Goal: Task Accomplishment & Management: Manage account settings

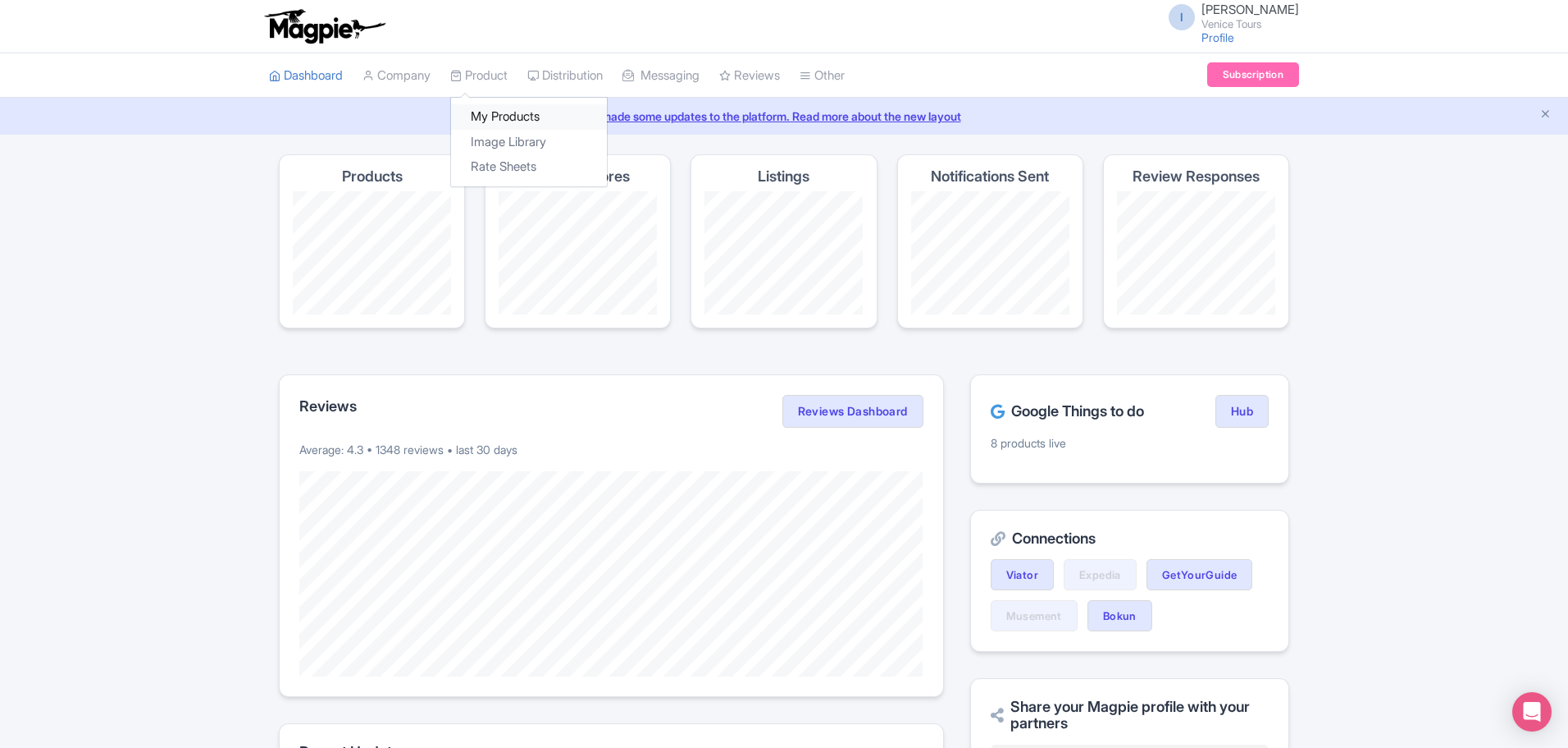
click at [509, 118] on link "My Products" at bounding box center [528, 117] width 155 height 25
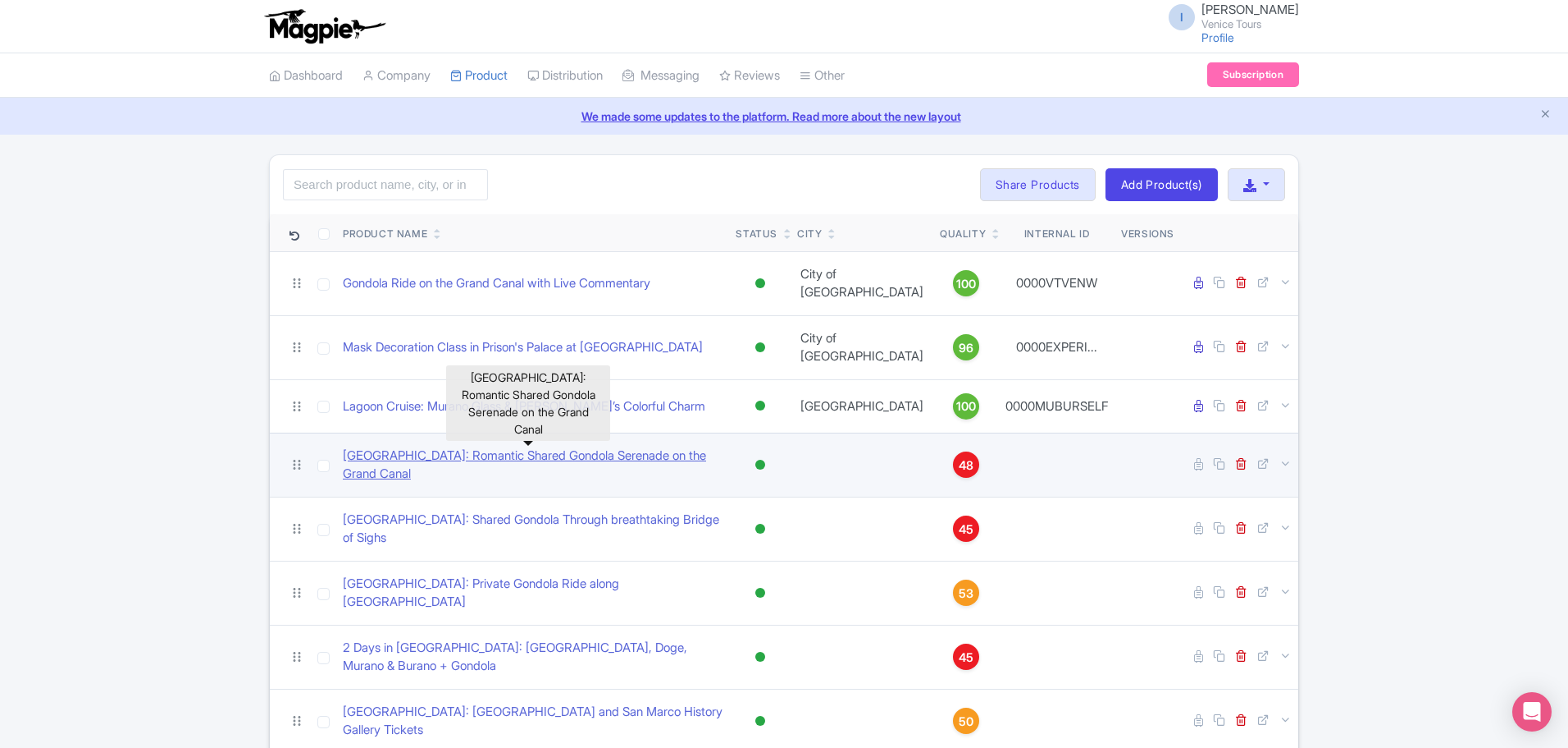
click at [649, 447] on link "[GEOGRAPHIC_DATA]: Romantic Shared Gondola Serenade on the Grand Canal" at bounding box center [533, 465] width 380 height 37
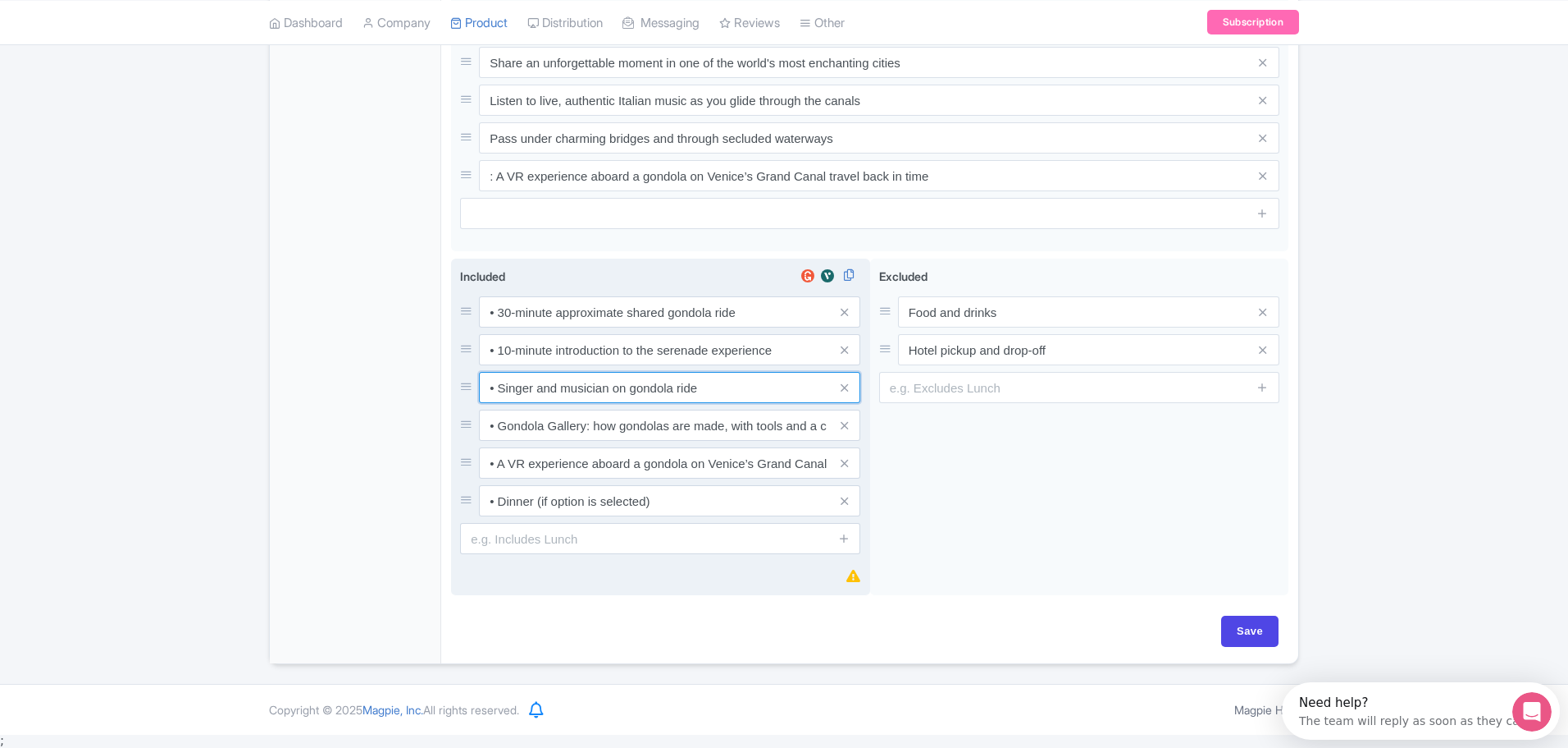
drag, startPoint x: 551, startPoint y: 396, endPoint x: 709, endPoint y: 386, distance: 158.3
click at [709, 386] on input "• Singer and musician on gondola ride" at bounding box center [669, 387] width 381 height 31
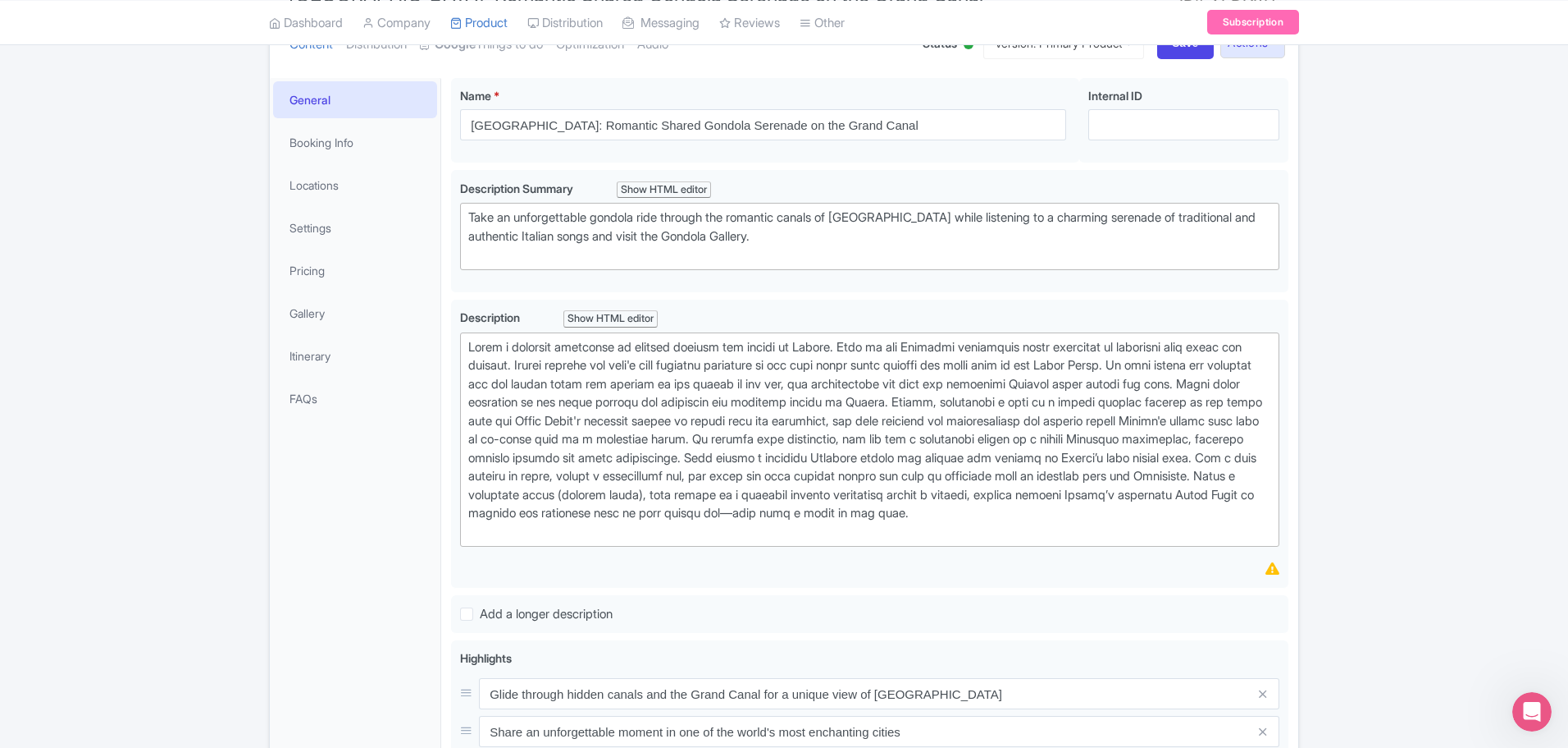
scroll to position [61, 0]
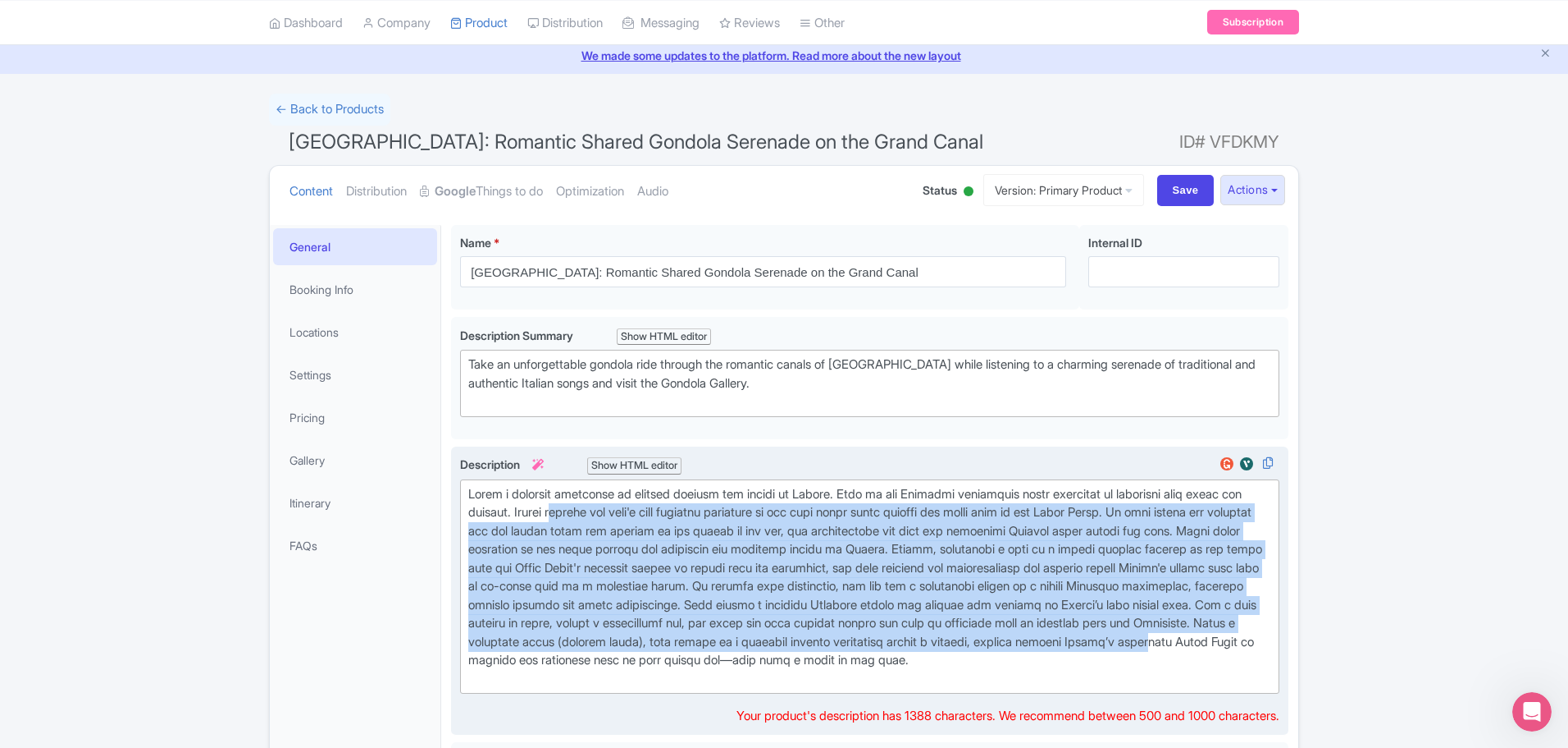
drag, startPoint x: 627, startPoint y: 513, endPoint x: 752, endPoint y: 655, distance: 189.2
click at [751, 654] on div at bounding box center [870, 587] width 803 height 203
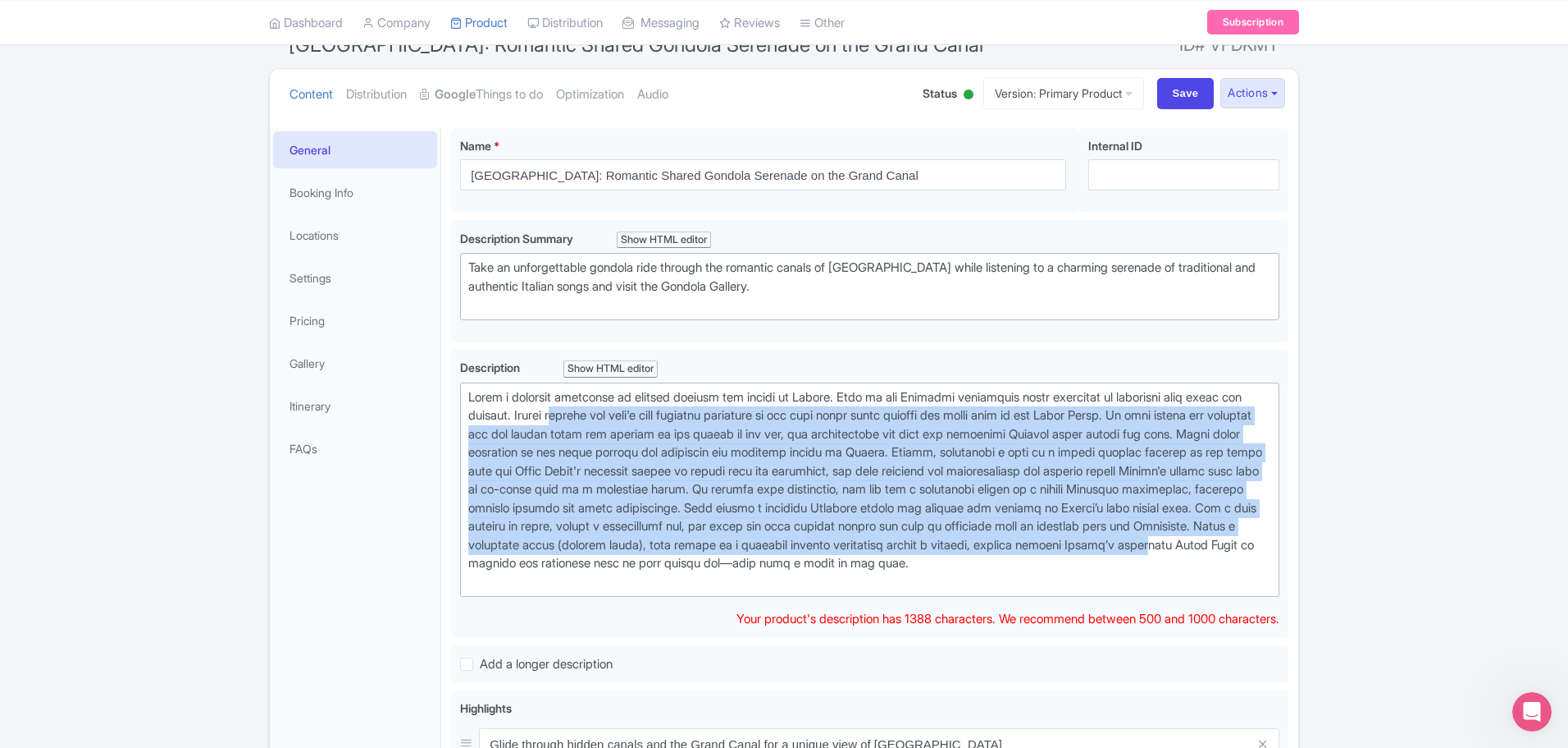
scroll to position [307, 0]
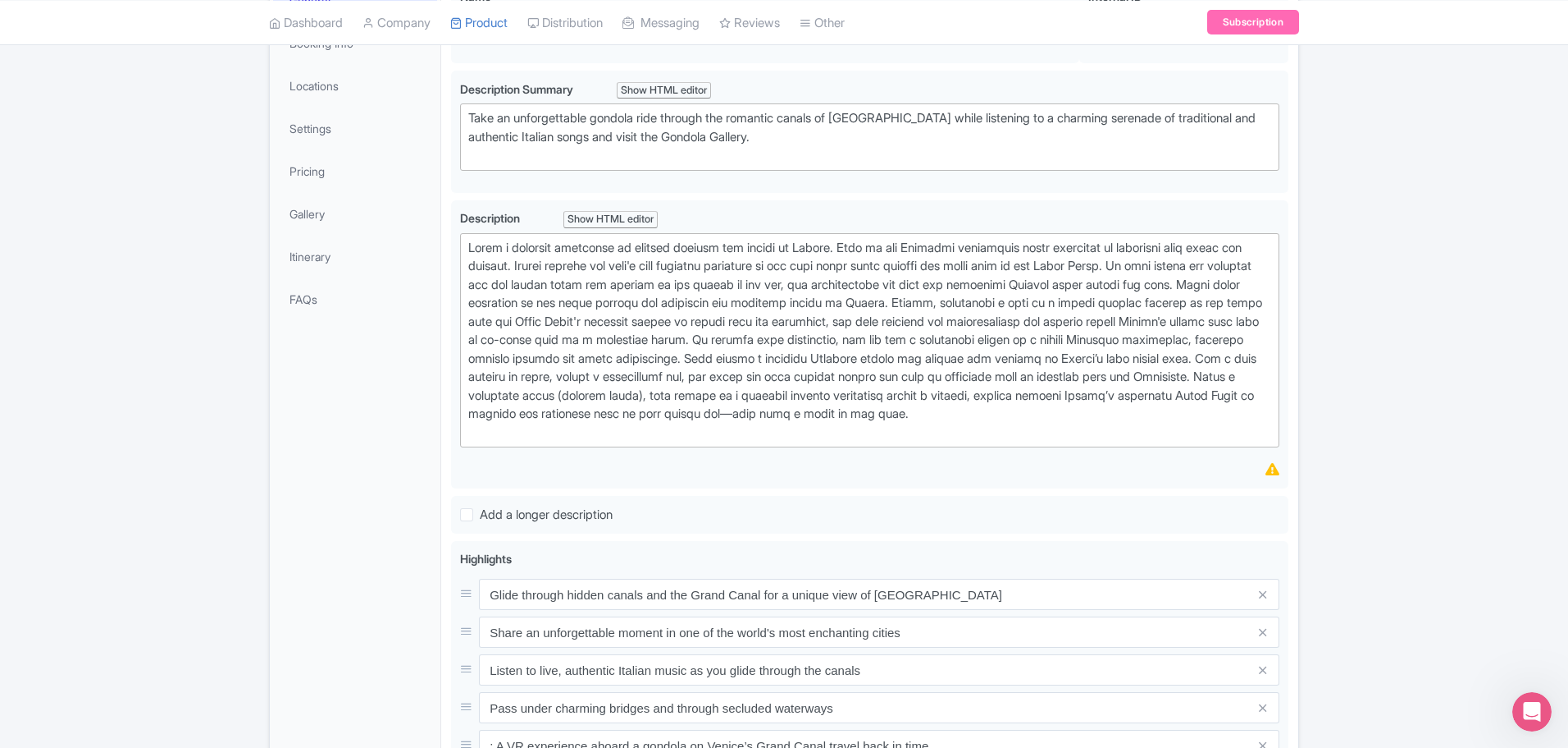
click at [1378, 611] on div "← Back to Products Venice: Romantic Shared Gondola Serenade on the Grand Canal …" at bounding box center [784, 540] width 1568 height 1386
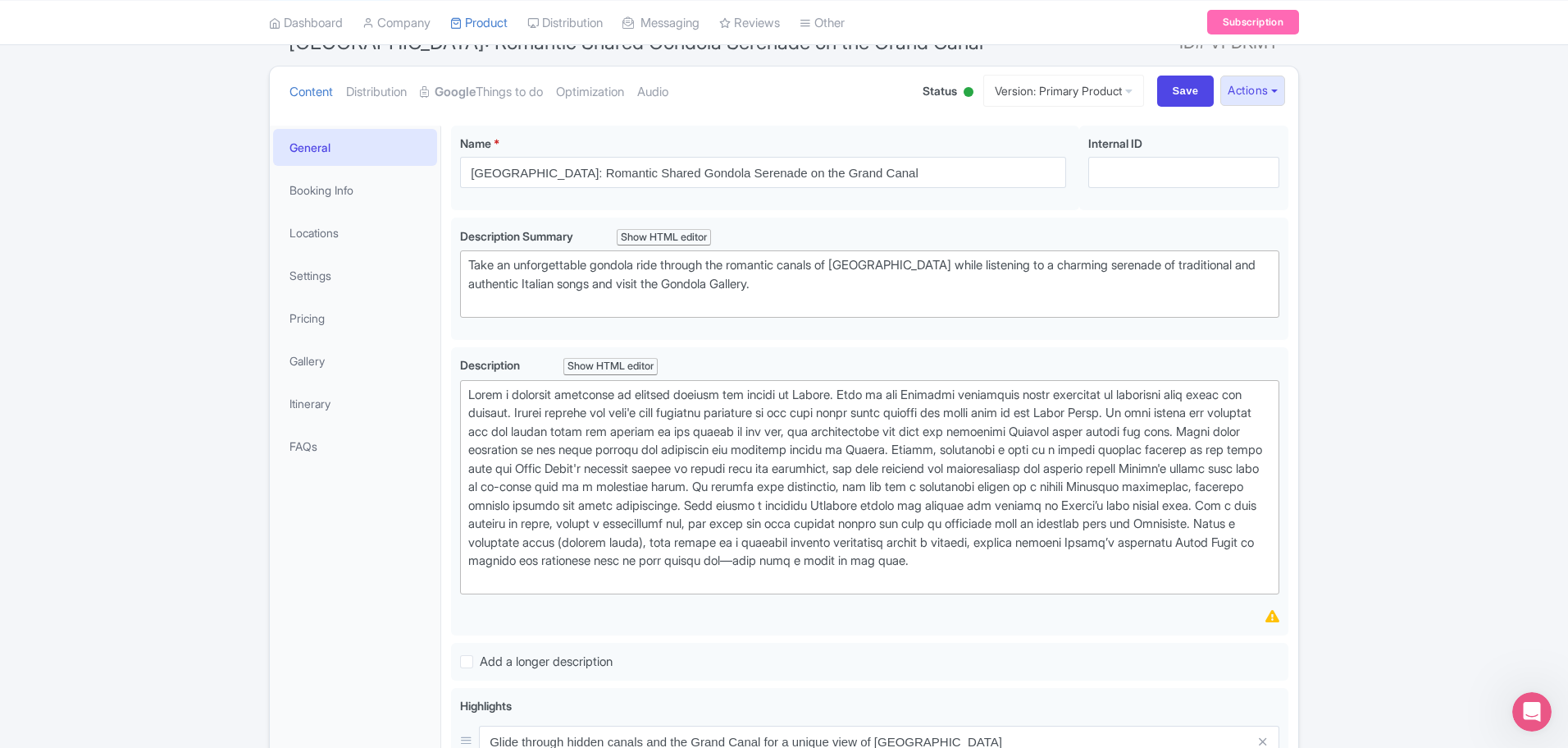
scroll to position [61, 0]
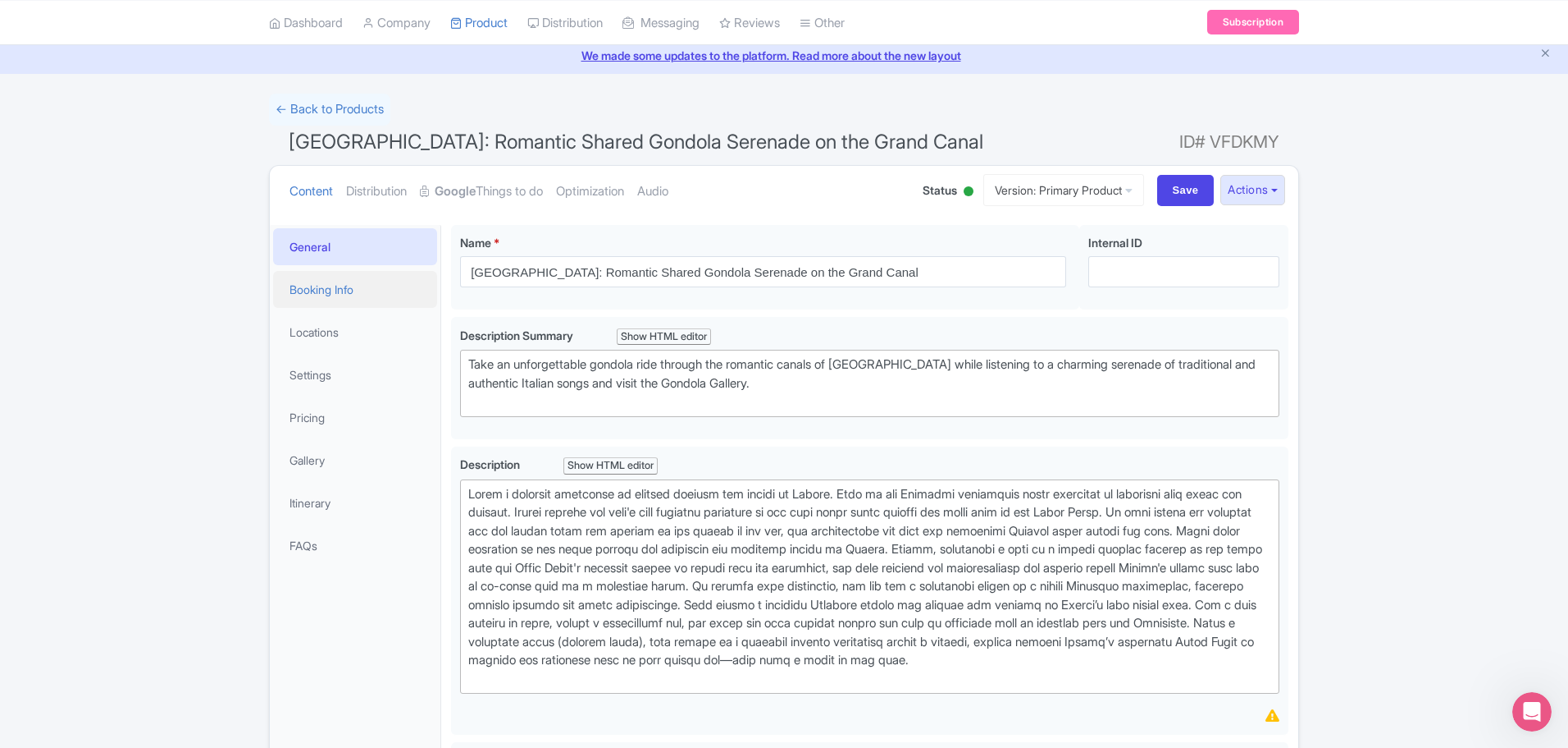
click at [348, 297] on link "Booking Info" at bounding box center [355, 289] width 164 height 37
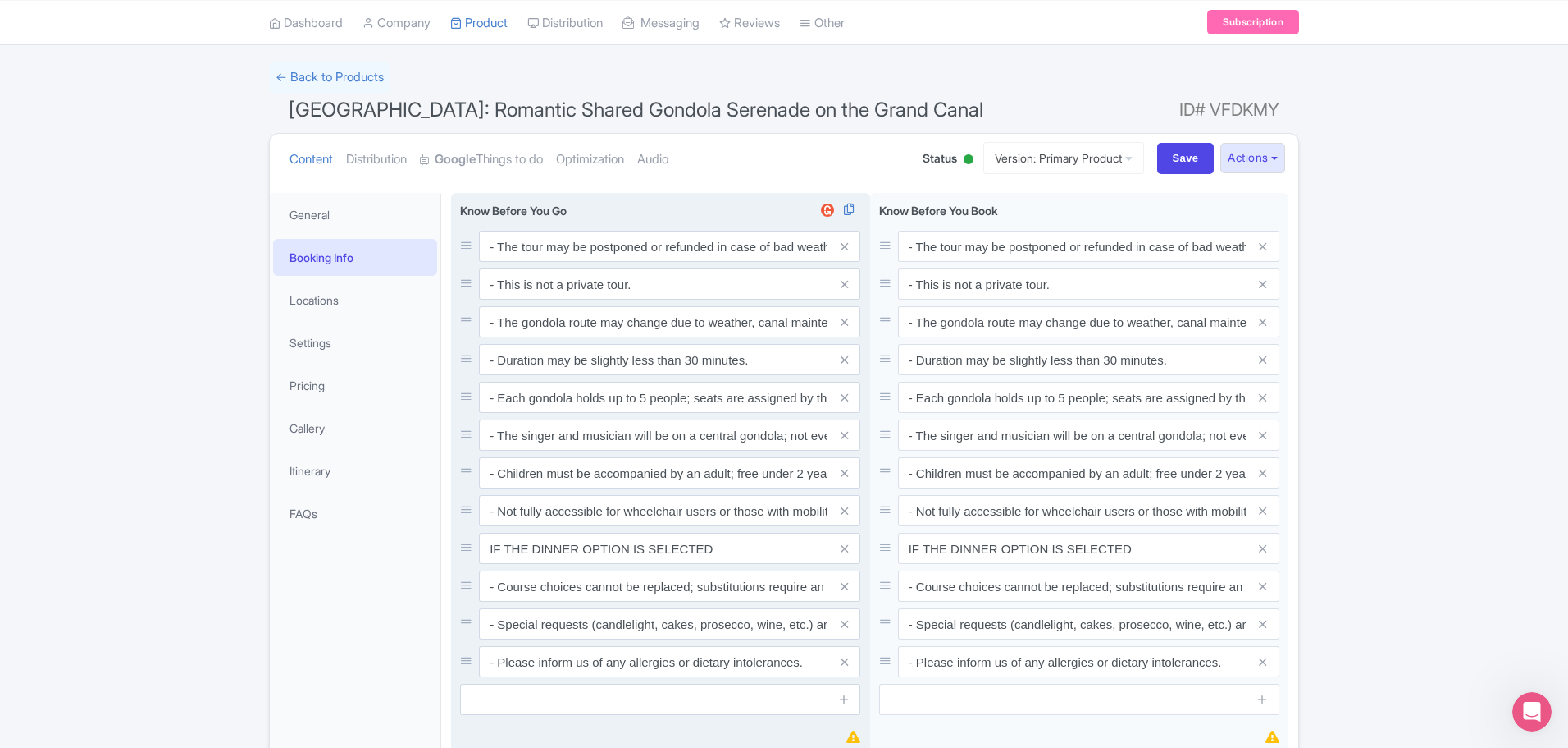
scroll to position [0, 0]
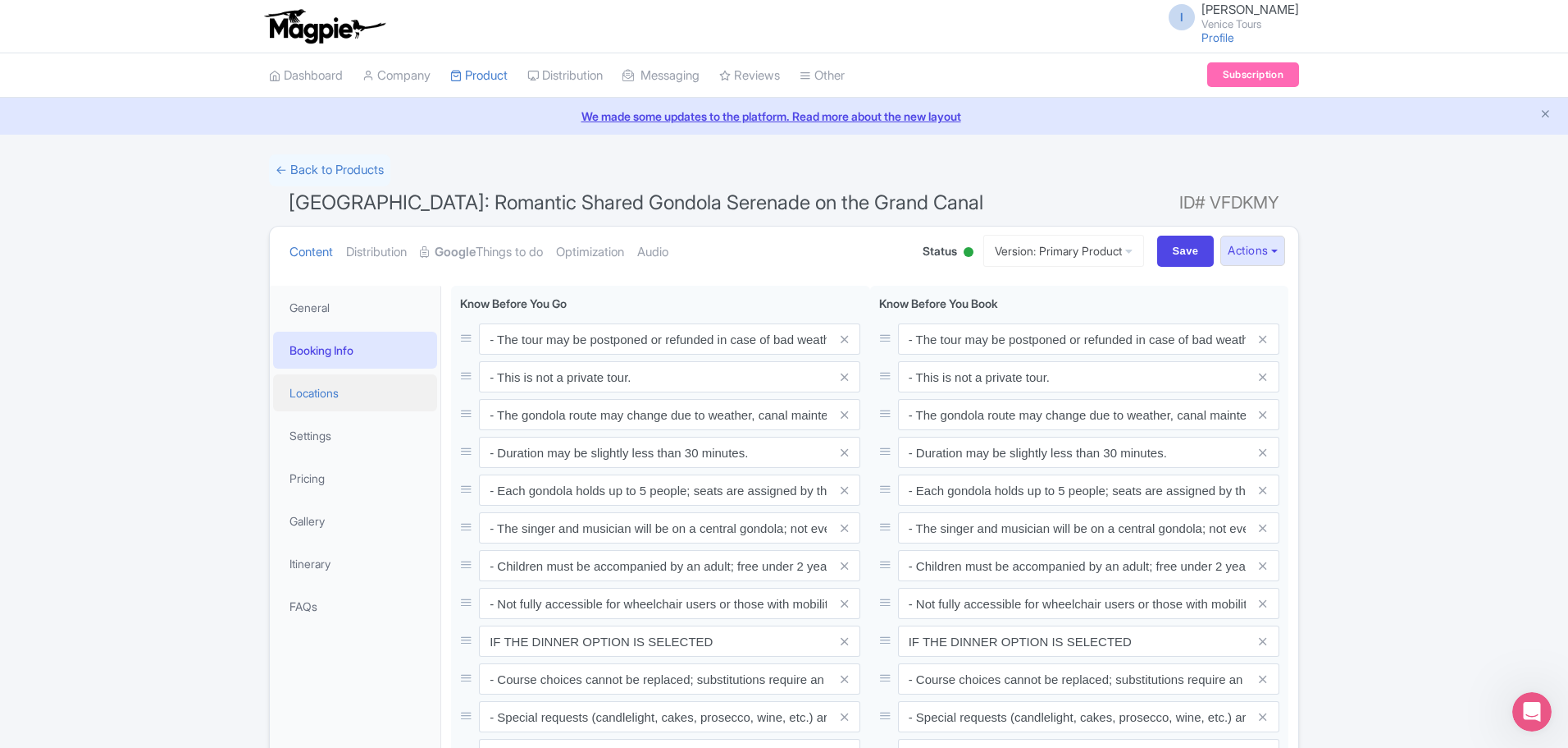
click at [330, 391] on link "Locations" at bounding box center [355, 392] width 164 height 37
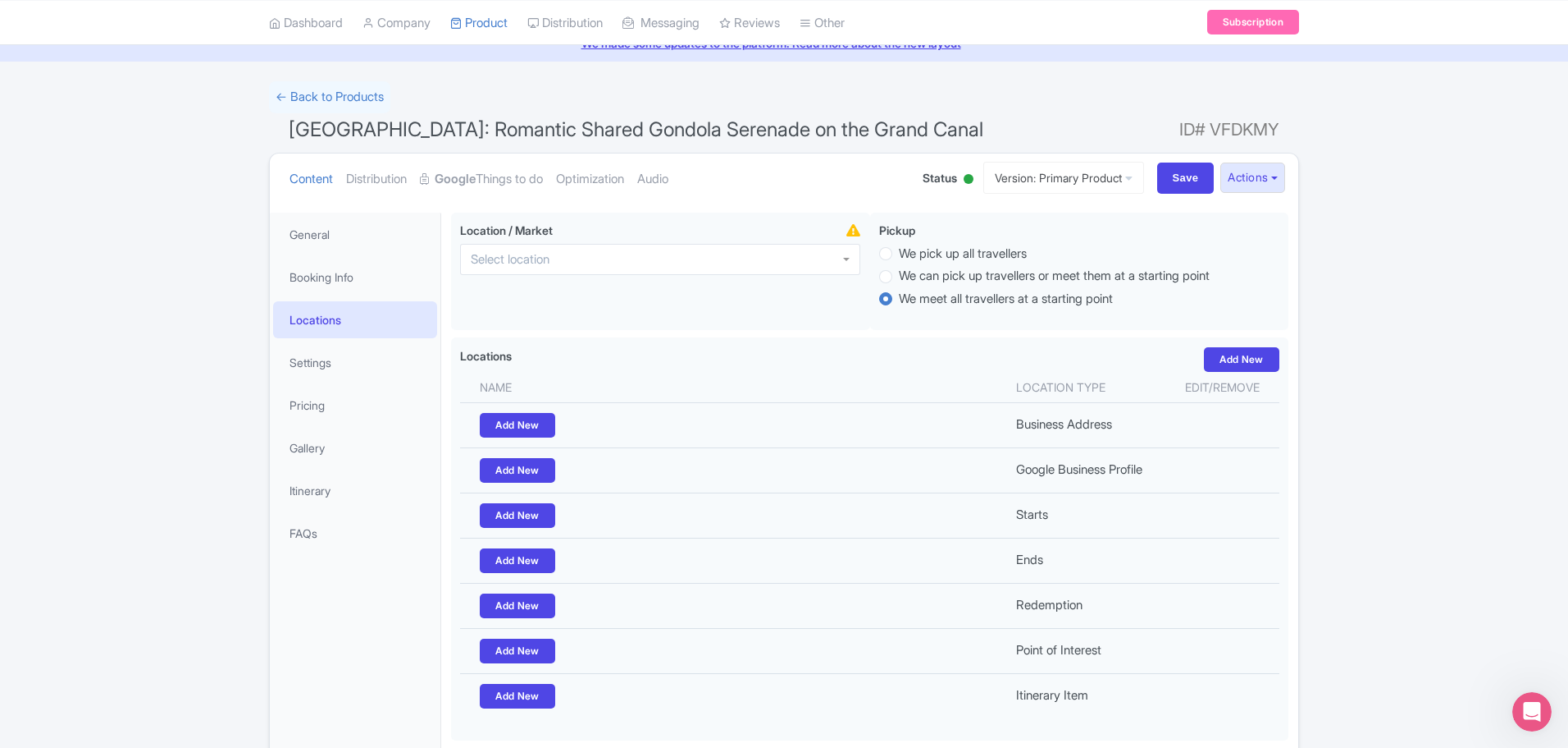
scroll to position [191, 0]
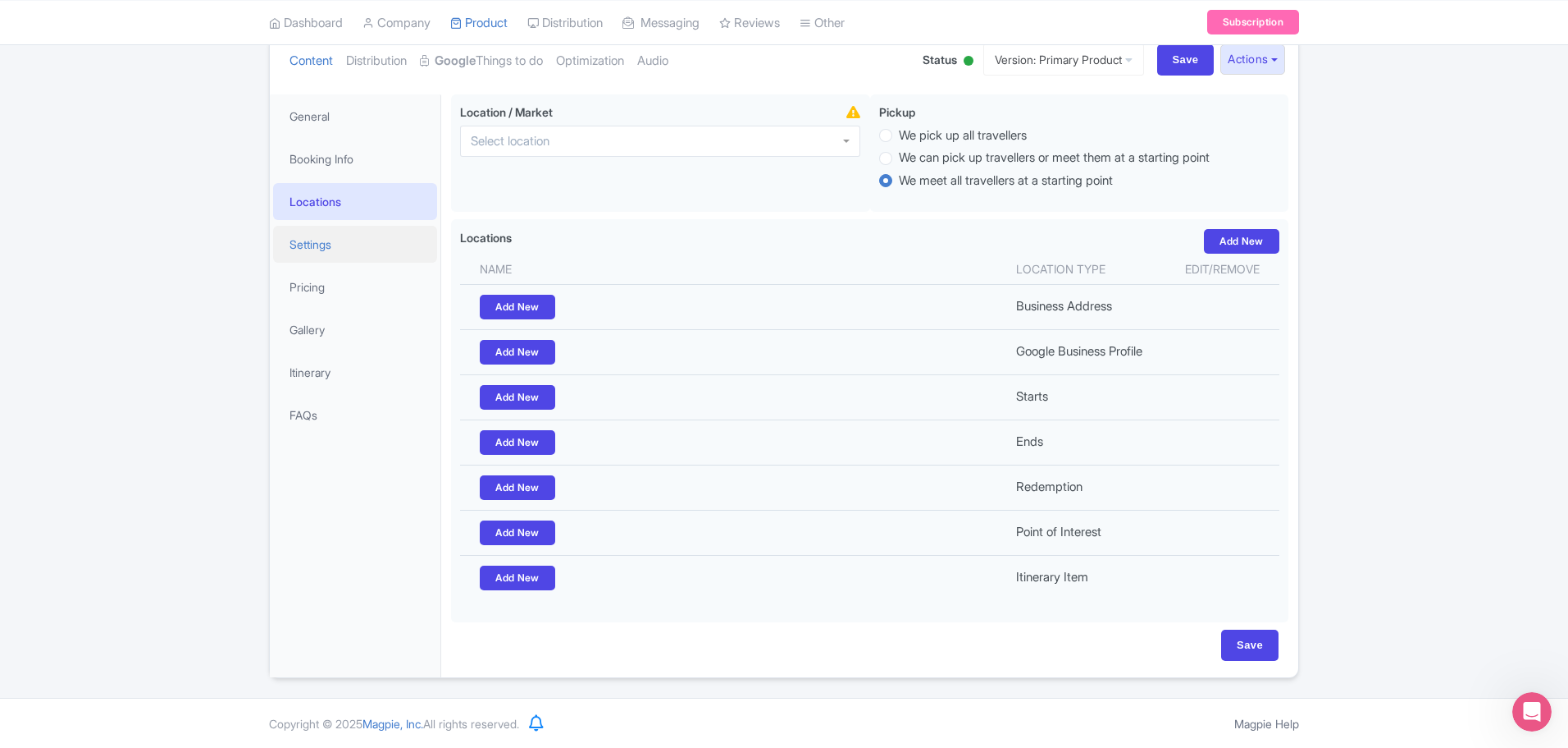
click at [332, 248] on link "Settings" at bounding box center [355, 244] width 164 height 37
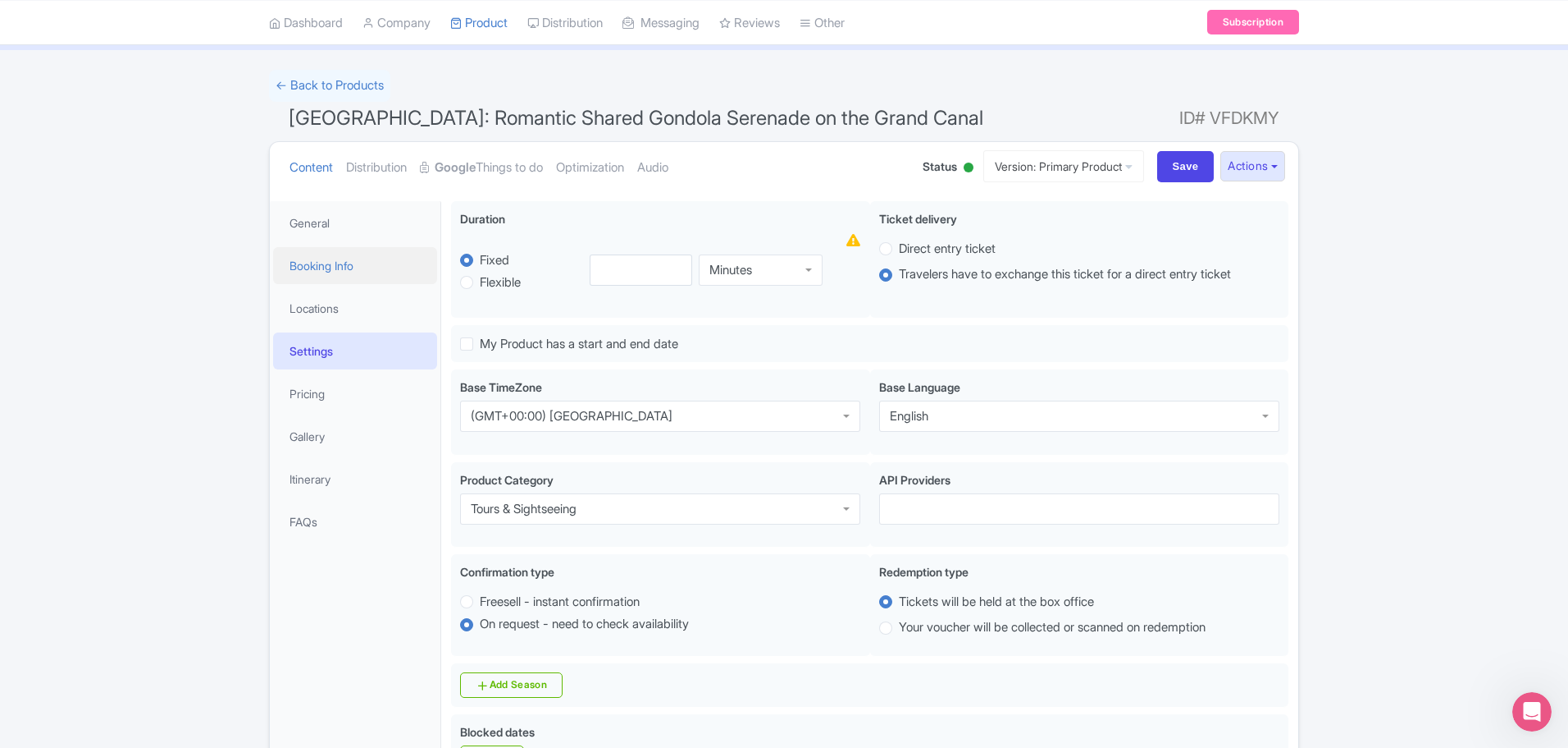
scroll to position [0, 0]
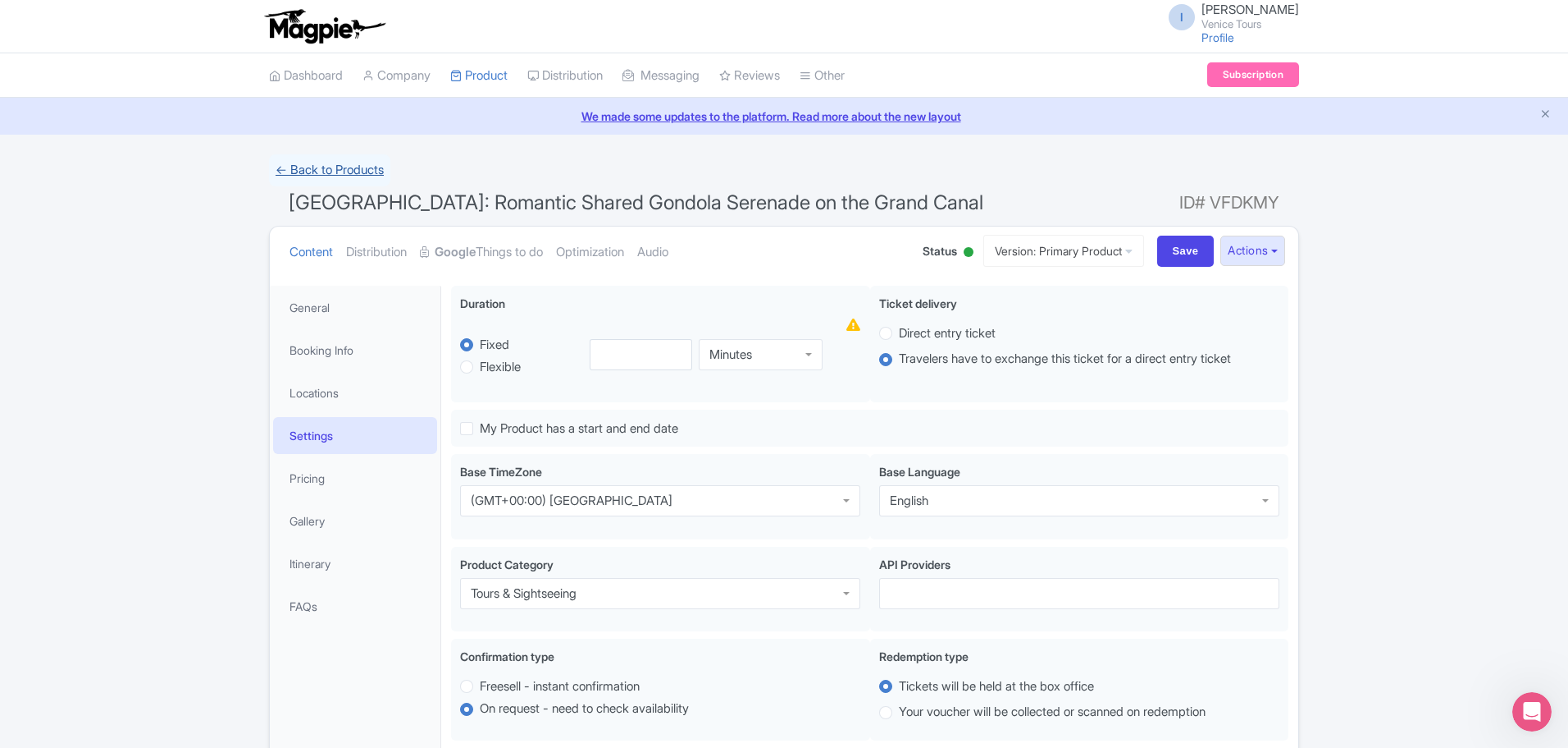
click at [286, 165] on link "← Back to Products" at bounding box center [329, 171] width 121 height 32
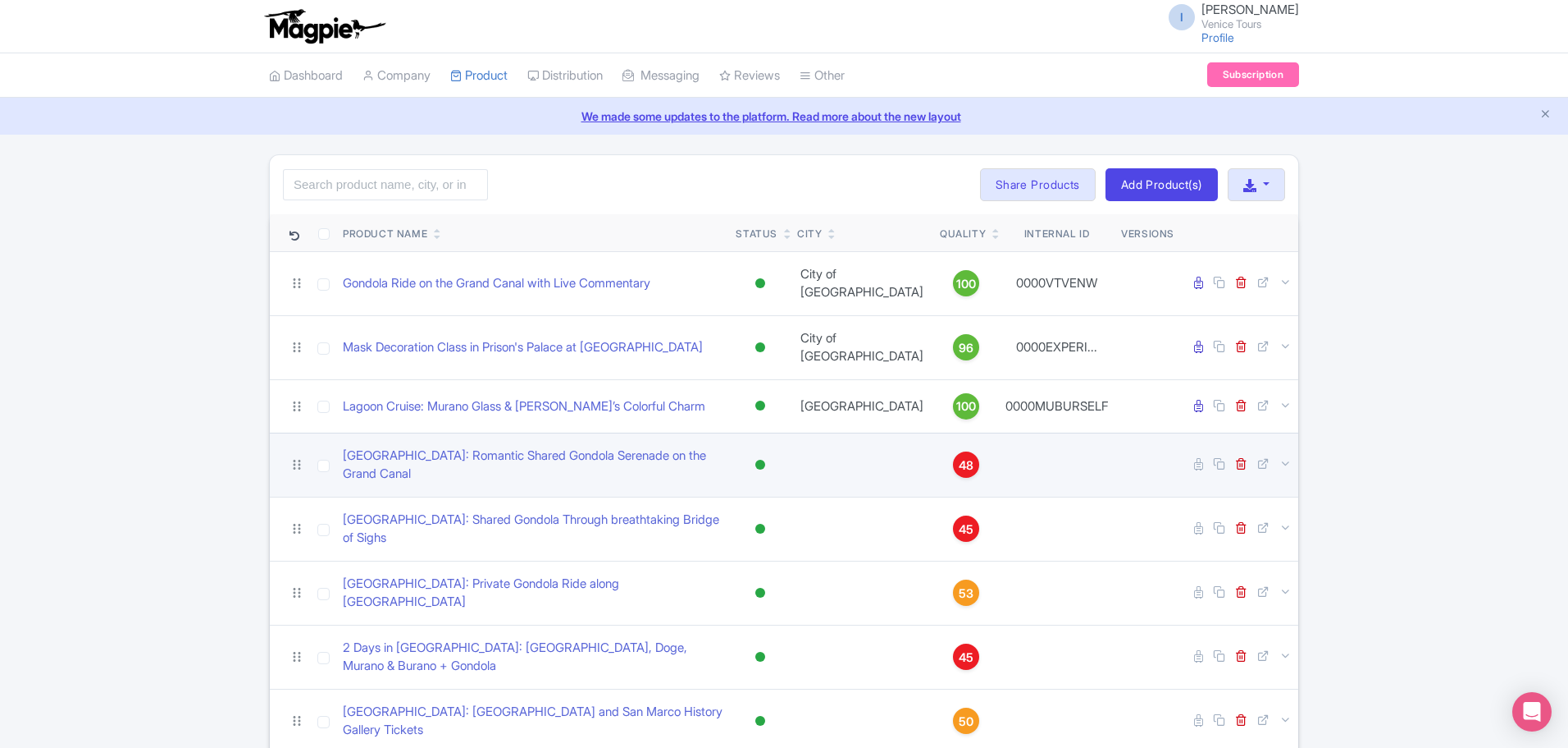
click at [690, 450] on td "[GEOGRAPHIC_DATA]: Romantic Shared Gondola Serenade on the Grand Canal" at bounding box center [532, 464] width 393 height 64
click at [612, 447] on link "Venice: Romantic Shared Gondola Serenade on the Grand Canal" at bounding box center [533, 465] width 380 height 37
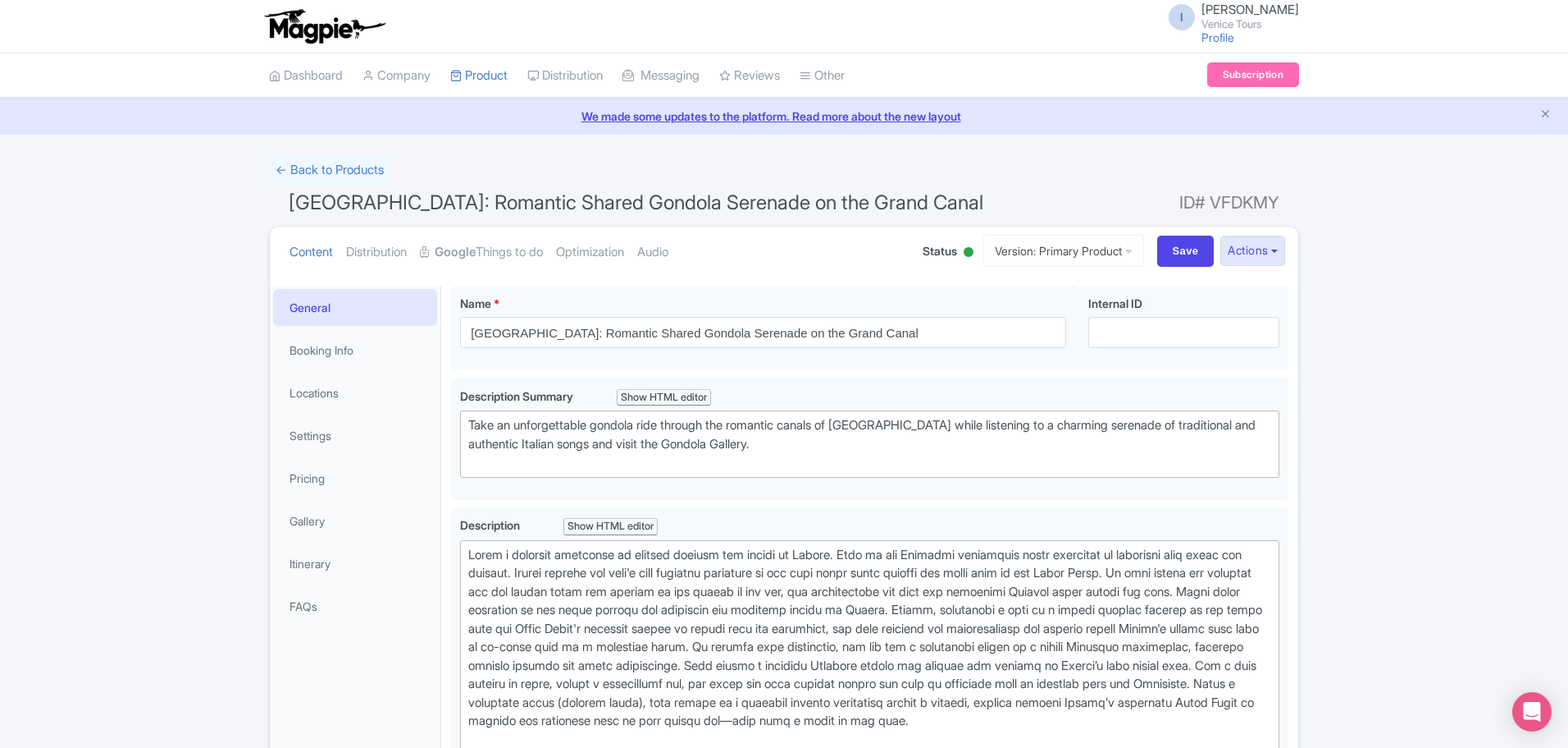
scroll to position [246, 0]
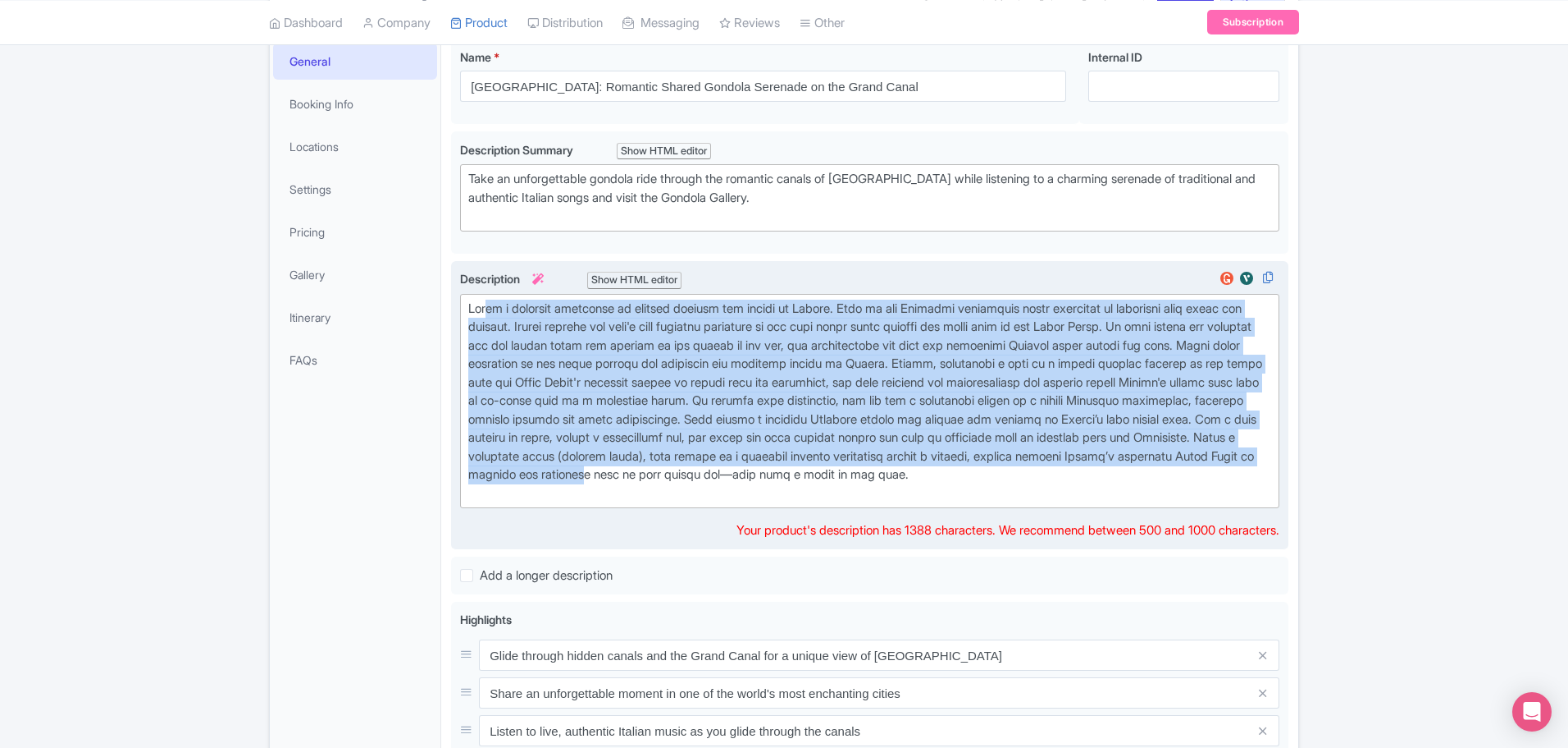
drag, startPoint x: 486, startPoint y: 309, endPoint x: 979, endPoint y: 476, distance: 520.5
click at [979, 476] on div at bounding box center [870, 401] width 803 height 203
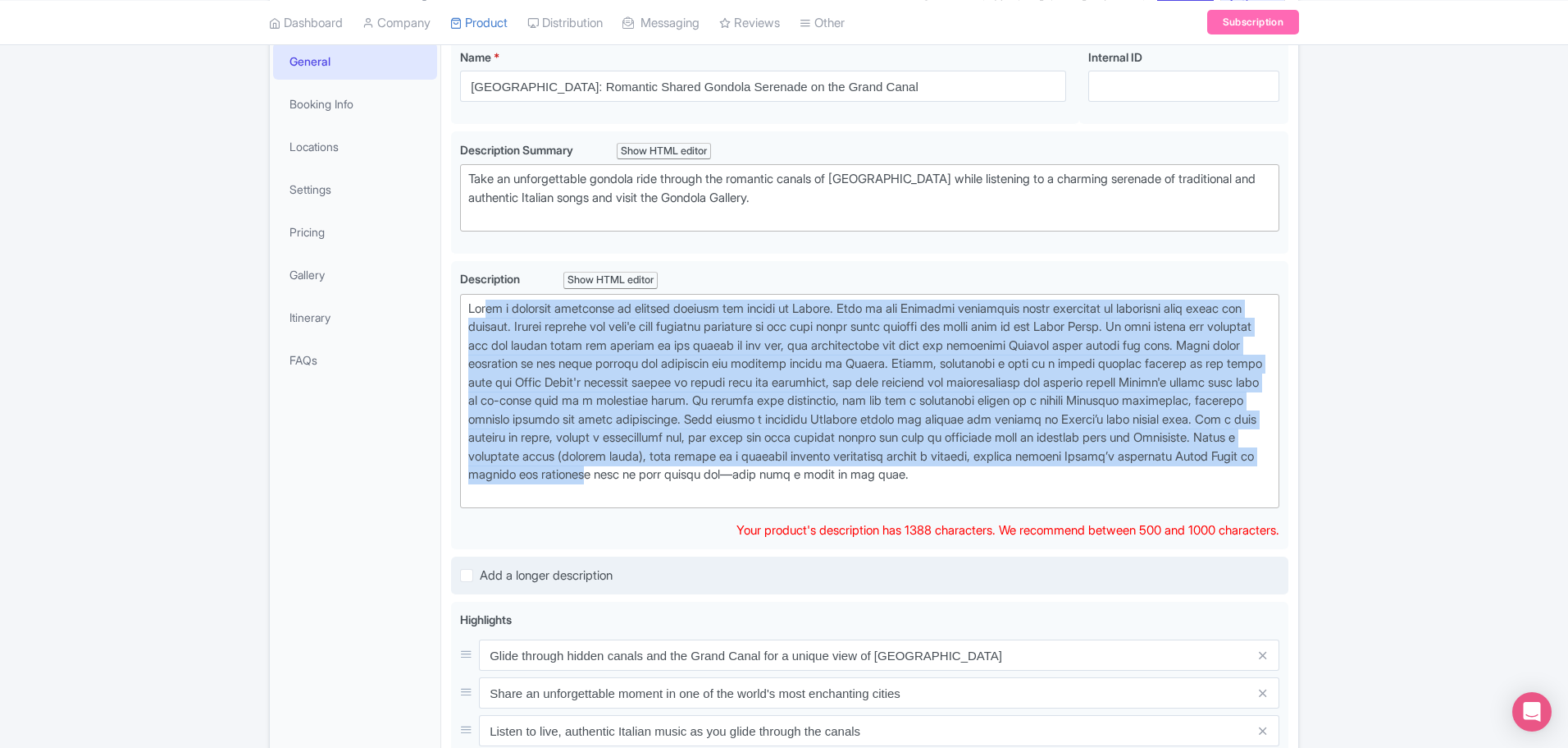
click at [480, 585] on label "Add a longer description" at bounding box center [546, 575] width 133 height 19
click at [480, 576] on input "Add a longer description" at bounding box center [485, 571] width 11 height 11
checkbox input "true"
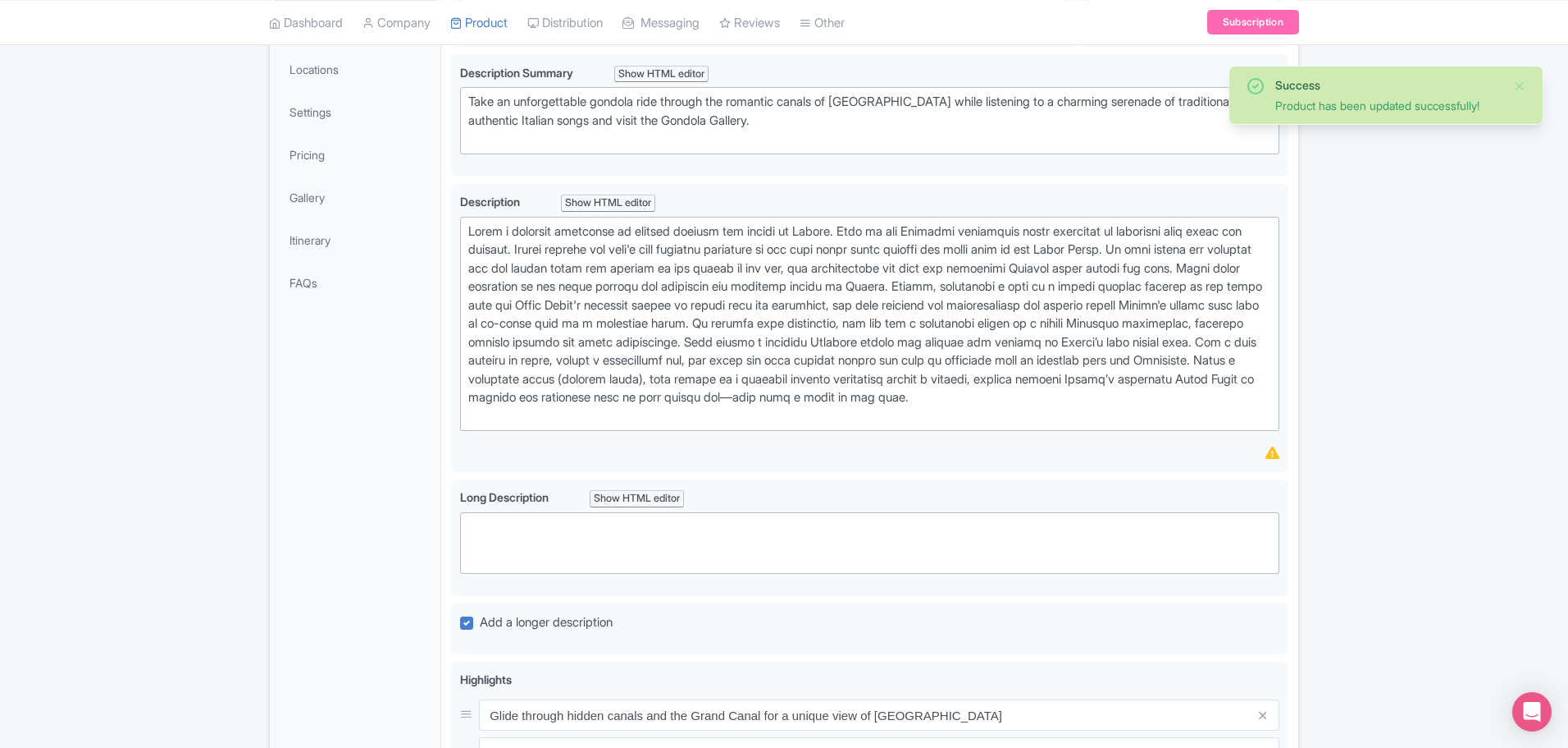
scroll to position [410, 0]
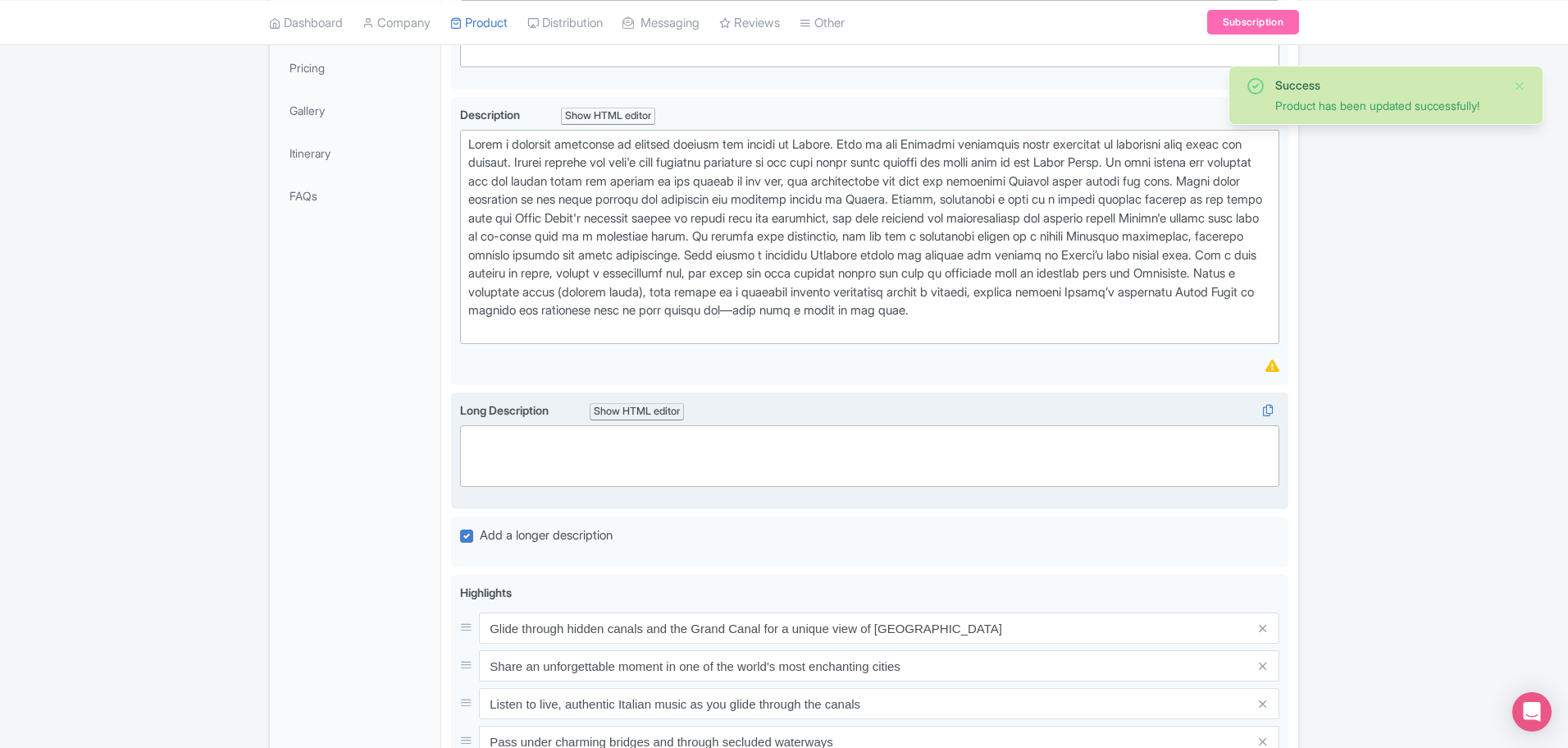
click at [788, 486] on trix-editor at bounding box center [870, 456] width 819 height 61
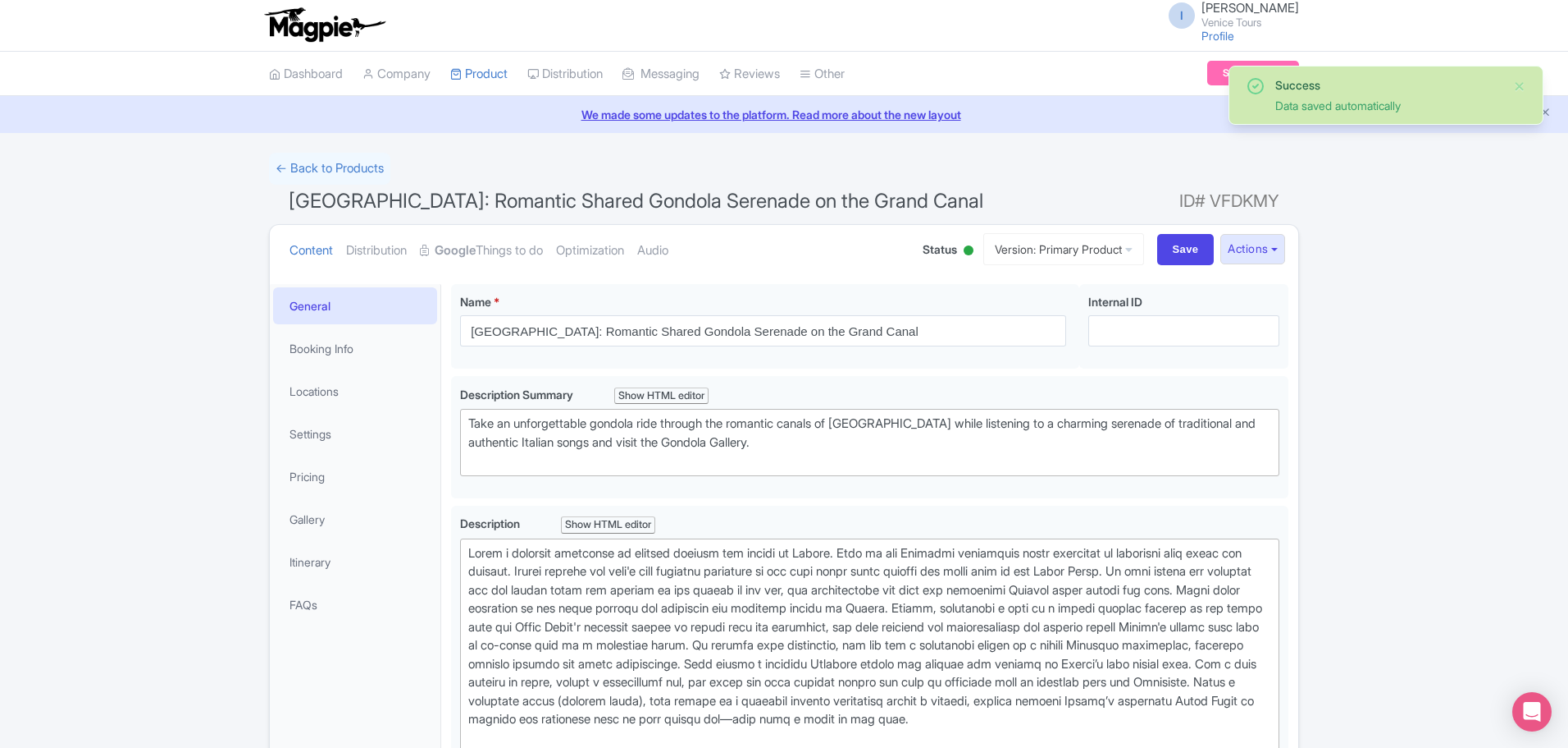
scroll to position [0, 0]
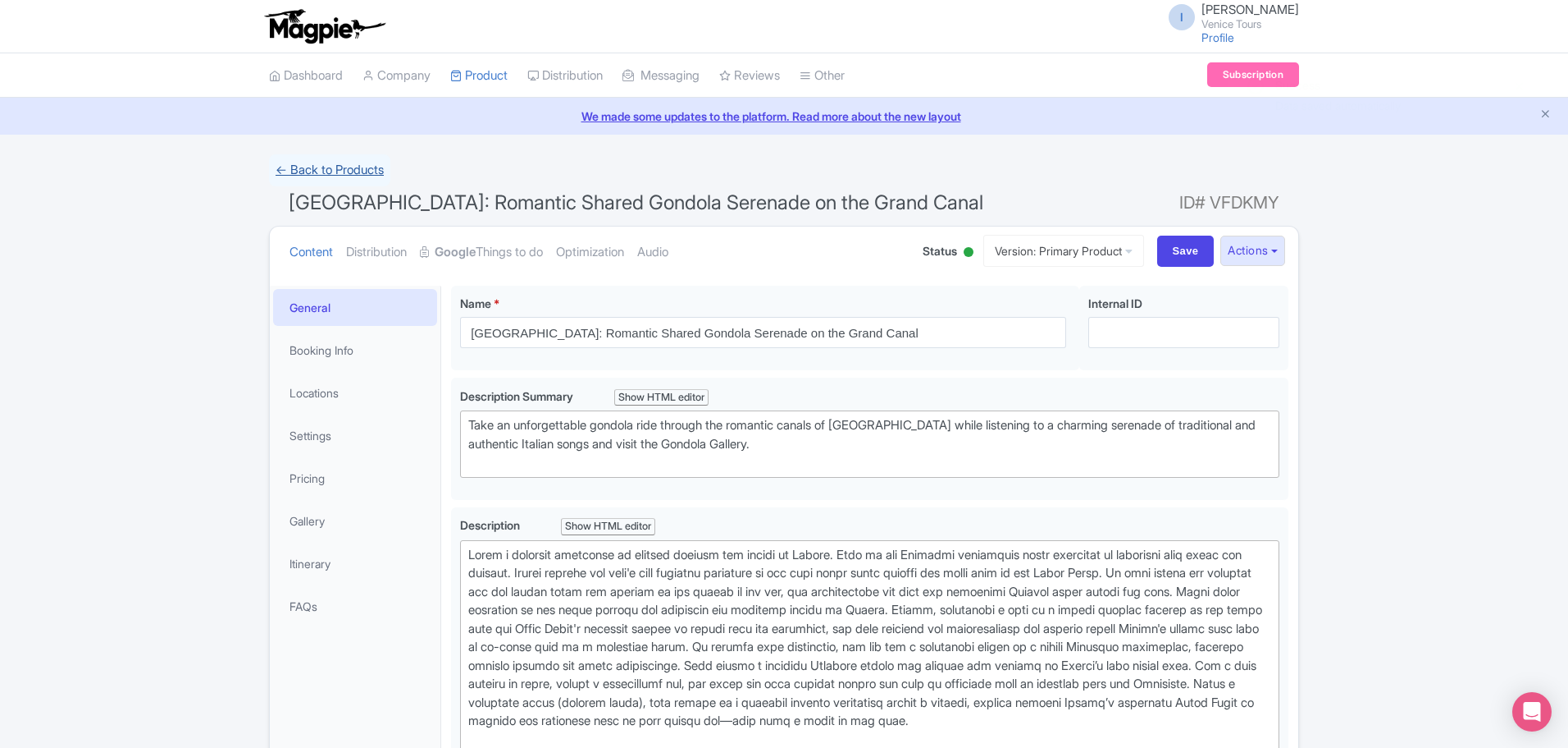
click at [287, 169] on link "← Back to Products" at bounding box center [329, 171] width 121 height 32
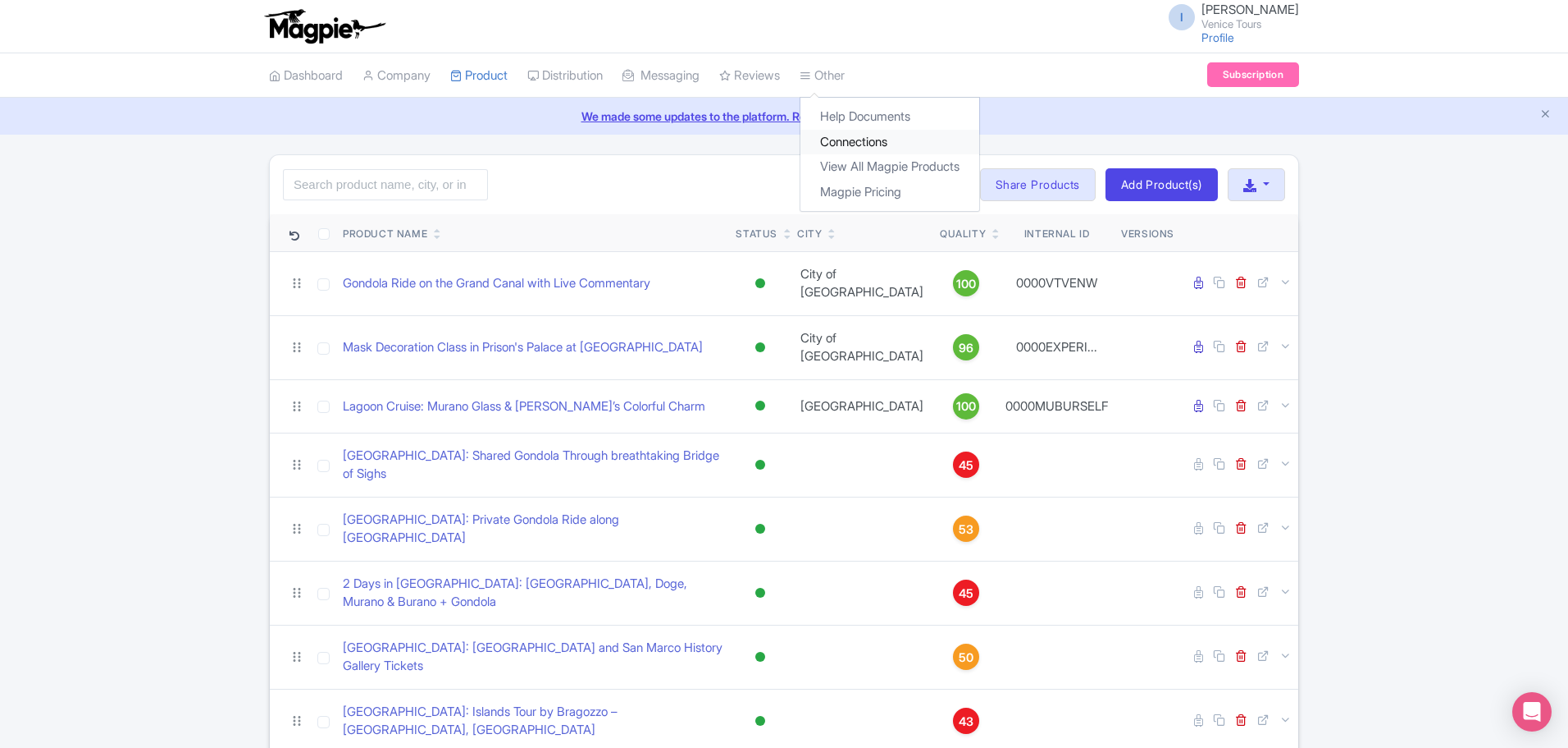
click at [857, 146] on link "Connections" at bounding box center [890, 142] width 179 height 25
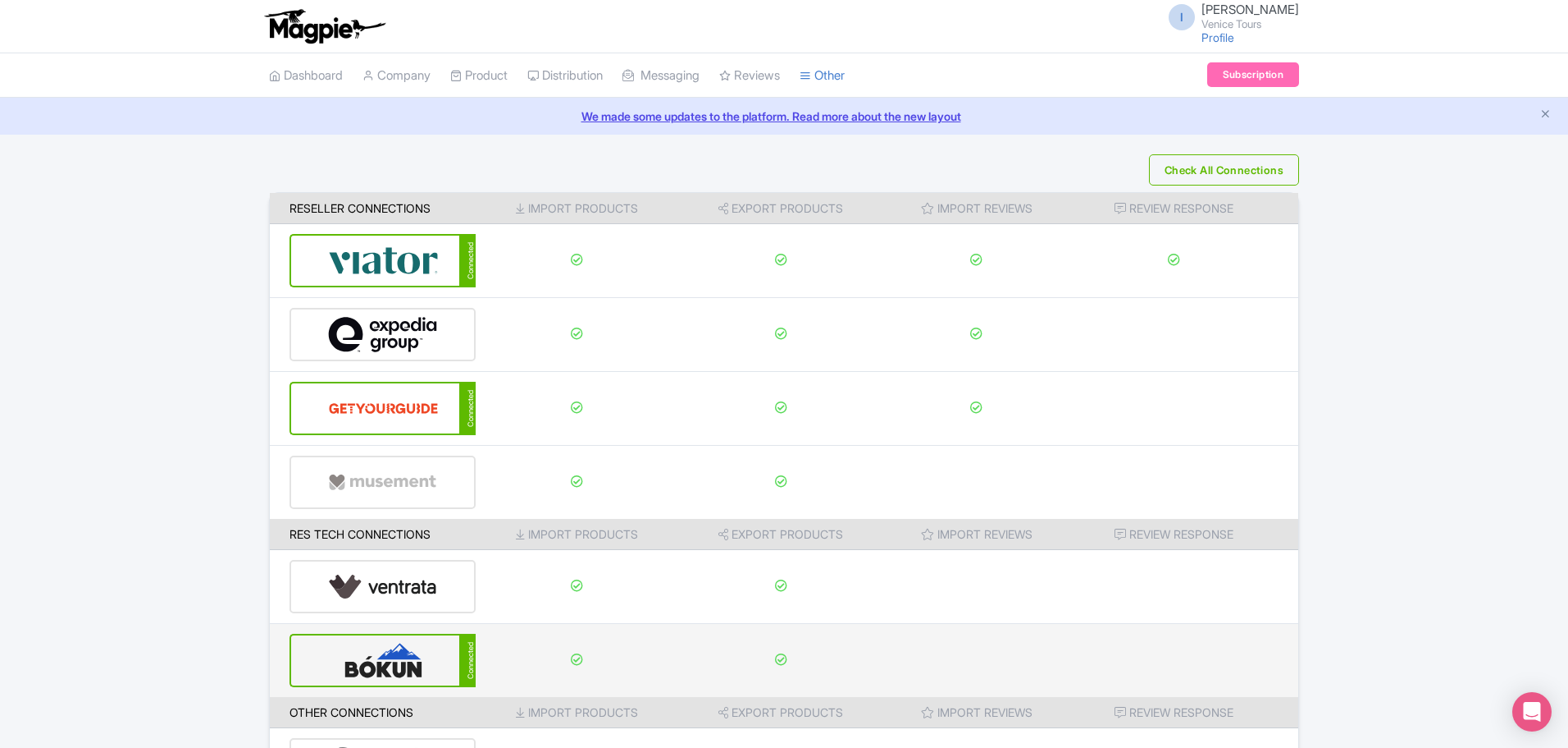
click at [406, 665] on img at bounding box center [383, 661] width 111 height 50
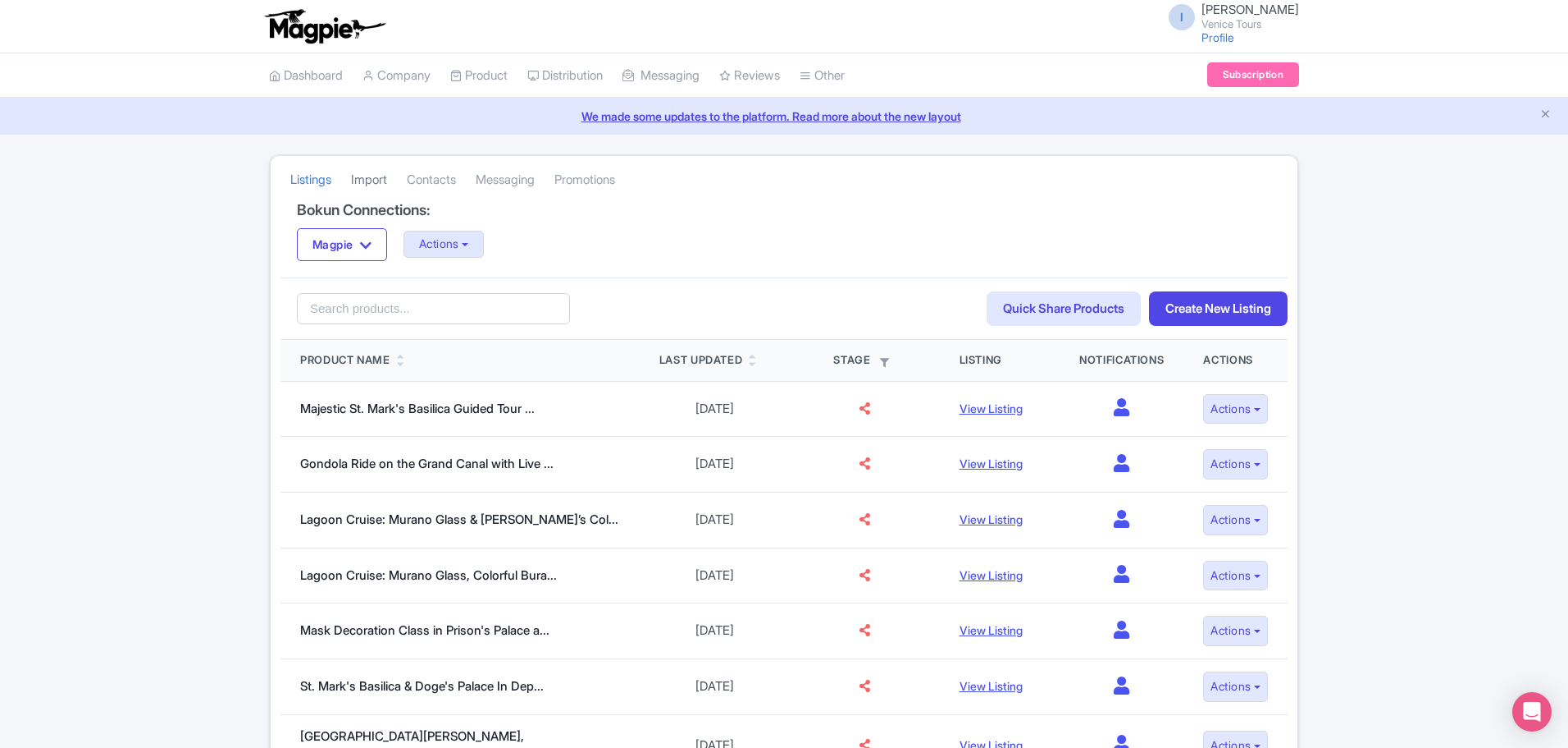
click at [377, 180] on link "Import" at bounding box center [369, 180] width 36 height 45
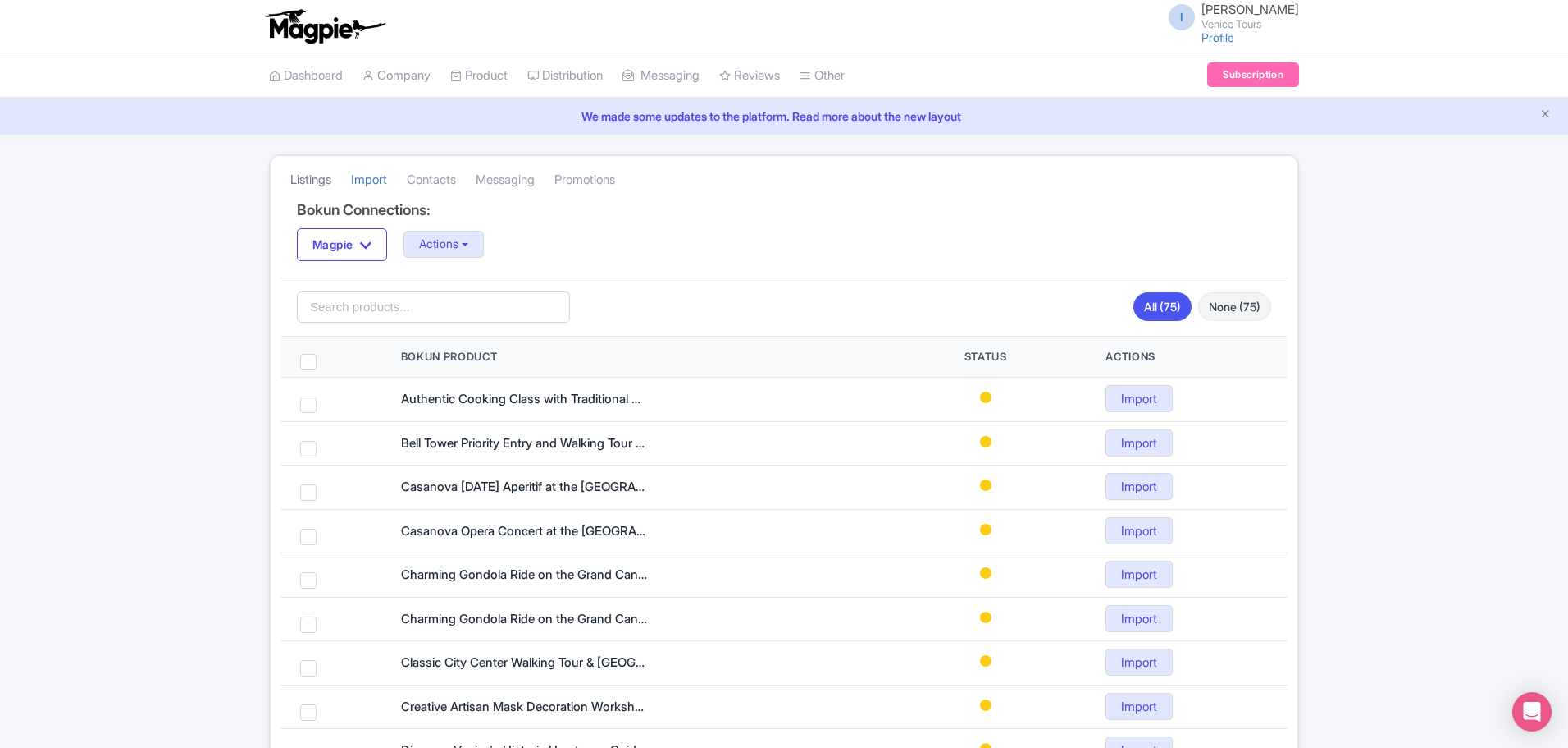
click at [312, 176] on link "Listings" at bounding box center [311, 180] width 41 height 45
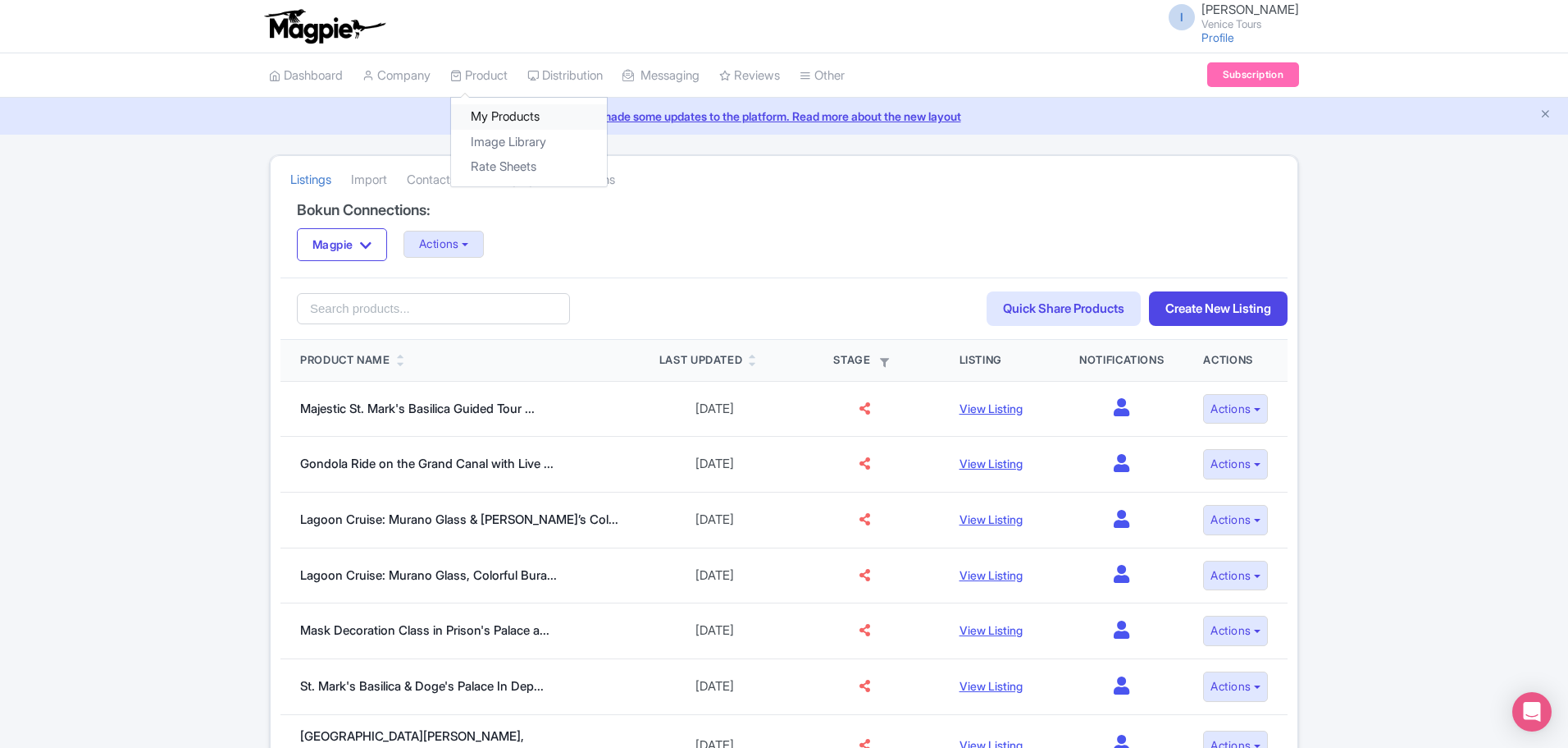
click at [496, 116] on link "My Products" at bounding box center [528, 117] width 155 height 25
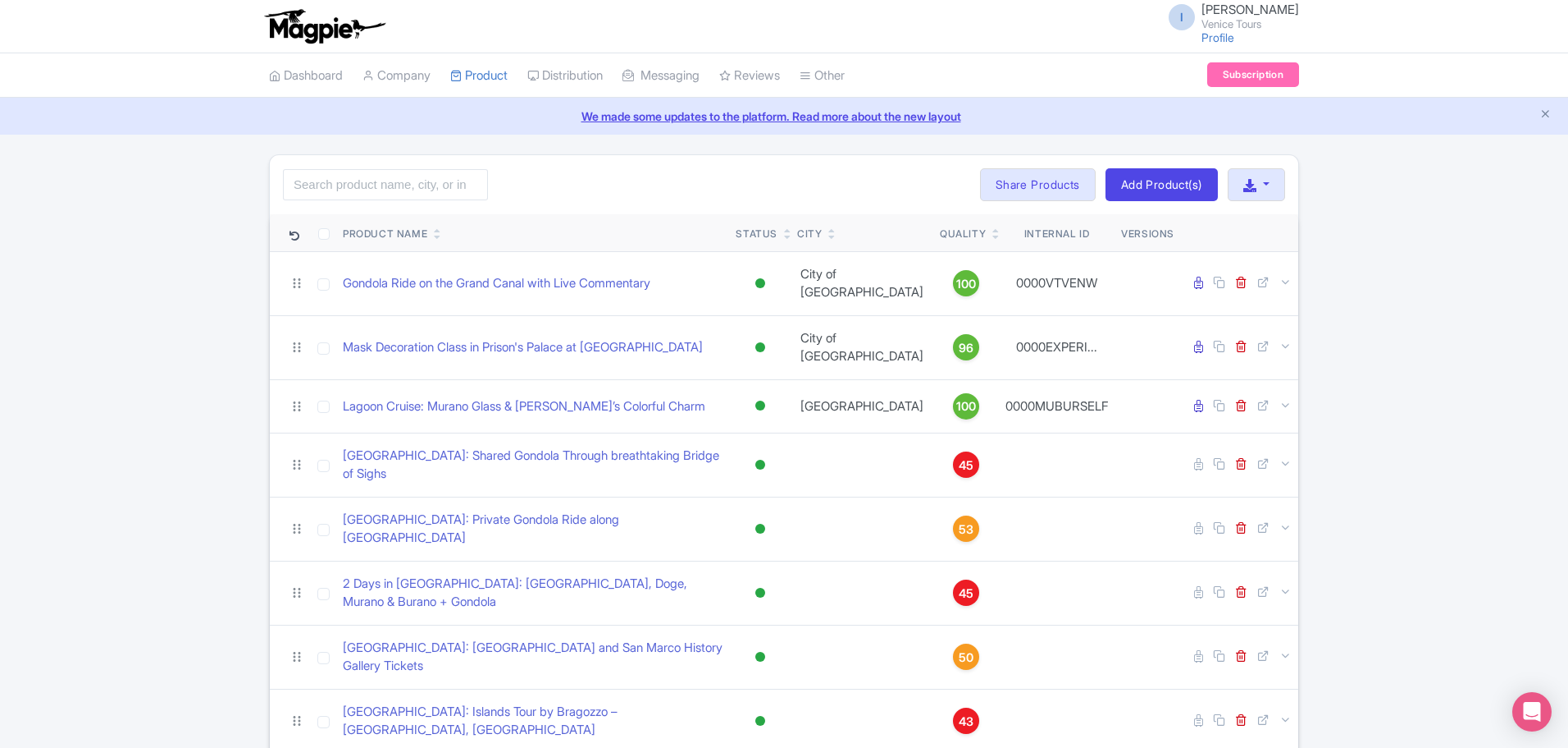
click at [993, 238] on icon at bounding box center [997, 236] width 7 height 10
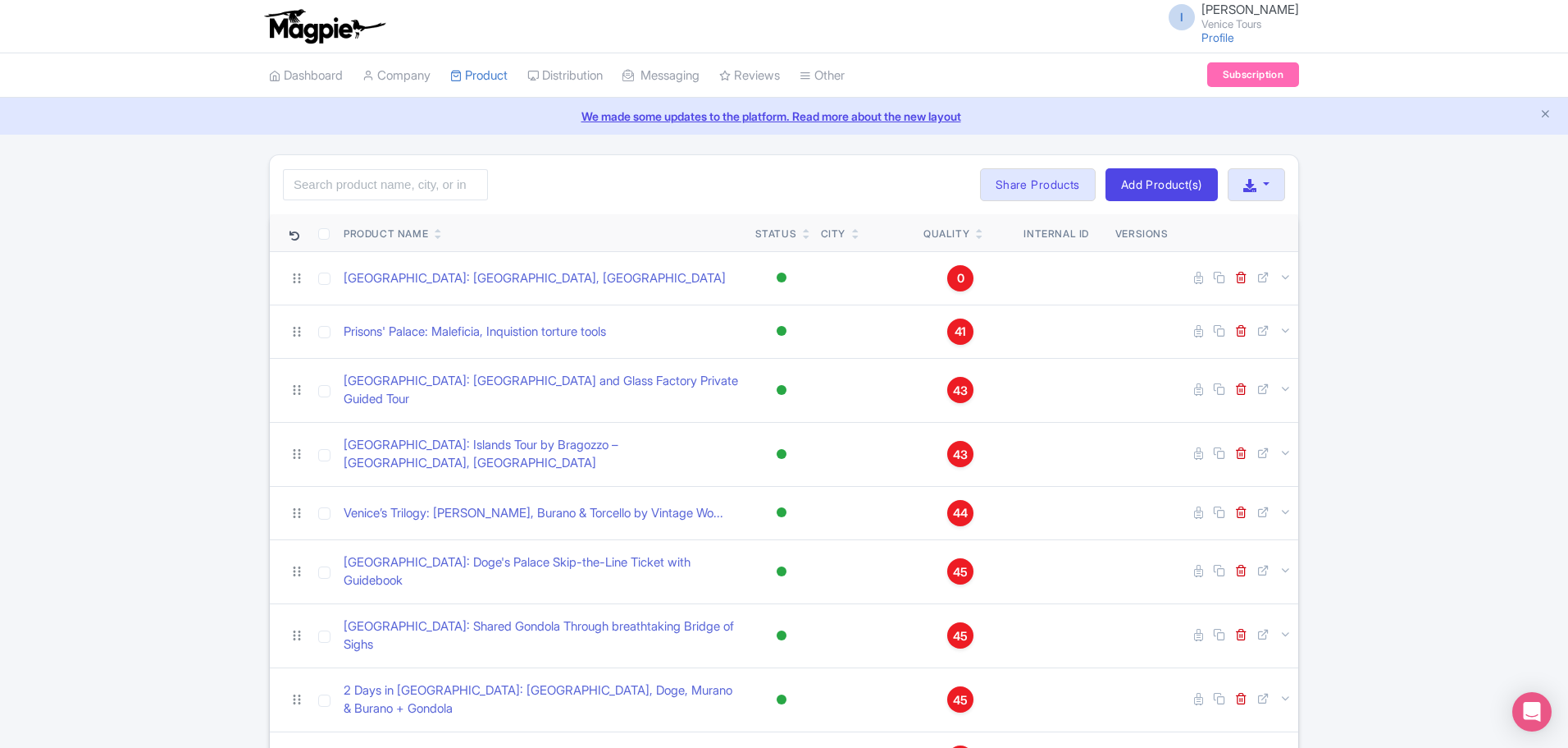
click at [978, 226] on icon at bounding box center [979, 230] width 7 height 10
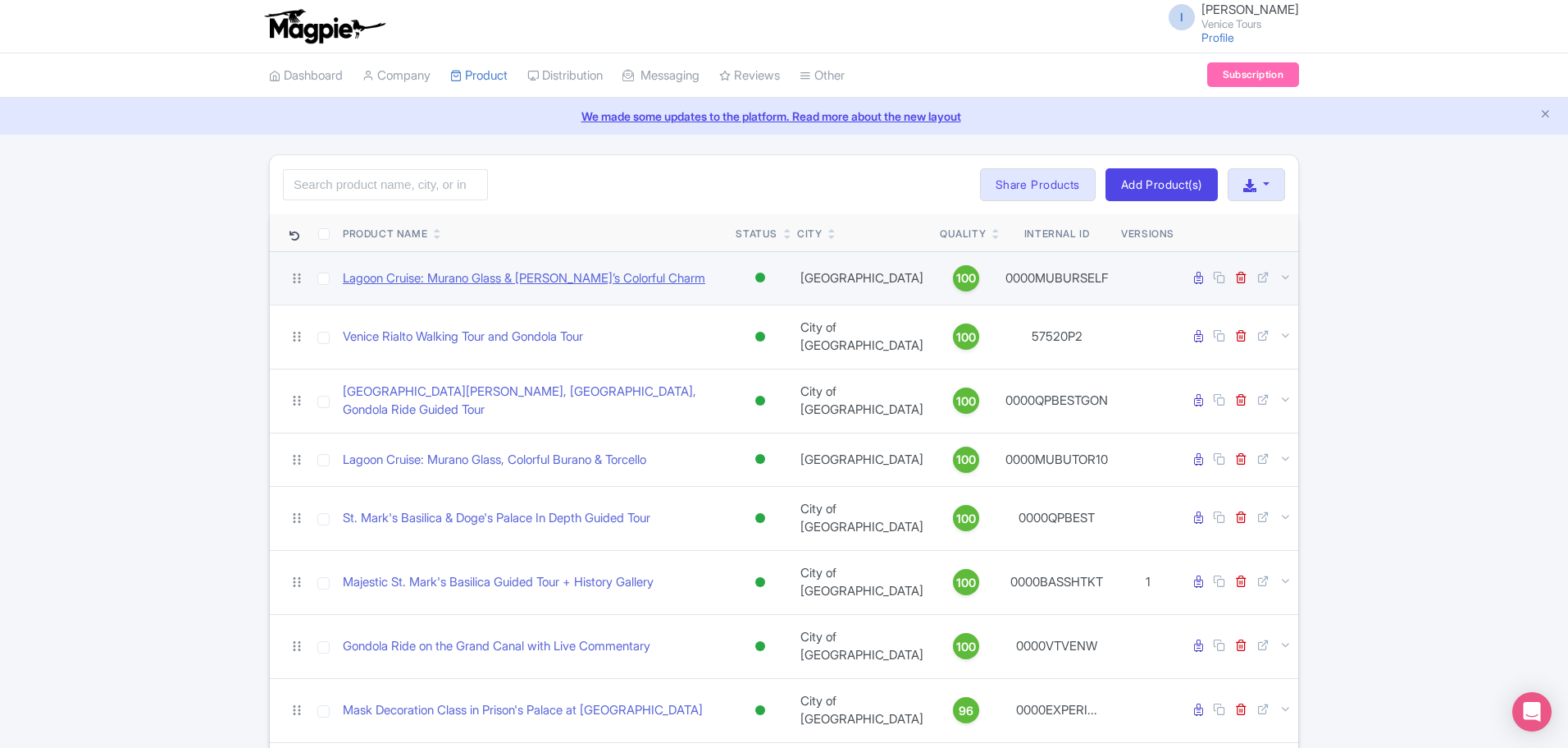
click at [549, 280] on link "Lagoon Cruise: Murano Glass & [PERSON_NAME]’s Colorful Charm" at bounding box center [524, 278] width 362 height 19
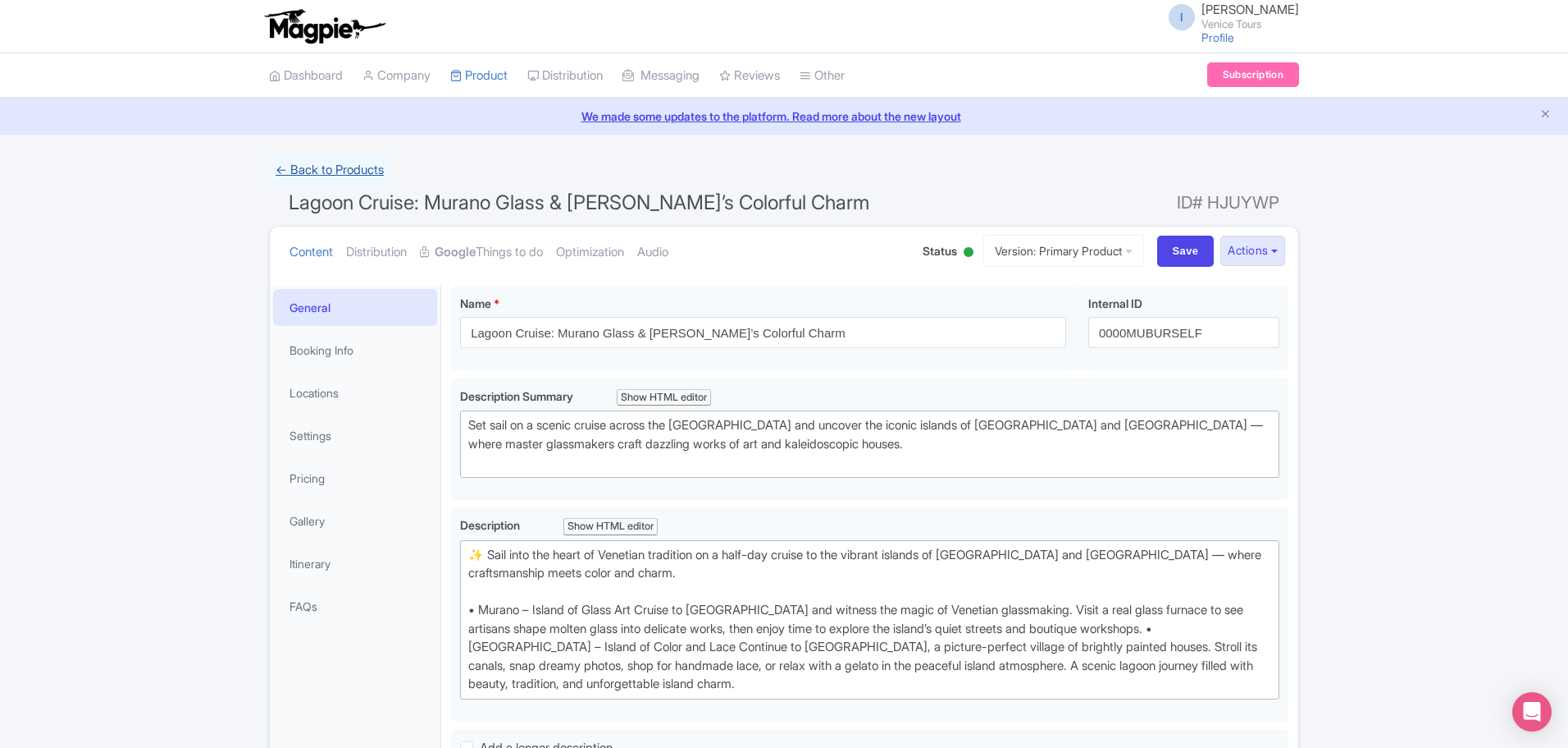
click at [323, 168] on link "← Back to Products" at bounding box center [329, 171] width 121 height 32
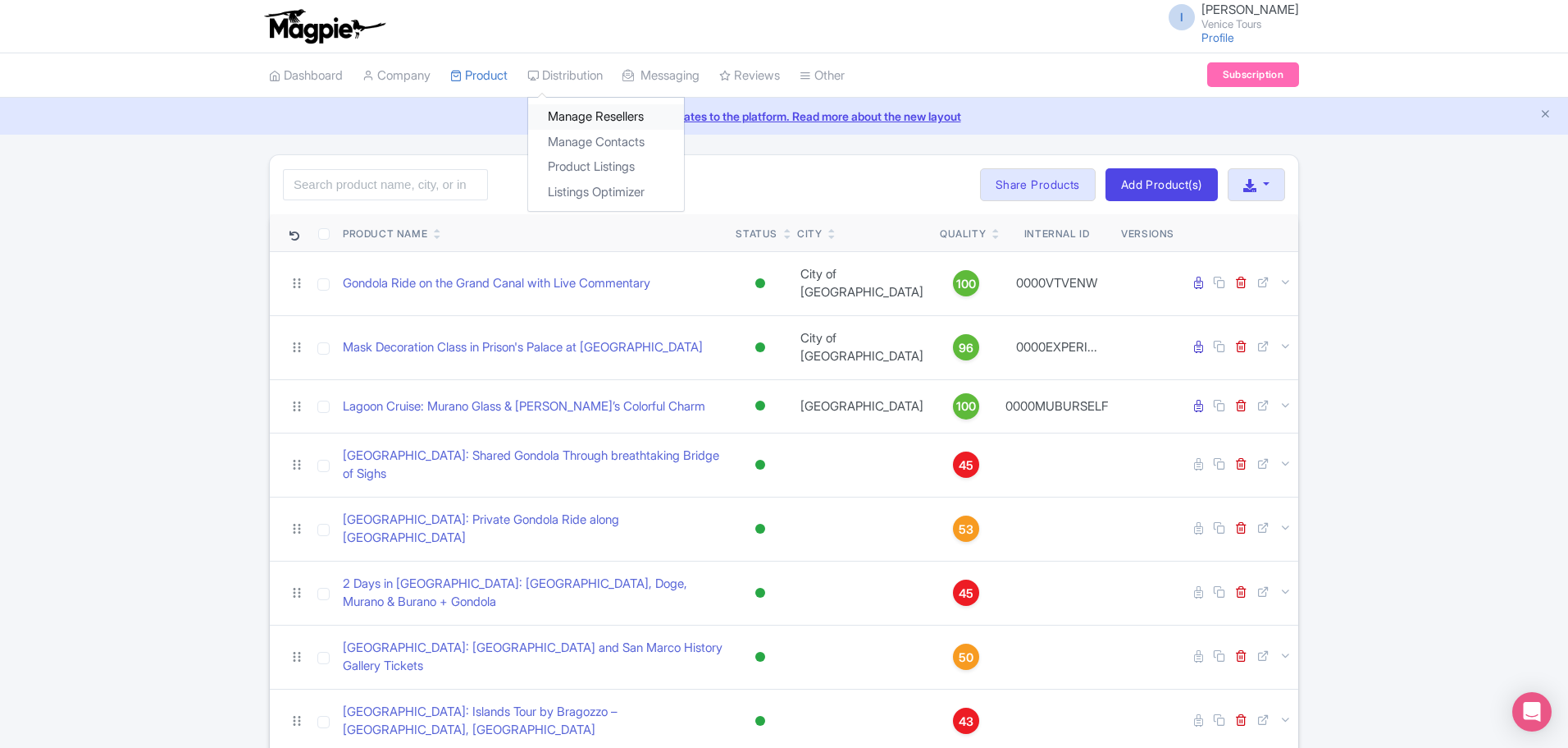
click at [596, 121] on link "Manage Resellers" at bounding box center [606, 117] width 155 height 25
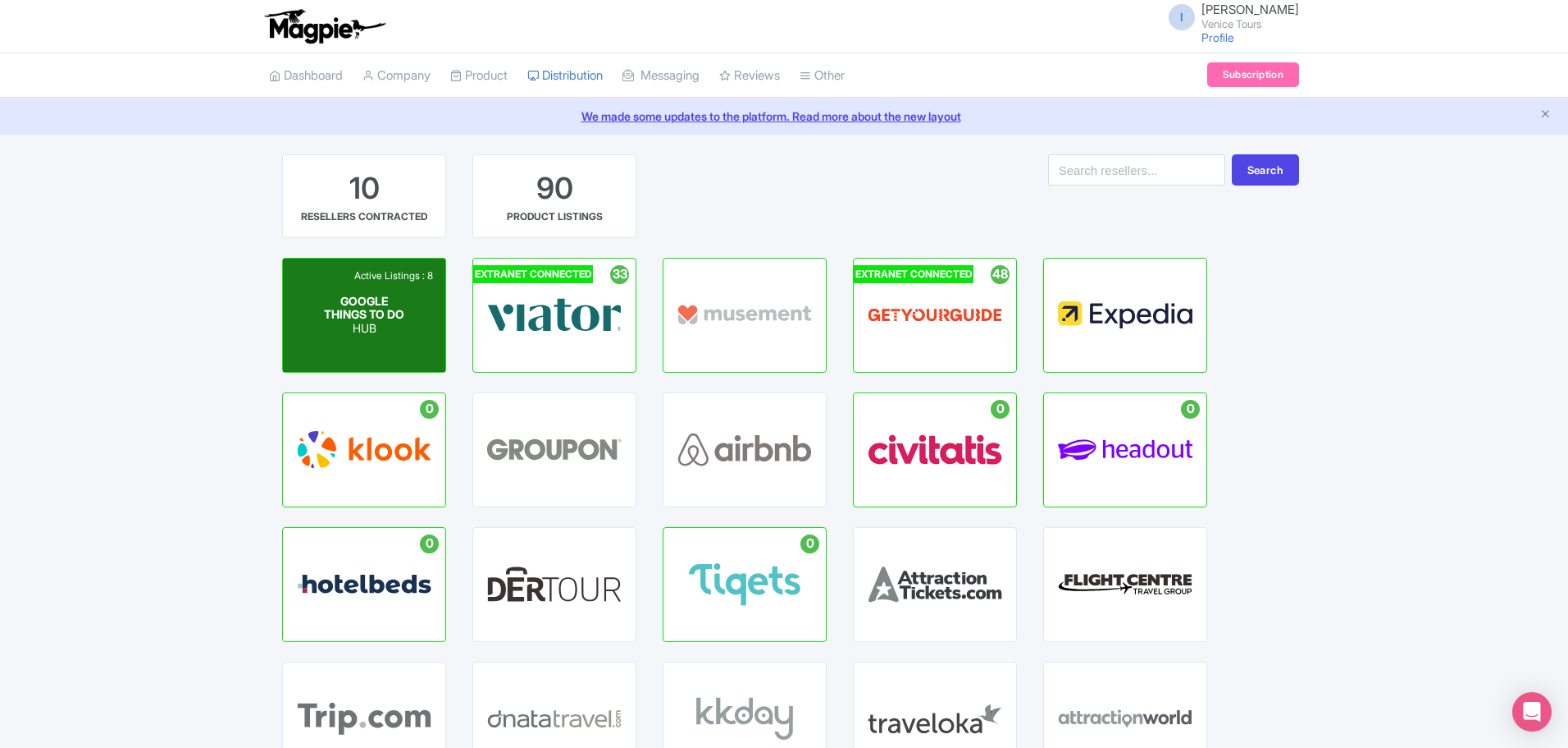
click at [386, 301] on span "GOOGLE THINGS TO DO" at bounding box center [364, 307] width 80 height 28
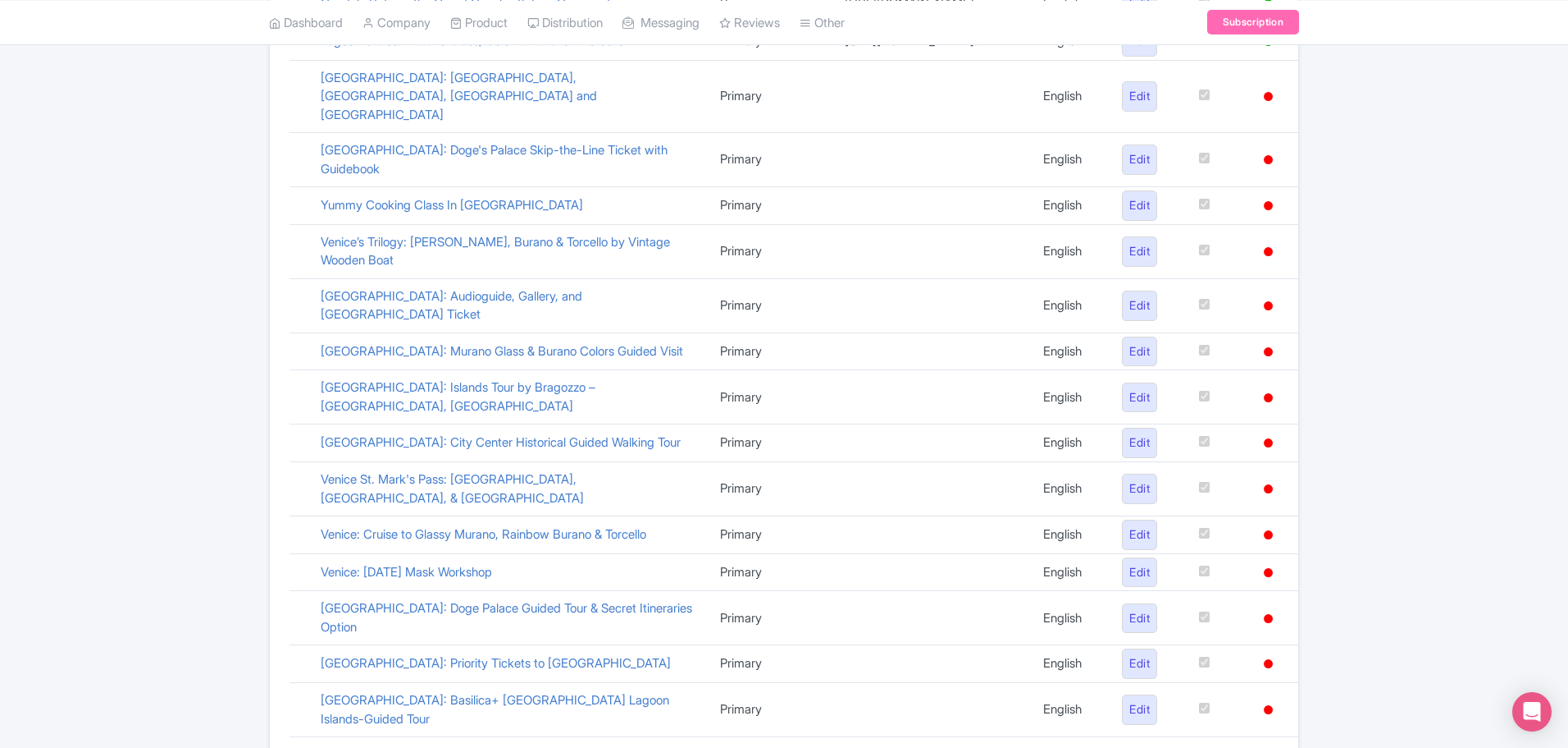
scroll to position [410, 0]
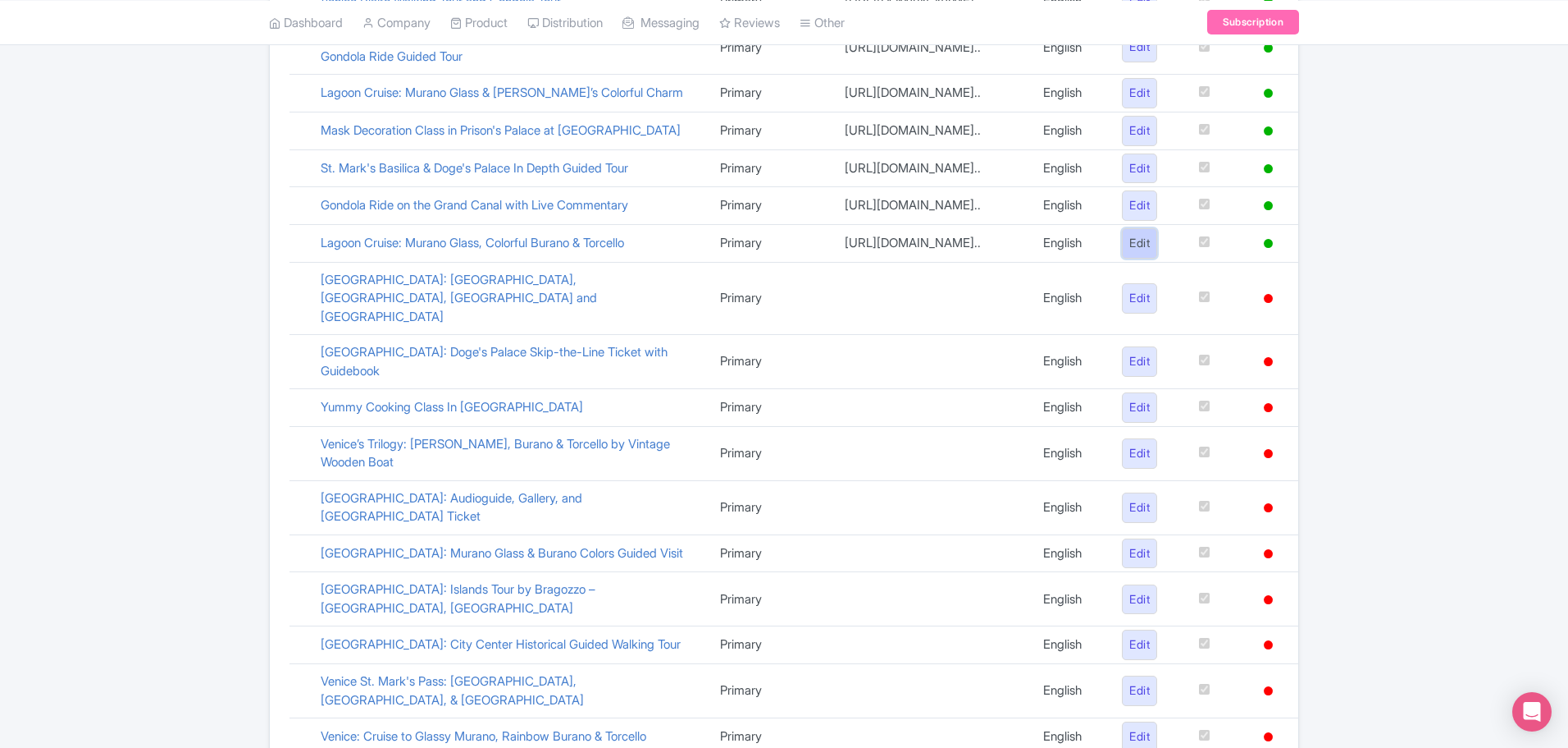
click at [1127, 259] on link "Edit" at bounding box center [1139, 244] width 35 height 31
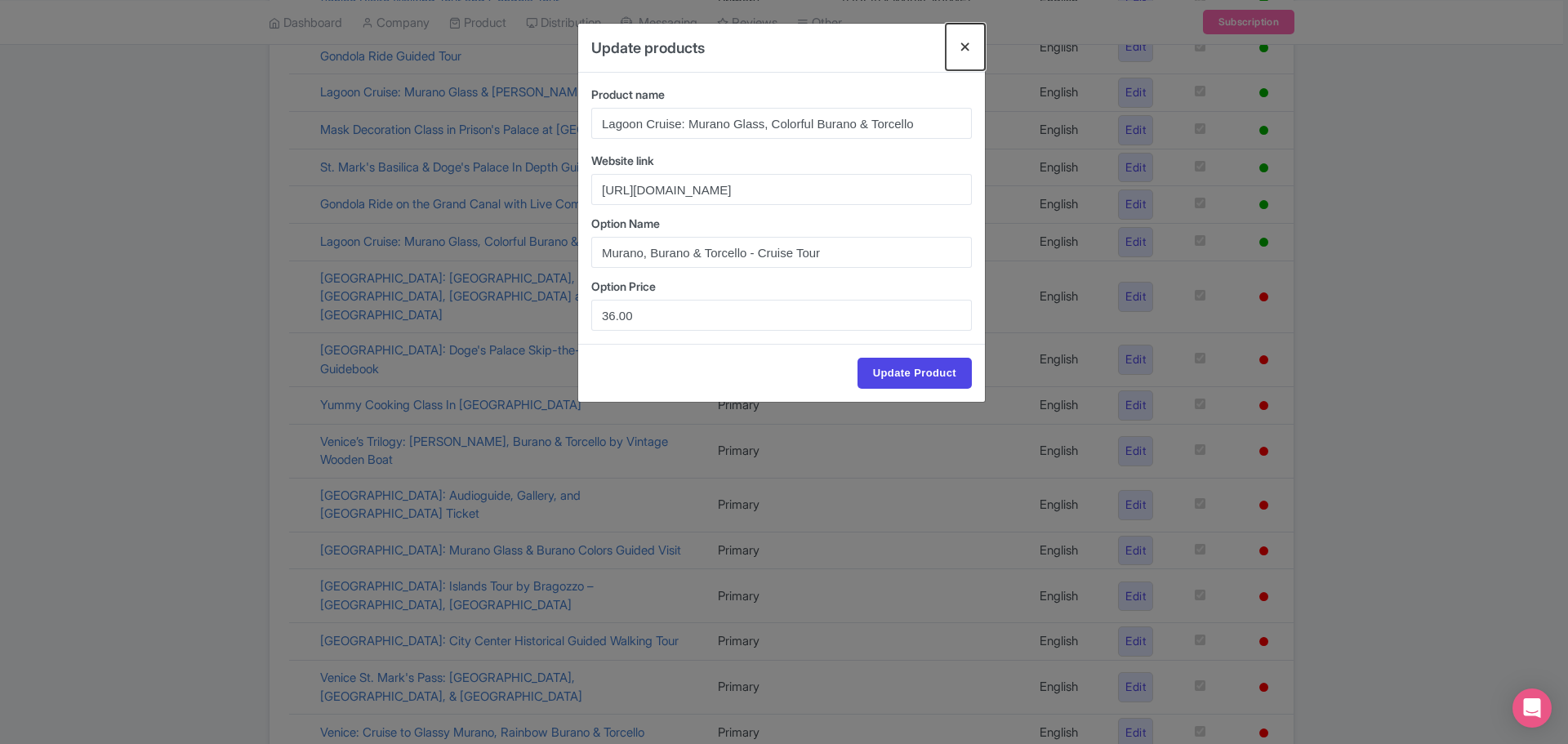
click at [963, 40] on button "Close" at bounding box center [965, 46] width 39 height 46
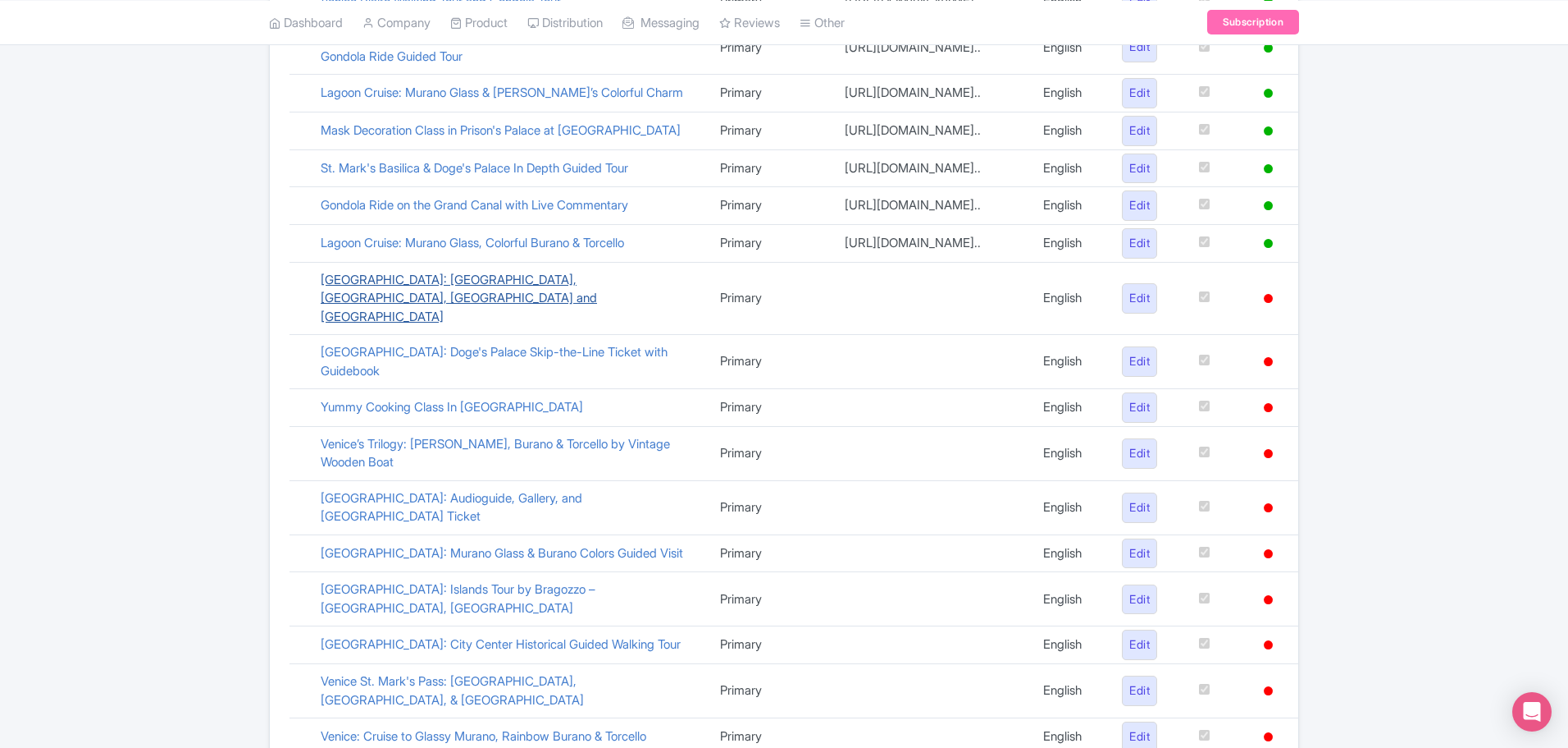
drag, startPoint x: 571, startPoint y: 401, endPoint x: 538, endPoint y: 396, distance: 33.4
click at [538, 325] on link "[GEOGRAPHIC_DATA]: [GEOGRAPHIC_DATA], [GEOGRAPHIC_DATA], [GEOGRAPHIC_DATA] and …" at bounding box center [459, 298] width 277 height 52
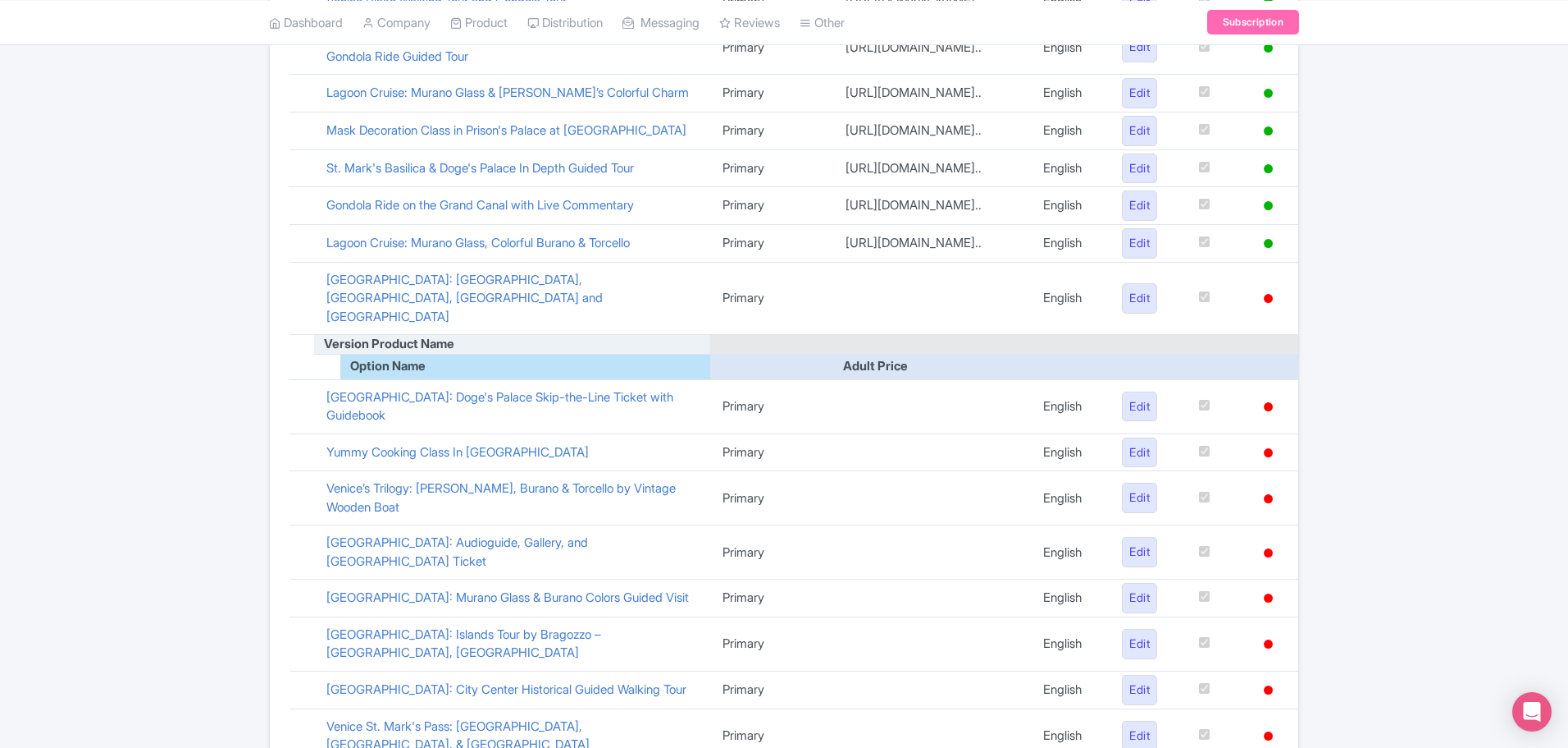
click at [833, 334] on td at bounding box center [932, 298] width 198 height 73
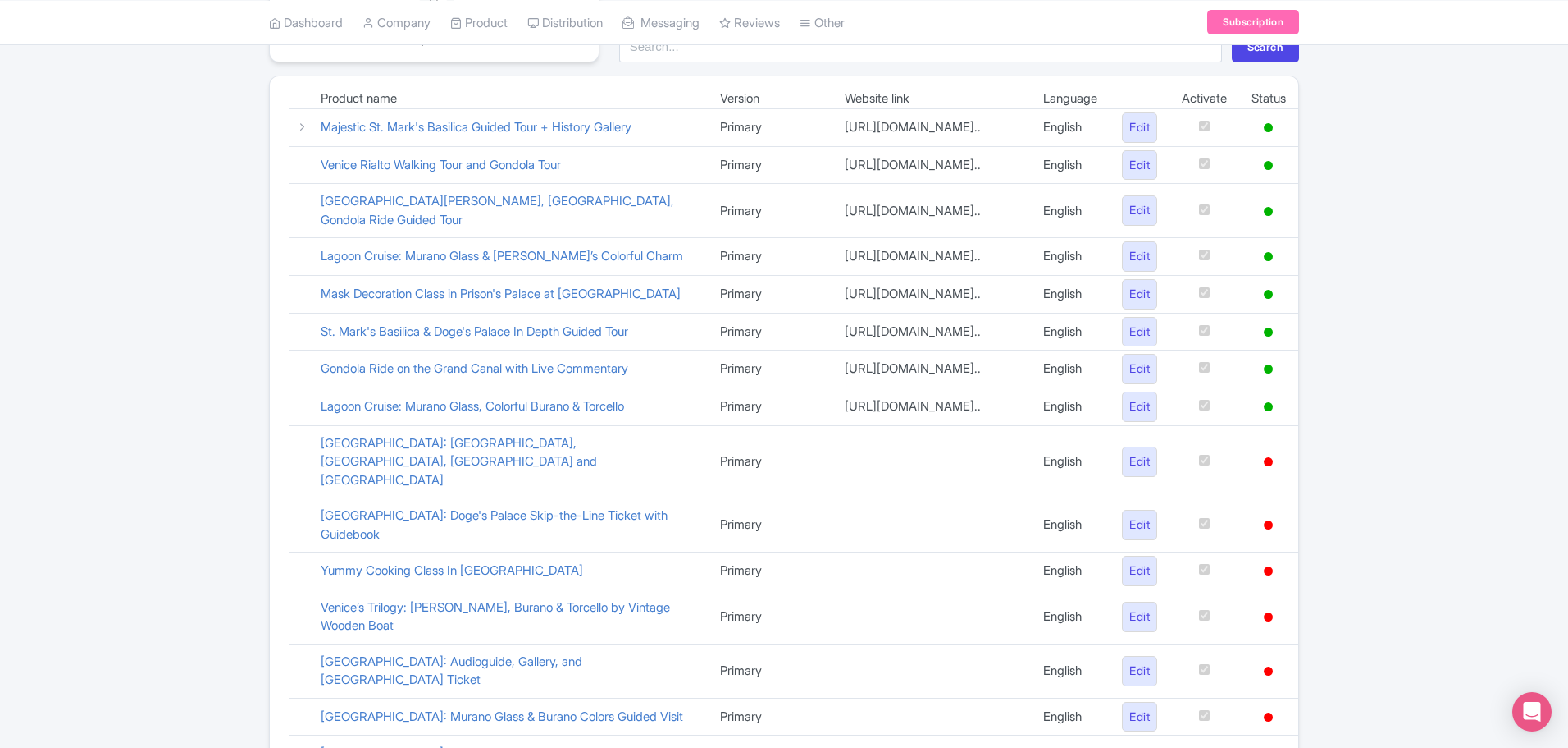
scroll to position [246, 0]
click at [554, 488] on link "[GEOGRAPHIC_DATA]: [GEOGRAPHIC_DATA], [GEOGRAPHIC_DATA], [GEOGRAPHIC_DATA] and …" at bounding box center [459, 462] width 277 height 52
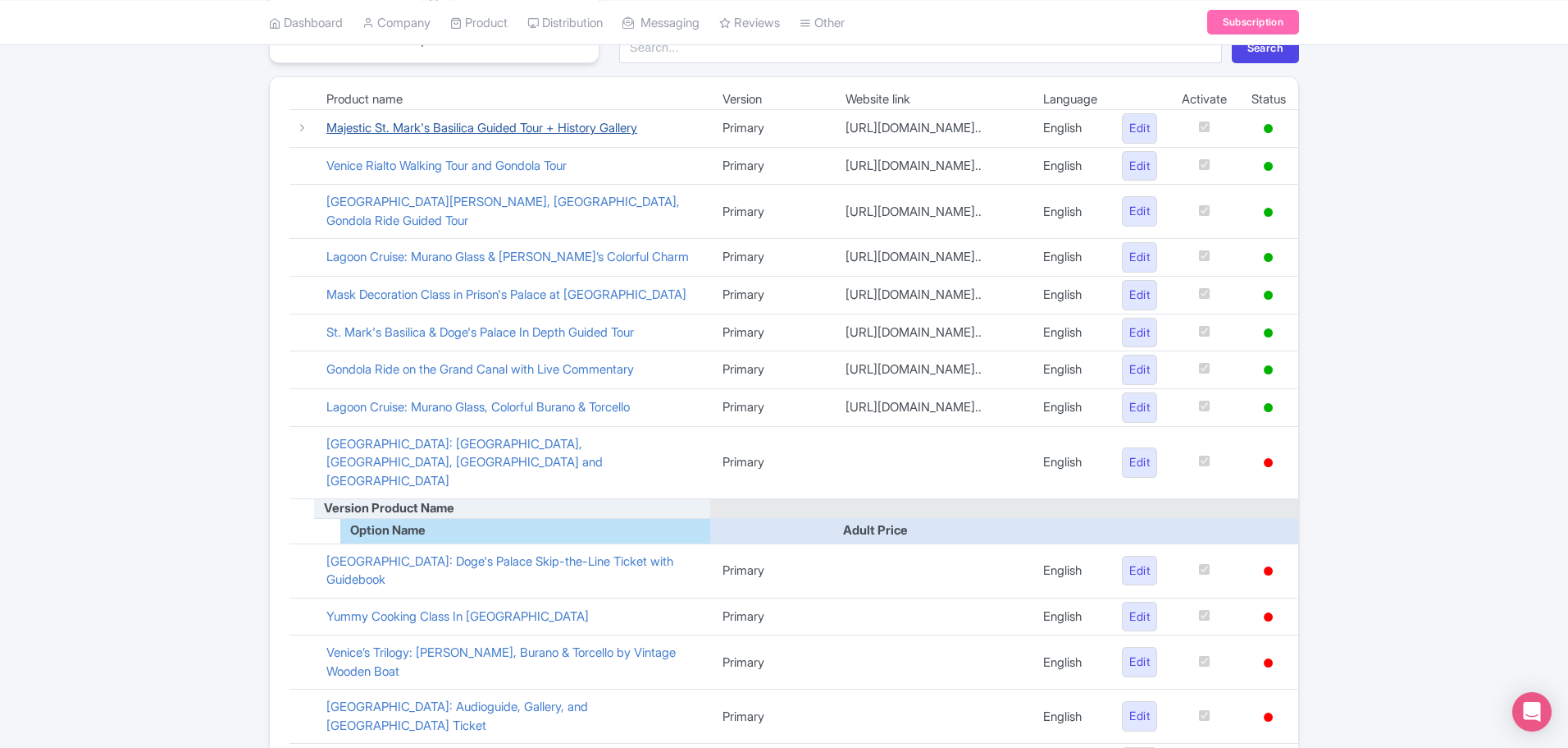
click at [478, 124] on link "Majestic St. Mark's Basilica Guided Tour + History Gallery" at bounding box center [482, 127] width 311 height 15
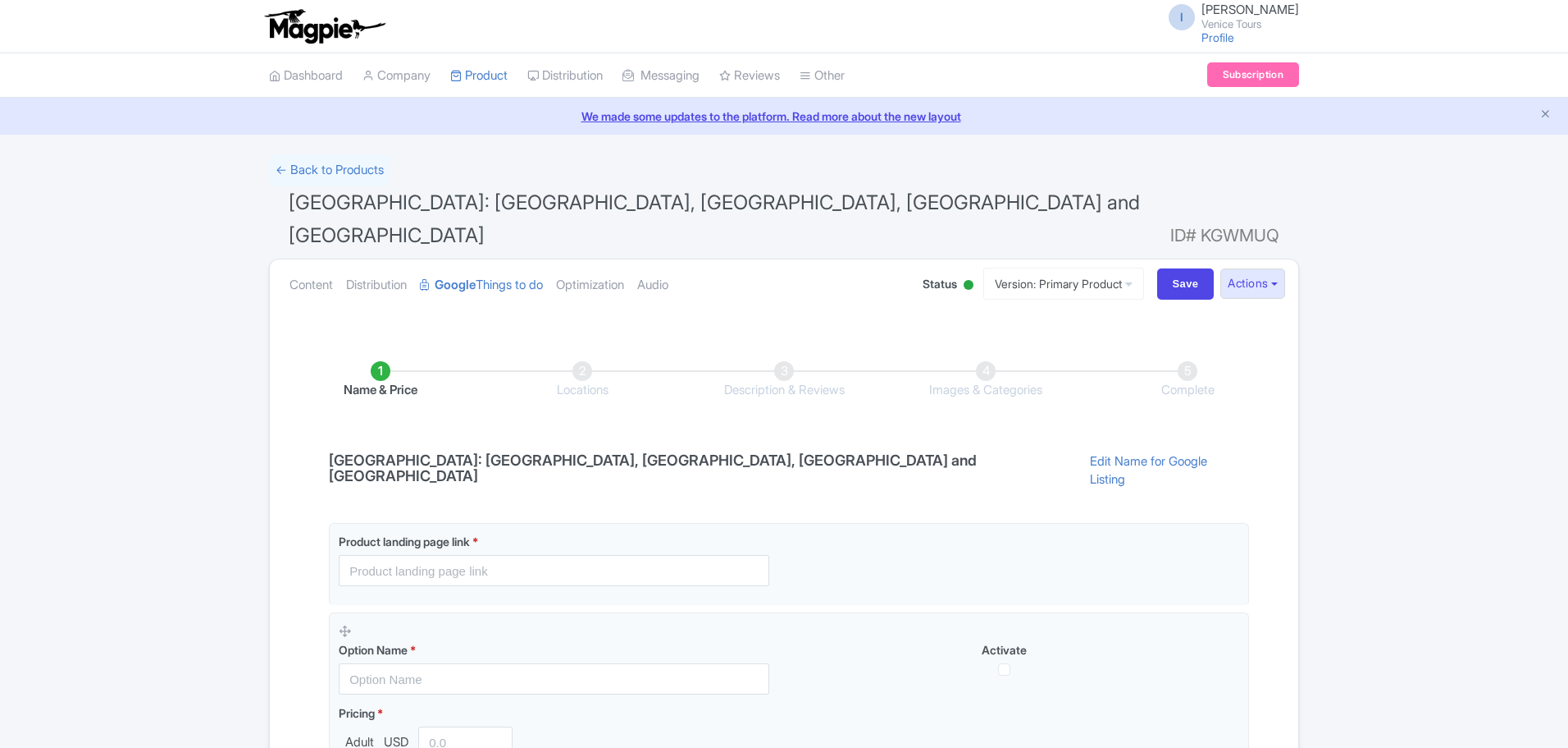
scroll to position [208, 0]
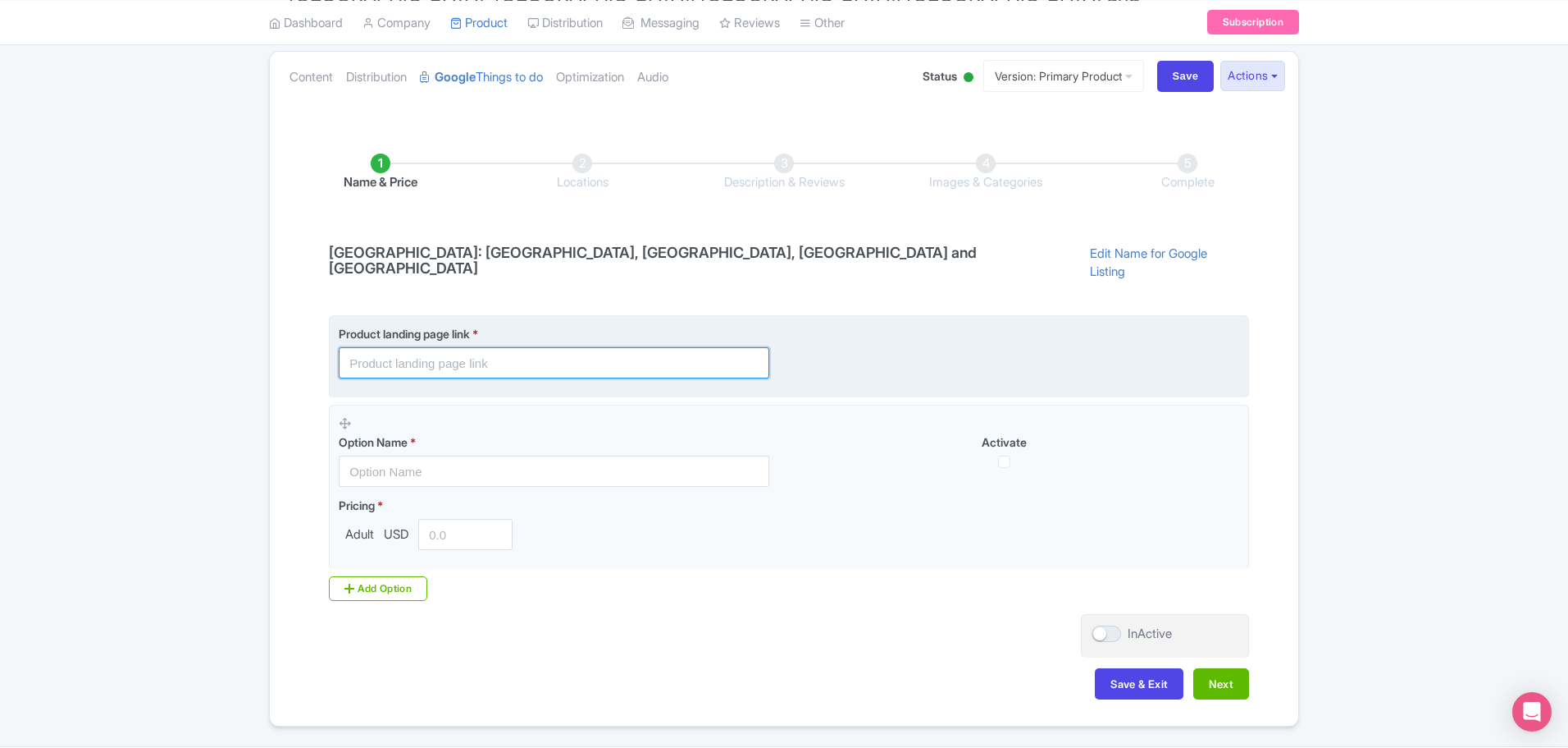
click at [467, 347] on input "text" at bounding box center [554, 362] width 430 height 31
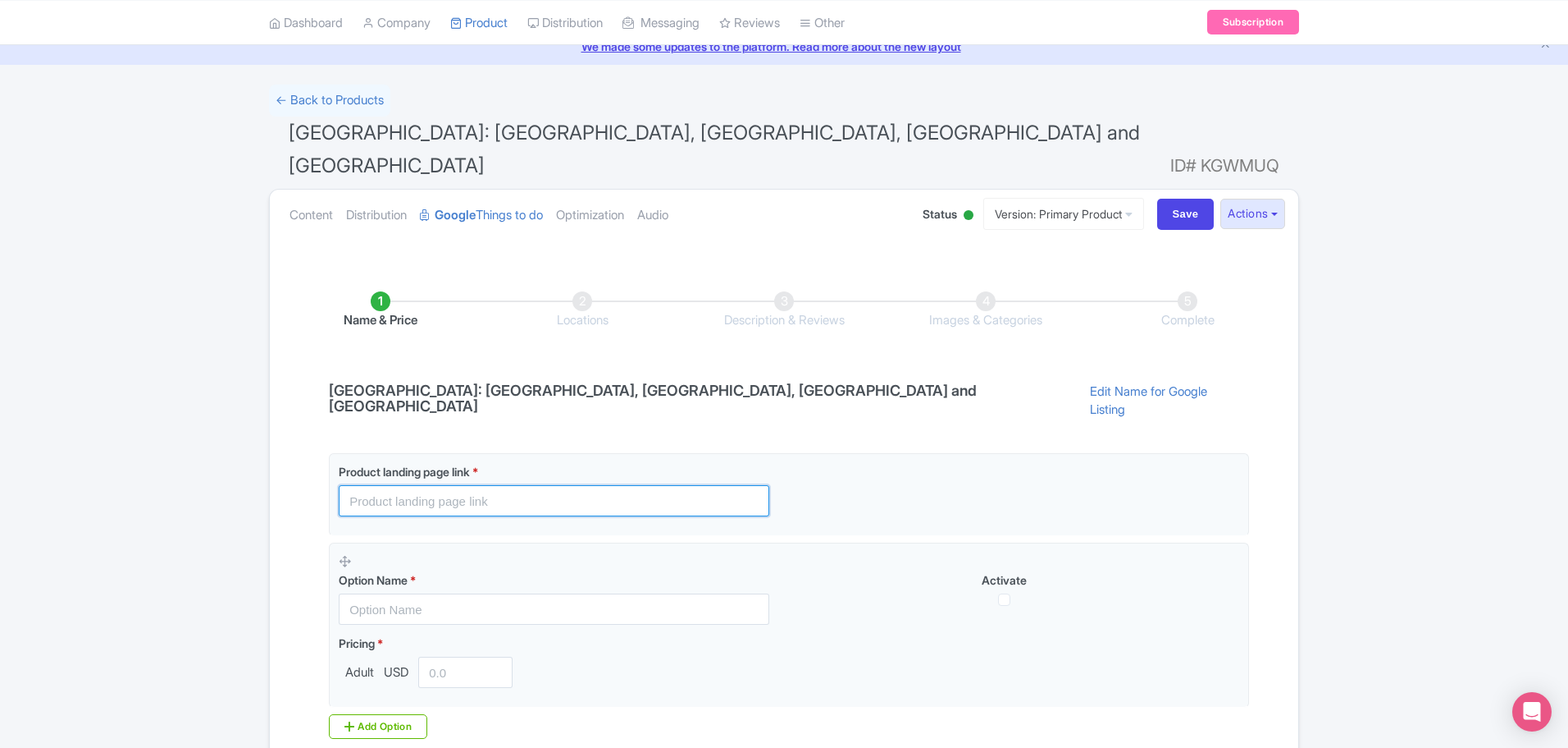
scroll to position [0, 0]
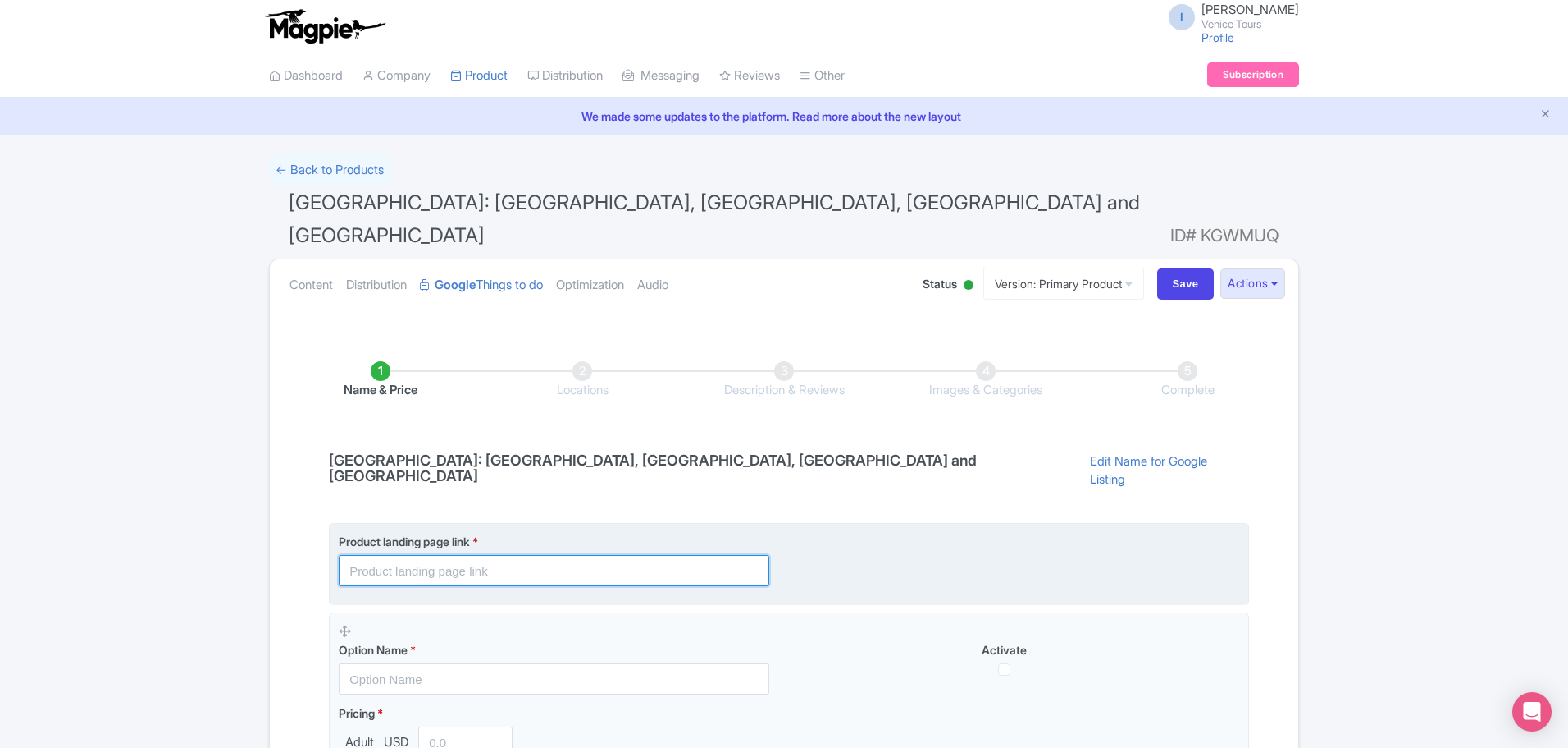
click at [527, 555] on input "text" at bounding box center [554, 570] width 430 height 31
paste input "[URL][DOMAIN_NAME]"
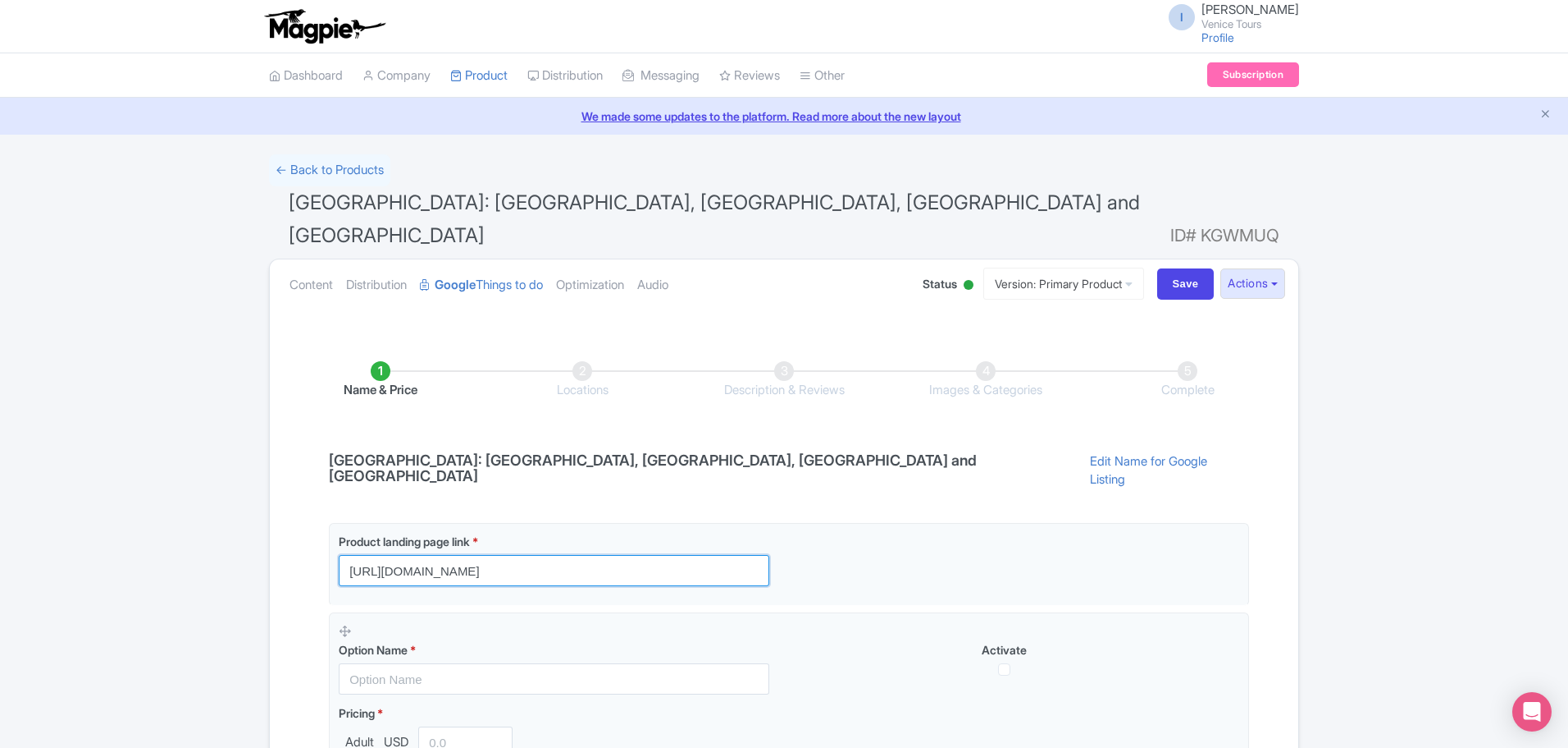
scroll to position [0, 142]
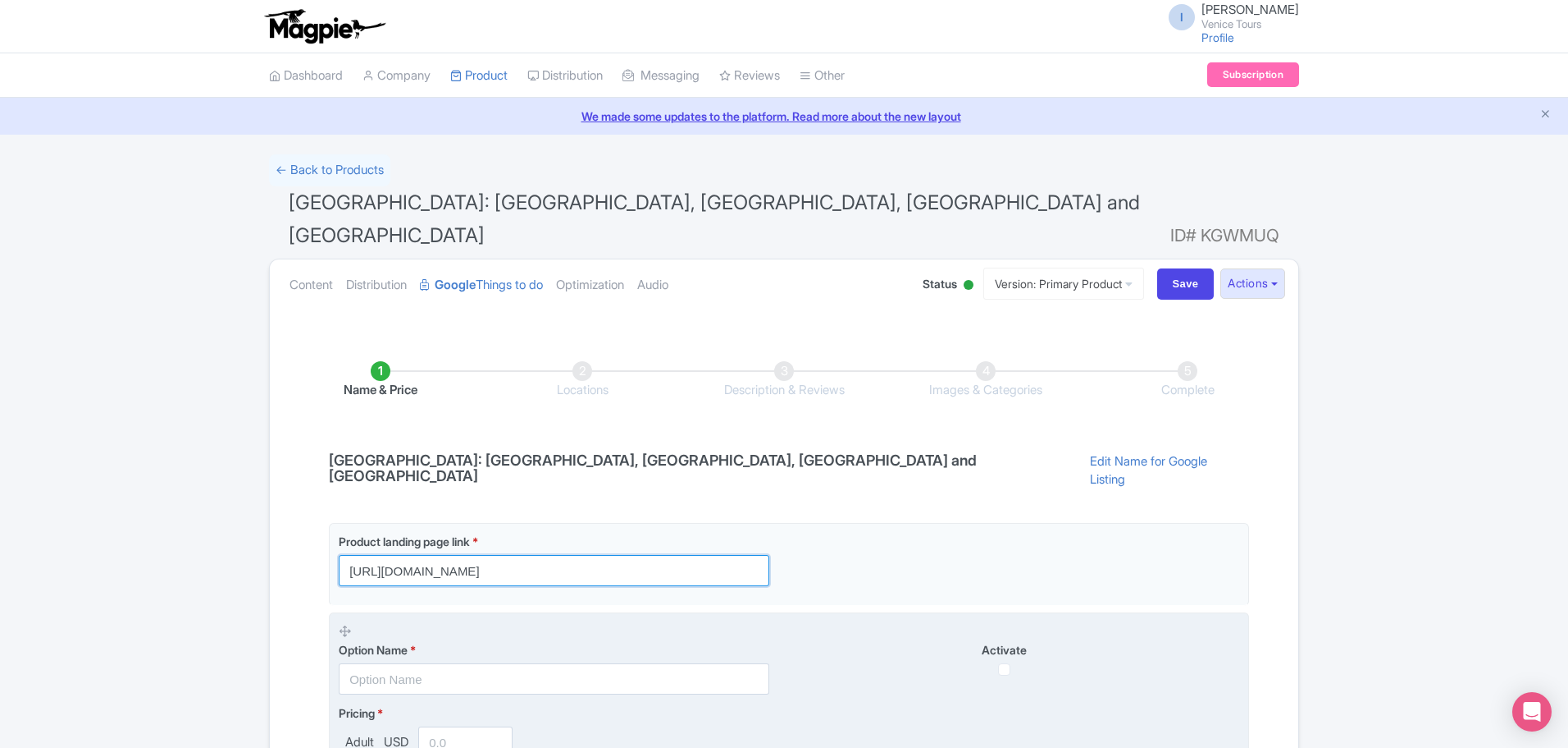
type input "[URL][DOMAIN_NAME]"
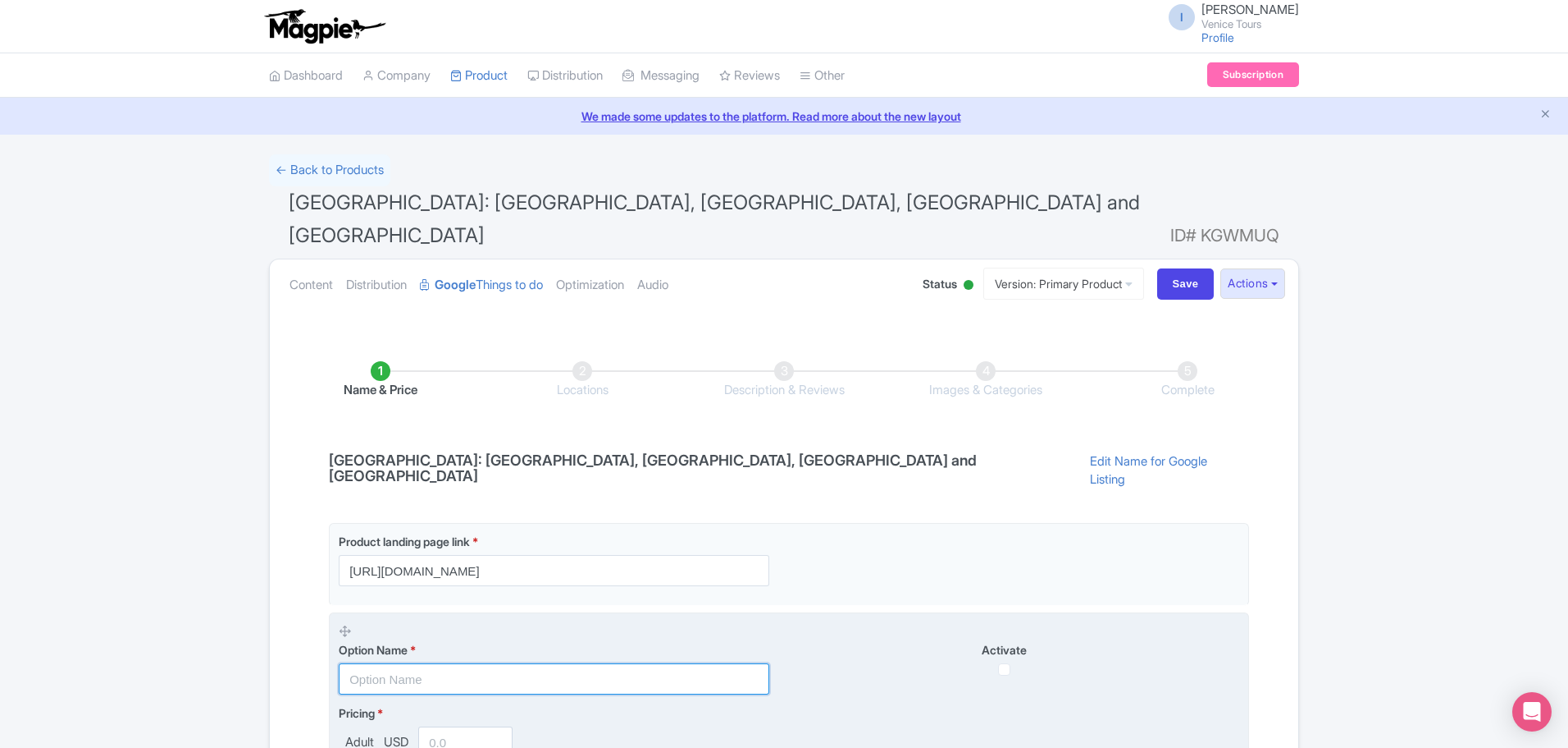
click at [426, 663] on input "text" at bounding box center [554, 679] width 430 height 31
type input "test ducale bas gond"
click at [1006, 663] on input "checkbox" at bounding box center [1005, 670] width 13 height 13
checkbox input "true"
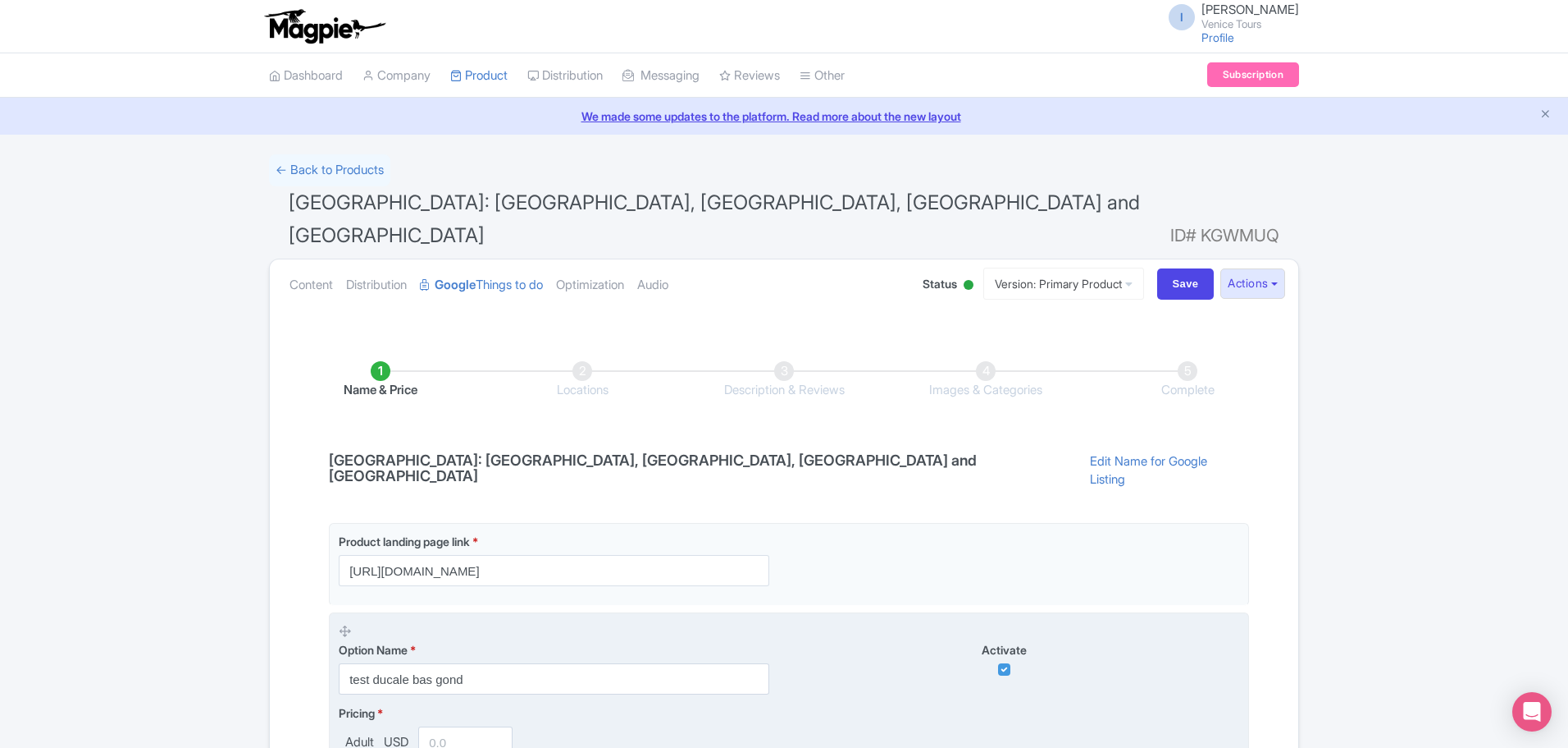
click at [400, 733] on span "USD" at bounding box center [396, 742] width 31 height 19
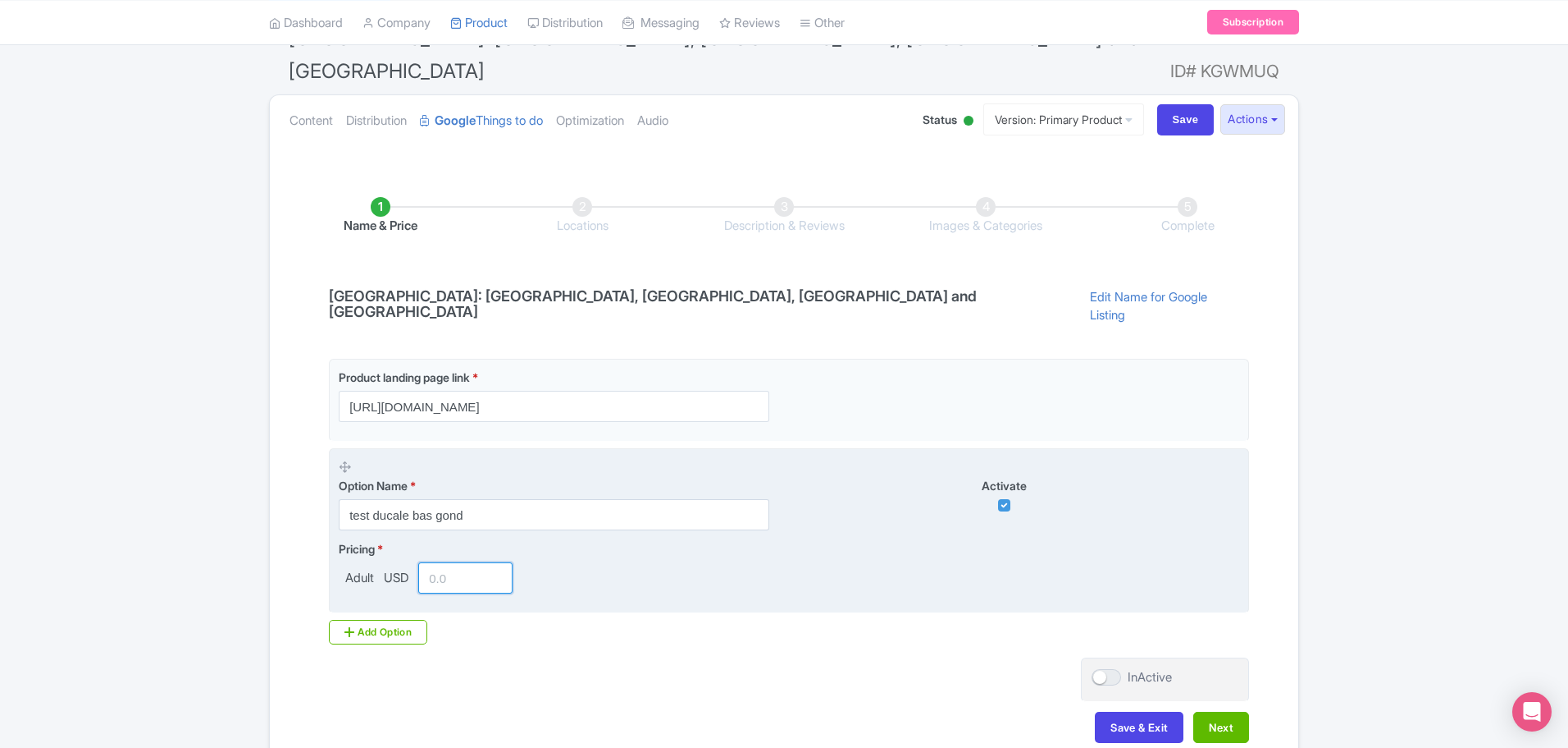
click at [474, 562] on input "number" at bounding box center [465, 577] width 94 height 31
click at [494, 562] on input "number" at bounding box center [465, 577] width 94 height 31
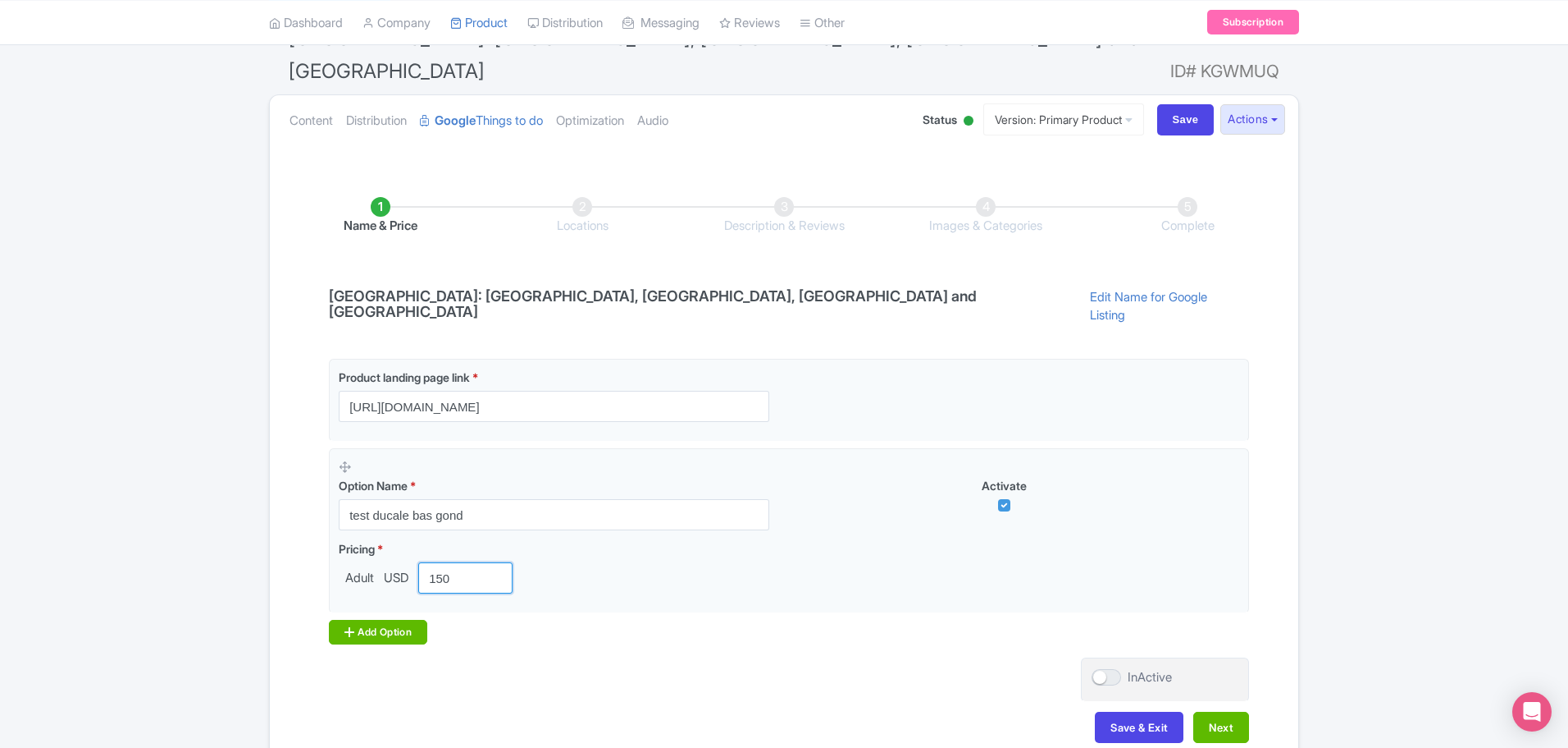
type input "150"
click at [387, 619] on div "Add Option" at bounding box center [378, 631] width 99 height 24
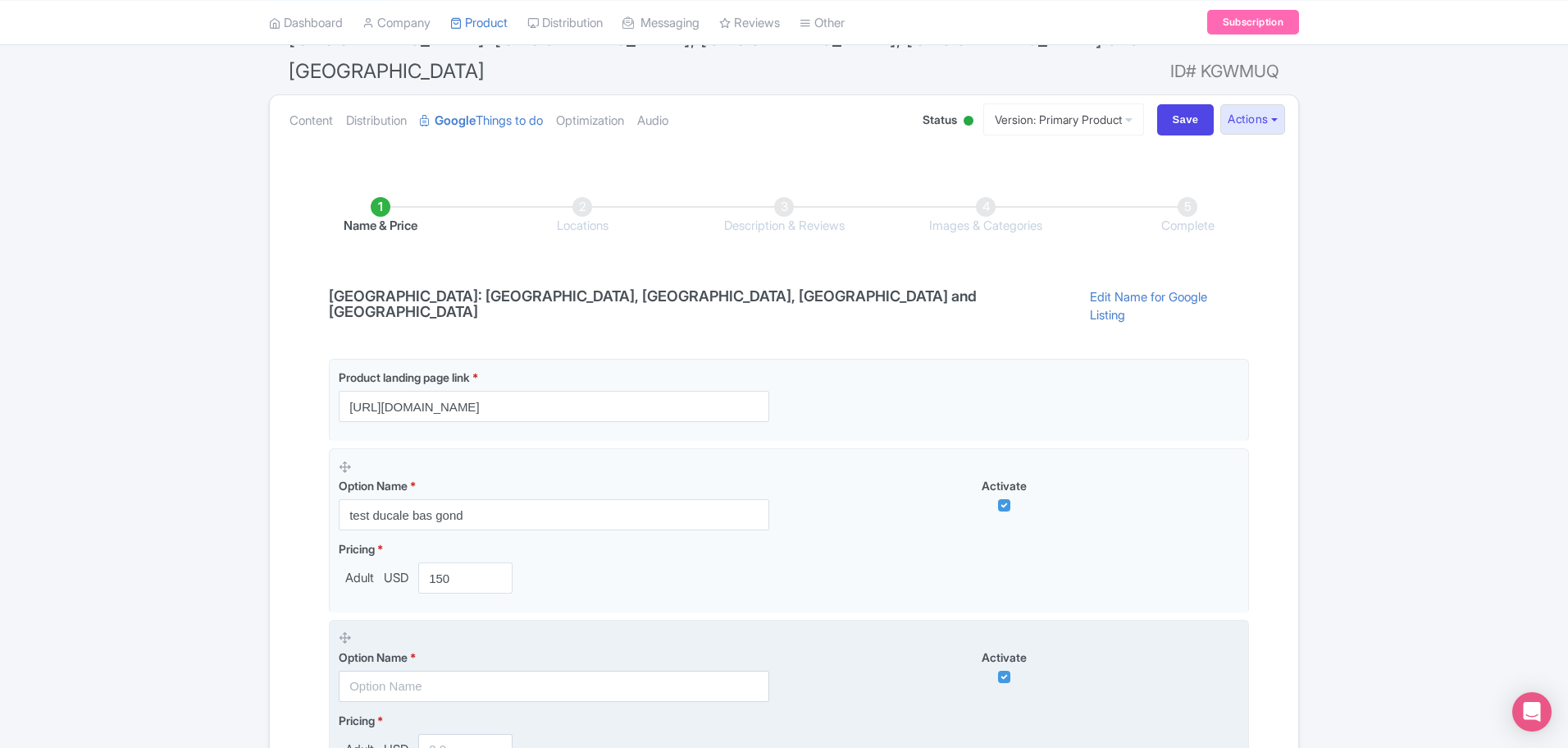
scroll to position [379, 0]
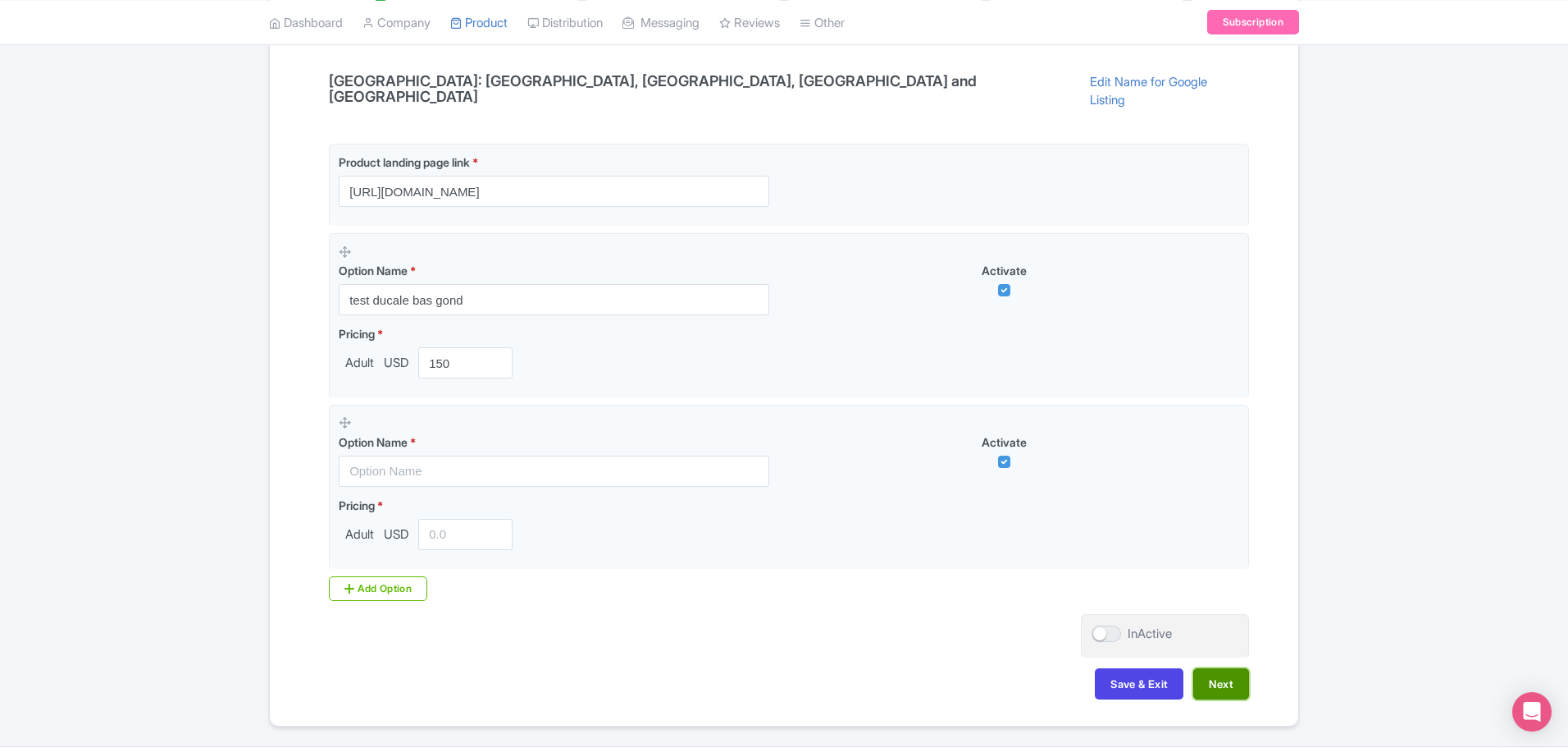
click at [1218, 668] on button "Next" at bounding box center [1221, 683] width 56 height 31
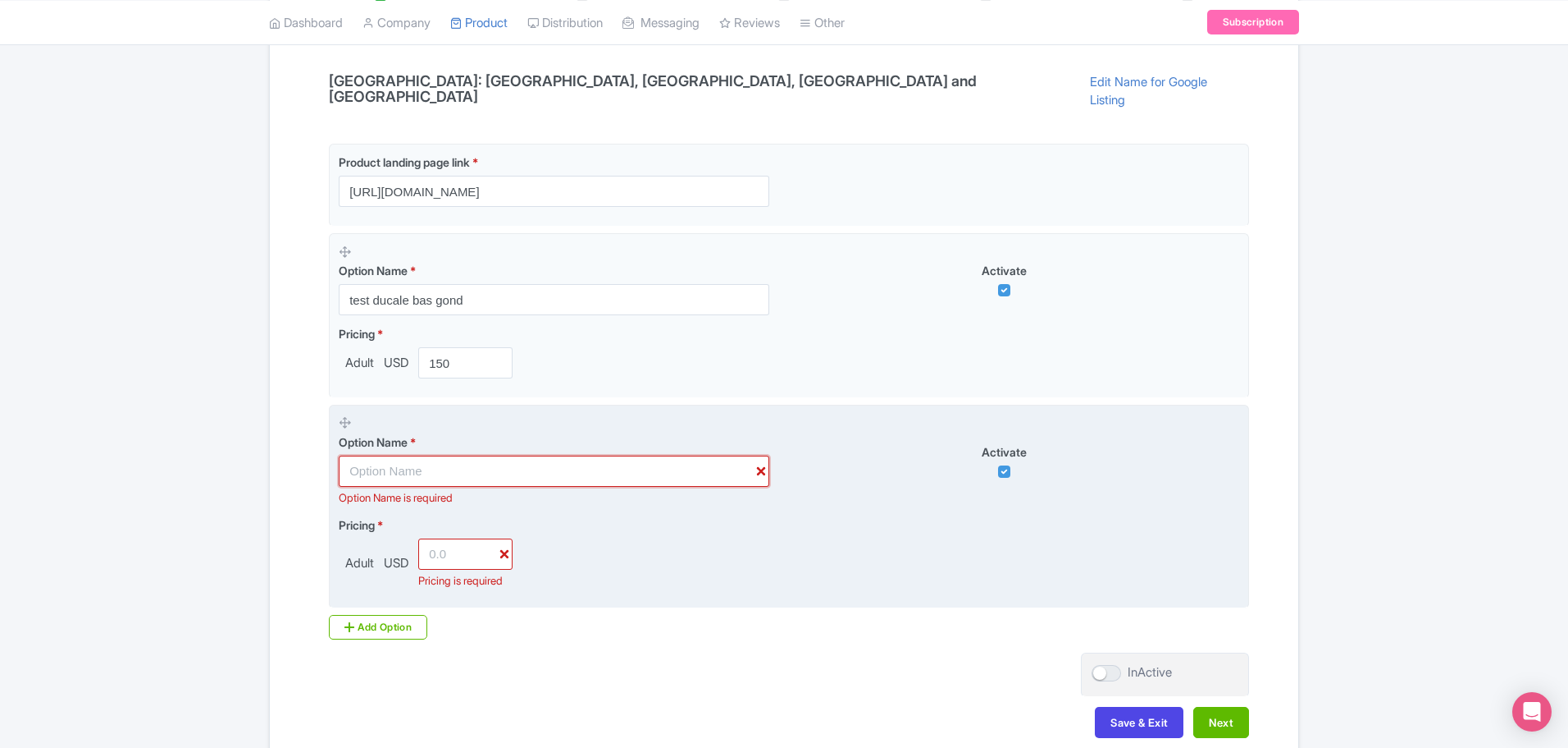
click at [762, 456] on input "text" at bounding box center [554, 471] width 430 height 31
click at [350, 416] on icon at bounding box center [345, 423] width 13 height 13
click at [419, 456] on input "text" at bounding box center [554, 471] width 430 height 31
click at [1009, 466] on input "checkbox" at bounding box center [1005, 472] width 13 height 13
checkbox input "false"
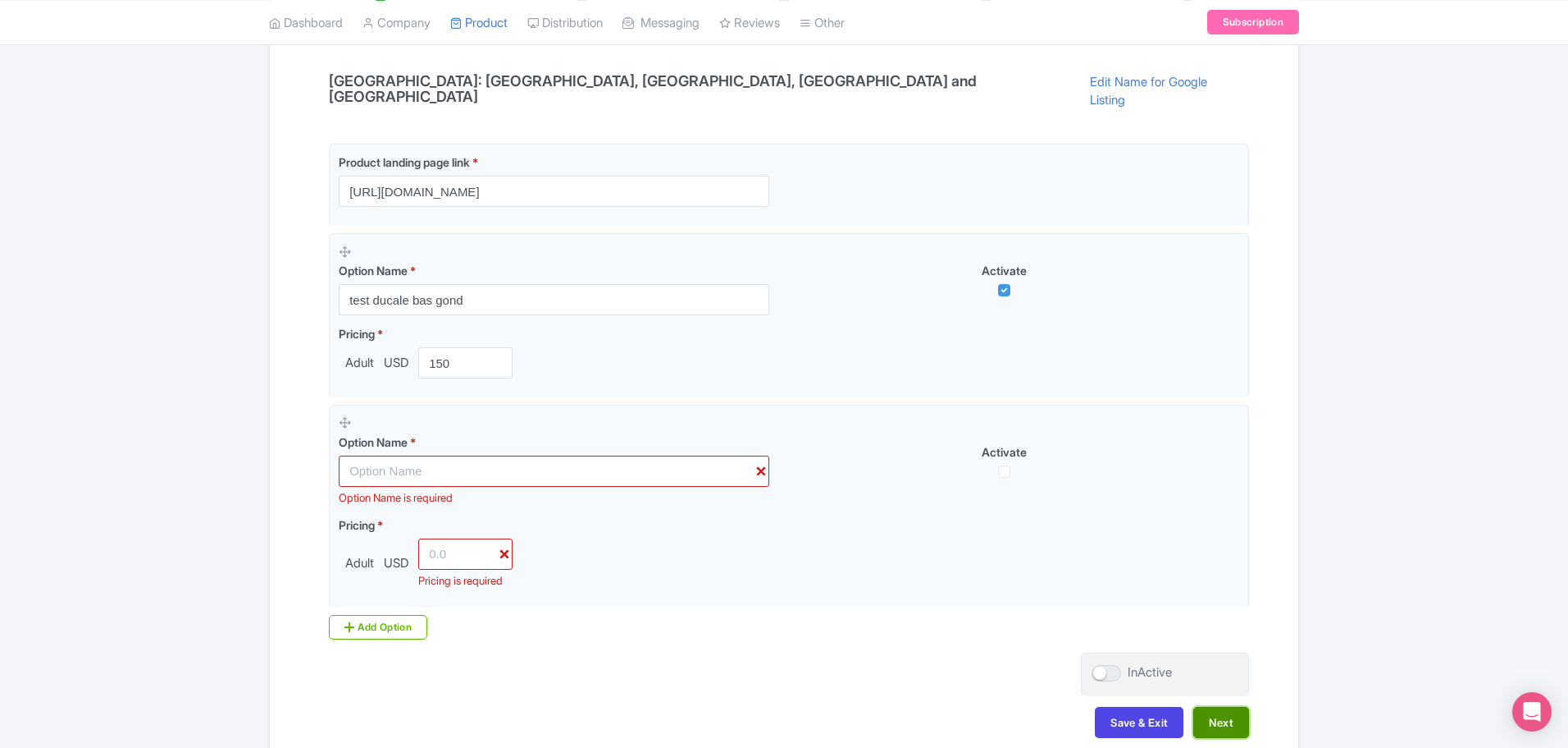
click at [1230, 707] on button "Next" at bounding box center [1221, 722] width 56 height 31
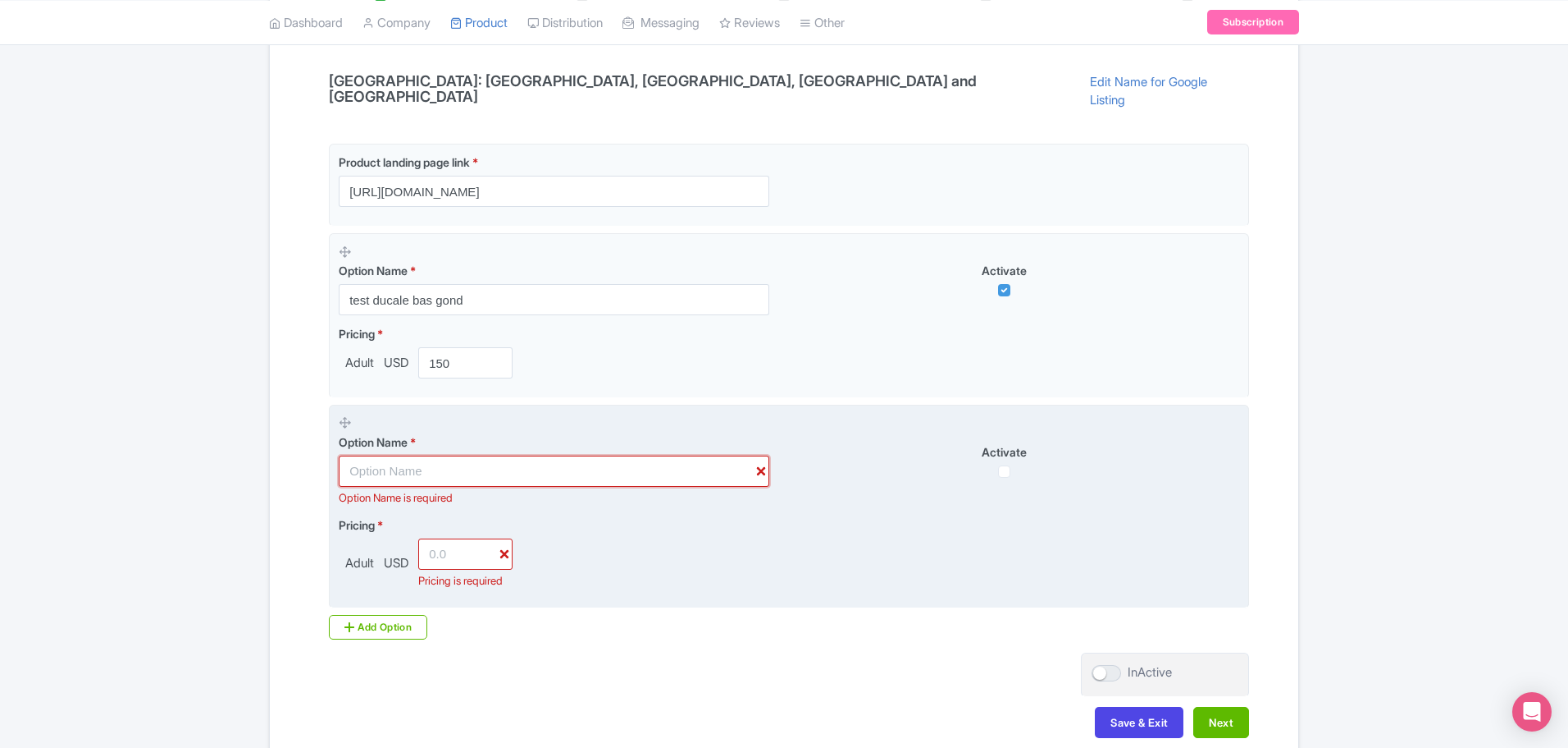
click at [546, 456] on input "text" at bounding box center [554, 471] width 430 height 31
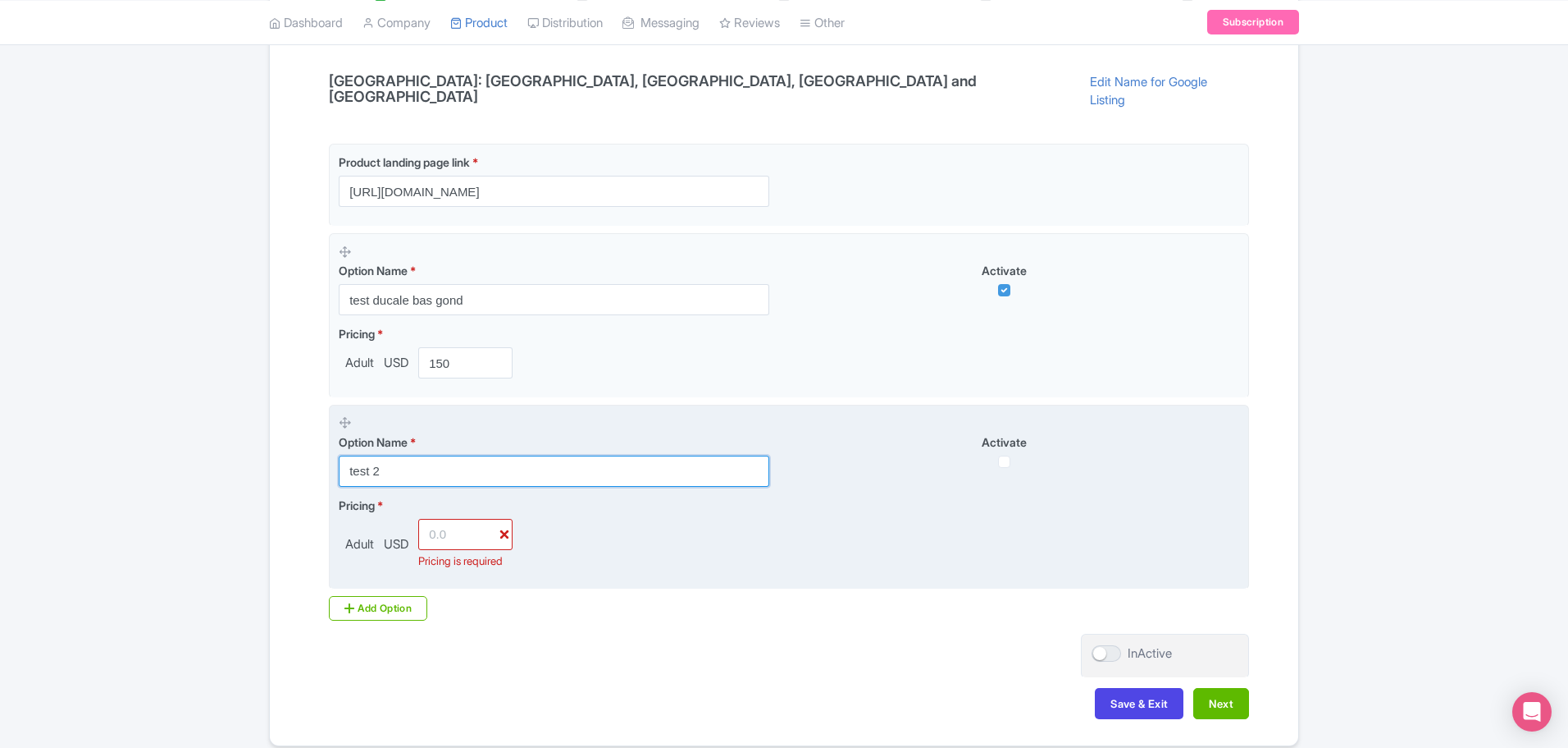
type input "test 2"
click at [457, 519] on input "number" at bounding box center [465, 534] width 94 height 31
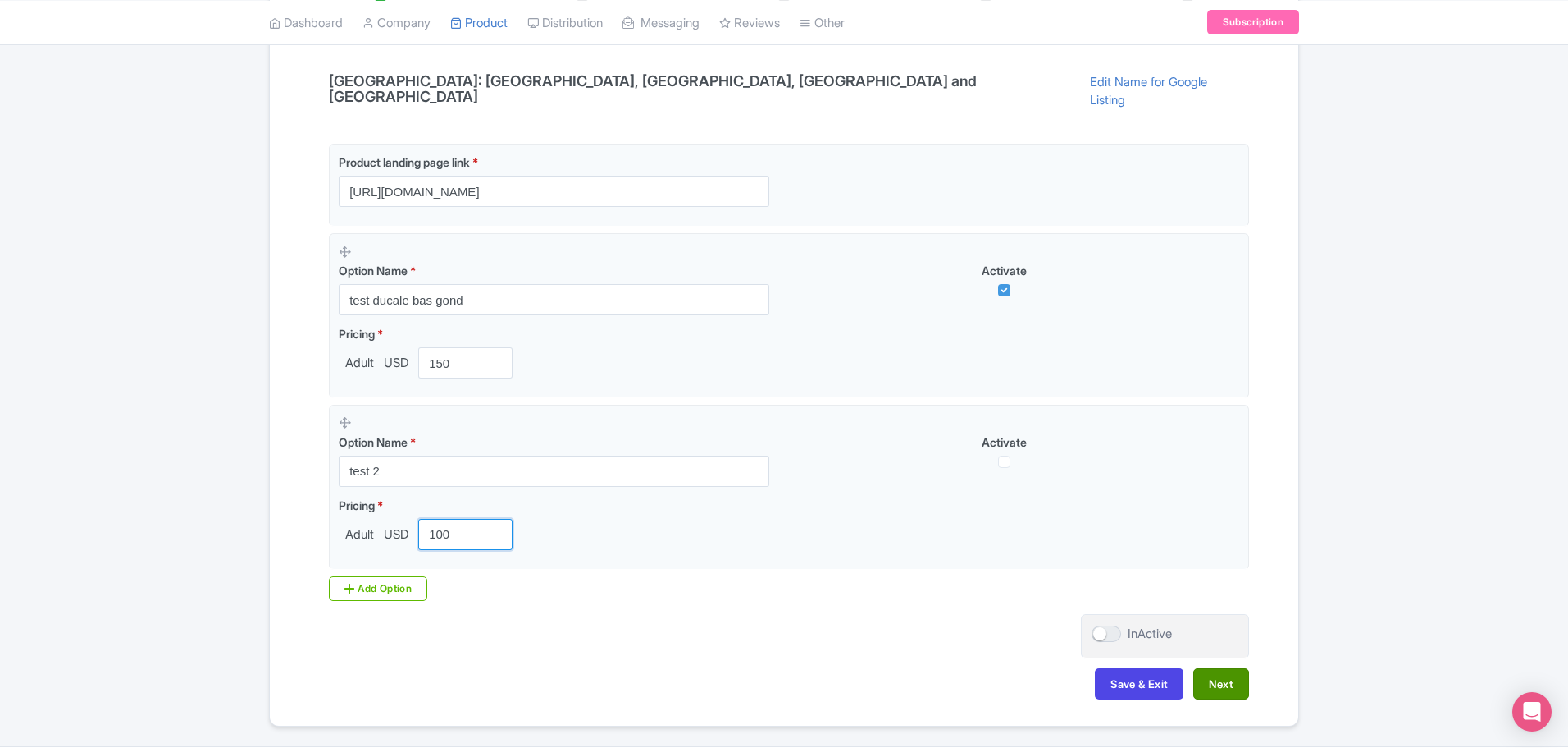
type input "100"
click at [1217, 668] on button "Next" at bounding box center [1221, 683] width 56 height 31
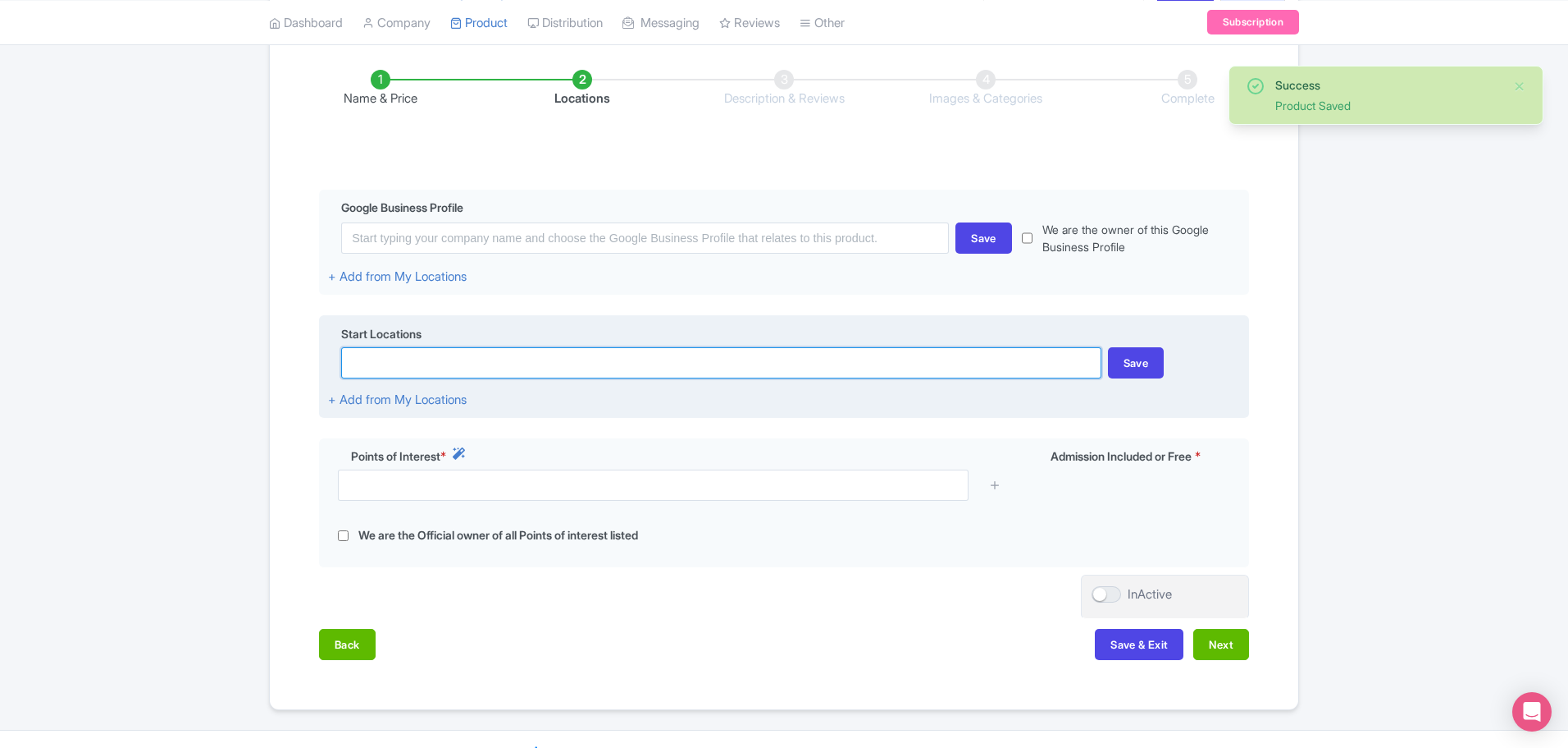
click at [454, 347] on input at bounding box center [721, 362] width 759 height 31
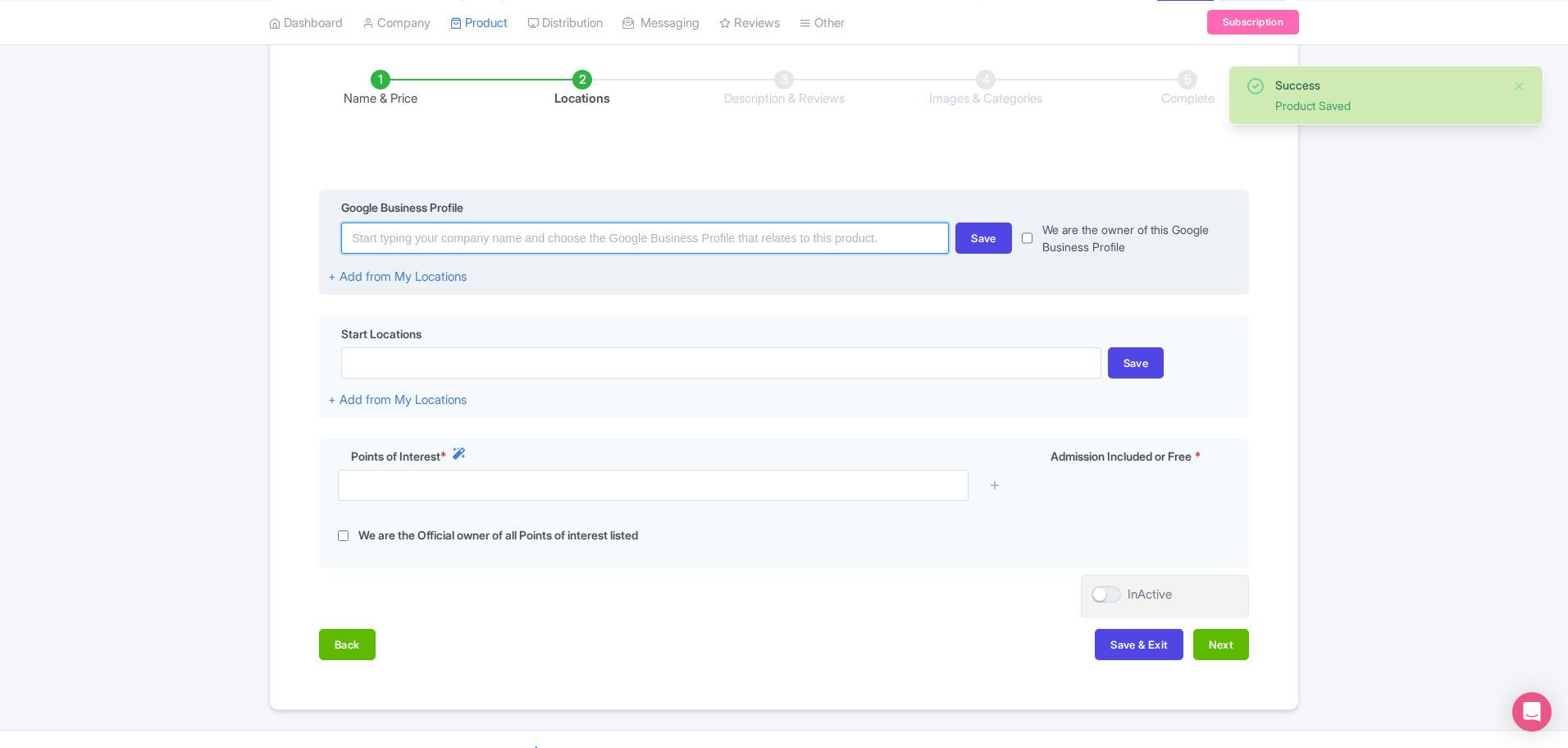
click at [418, 222] on input at bounding box center [645, 237] width 607 height 31
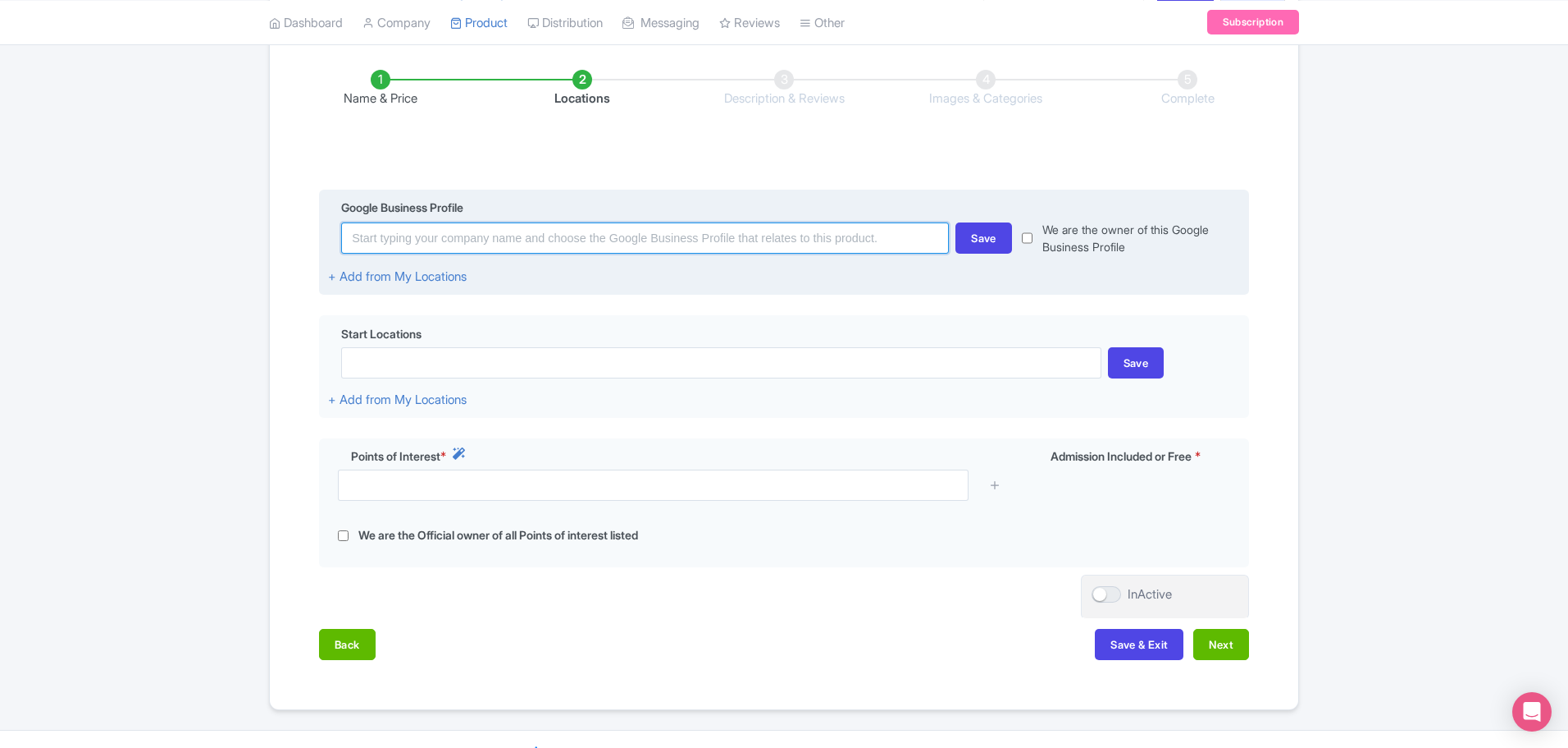
click at [394, 222] on input at bounding box center [645, 237] width 607 height 31
paste input "Venice Tours, [STREET_ADDRESS]"
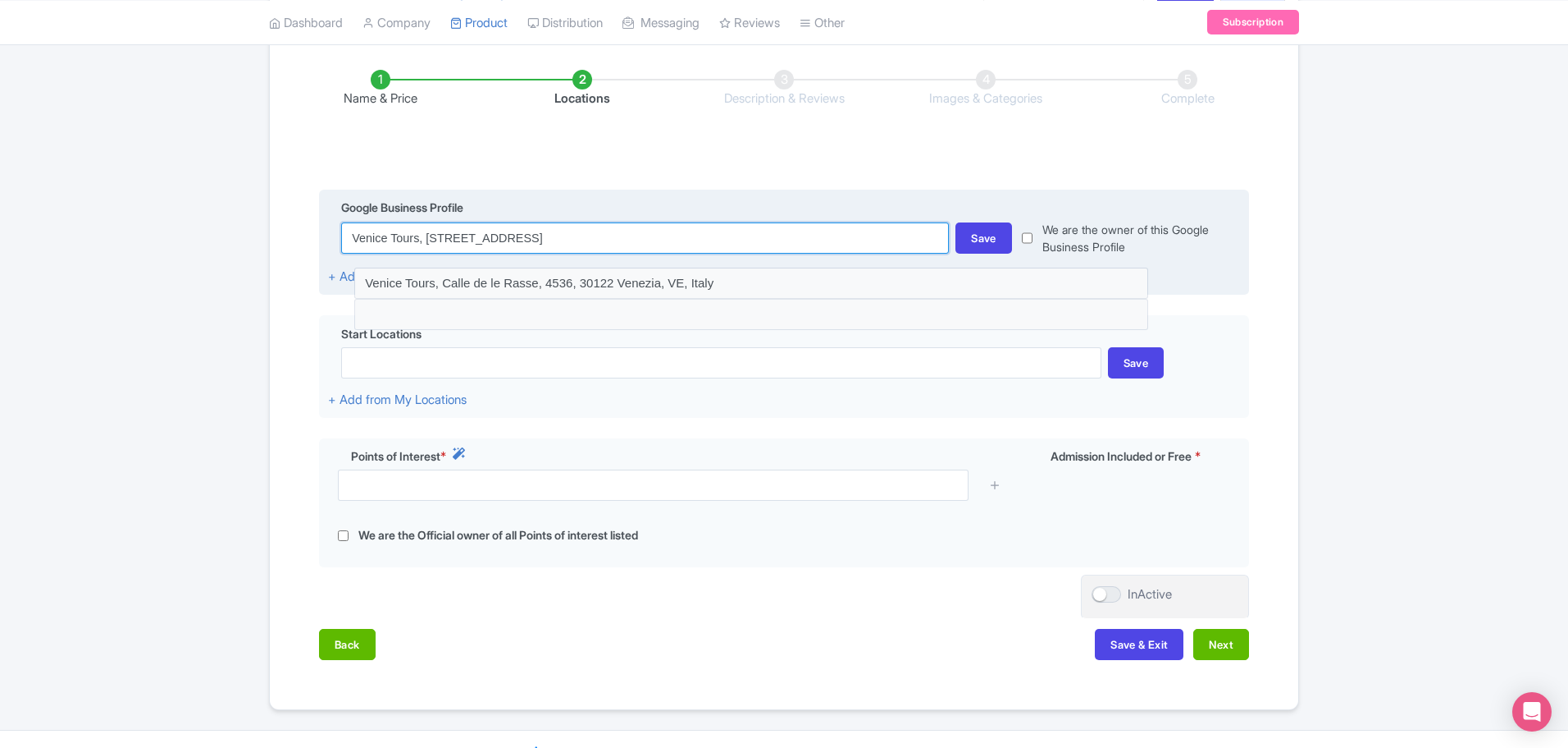
type input "Venice Tours, [STREET_ADDRESS]"
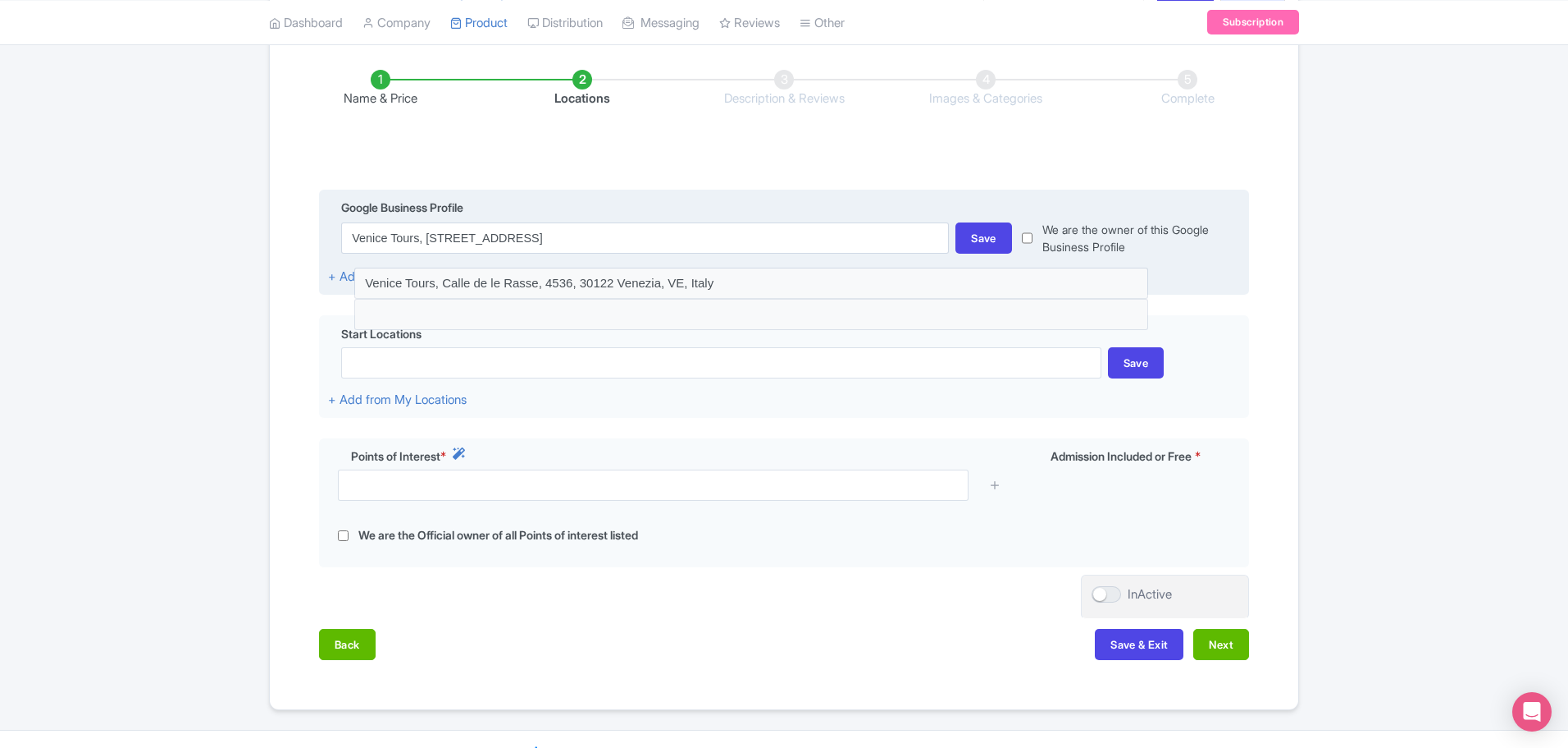
click at [1032, 221] on input "checkbox" at bounding box center [1027, 238] width 11 height 34
checkbox input "true"
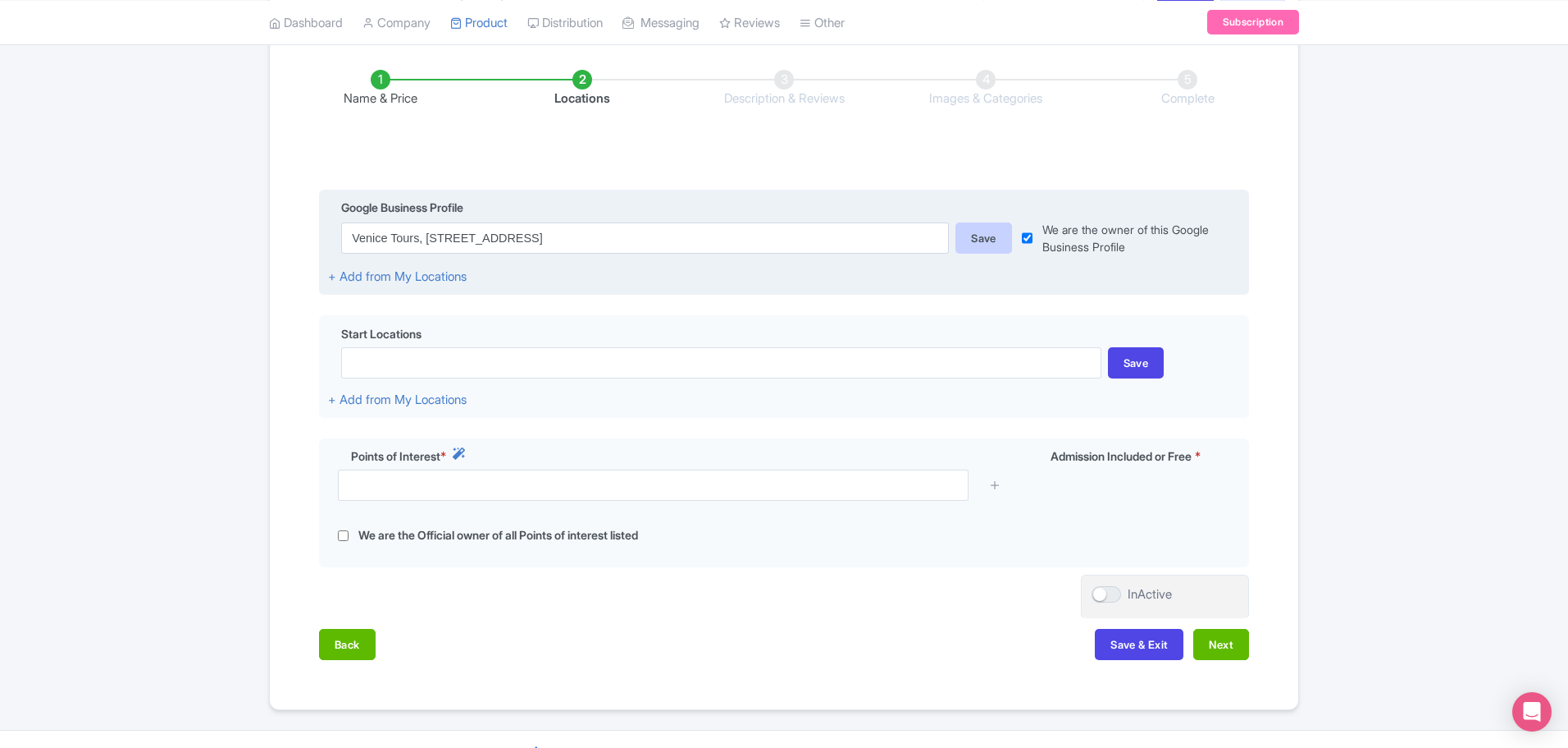
click at [984, 222] on div "Save" at bounding box center [984, 237] width 57 height 31
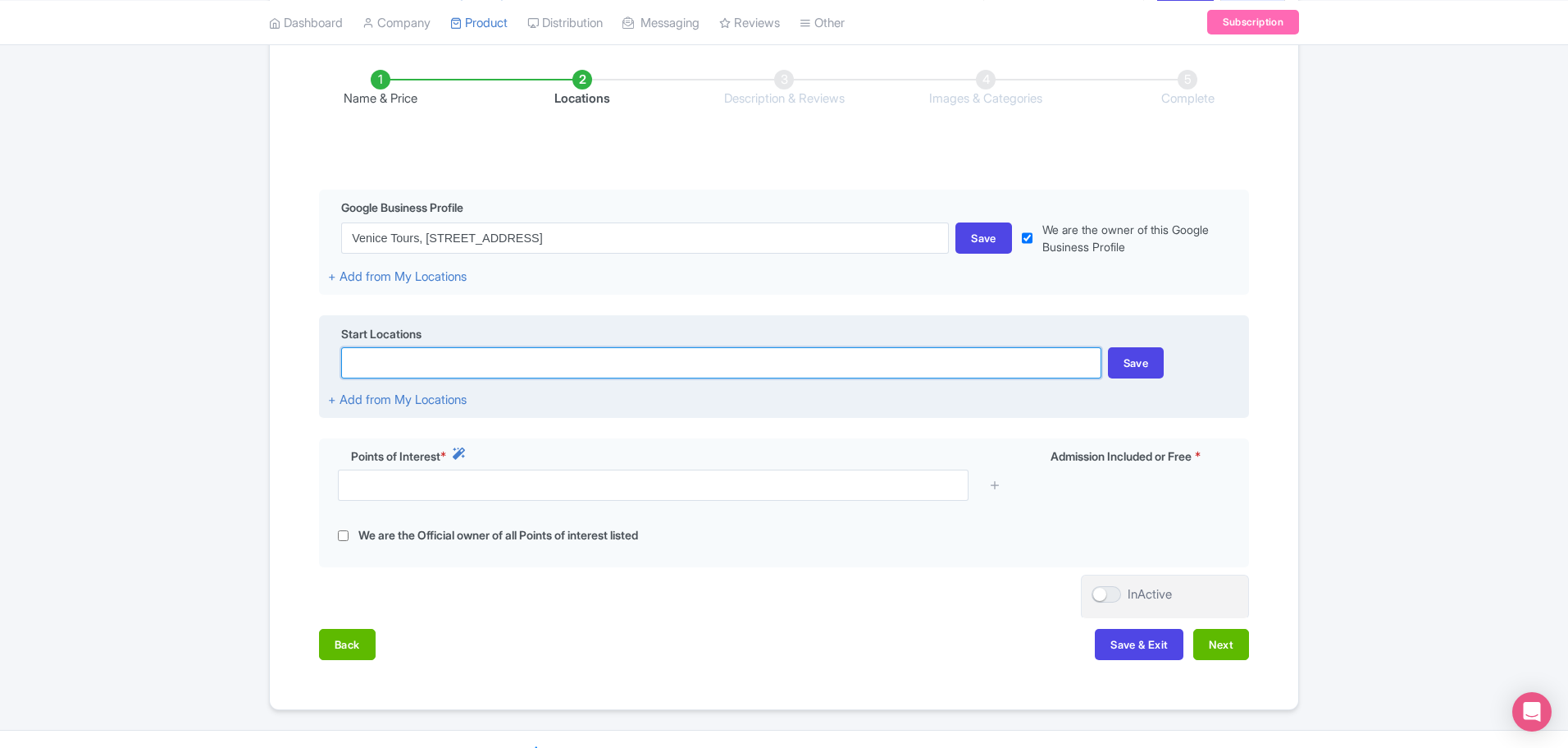
click at [389, 347] on input at bounding box center [721, 362] width 759 height 31
type input "b"
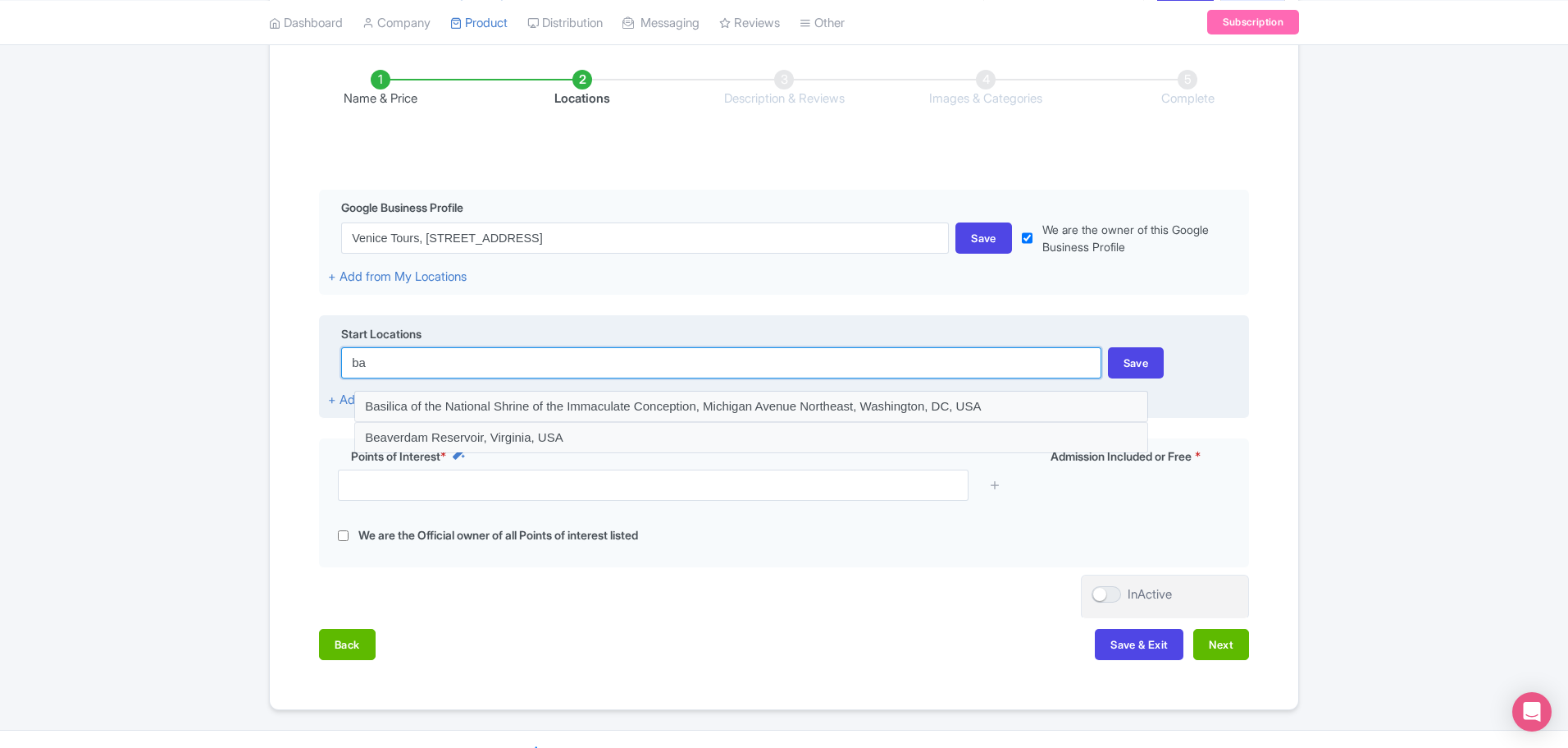
type input "b"
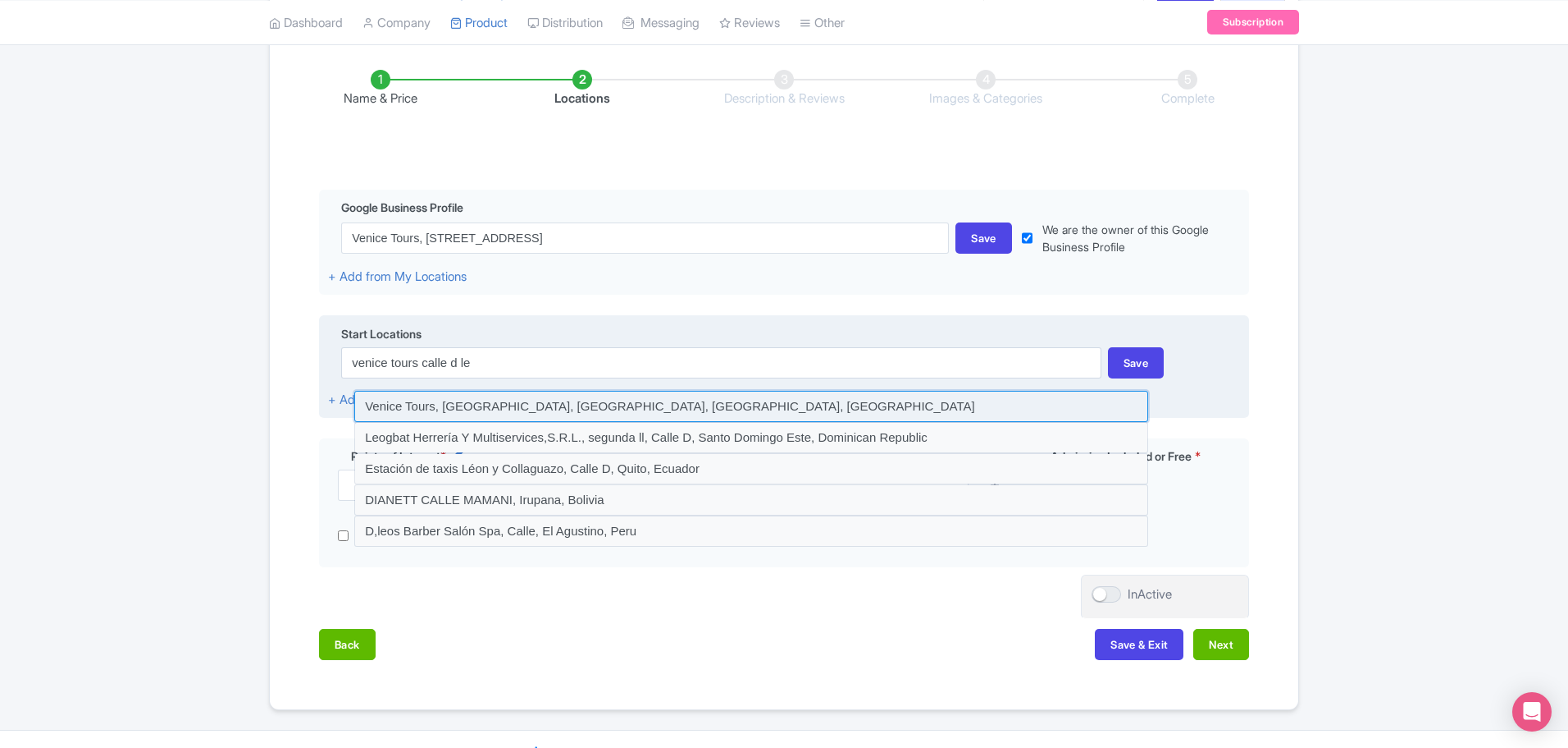
click at [513, 391] on input at bounding box center [751, 406] width 794 height 31
type input "Venice Tours, [GEOGRAPHIC_DATA], [GEOGRAPHIC_DATA], [GEOGRAPHIC_DATA], [GEOGRAP…"
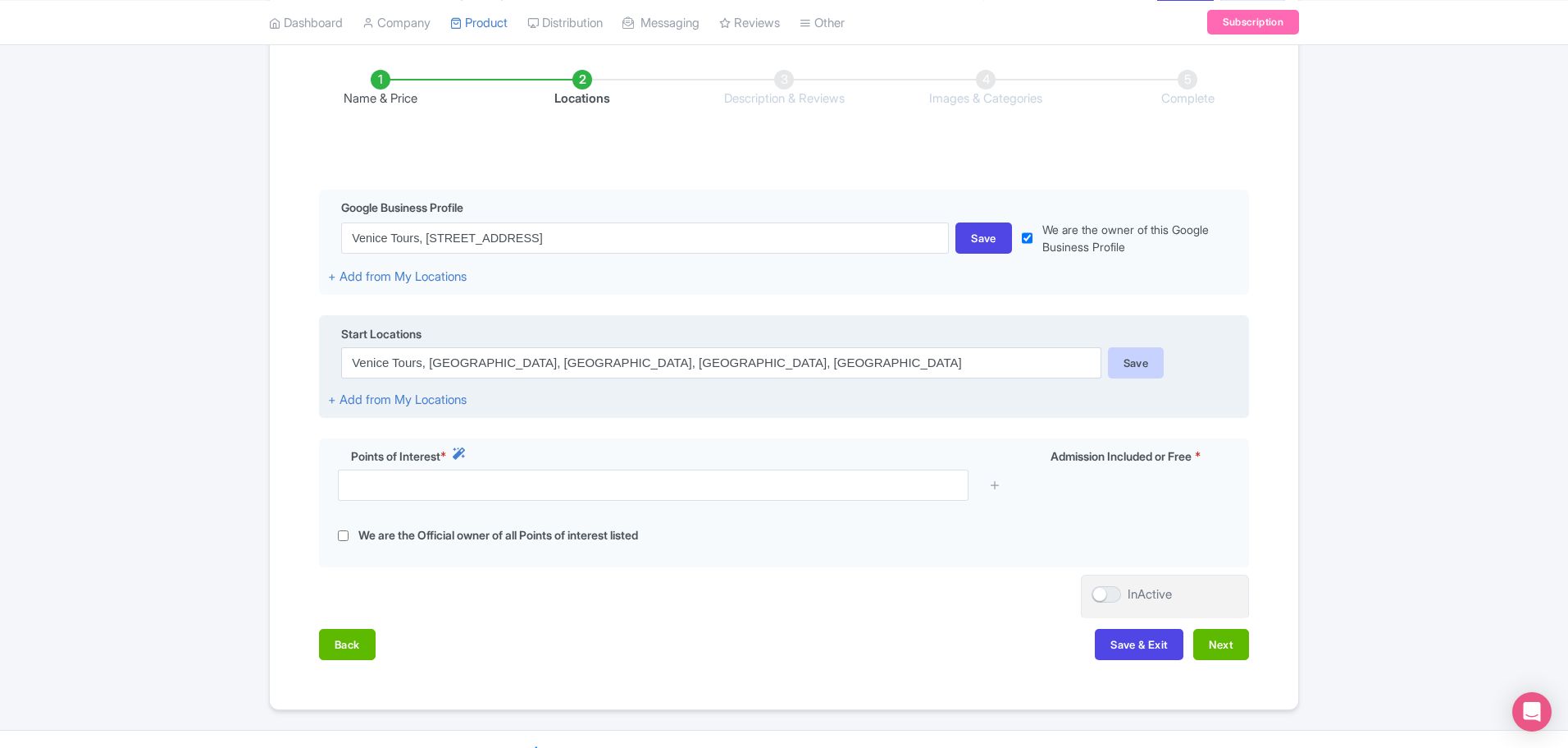
click at [1142, 347] on div "Save" at bounding box center [1136, 362] width 57 height 31
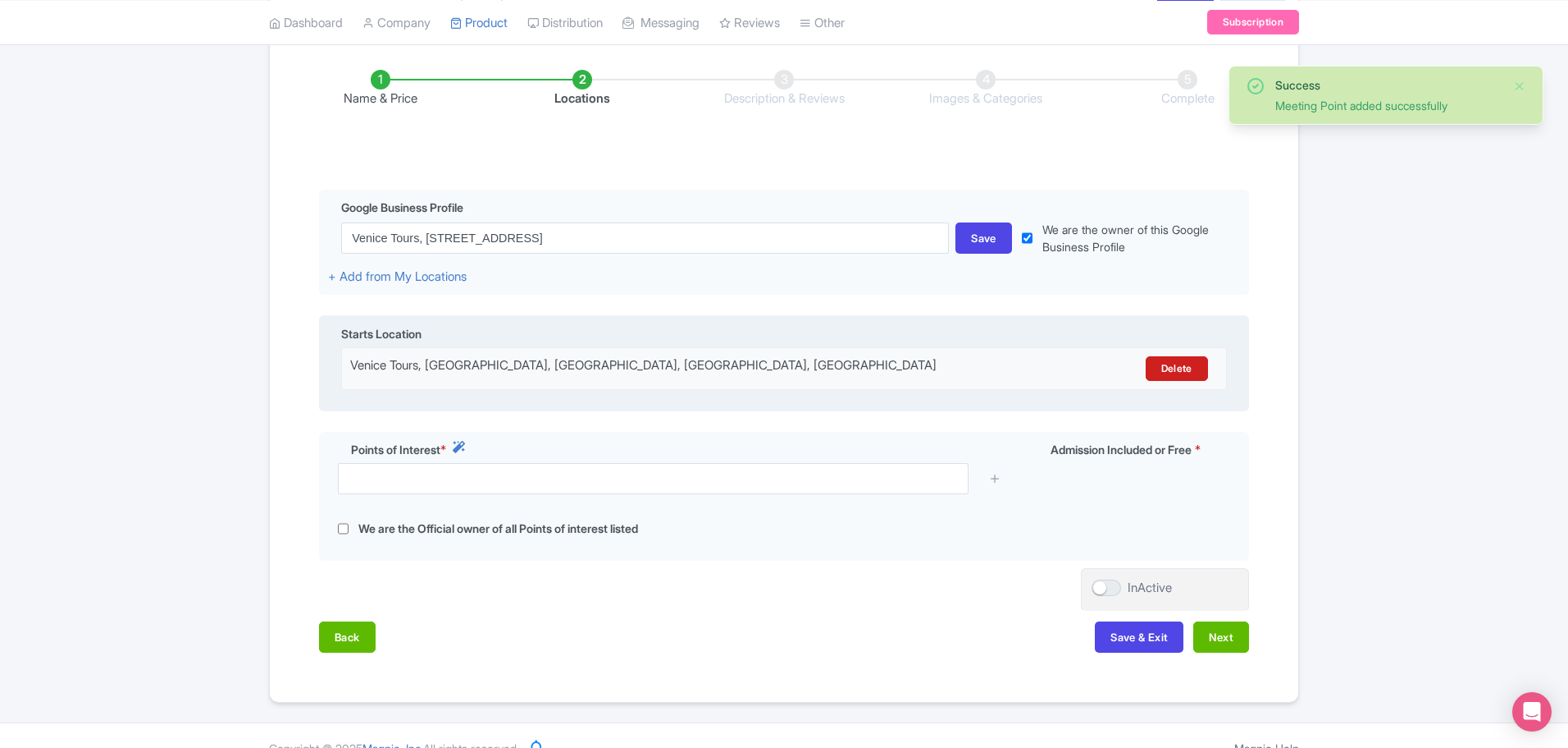
scroll to position [284, 0]
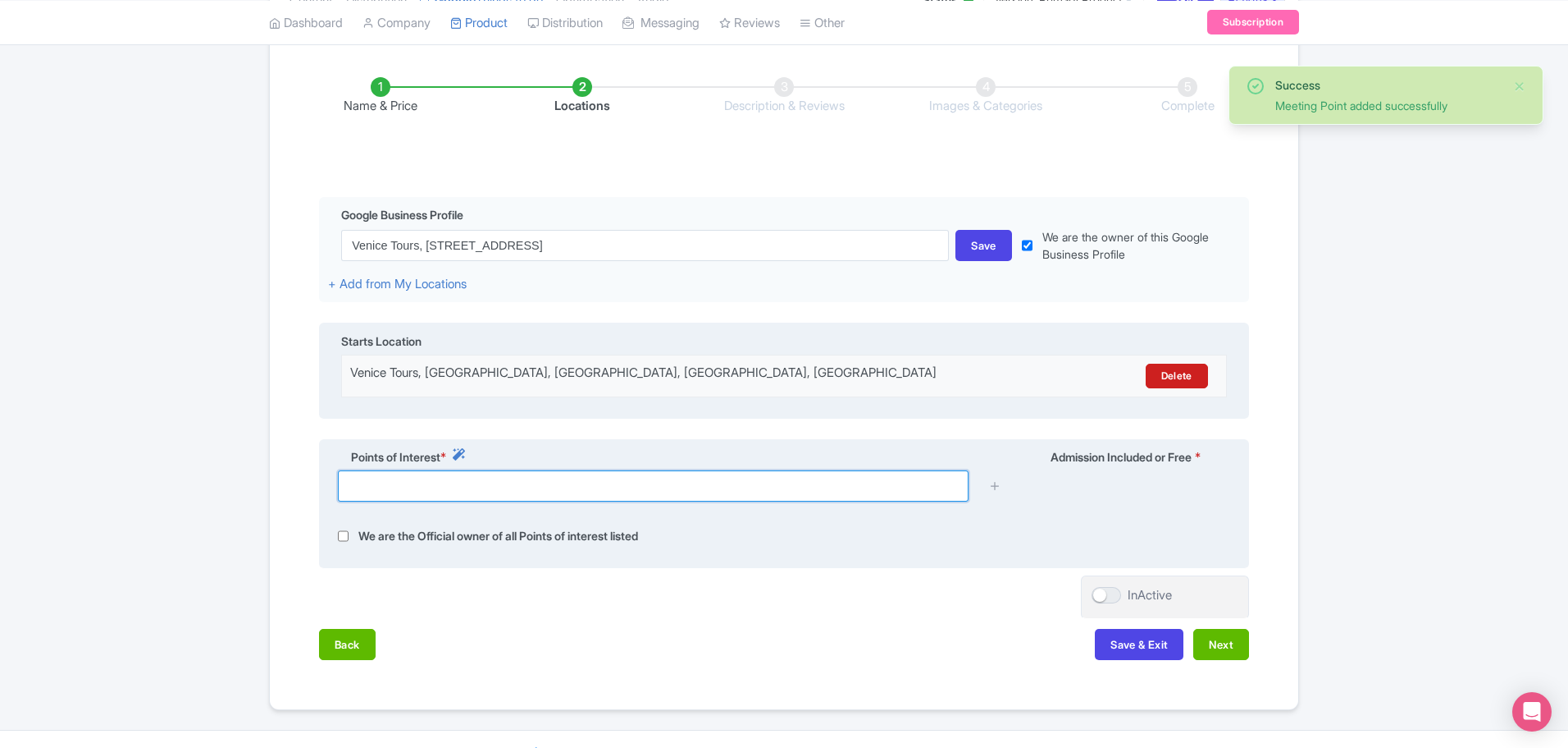
click at [416, 470] on input "text" at bounding box center [653, 485] width 631 height 31
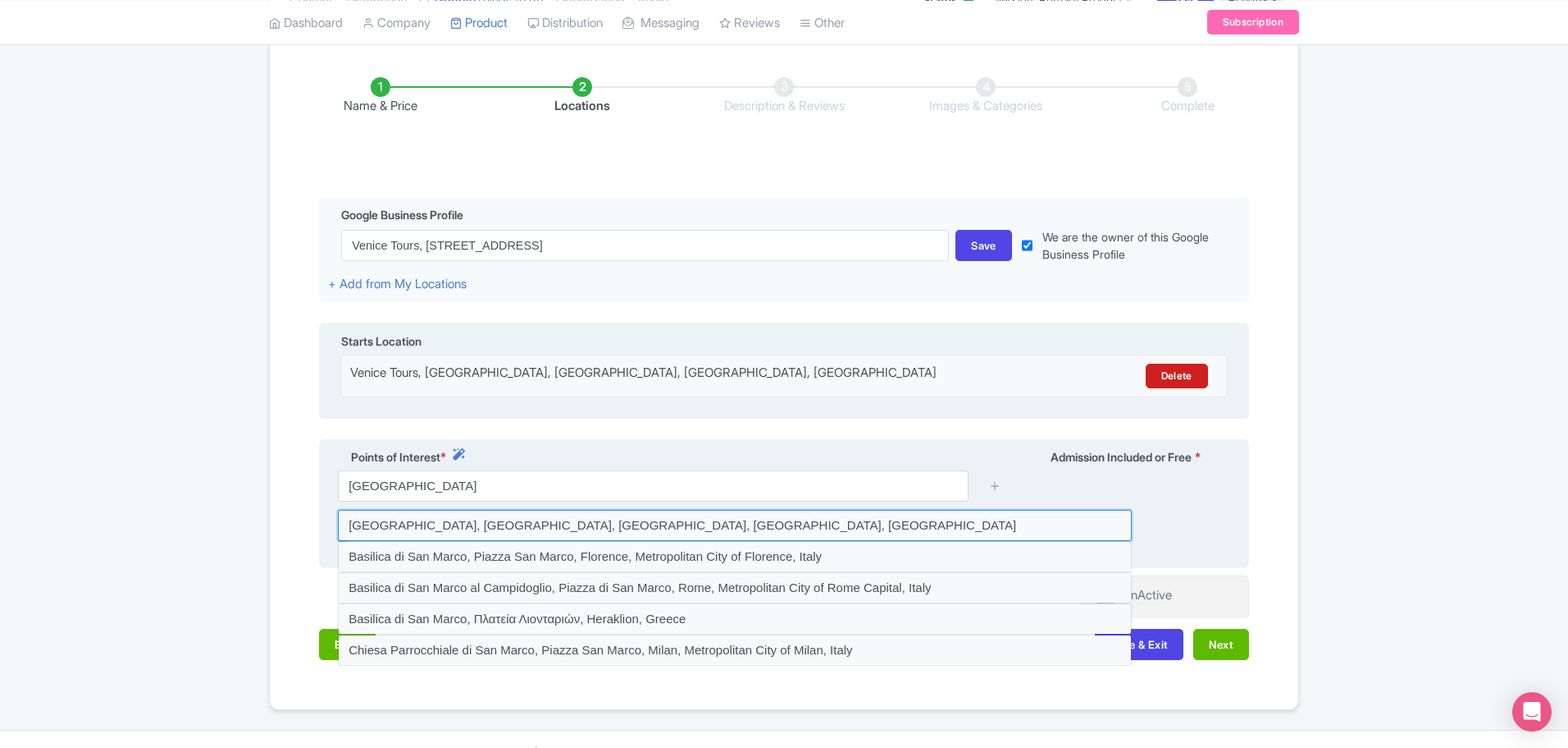
click at [508, 510] on input at bounding box center [735, 525] width 794 height 31
type input "Basilica di San Marco, Piazza San Marco, Venice, Metropolitan City of Venice, I…"
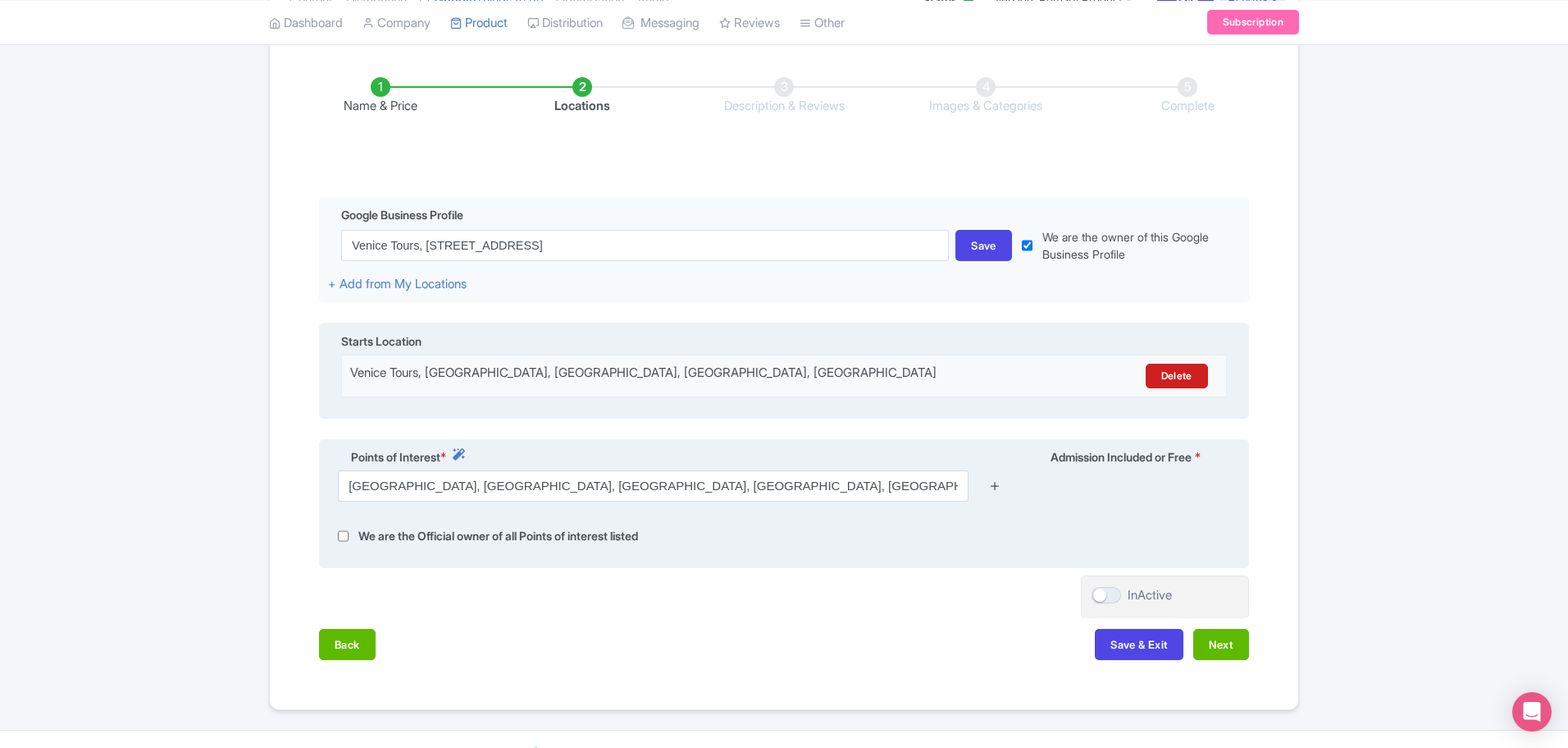
click at [997, 479] on icon at bounding box center [996, 485] width 13 height 13
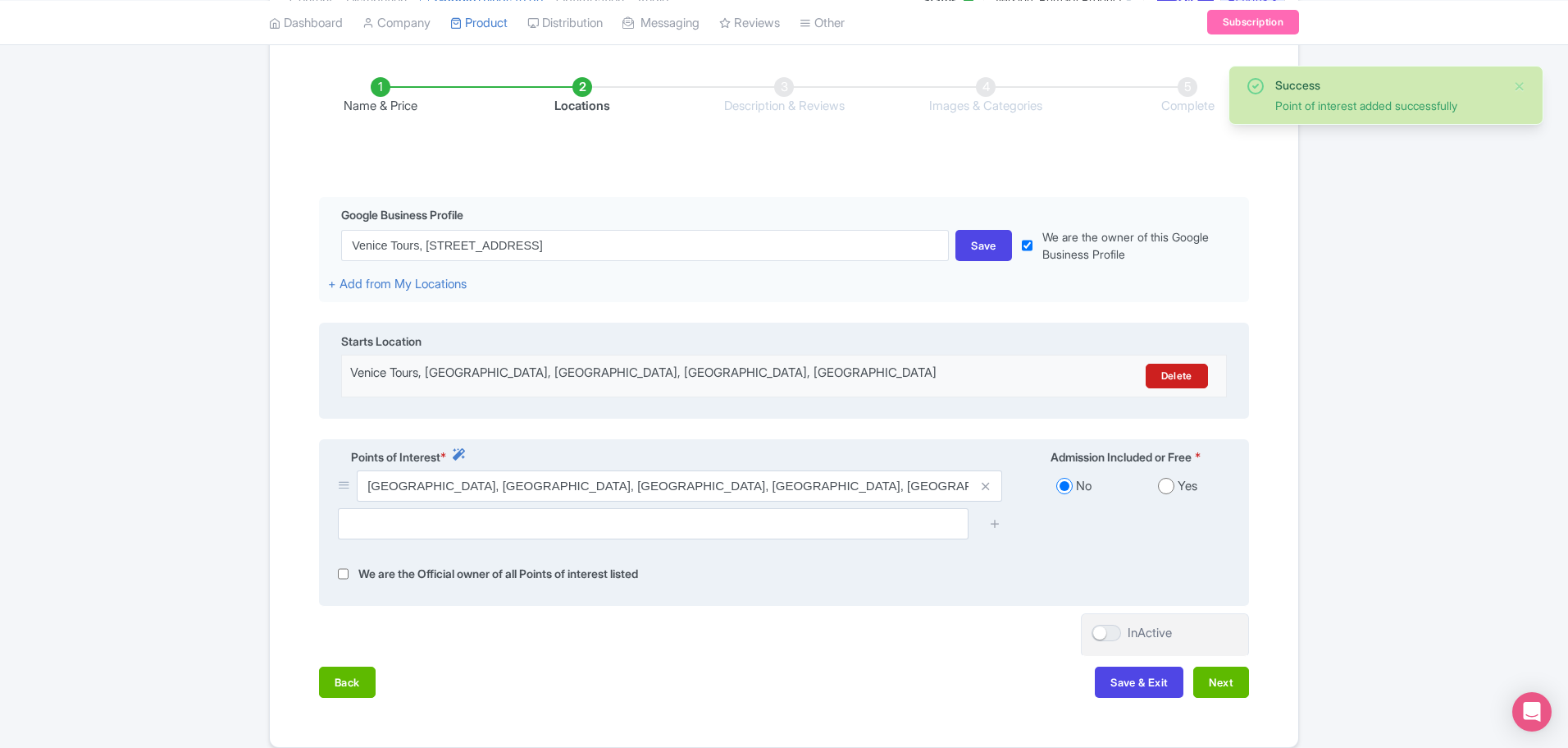
click at [996, 470] on span at bounding box center [986, 485] width 33 height 31
click at [472, 508] on input "text" at bounding box center [653, 523] width 631 height 31
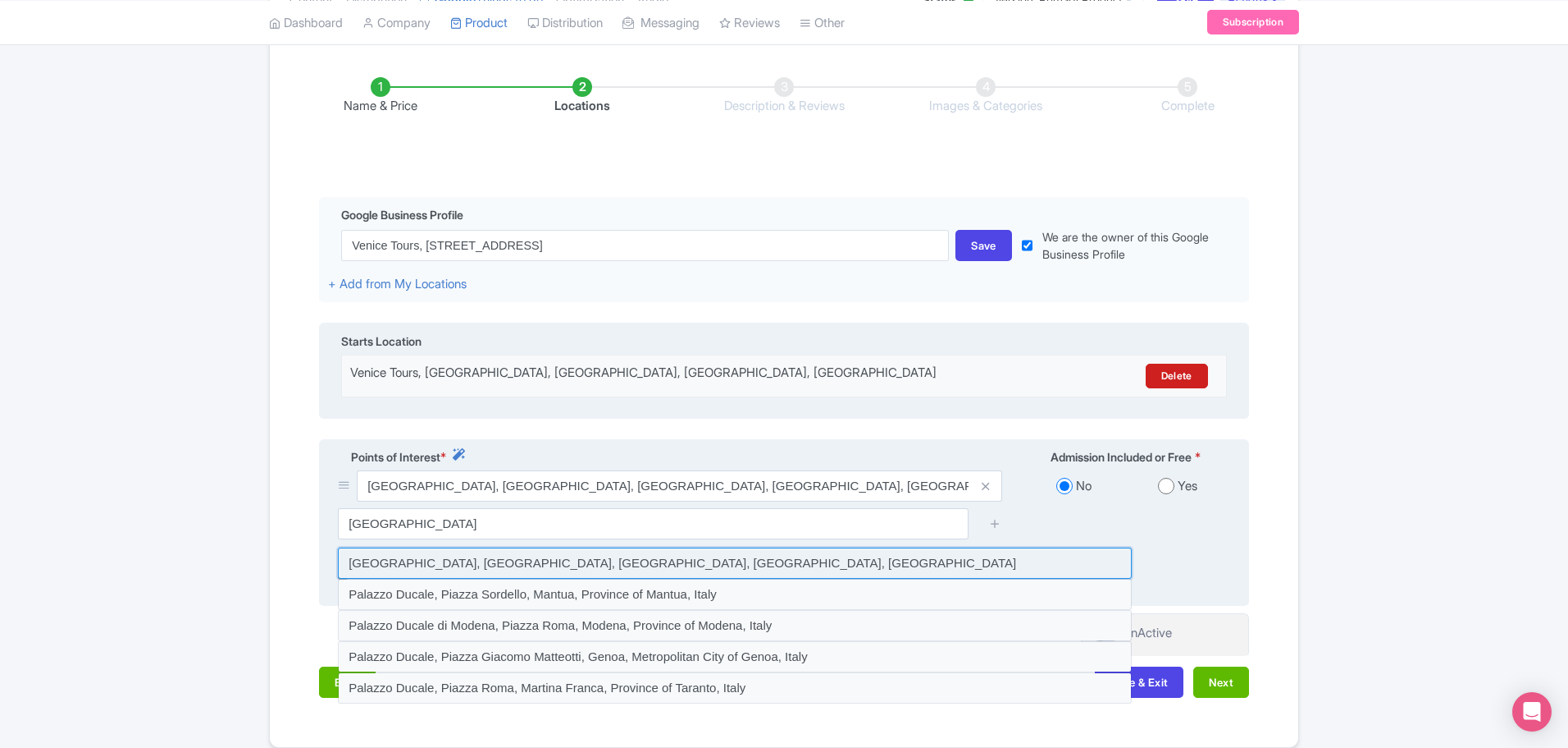
click at [524, 548] on input at bounding box center [735, 563] width 794 height 31
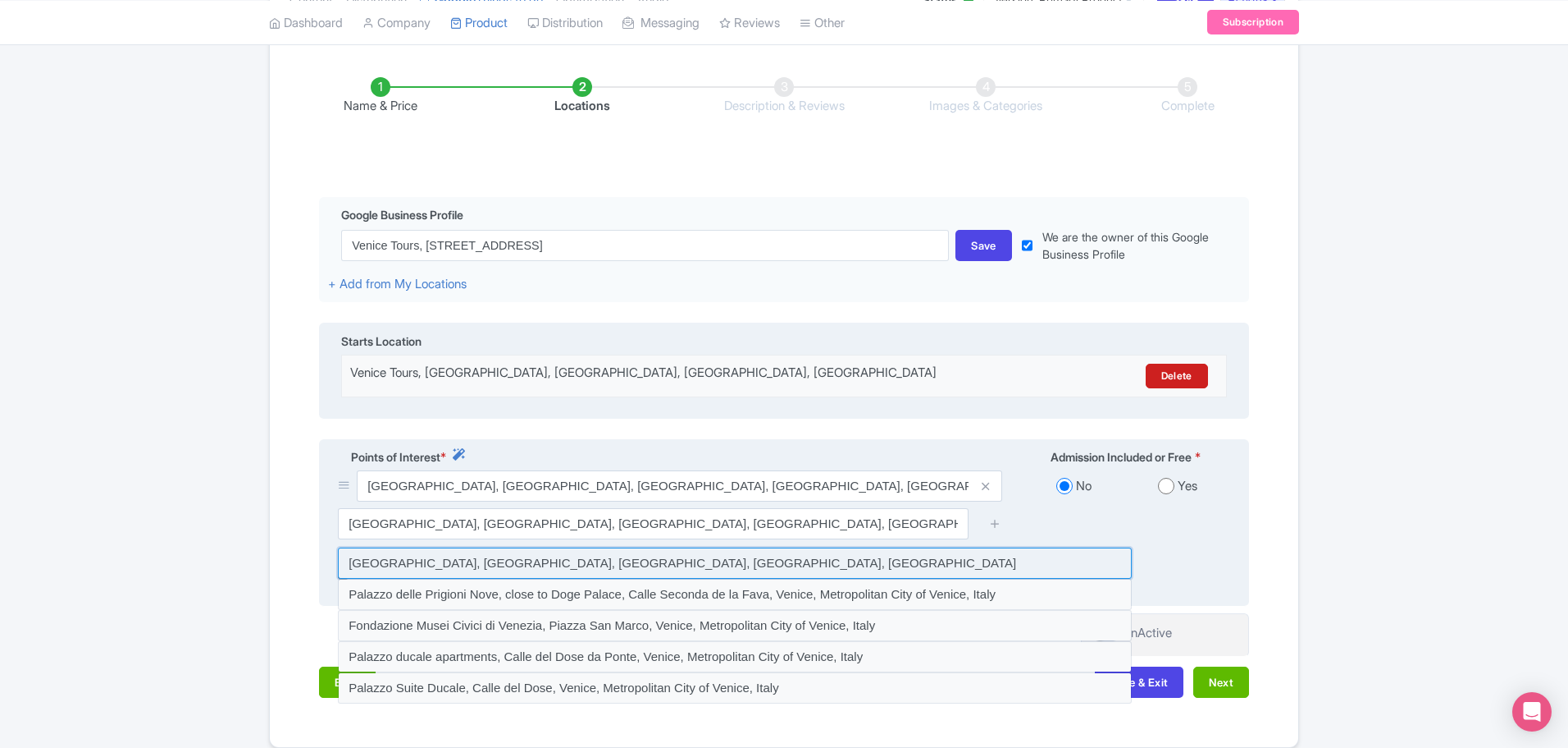
click at [563, 548] on input at bounding box center [735, 563] width 794 height 31
type input "Palazzo Ducale, Piazza San Marco, Venezia, Metropolitan City of Venice, Italy"
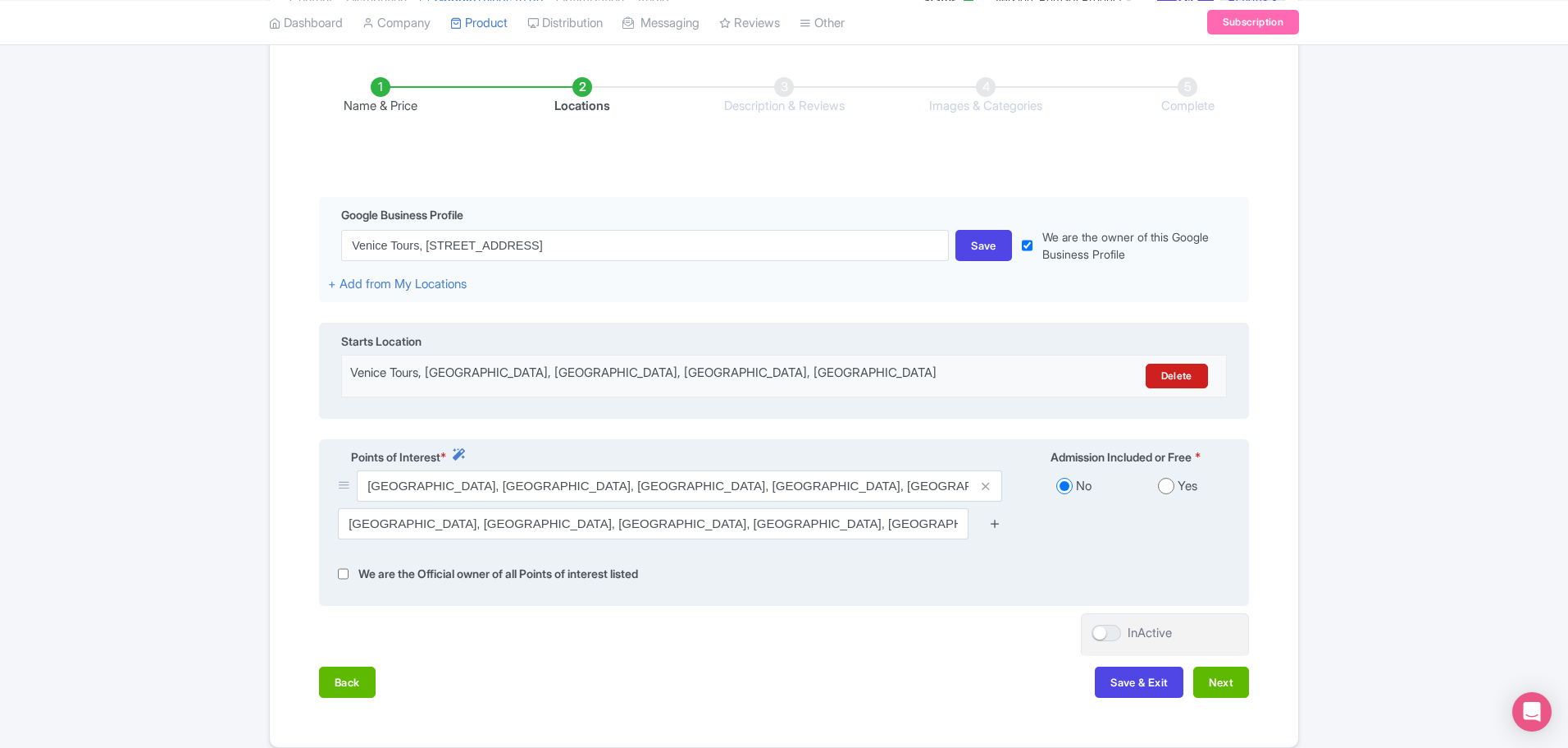
click at [993, 517] on icon at bounding box center [996, 523] width 13 height 13
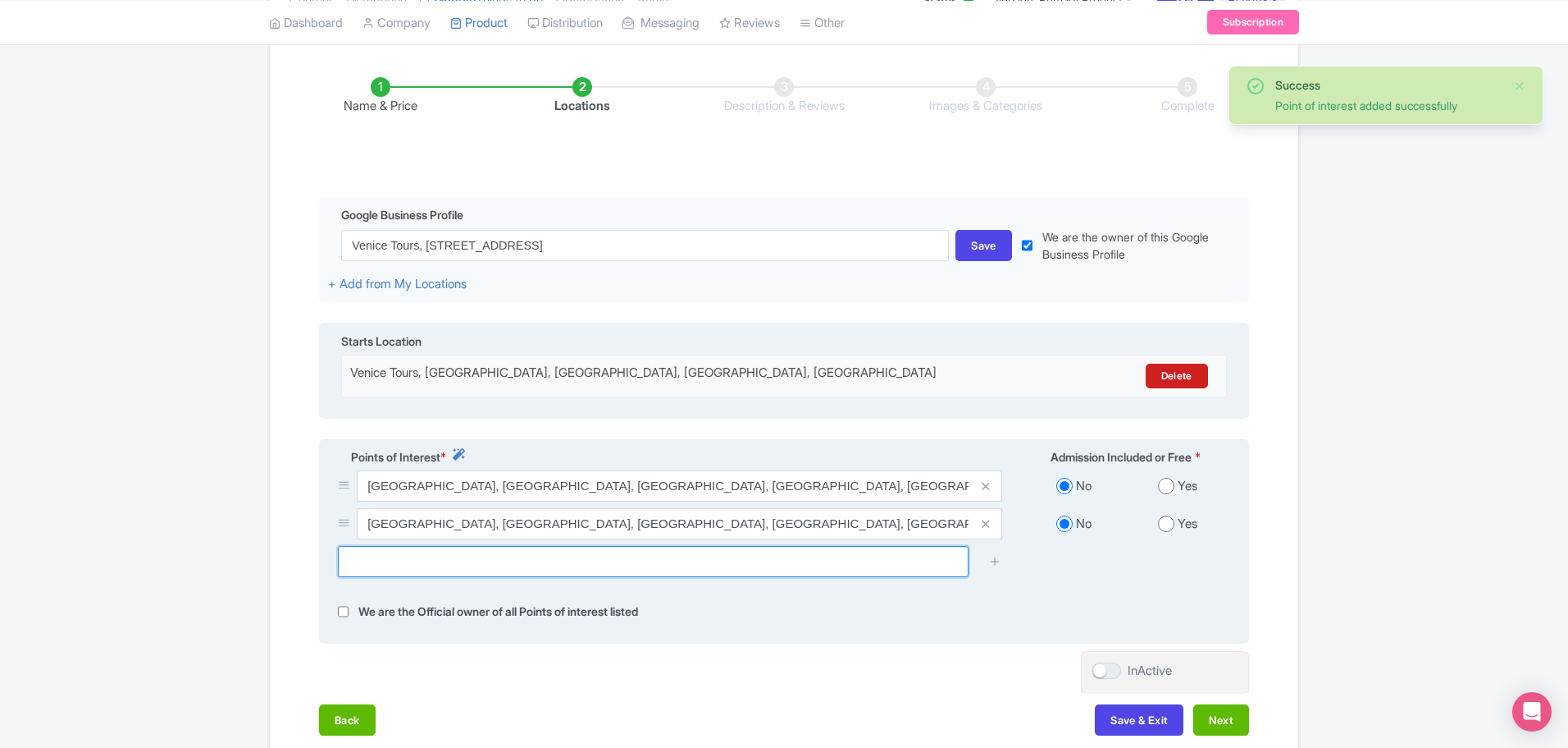
click at [456, 546] on input "text" at bounding box center [653, 561] width 631 height 31
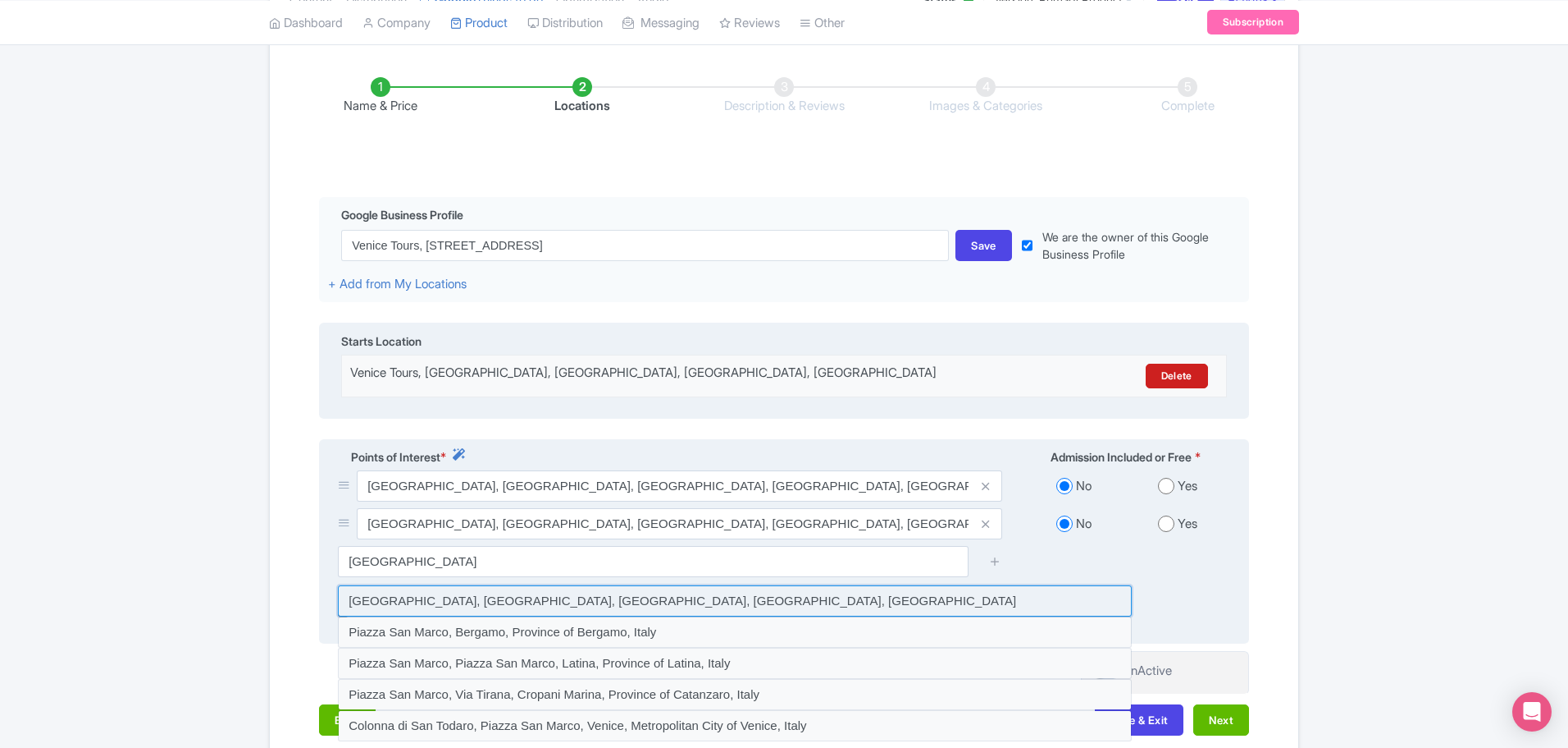
click at [532, 585] on input at bounding box center [735, 601] width 794 height 31
type input "Piazza San Marco, Piazza San Marco, Venice, Metropolitan City of Venice, Italy"
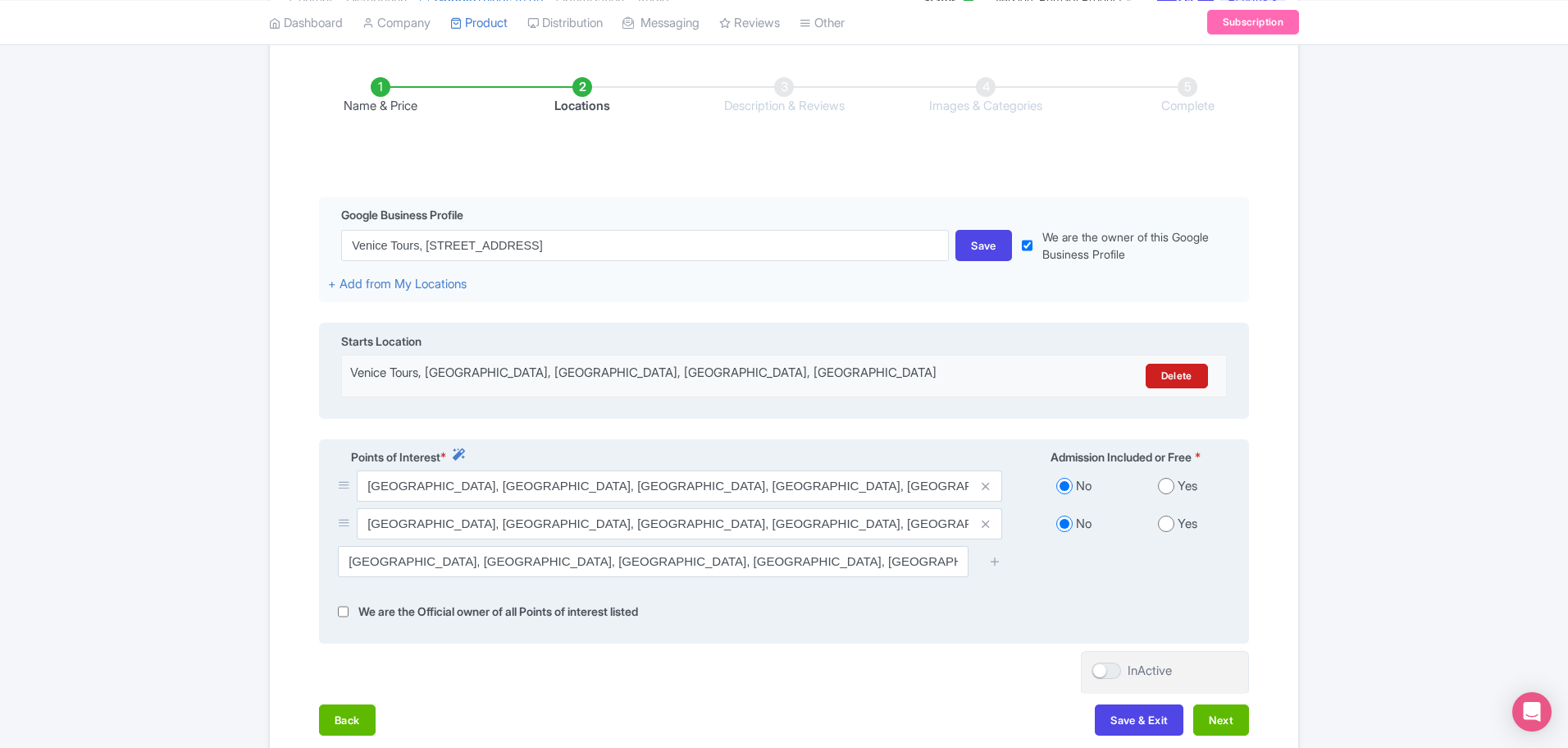
click at [1169, 477] on input "radio" at bounding box center [1166, 485] width 16 height 16
radio input "true"
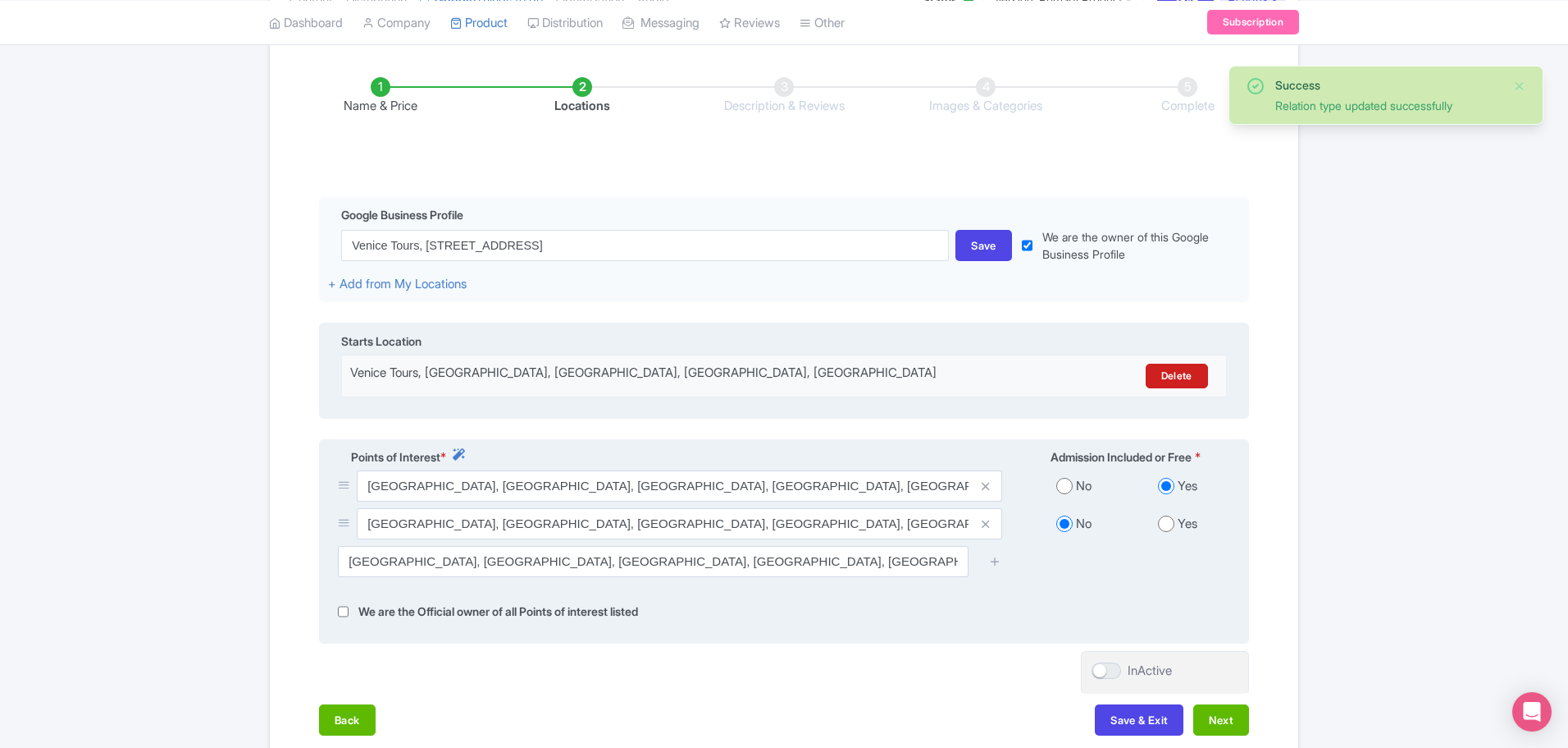
click at [1168, 515] on input "radio" at bounding box center [1166, 523] width 16 height 16
radio input "true"
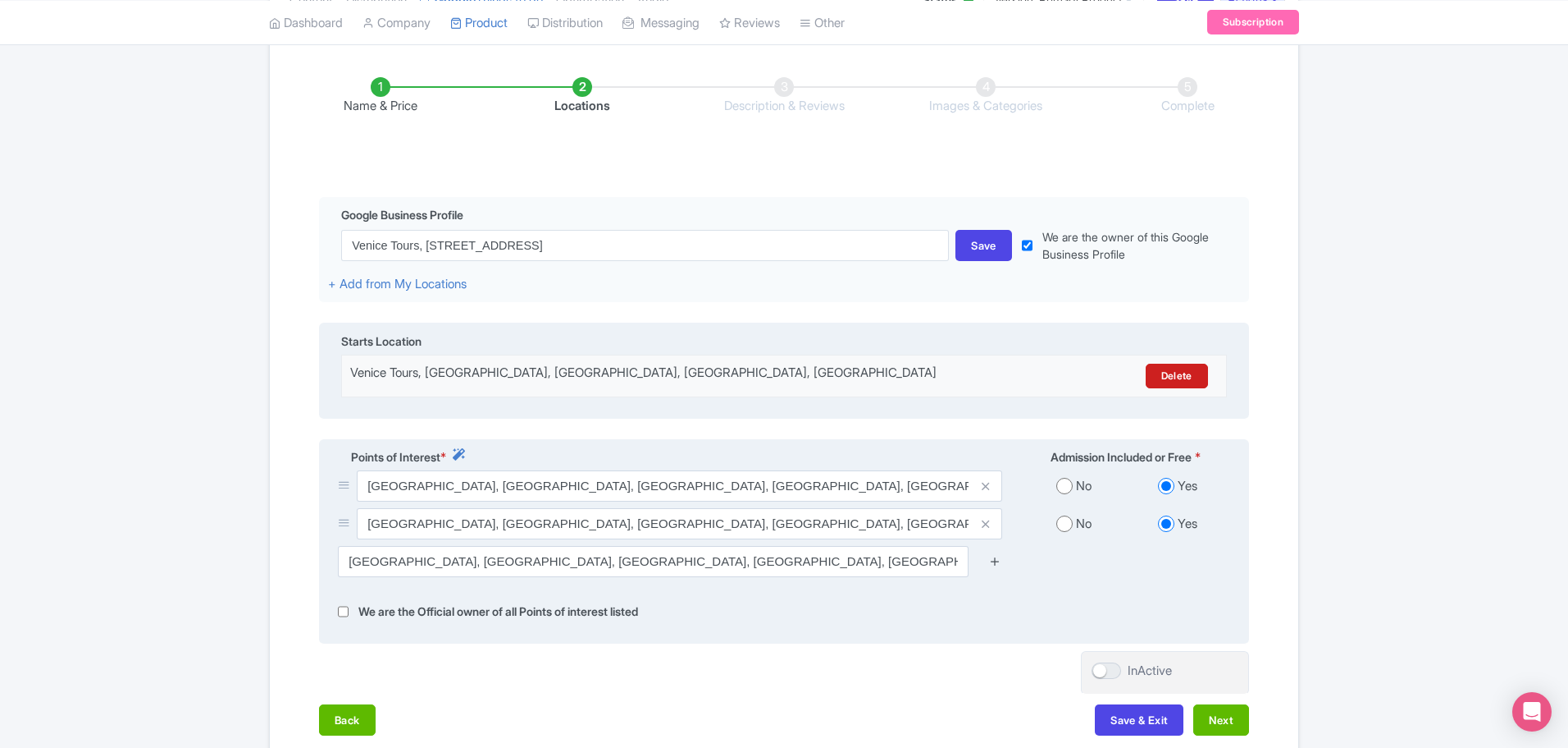
click at [997, 552] on link at bounding box center [996, 561] width 13 height 19
click at [996, 555] on icon at bounding box center [996, 561] width 13 height 13
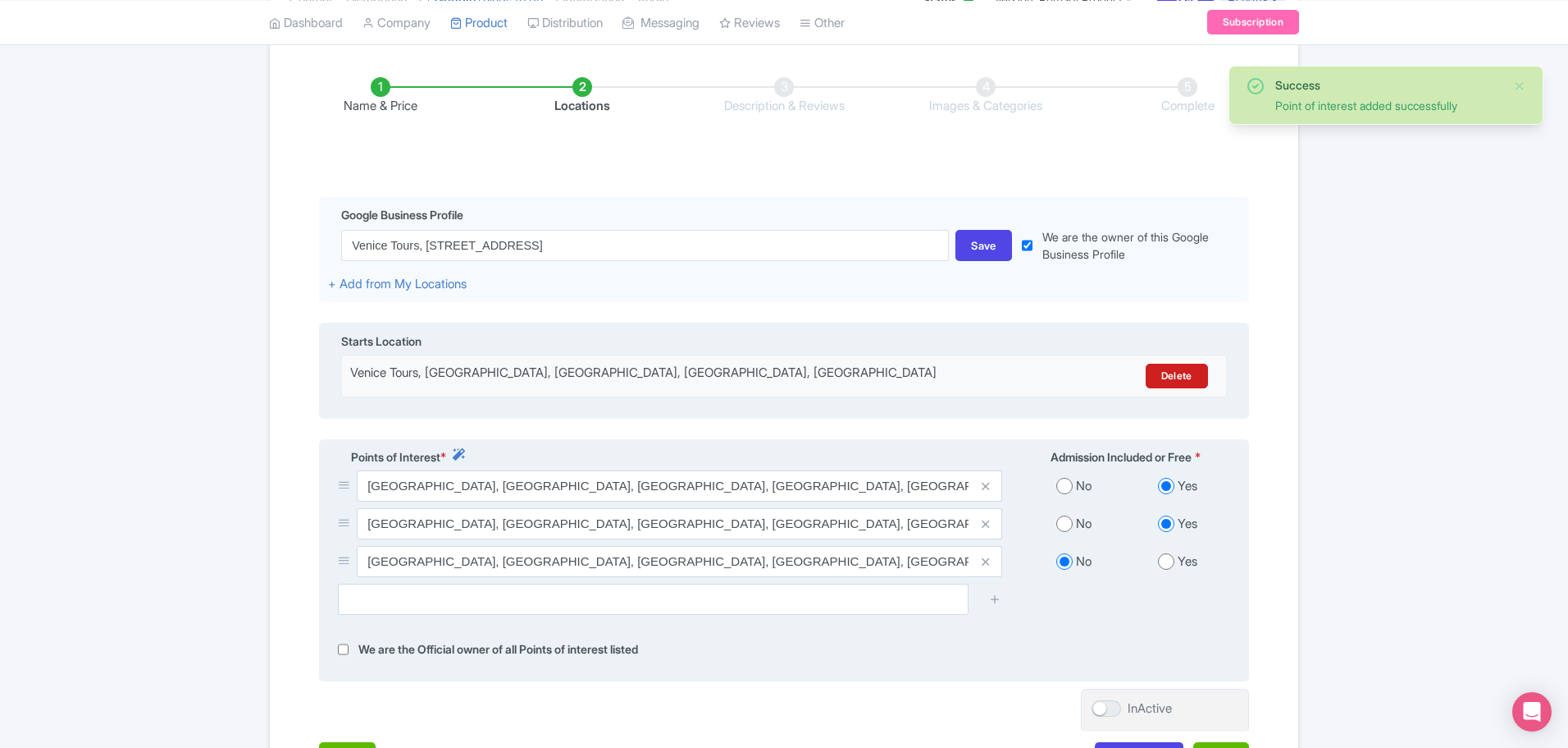
click at [1164, 553] on input "radio" at bounding box center [1166, 561] width 16 height 16
radio input "true"
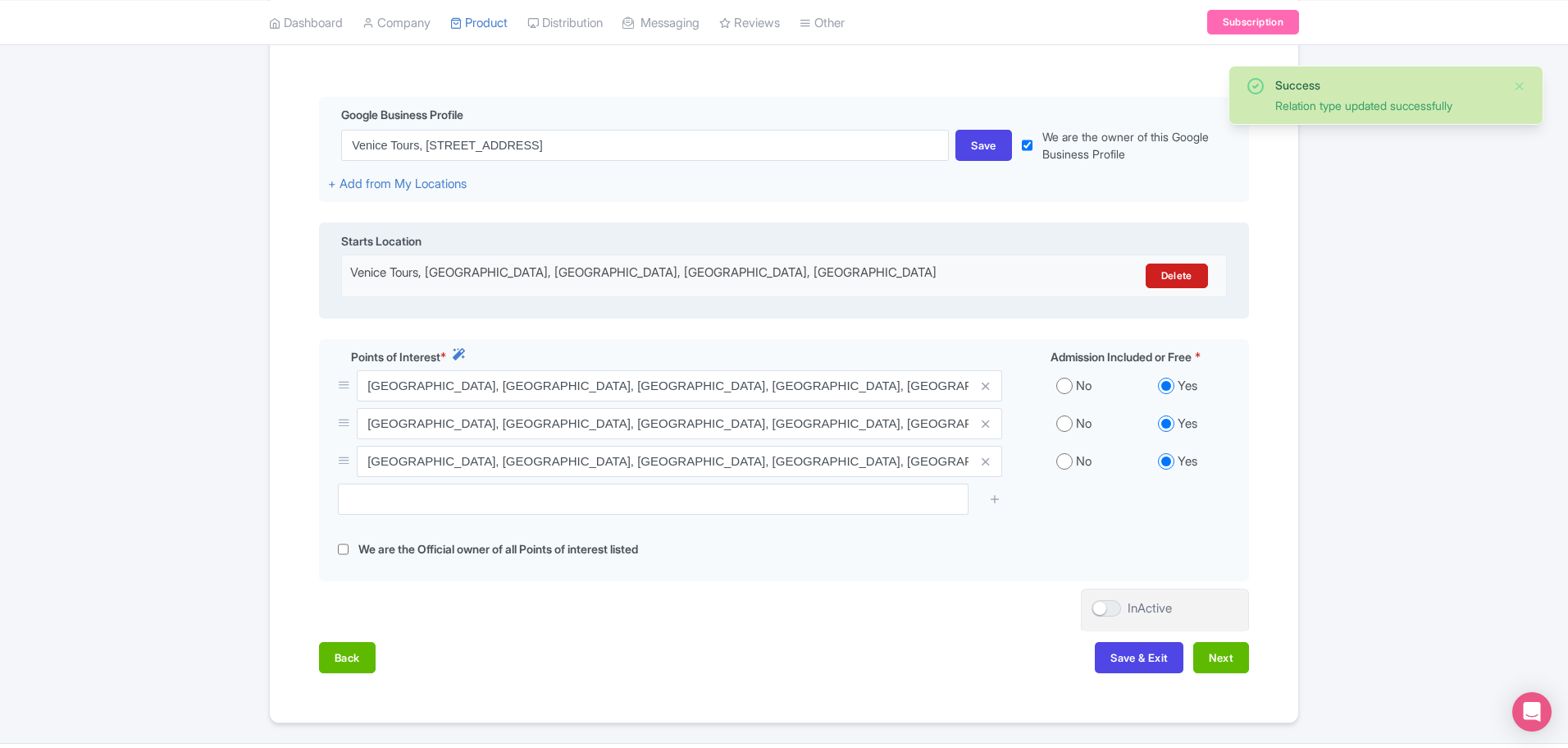
scroll to position [397, 0]
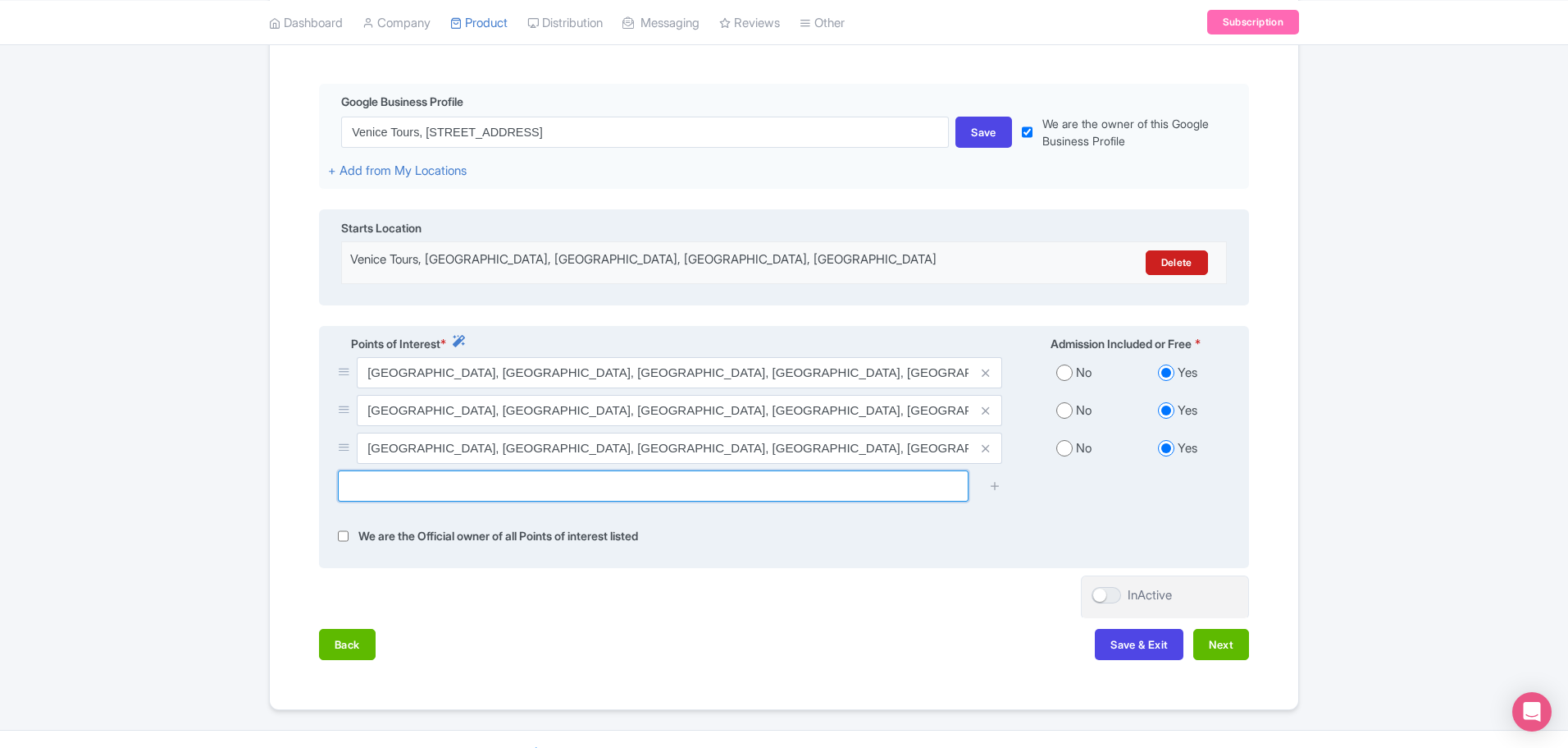
click at [411, 470] on input "text" at bounding box center [653, 485] width 631 height 31
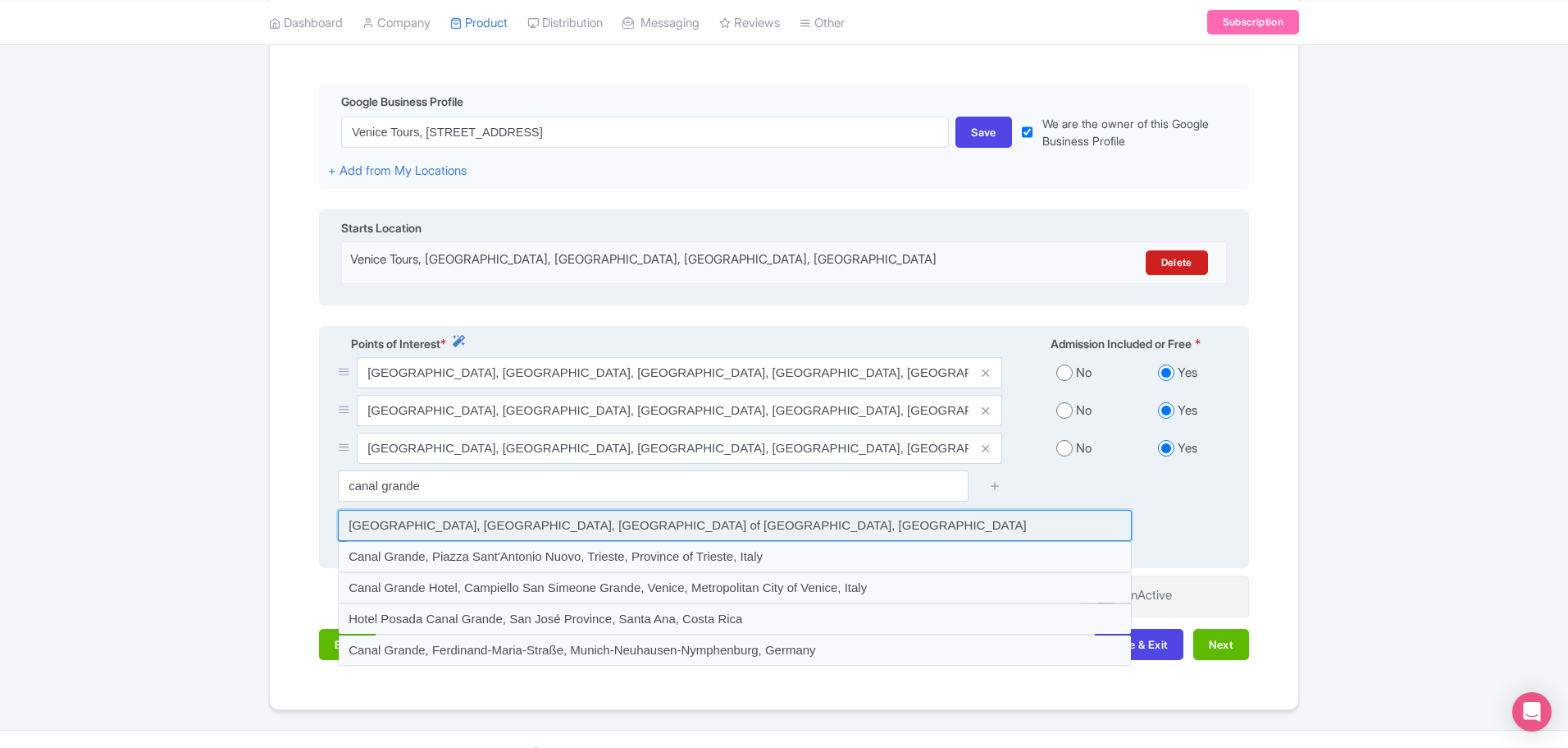
click at [494, 510] on input at bounding box center [735, 525] width 794 height 31
type input "Canal Grande, Venice, Metropolitan City of Venice, Italy"
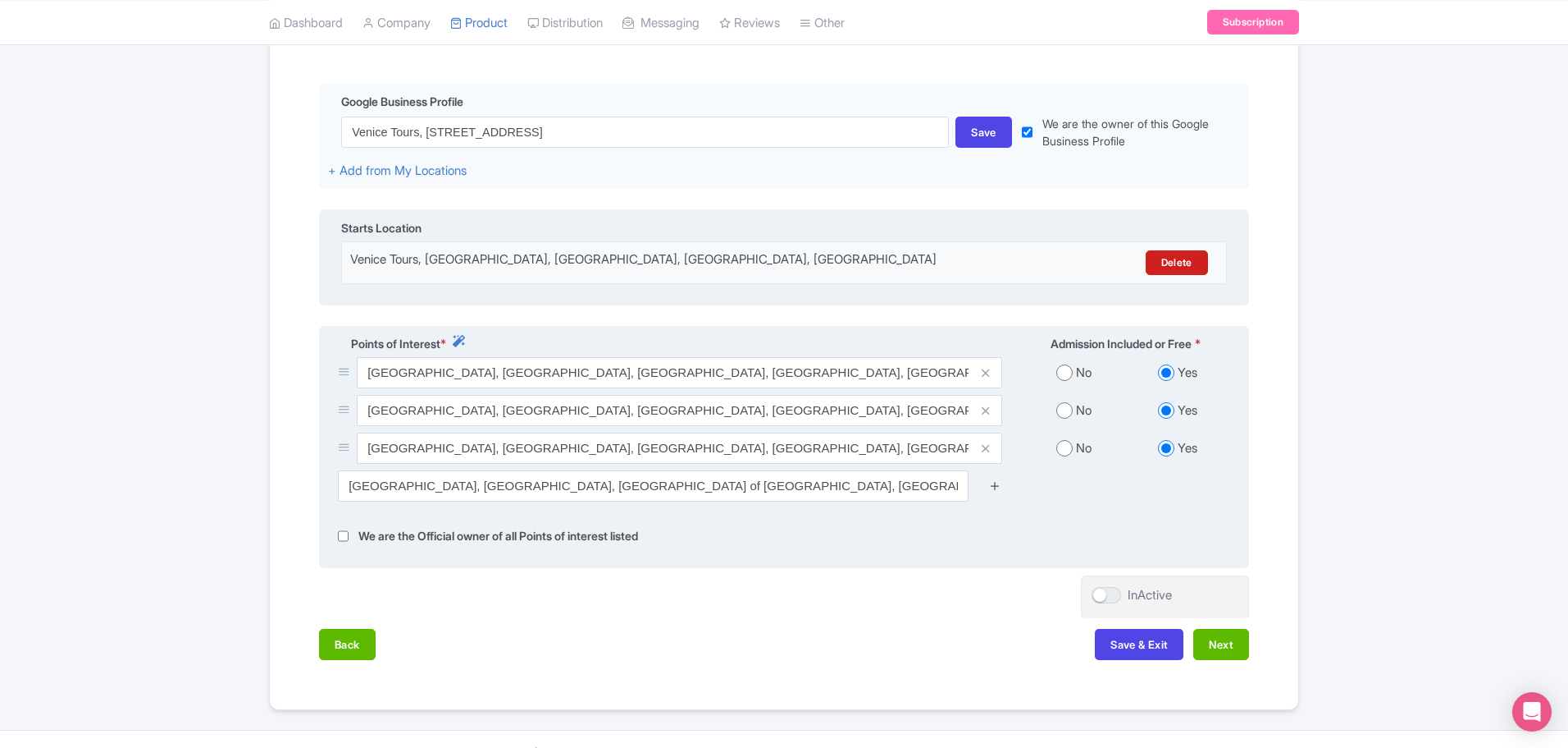
click at [998, 479] on icon at bounding box center [996, 485] width 13 height 13
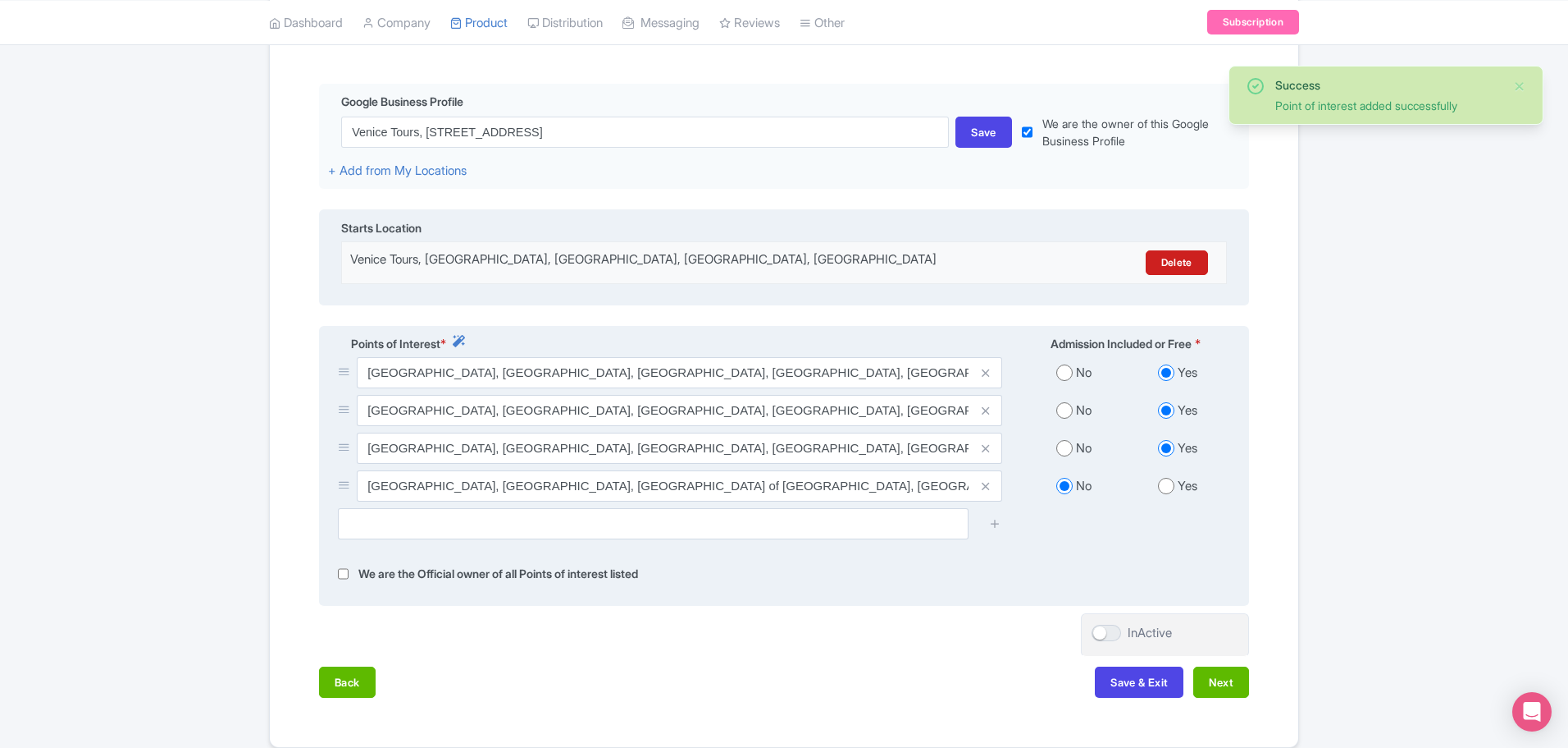
click at [1165, 477] on input "radio" at bounding box center [1166, 485] width 16 height 16
radio input "true"
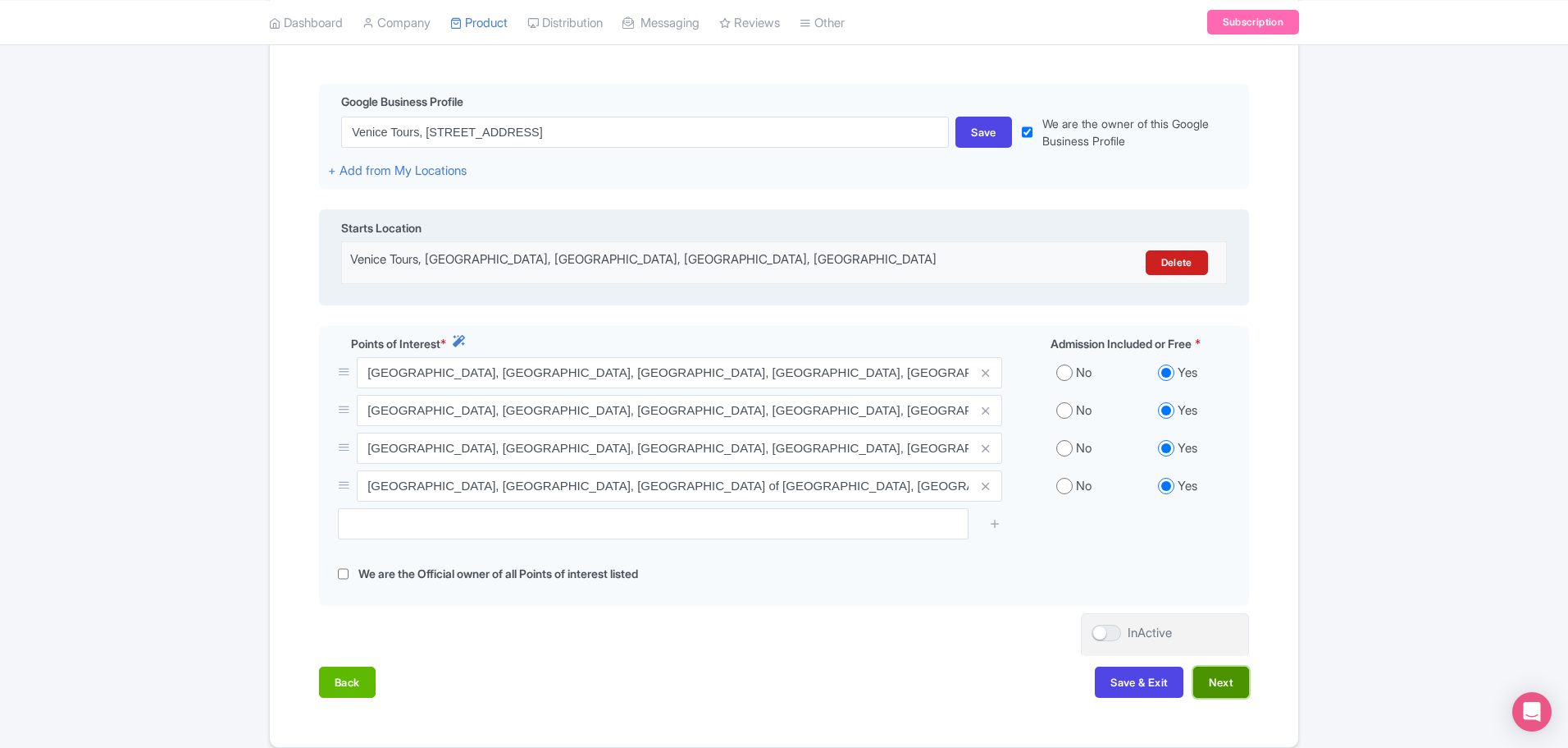
click at [1222, 666] on button "Next" at bounding box center [1221, 681] width 56 height 31
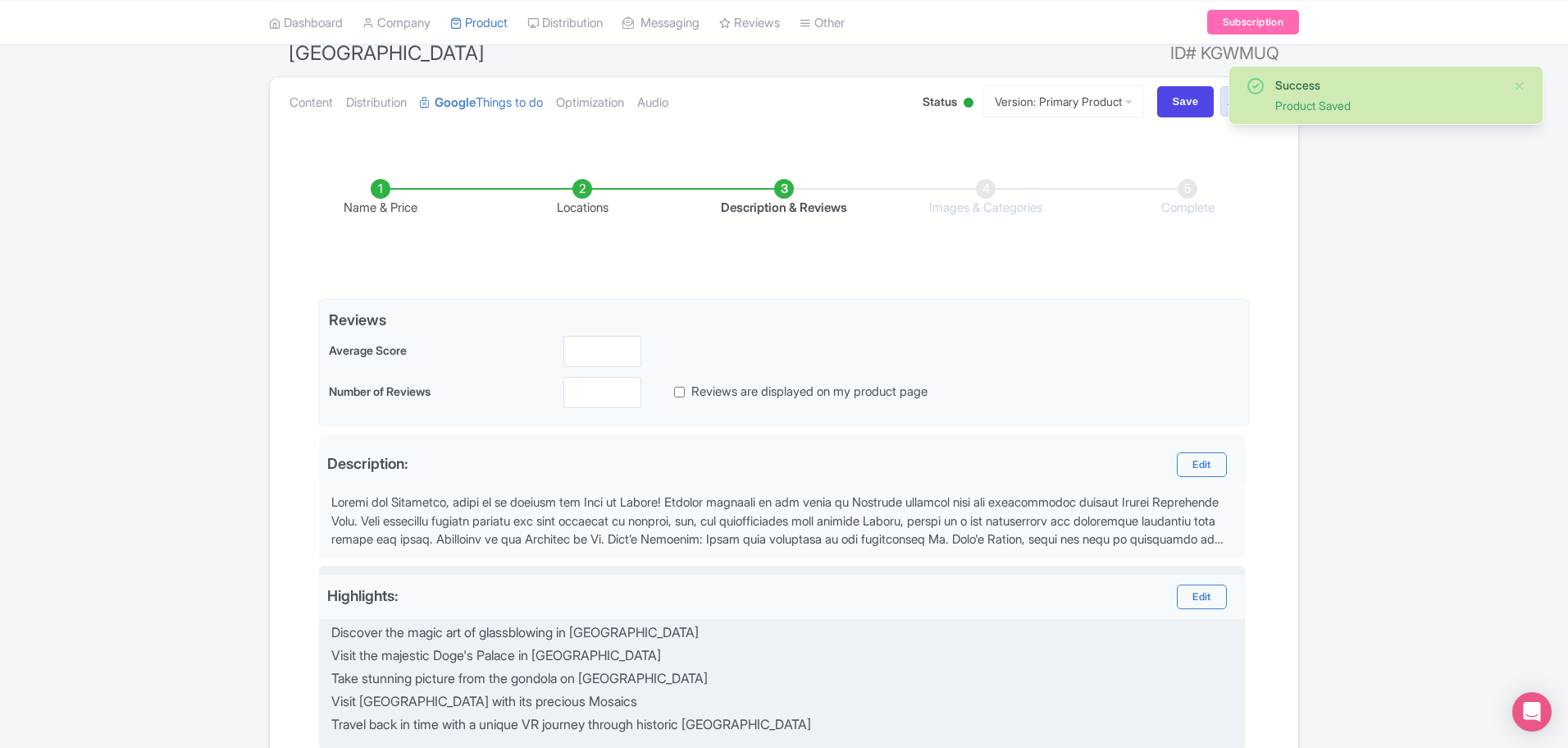
scroll to position [69, 0]
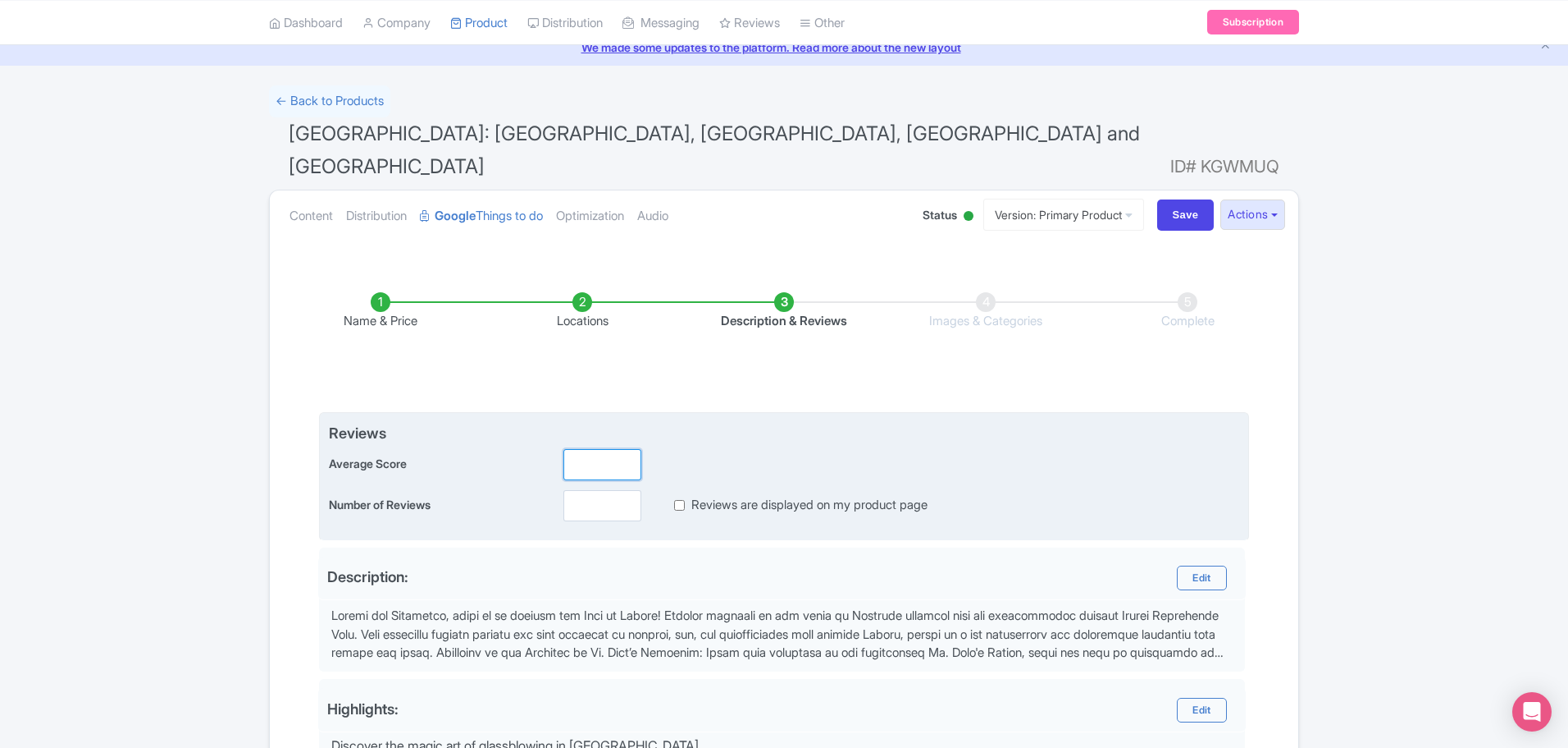
click at [598, 449] on input "number" at bounding box center [602, 464] width 78 height 31
type input "4"
type input "4.9"
click at [590, 490] on input "number" at bounding box center [602, 505] width 78 height 31
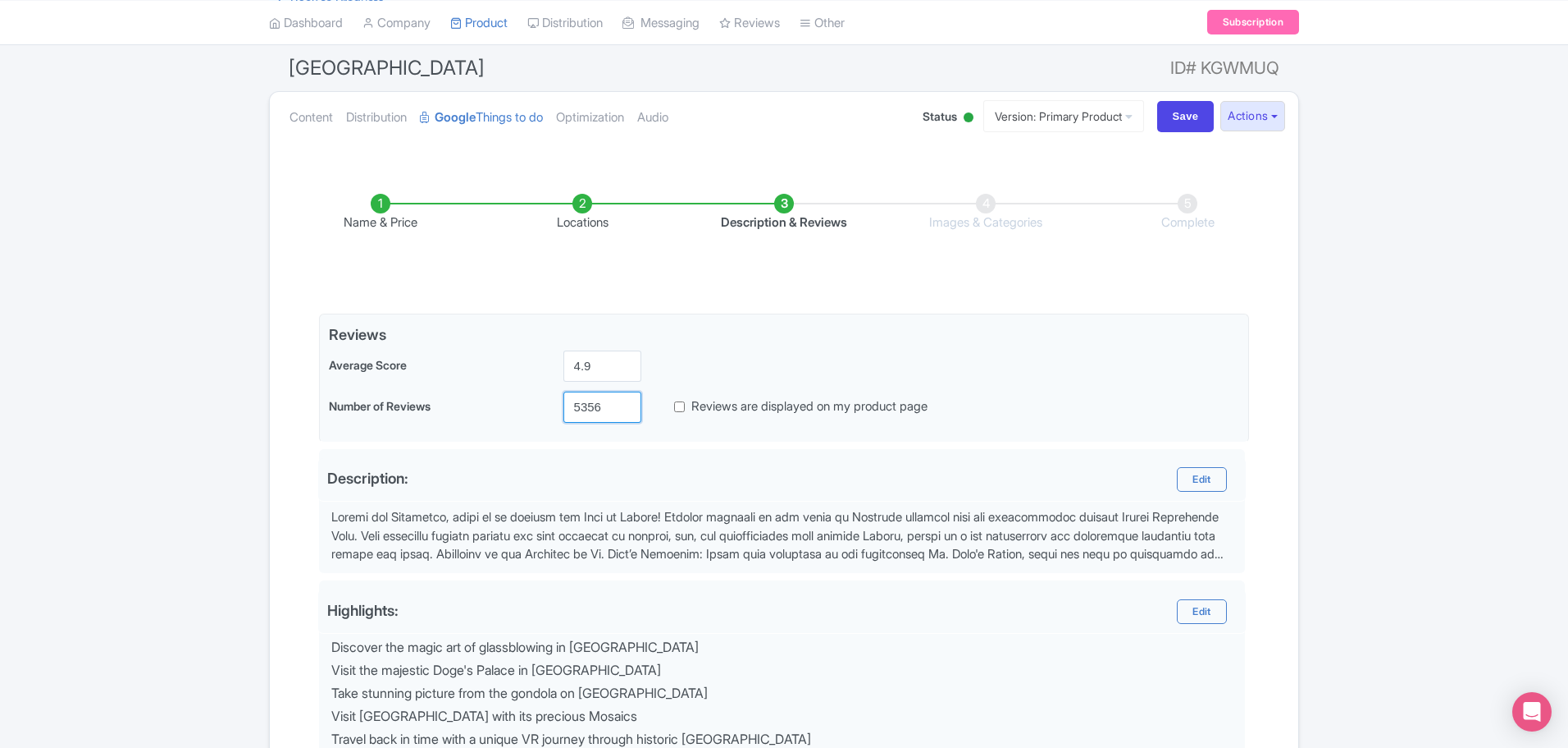
scroll to position [219, 0]
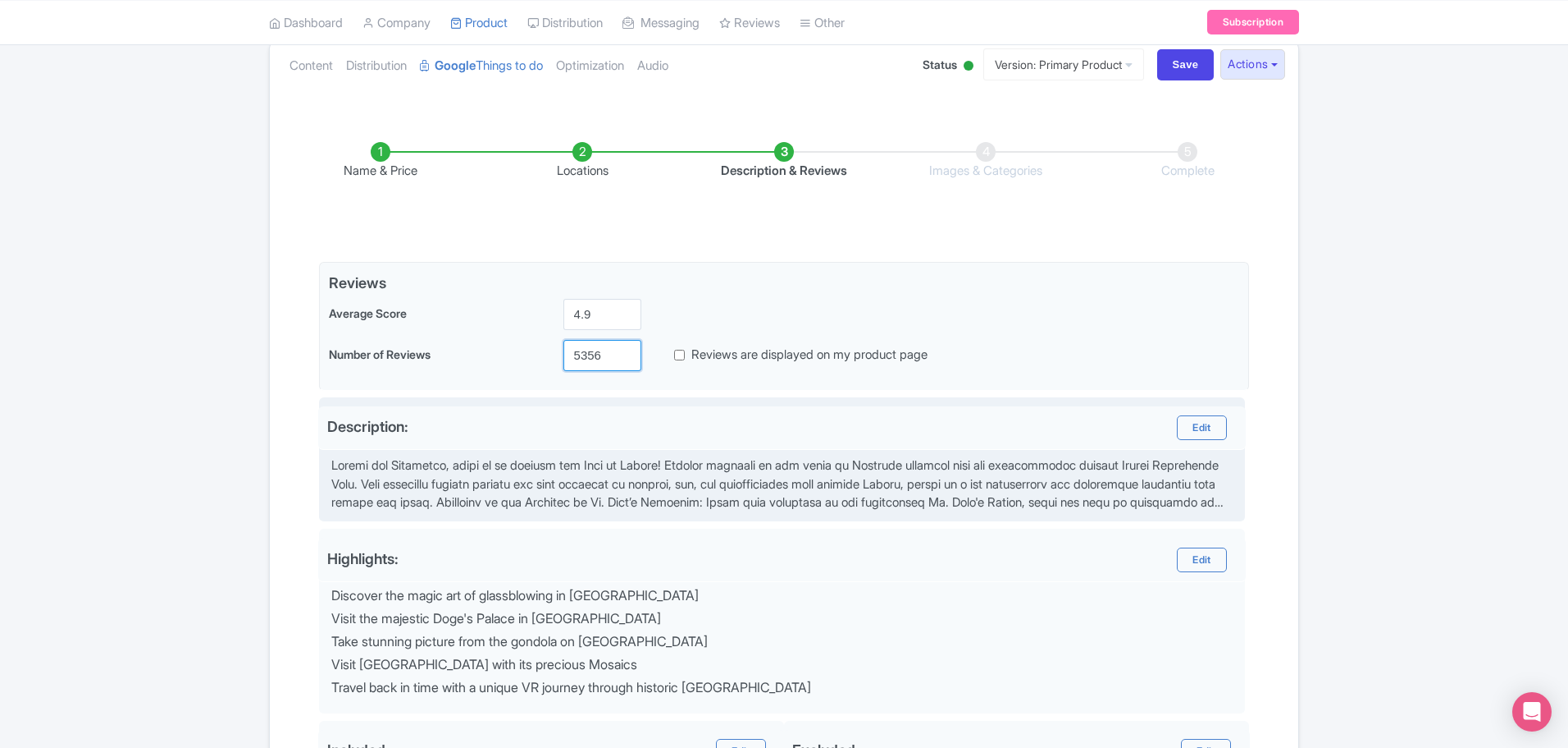
type input "5356"
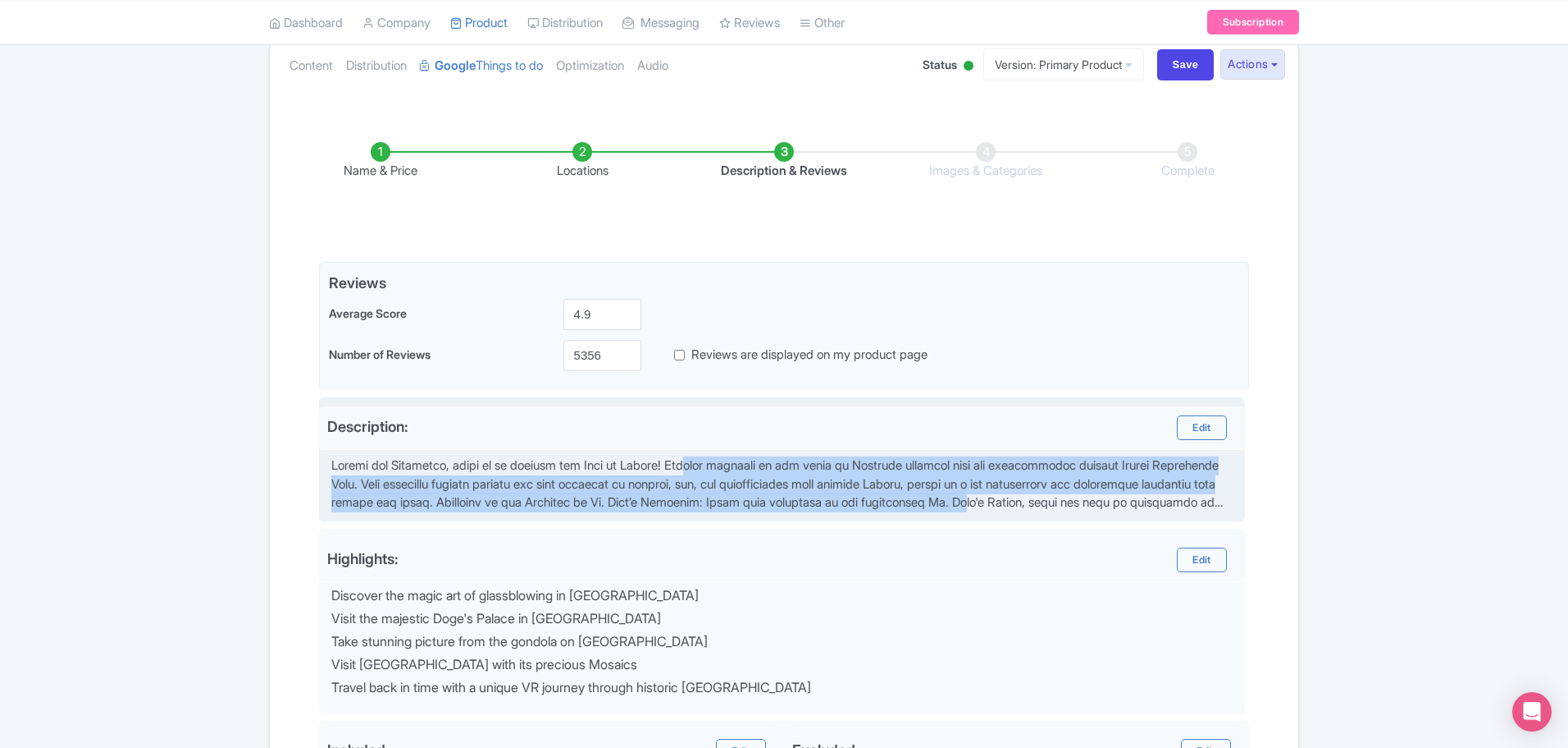
drag, startPoint x: 704, startPoint y: 434, endPoint x: 1115, endPoint y: 467, distance: 412.3
click at [1115, 467] on div at bounding box center [782, 485] width 908 height 56
click at [655, 464] on div at bounding box center [782, 485] width 908 height 56
click at [915, 457] on div at bounding box center [782, 485] width 908 height 56
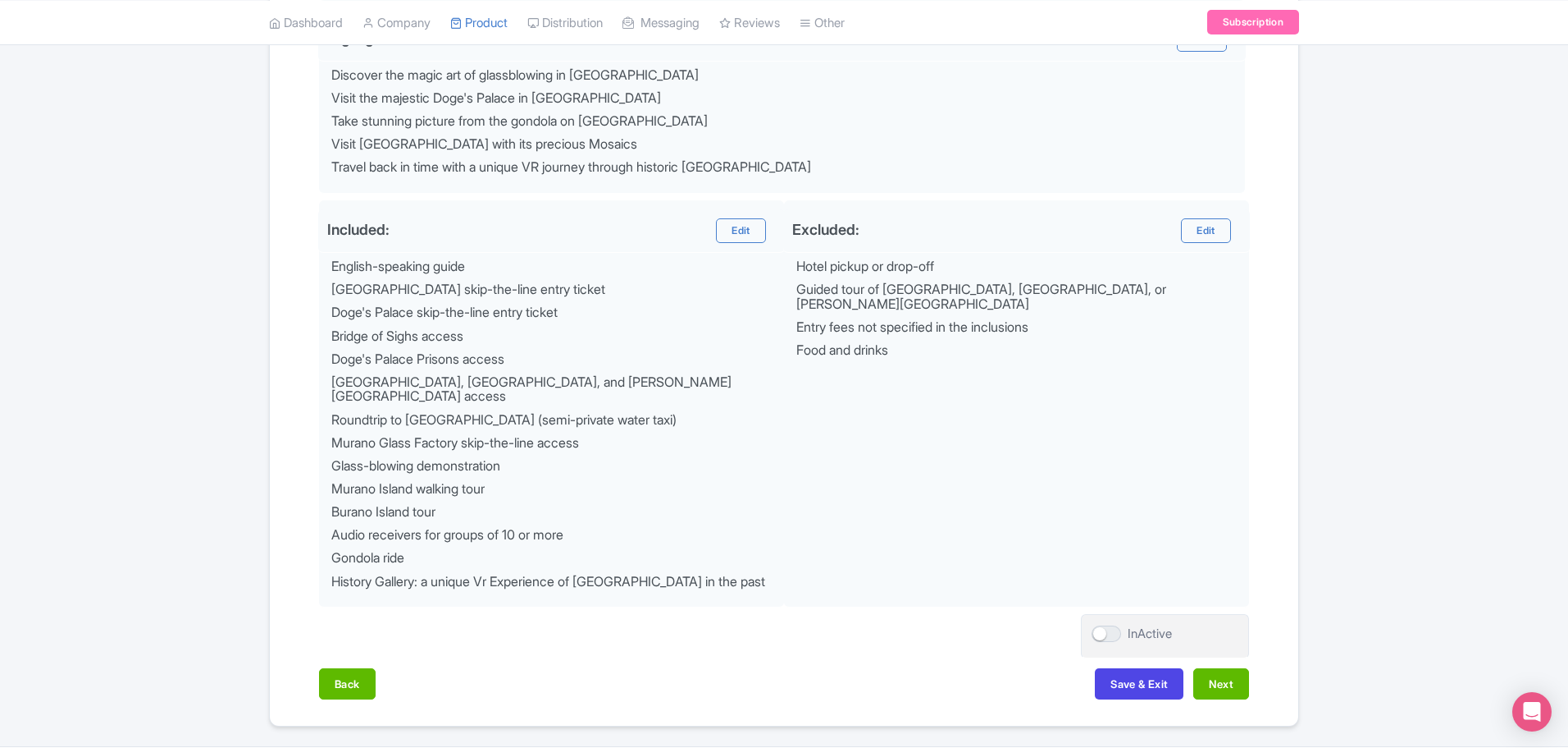
scroll to position [741, 0]
click at [1223, 666] on button "Next" at bounding box center [1221, 681] width 56 height 31
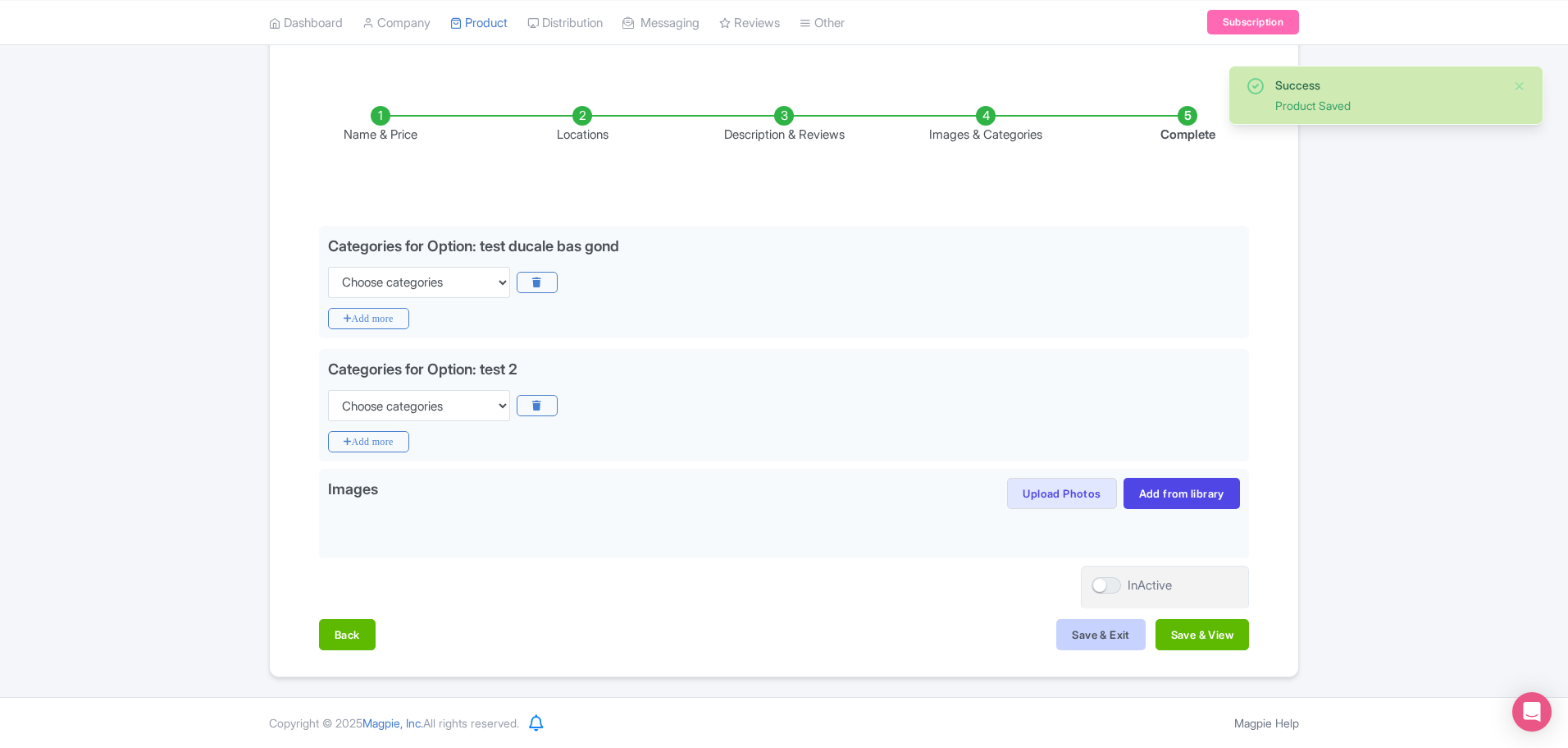
scroll to position [222, 0]
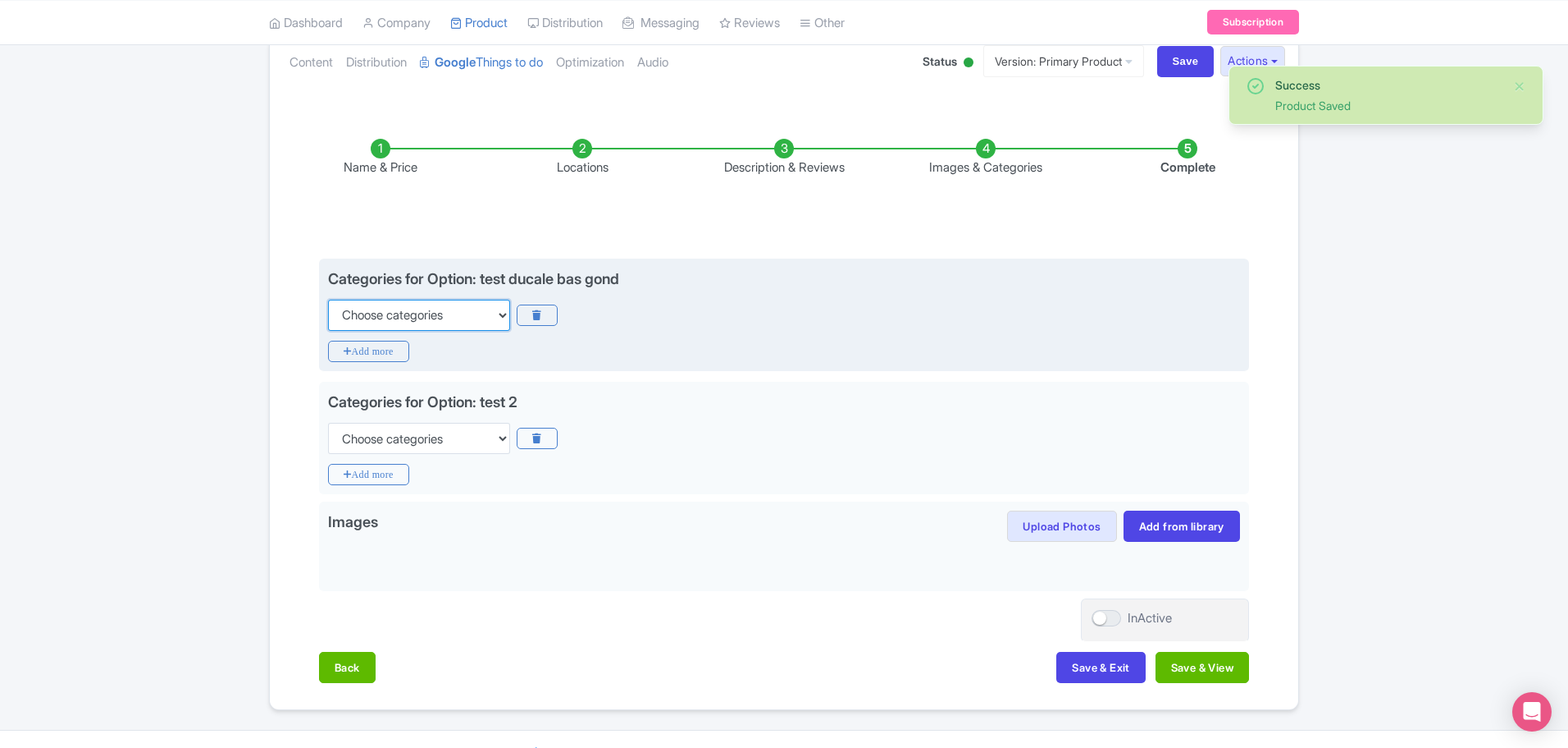
click at [483, 299] on select "Choose categories Adults Only Animals Audio Guide Beaches Bike Tours Boat Tours…" at bounding box center [419, 315] width 182 height 31
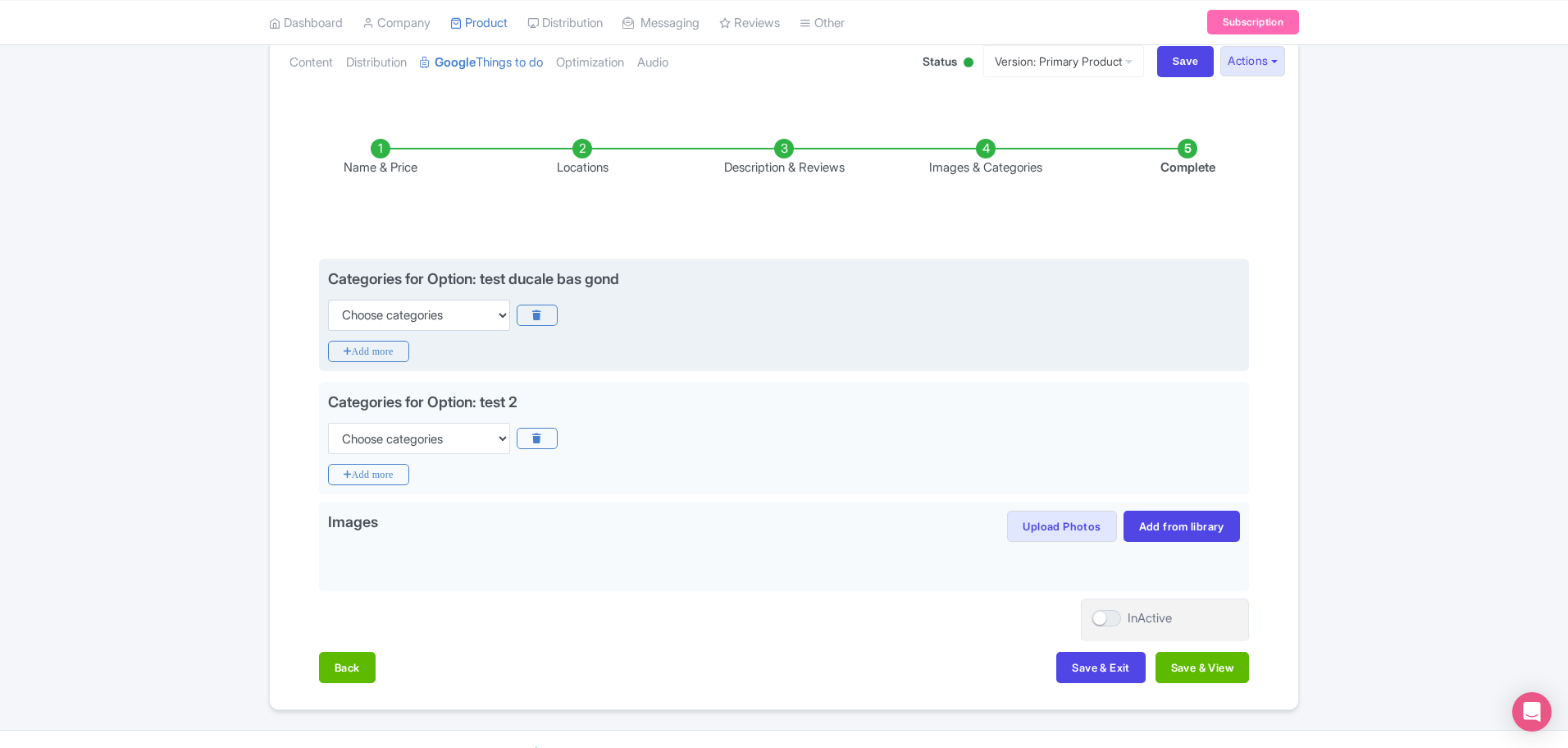
click at [635, 299] on div "Choose categories Adults Only Animals Audio Guide Beaches Bike Tours Boat Tours…" at bounding box center [784, 315] width 912 height 31
click at [500, 299] on select "Choose categories Adults Only Animals Audio Guide Beaches Bike Tours Boat Tours…" at bounding box center [419, 315] width 182 height 31
select select "guided-tours"
click at [328, 299] on select "Choose categories Adults Only Animals Audio Guide Beaches Bike Tours Boat Tours…" at bounding box center [419, 315] width 182 height 31
click at [348, 341] on icon "Add more" at bounding box center [368, 352] width 81 height 22
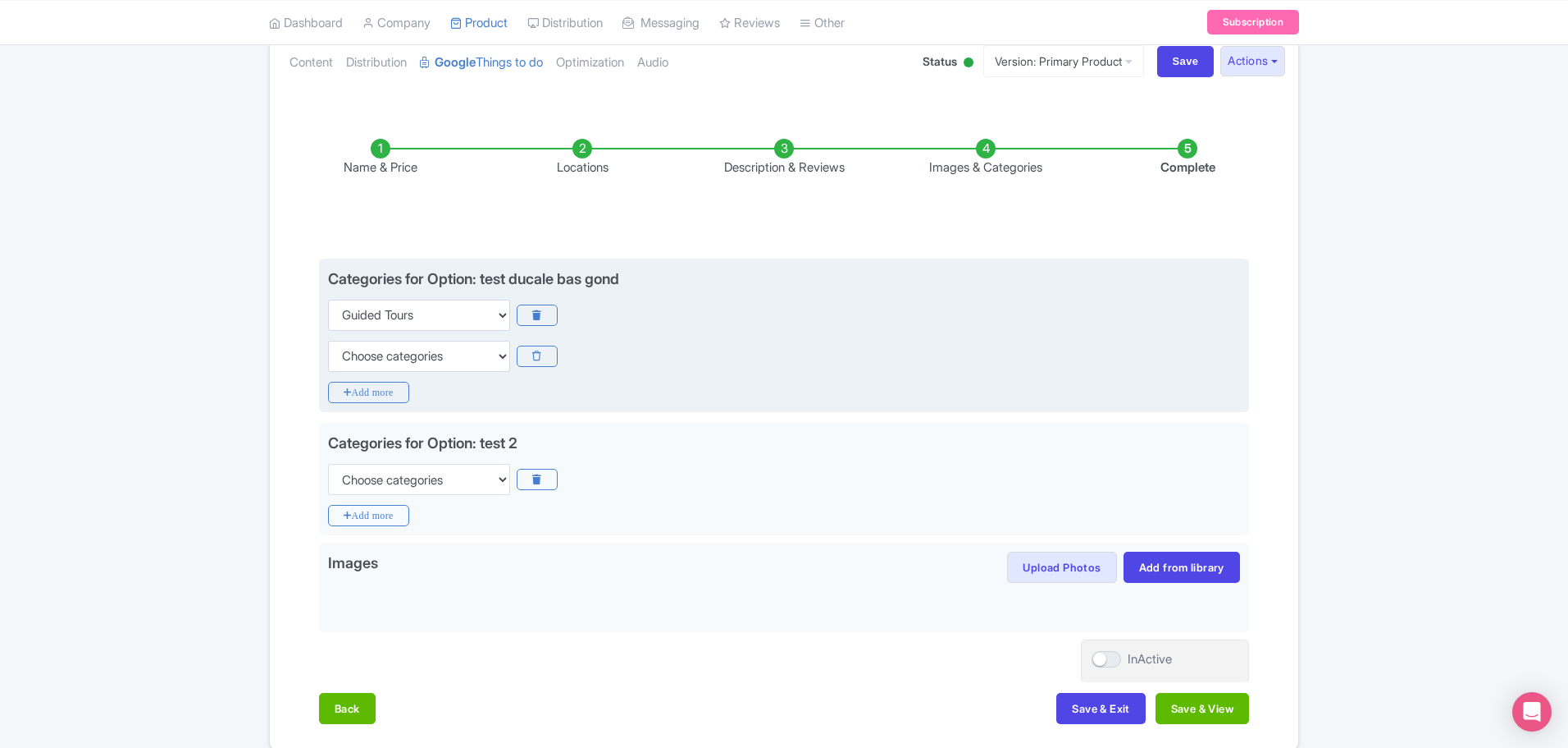
click at [362, 341] on select "Choose categories Adults Only Animals Audio Guide Beaches Bike Tours Boat Tours…" at bounding box center [419, 356] width 182 height 31
select select "boat-tours"
click at [328, 341] on select "Choose categories Adults Only Animals Audio Guide Beaches Bike Tours Boat Tours…" at bounding box center [419, 356] width 182 height 31
click at [376, 346] on div "Categories for Option: test ducale bas gond Choose categories Adults Only Anima…" at bounding box center [784, 336] width 930 height 155
click at [372, 381] on icon "Add more" at bounding box center [368, 392] width 81 height 22
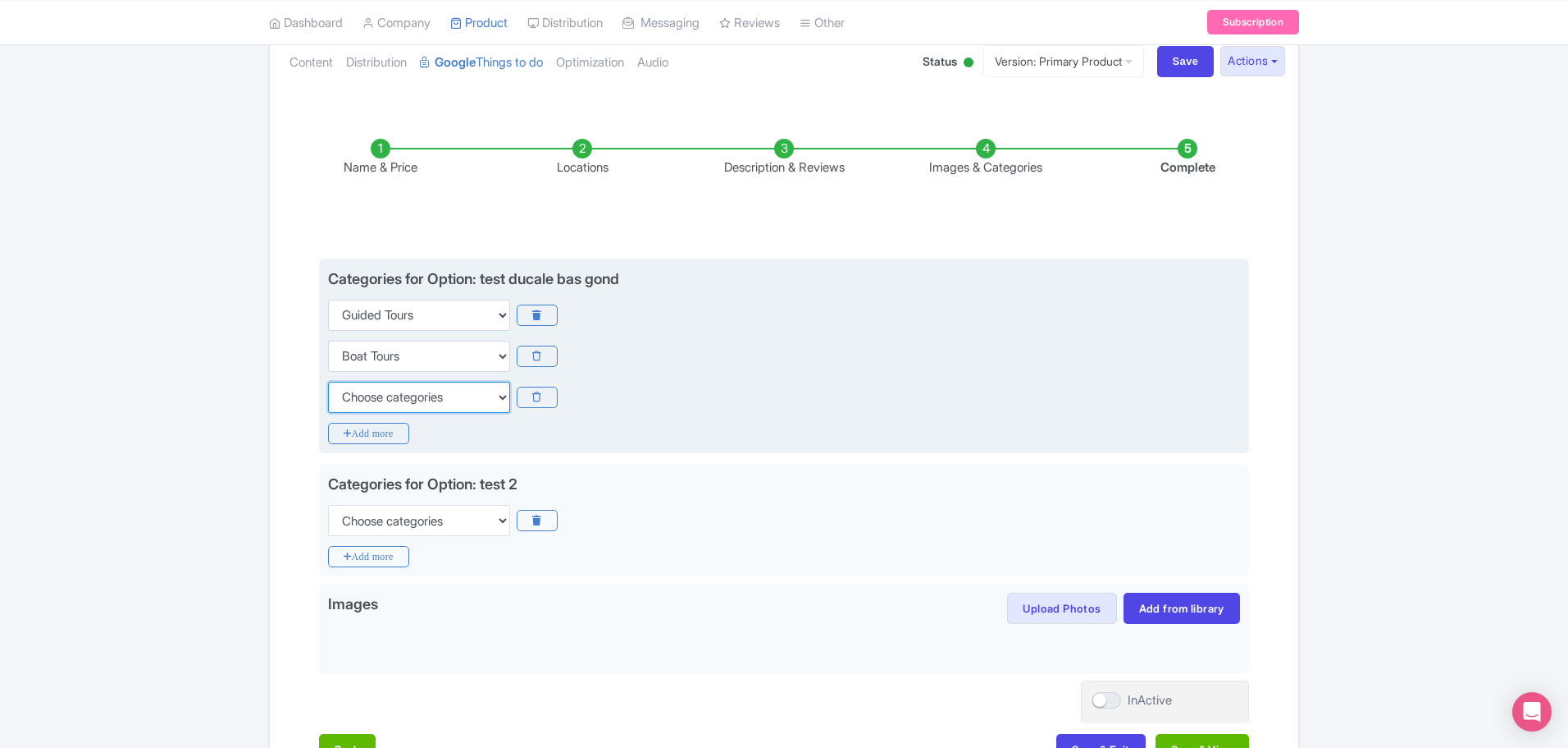
click at [382, 381] on select "Choose categories Adults Only Animals Audio Guide Beaches Bike Tours Boat Tours…" at bounding box center [419, 396] width 182 height 31
select select "family-friendly"
click at [328, 381] on select "Choose categories Adults Only Animals Audio Guide Beaches Bike Tours Boat Tours…" at bounding box center [419, 396] width 182 height 31
click at [368, 423] on icon "Add more" at bounding box center [368, 433] width 81 height 22
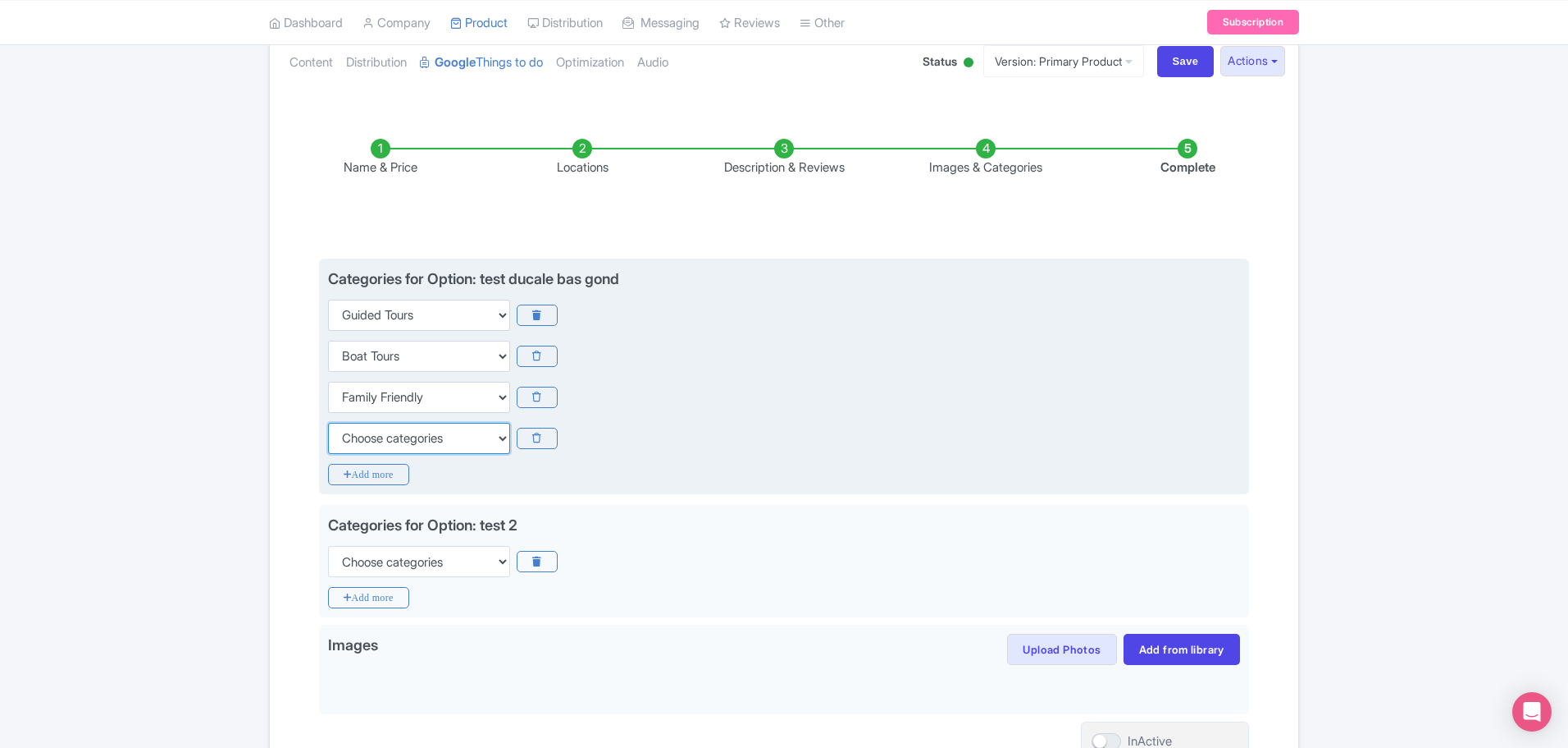
click at [380, 423] on select "Choose categories Adults Only Animals Audio Guide Beaches Bike Tours Boat Tours…" at bounding box center [419, 438] width 182 height 31
select select "walking-tours"
click at [328, 423] on select "Choose categories Adults Only Animals Audio Guide Beaches Bike Tours Boat Tours…" at bounding box center [419, 438] width 182 height 31
click at [373, 464] on icon "Add more" at bounding box center [368, 475] width 81 height 22
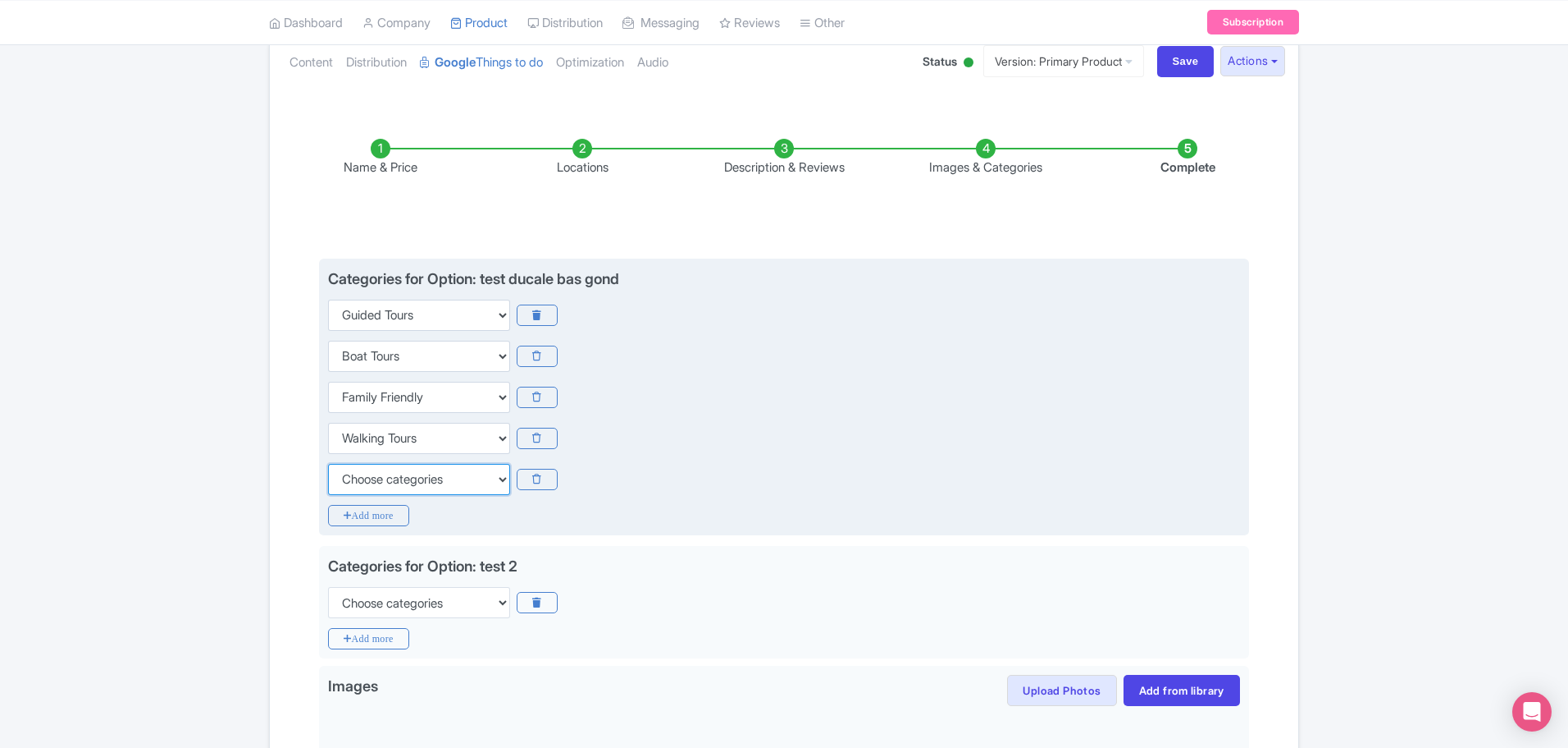
click at [385, 464] on select "Choose categories Adults Only Animals Audio Guide Beaches Bike Tours Boat Tours…" at bounding box center [419, 479] width 182 height 31
select select "small-group-tours"
click at [328, 464] on select "Choose categories Adults Only Animals Audio Guide Beaches Bike Tours Boat Tours…" at bounding box center [419, 479] width 182 height 31
click at [377, 504] on icon "Add more" at bounding box center [368, 515] width 81 height 22
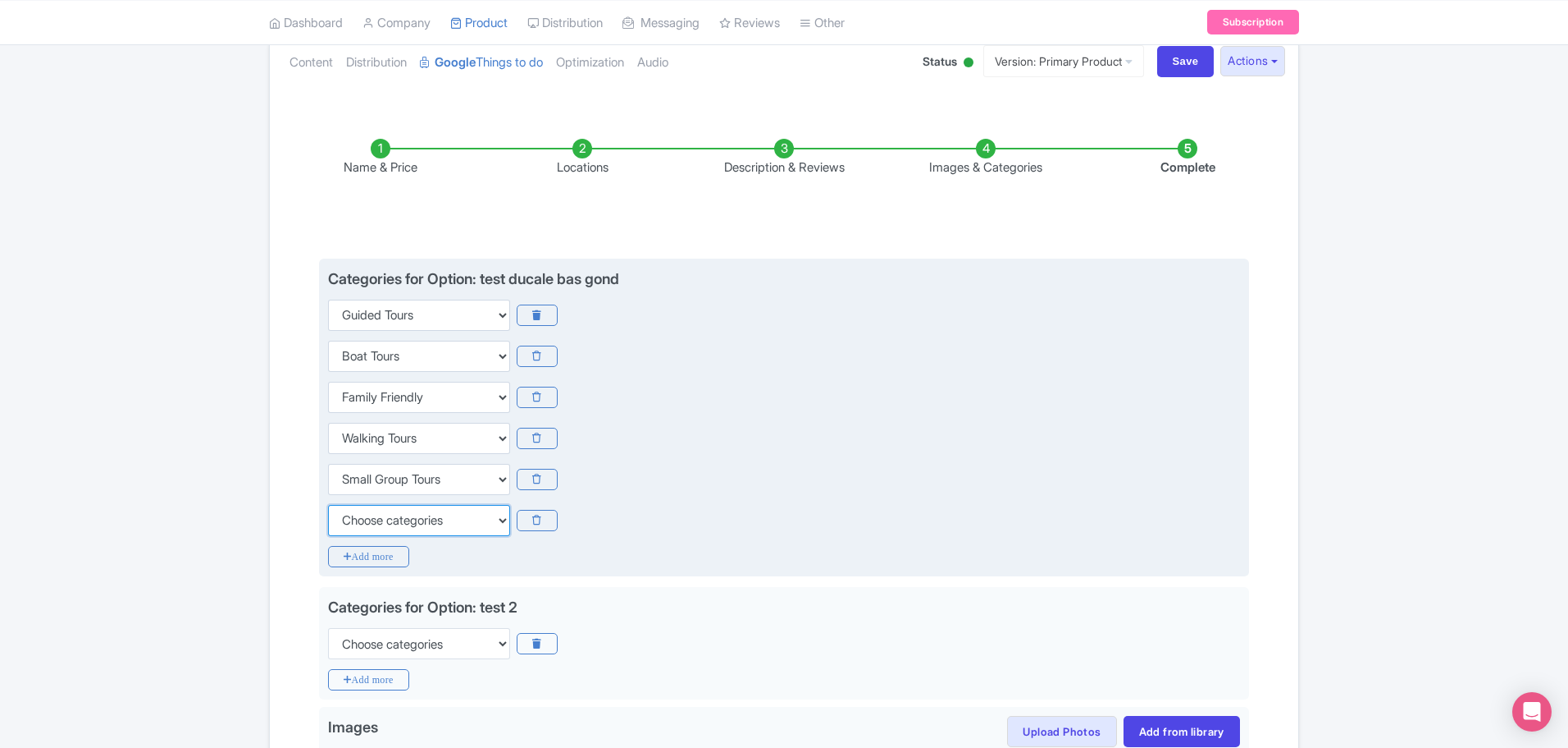
click at [382, 504] on select "Choose categories Adults Only Animals Audio Guide Beaches Bike Tours Boat Tours…" at bounding box center [419, 520] width 182 height 31
select select "history"
click at [328, 504] on select "Choose categories Adults Only Animals Audio Guide Beaches Bike Tours Boat Tours…" at bounding box center [419, 520] width 182 height 31
click at [371, 546] on icon "Add more" at bounding box center [368, 557] width 81 height 22
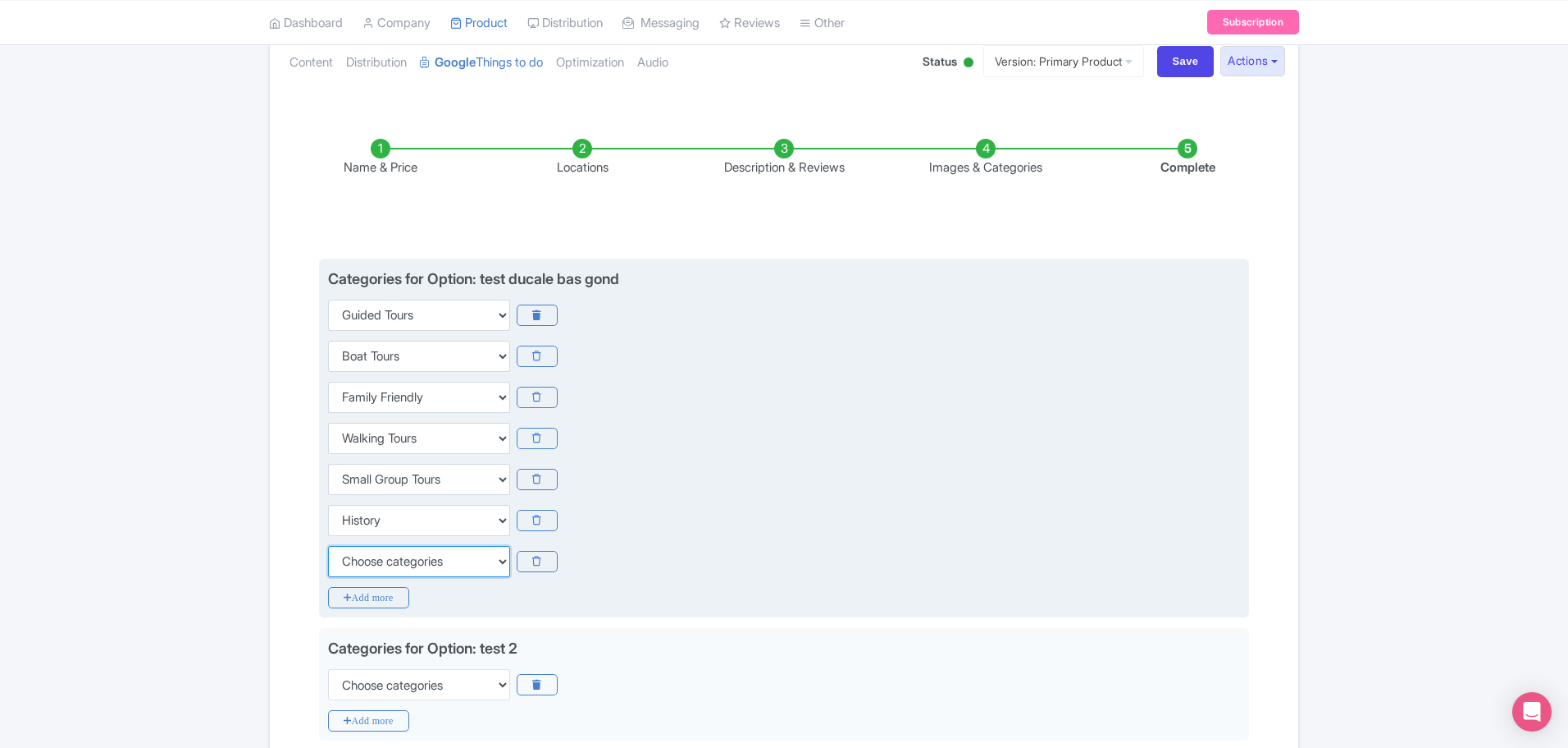
click at [372, 546] on select "Choose categories Adults Only Animals Audio Guide Beaches Bike Tours Boat Tours…" at bounding box center [419, 561] width 182 height 31
select select "romantic"
click at [328, 546] on select "Choose categories Adults Only Animals Audio Guide Beaches Bike Tours Boat Tours…" at bounding box center [419, 561] width 182 height 31
click at [383, 587] on icon "Add more" at bounding box center [368, 598] width 81 height 22
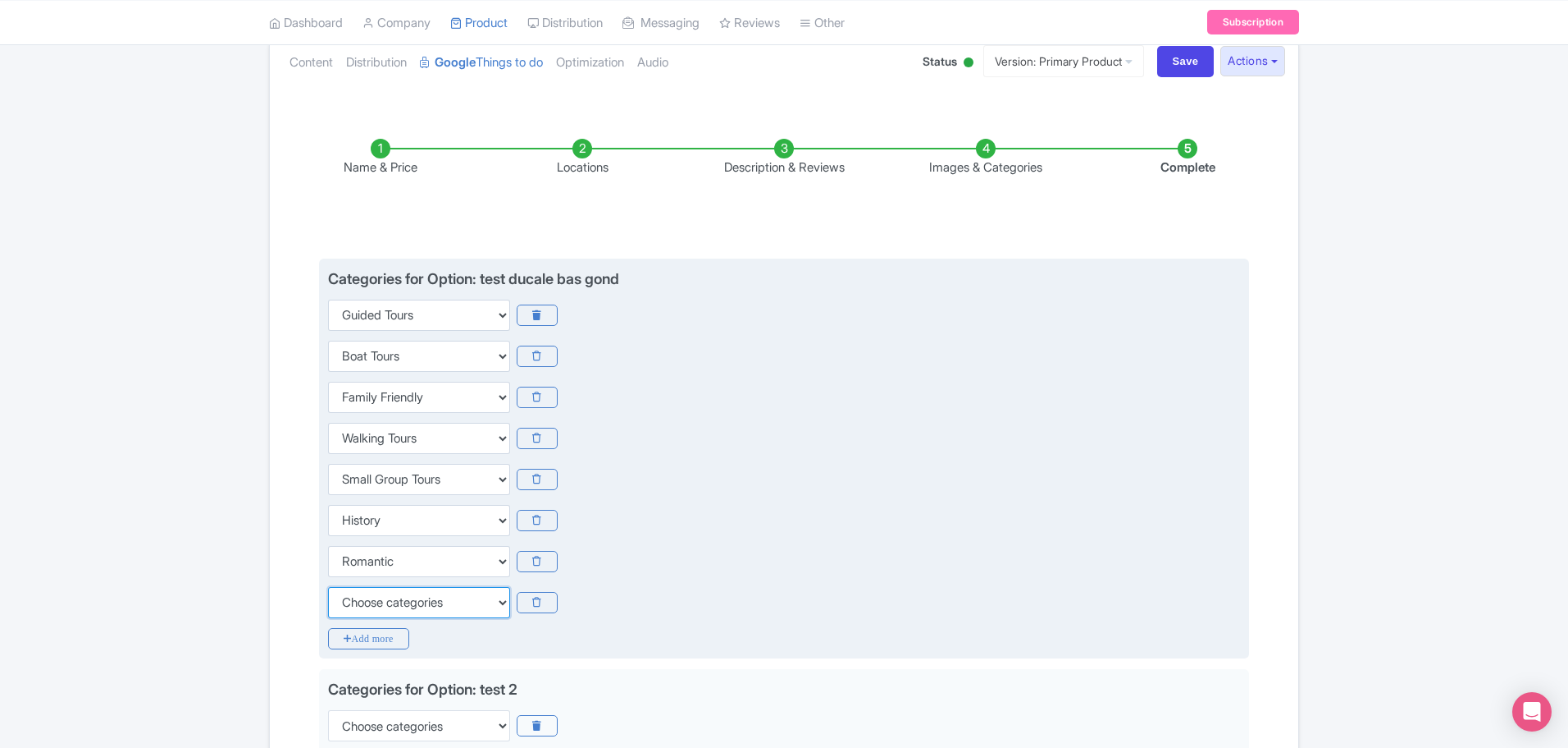
click at [383, 587] on select "Choose categories Adults Only Animals Audio Guide Beaches Bike Tours Boat Tours…" at bounding box center [419, 602] width 182 height 31
select select "museums"
click at [328, 587] on select "Choose categories Adults Only Animals Audio Guide Beaches Bike Tours Boat Tours…" at bounding box center [419, 602] width 182 height 31
click at [391, 628] on icon "Add more" at bounding box center [368, 638] width 81 height 22
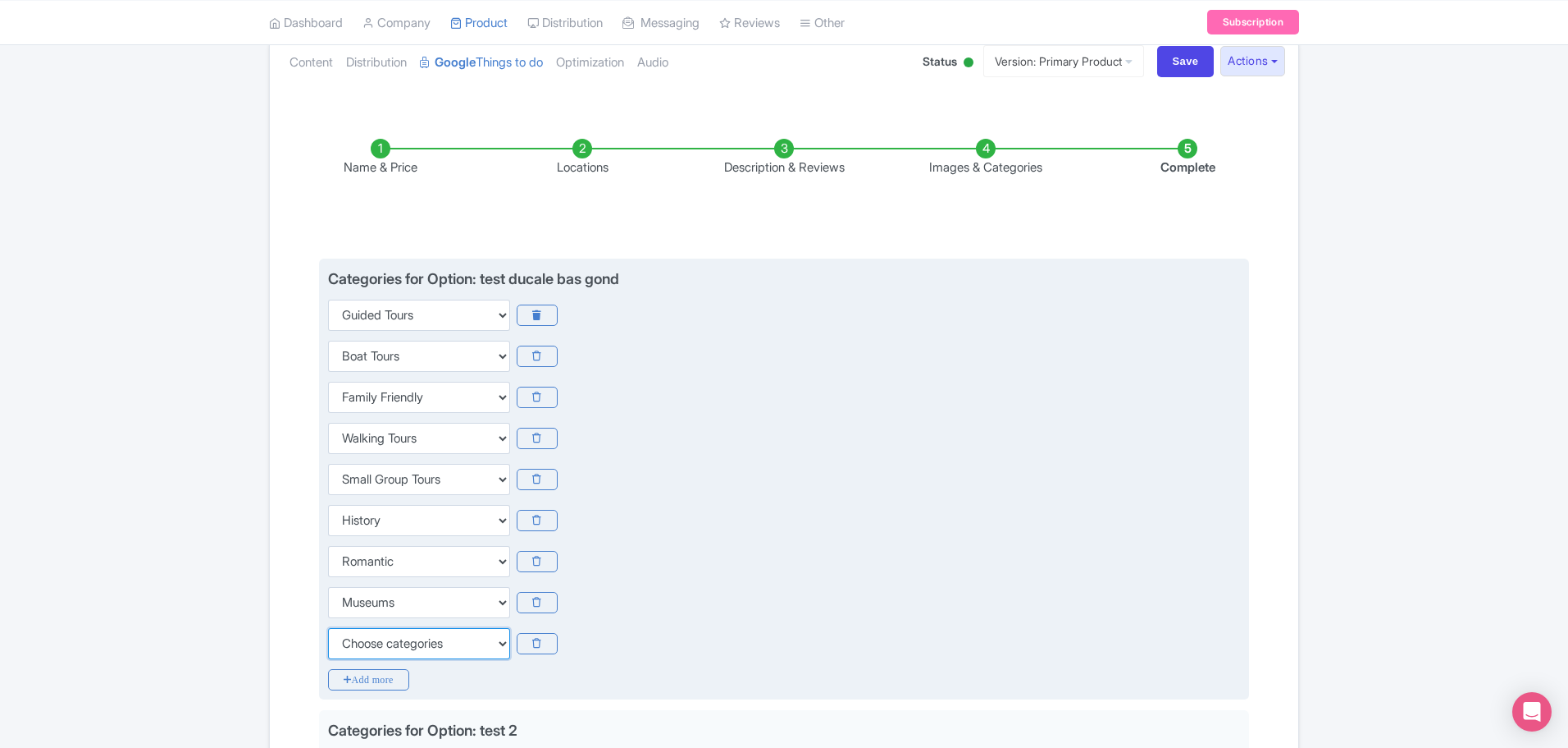
drag, startPoint x: 391, startPoint y: 601, endPoint x: 407, endPoint y: 621, distance: 25.6
click at [391, 628] on select "Choose categories Adults Only Animals Audio Guide Beaches Bike Tours Boat Tours…" at bounding box center [419, 643] width 182 height 31
select select "fast-track"
click at [328, 628] on select "Choose categories Adults Only Animals Audio Guide Beaches Bike Tours Boat Tours…" at bounding box center [419, 643] width 182 height 31
click at [365, 669] on icon "Add more" at bounding box center [368, 680] width 81 height 22
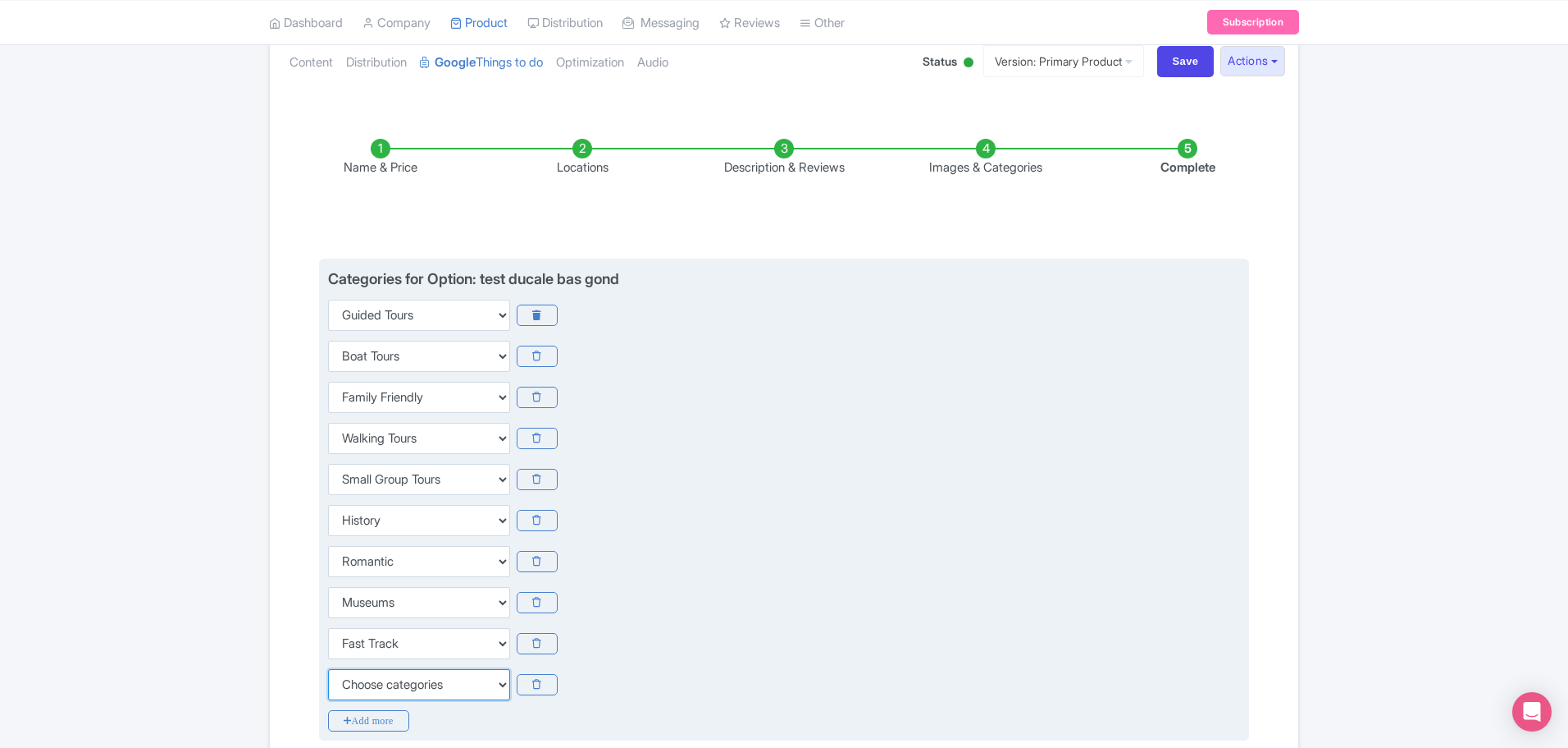
click at [377, 669] on select "Choose categories Adults Only Animals Audio Guide Beaches Bike Tours Boat Tours…" at bounding box center [419, 684] width 182 height 31
click at [777, 381] on div "Choose categories Adults Only Animals Audio Guide Beaches Bike Tours Boat Tours…" at bounding box center [784, 396] width 912 height 31
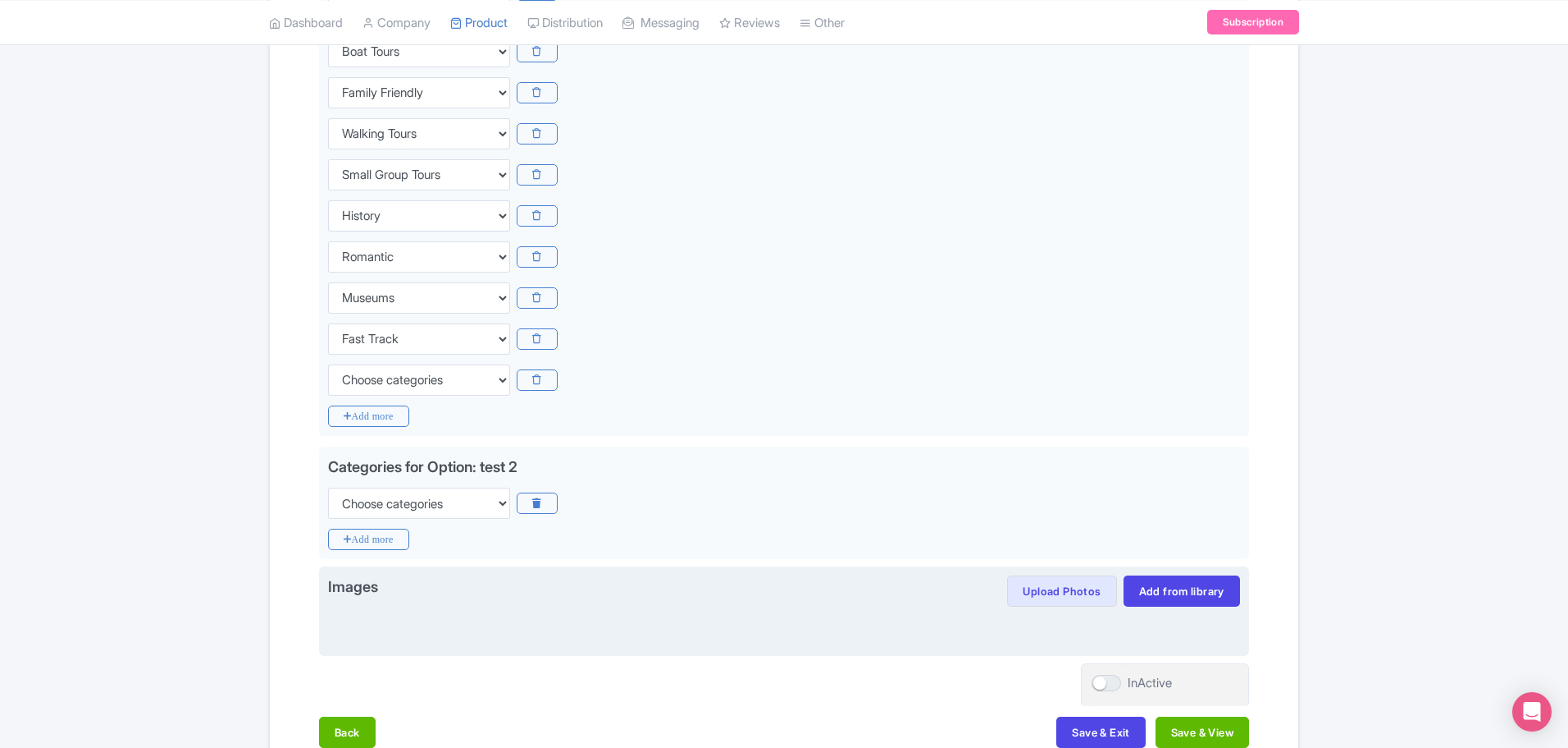
scroll to position [551, 0]
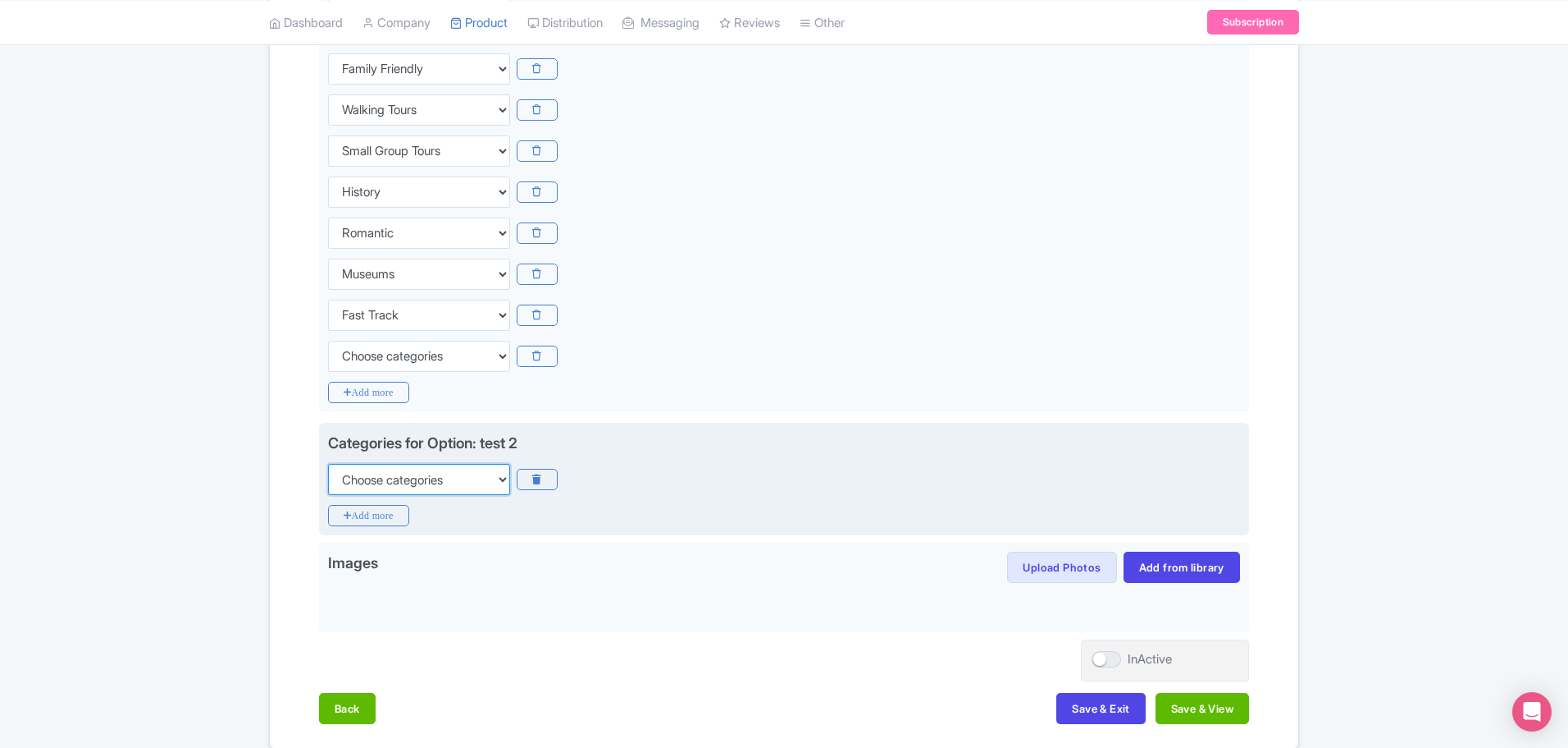
click at [493, 464] on select "Choose categories Adults Only Animals Audio Guide Beaches Bike Tours Boat Tours…" at bounding box center [419, 479] width 182 height 31
click at [328, 464] on select "Choose categories Adults Only Animals Audio Guide Beaches Bike Tours Boat Tours…" at bounding box center [419, 479] width 182 height 31
click at [497, 464] on select "Choose categories Adults Only Animals Audio Guide Beaches Bike Tours Boat Tours…" at bounding box center [419, 479] width 182 height 31
select select "family-friendly"
click at [328, 464] on select "Choose categories Adults Only Animals Audio Guide Beaches Bike Tours Boat Tours…" at bounding box center [419, 479] width 182 height 31
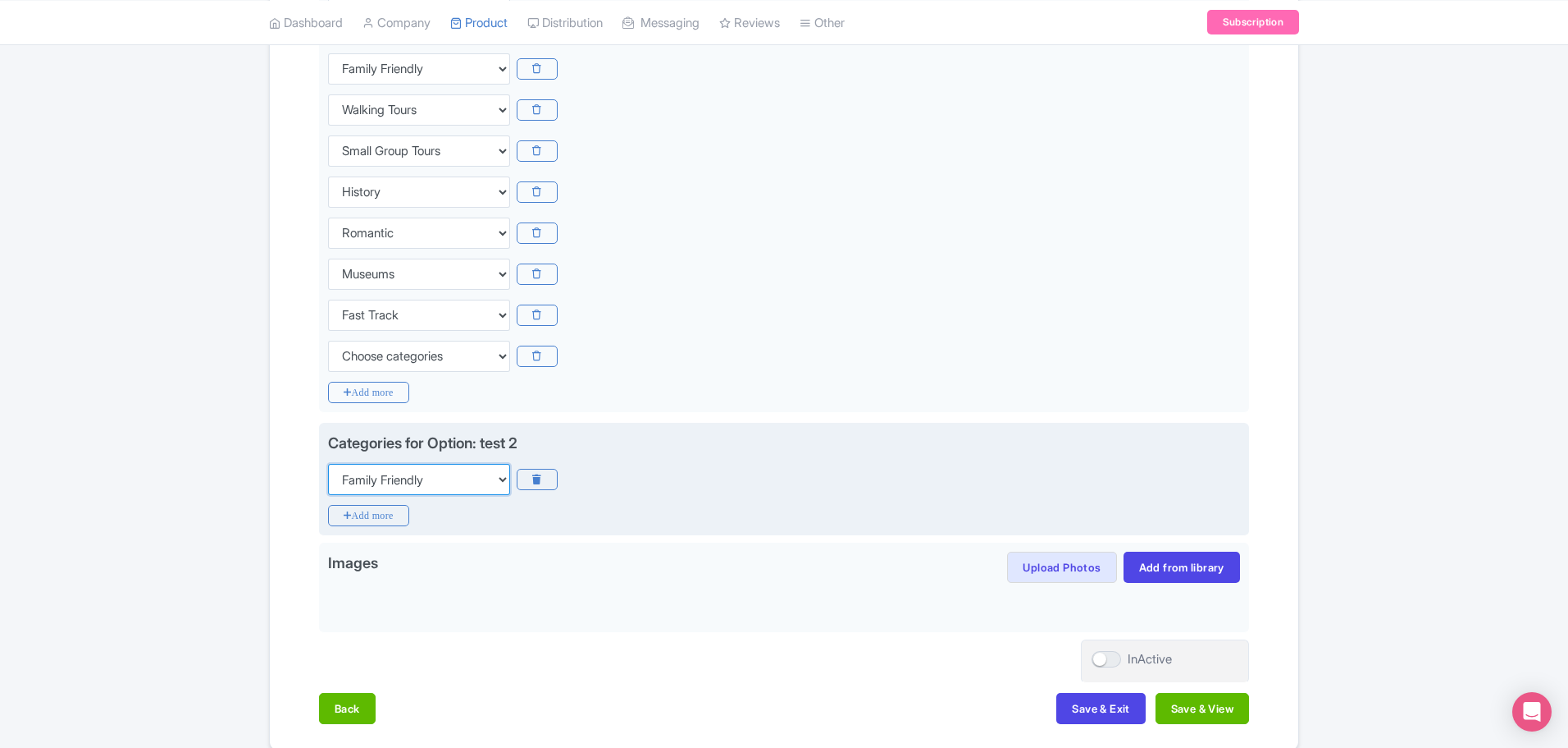
click at [496, 464] on select "Choose categories Adults Only Animals Audio Guide Beaches Bike Tours Boat Tours…" at bounding box center [419, 479] width 182 height 31
click at [493, 476] on div "Categories for Option: test 2 Choose categories Adults Only Animals Audio Guide…" at bounding box center [784, 479] width 930 height 113
click at [373, 504] on icon "Add more" at bounding box center [368, 515] width 81 height 22
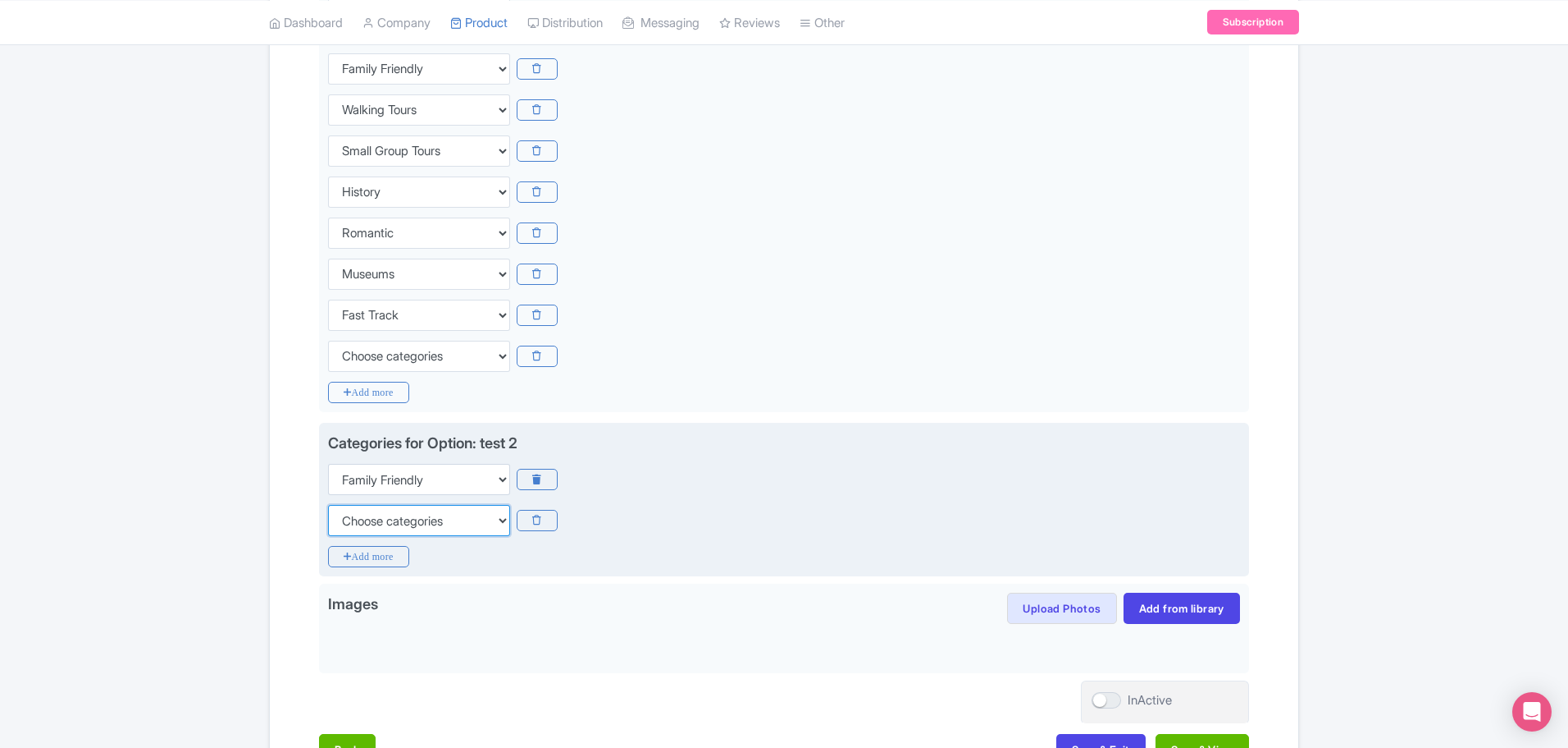
click at [478, 504] on select "Choose categories Adults Only Animals Audio Guide Beaches Bike Tours Boat Tours…" at bounding box center [419, 520] width 182 height 31
select select "walking-tours"
click at [328, 504] on select "Choose categories Adults Only Animals Audio Guide Beaches Bike Tours Boat Tours…" at bounding box center [419, 520] width 182 height 31
click at [396, 546] on icon "Add more" at bounding box center [368, 557] width 81 height 22
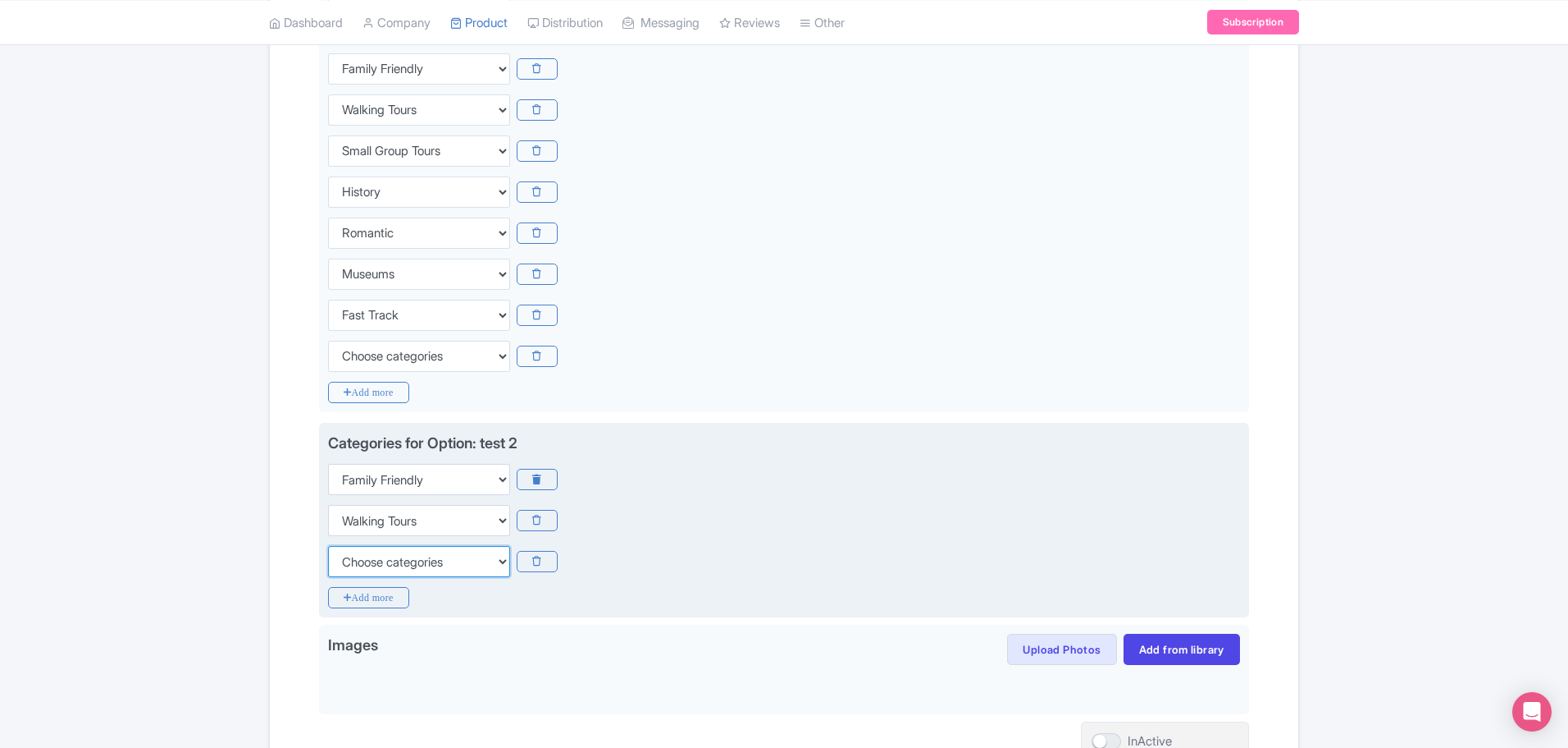
click at [401, 546] on select "Choose categories Adults Only Animals Audio Guide Beaches Bike Tours Boat Tours…" at bounding box center [419, 561] width 182 height 31
select select "museums"
click at [328, 546] on select "Choose categories Adults Only Animals Audio Guide Beaches Bike Tours Boat Tours…" at bounding box center [419, 561] width 182 height 31
click at [379, 587] on icon "Add more" at bounding box center [368, 598] width 81 height 22
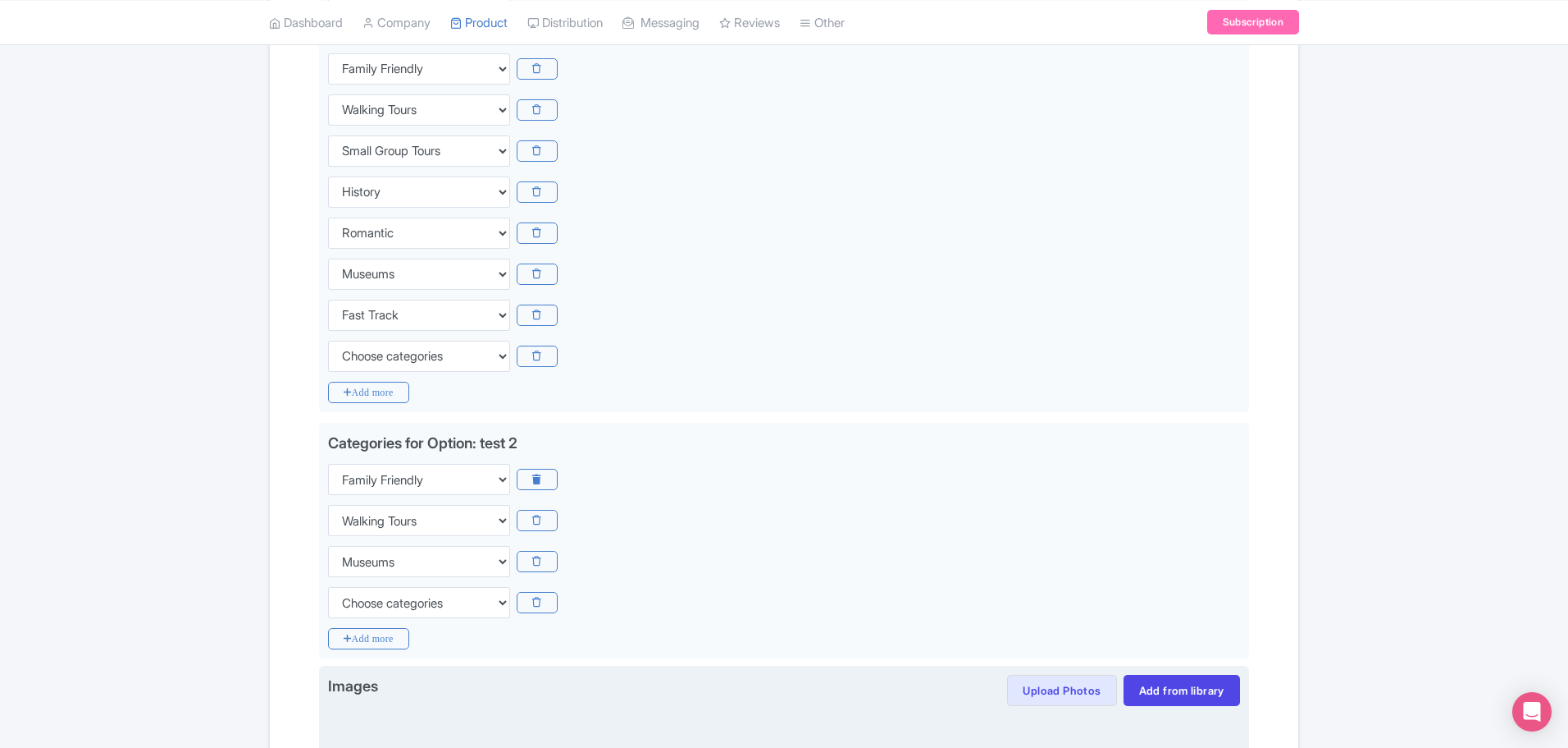
scroll to position [715, 0]
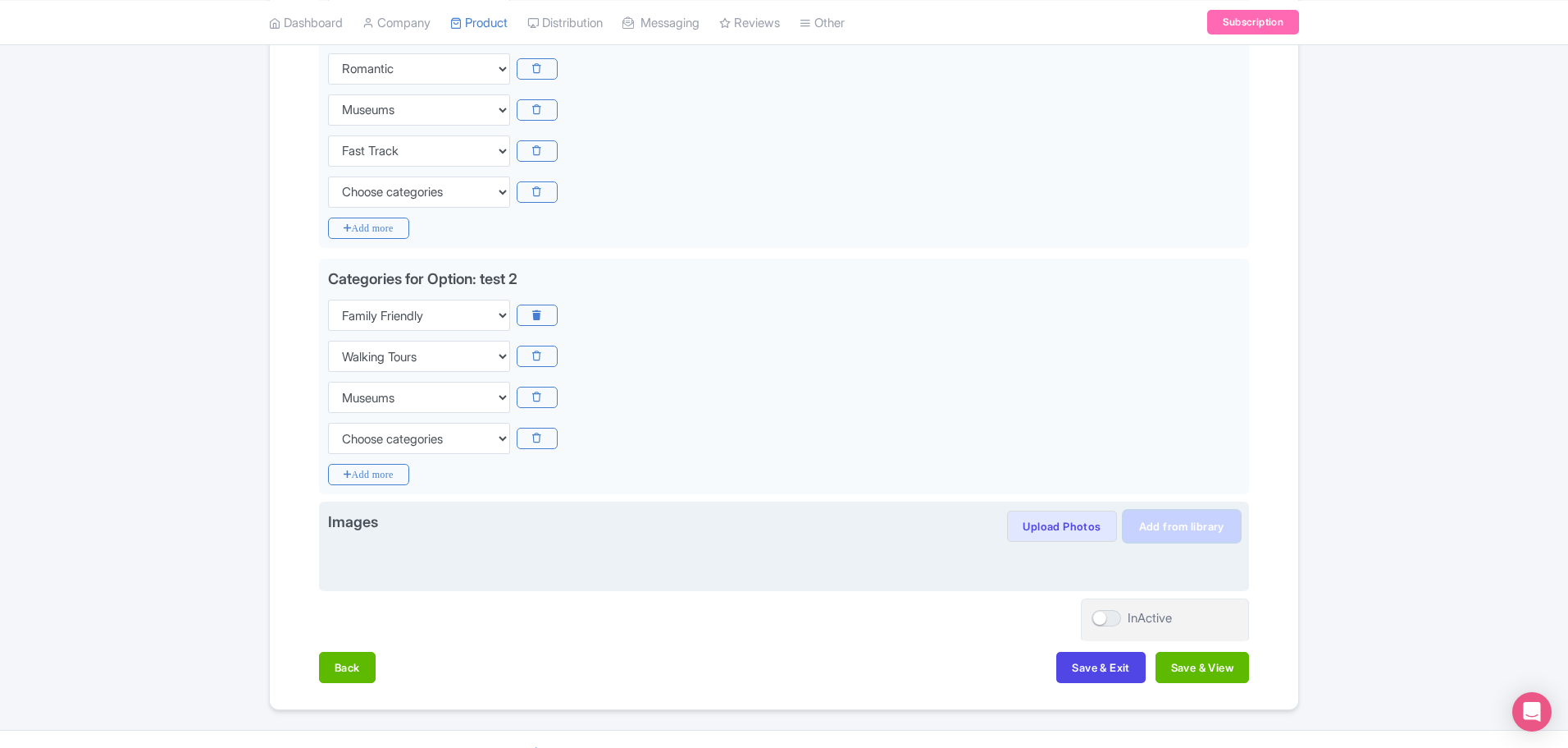
click at [1188, 511] on link "Add from library" at bounding box center [1183, 526] width 117 height 31
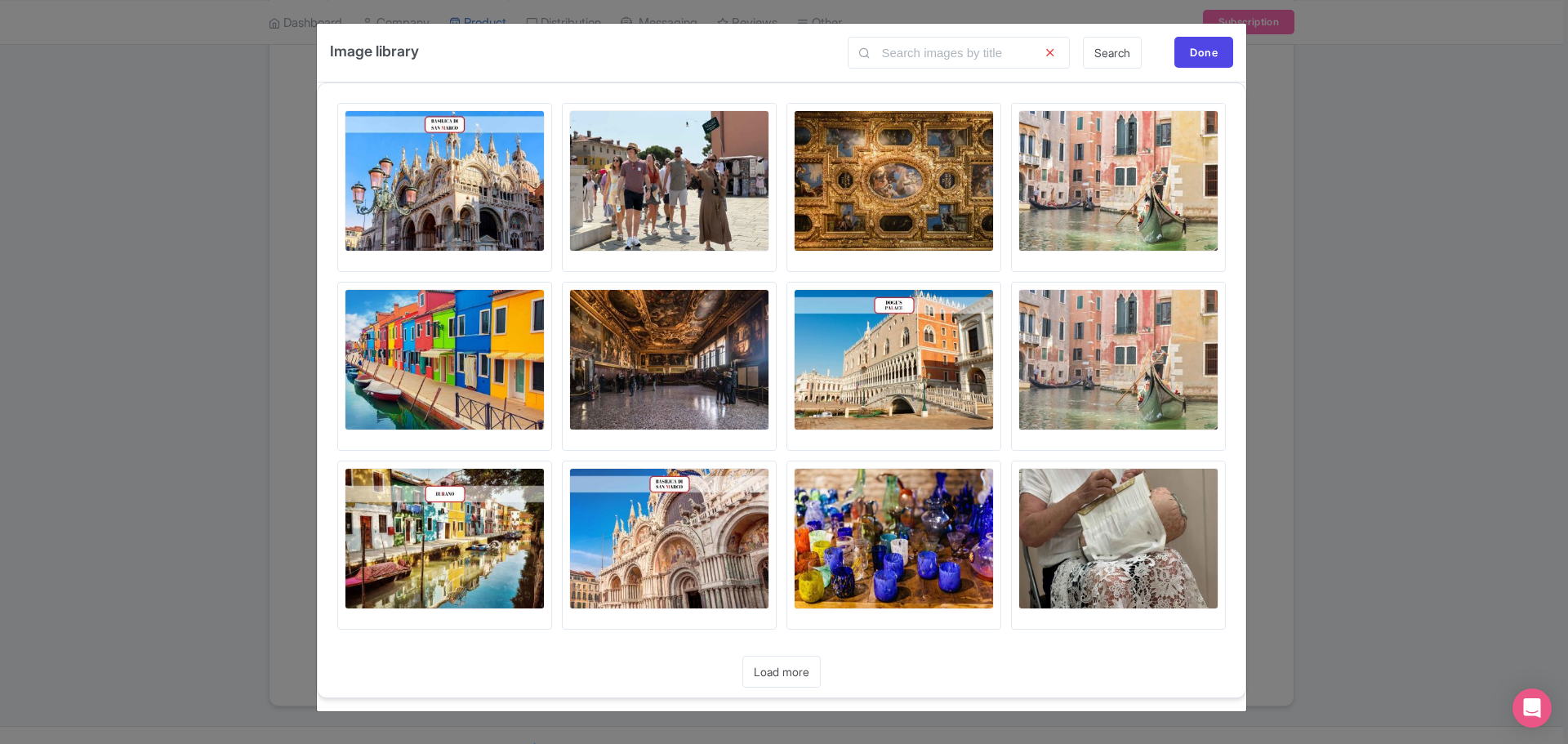
click at [1078, 182] on img at bounding box center [1118, 181] width 200 height 141
click at [1135, 123] on img at bounding box center [1118, 181] width 200 height 141
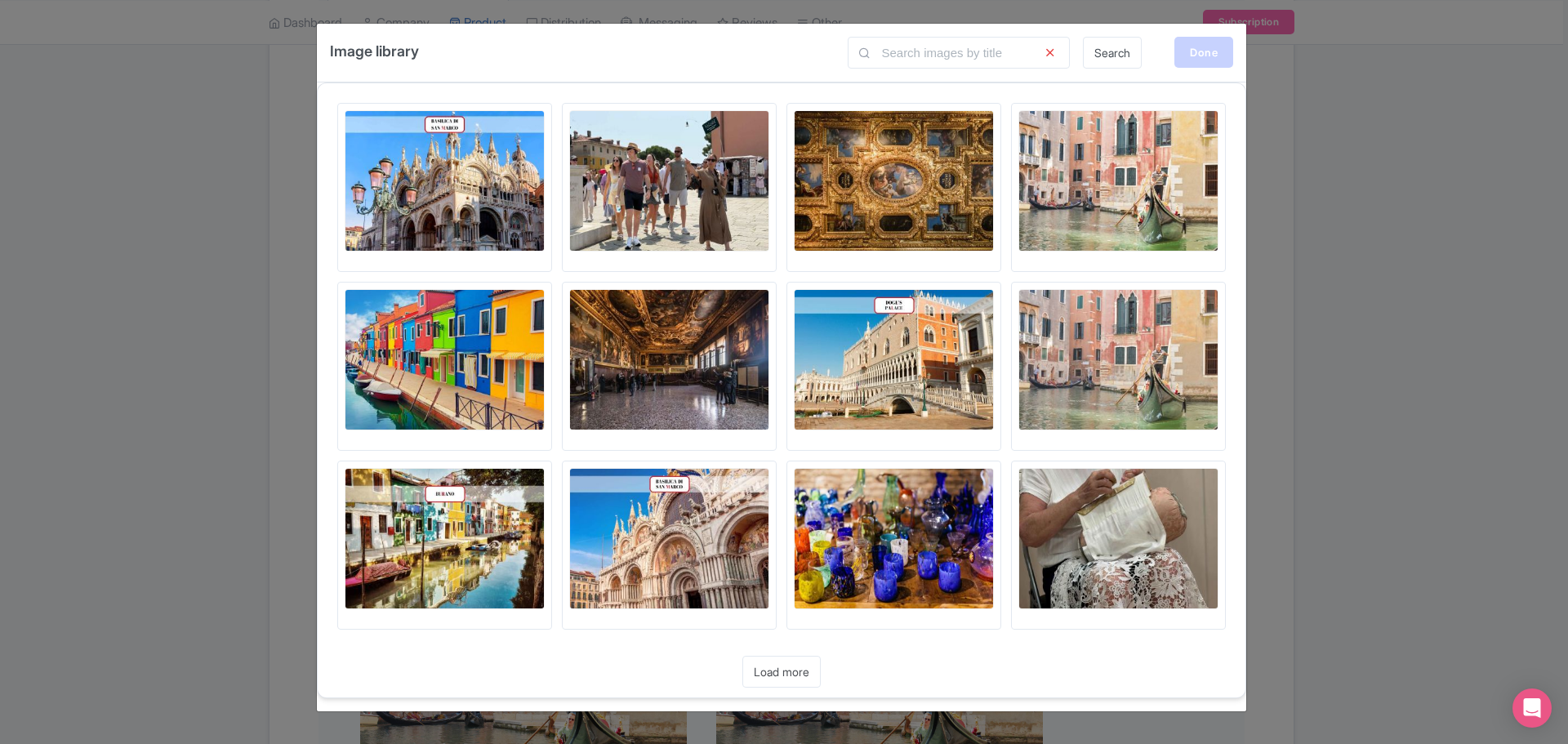
click at [1199, 49] on div "Done" at bounding box center [1204, 52] width 59 height 31
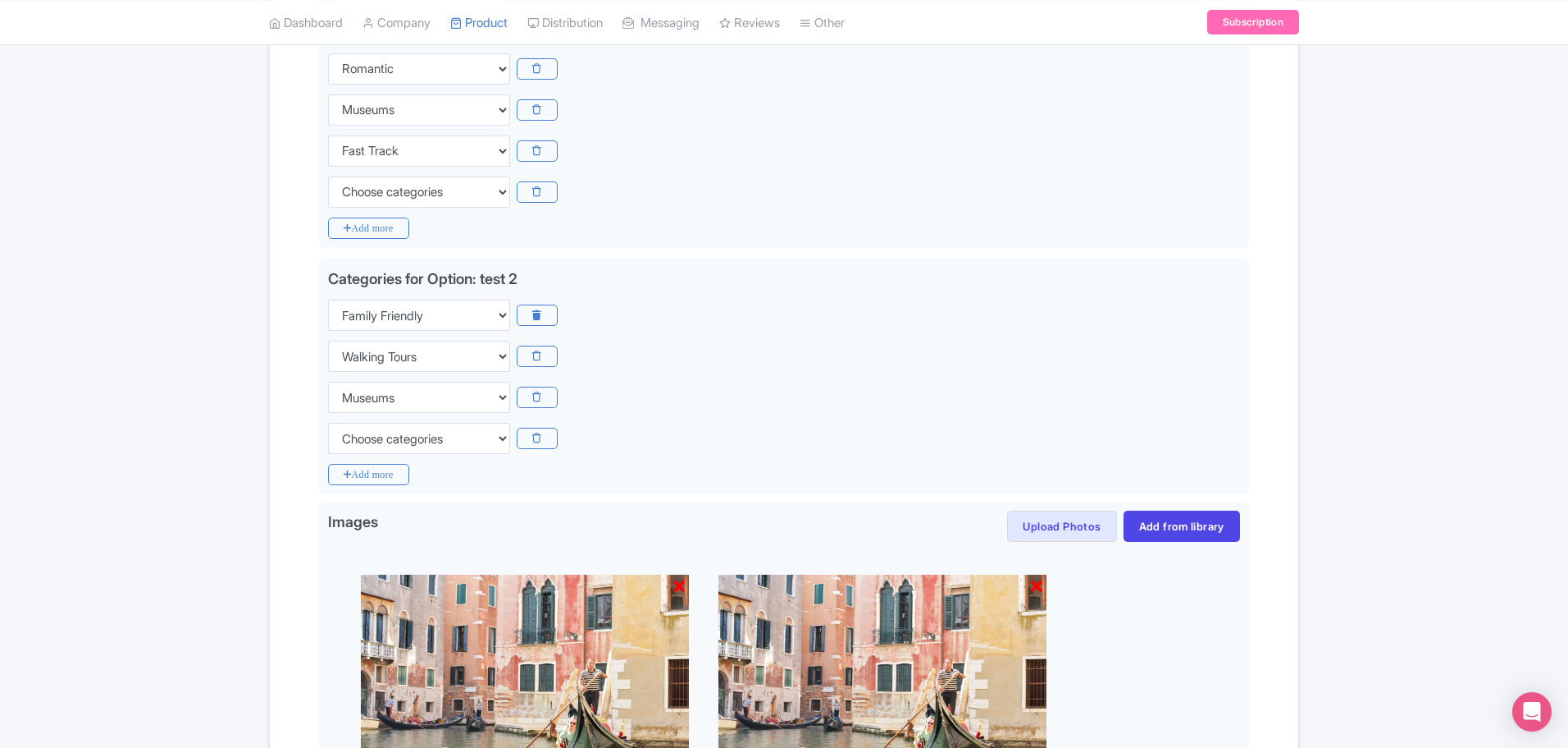
scroll to position [947, 0]
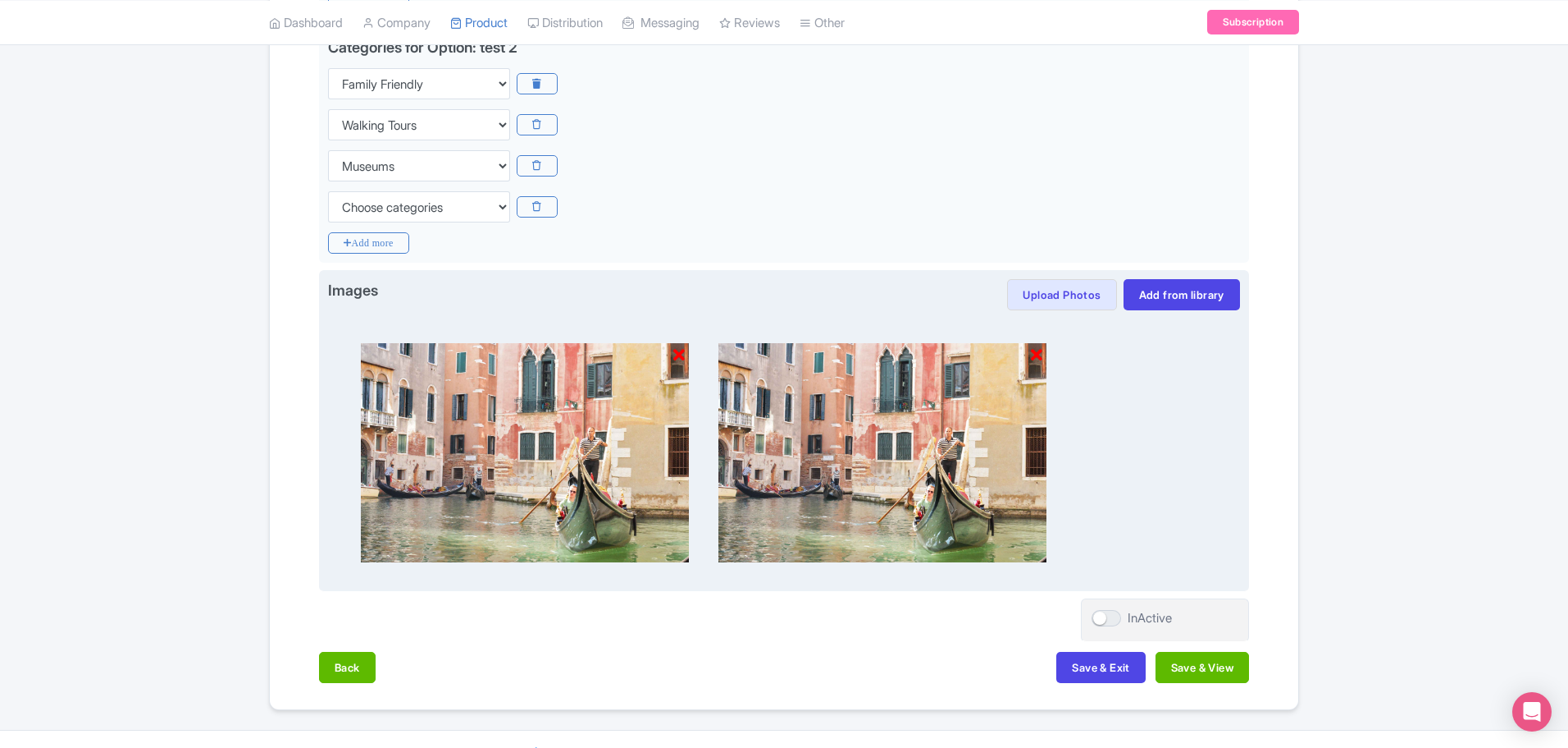
click at [1038, 347] on icon at bounding box center [1036, 355] width 12 height 16
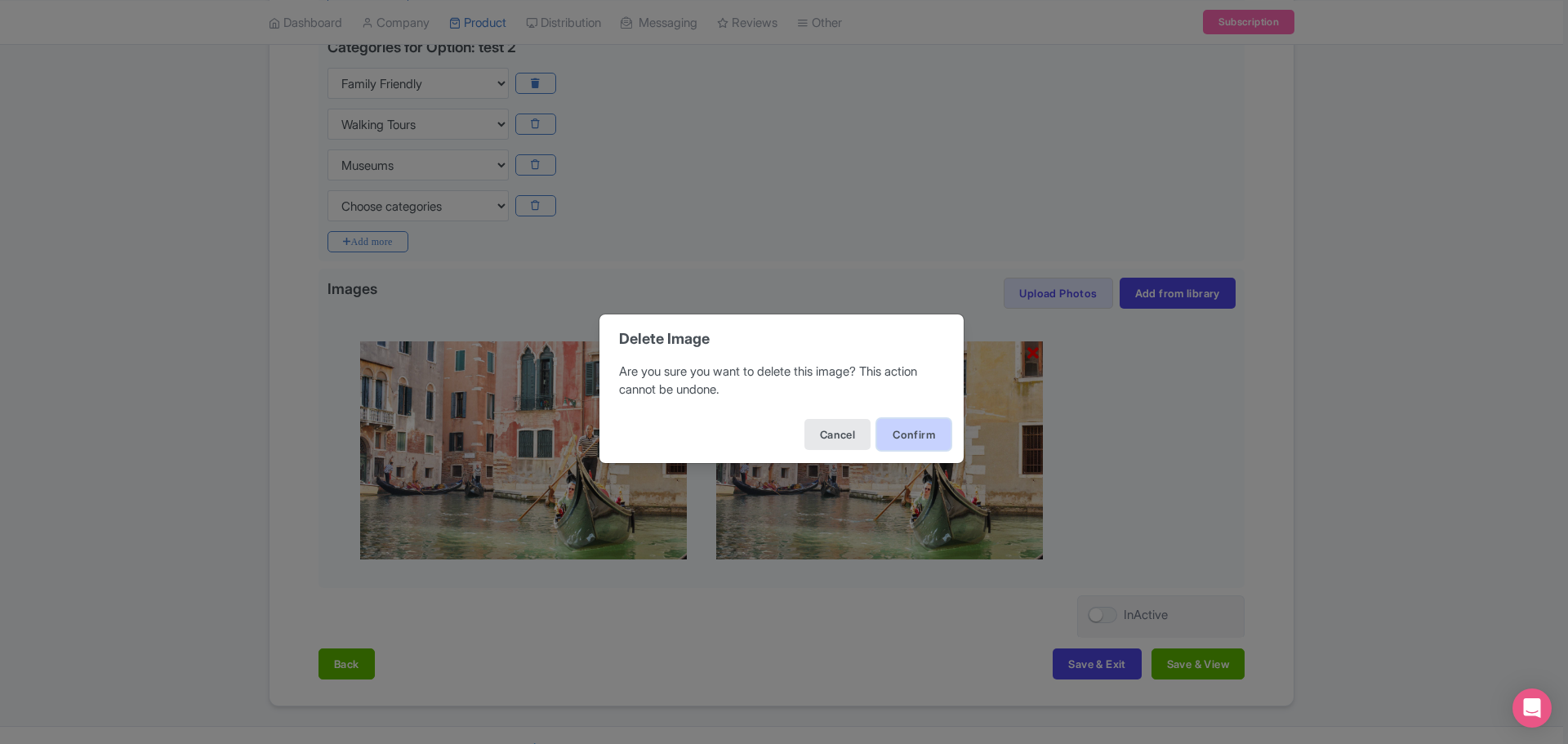
click at [901, 437] on button "Confirm" at bounding box center [913, 434] width 73 height 31
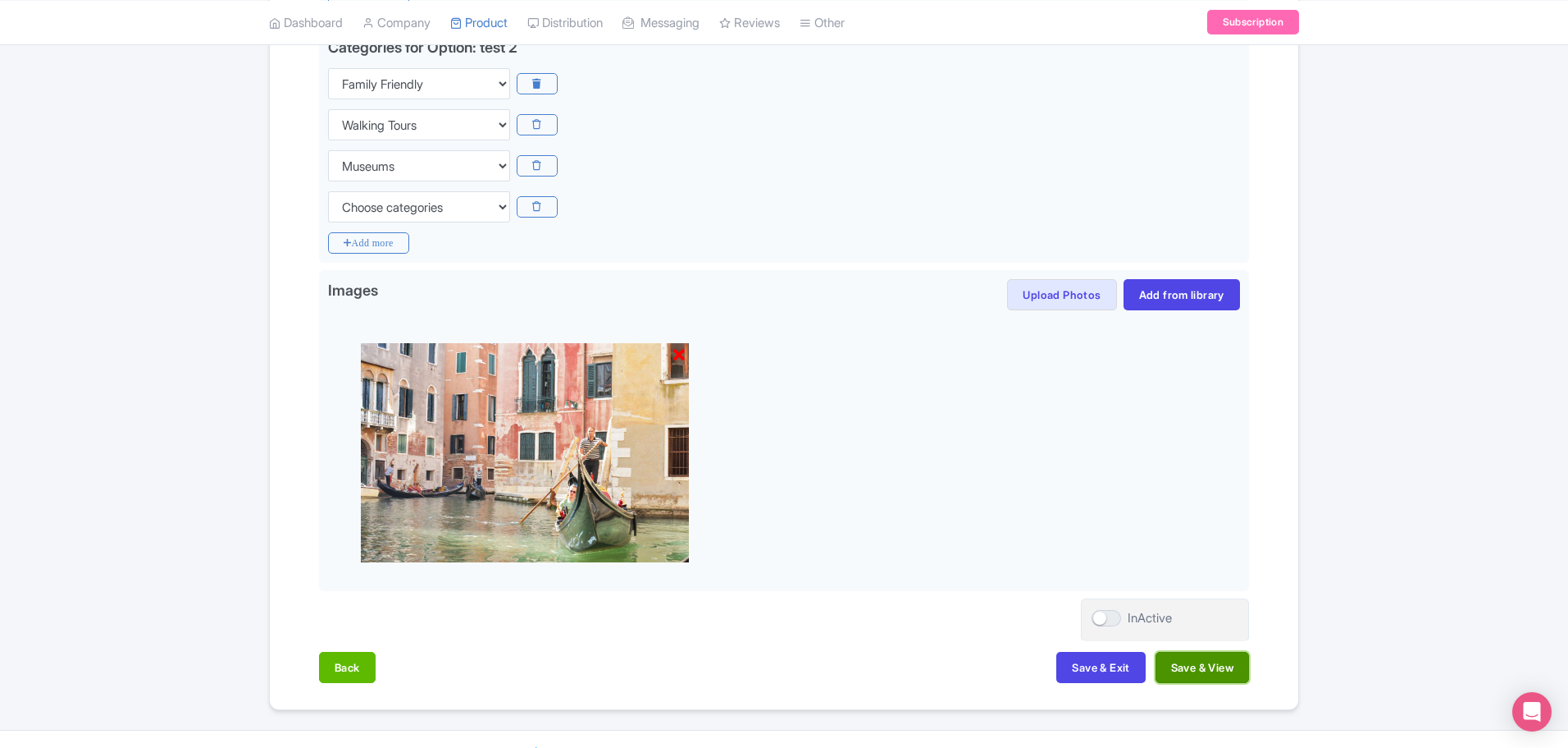
click at [1192, 652] on button "Save & View" at bounding box center [1202, 667] width 93 height 31
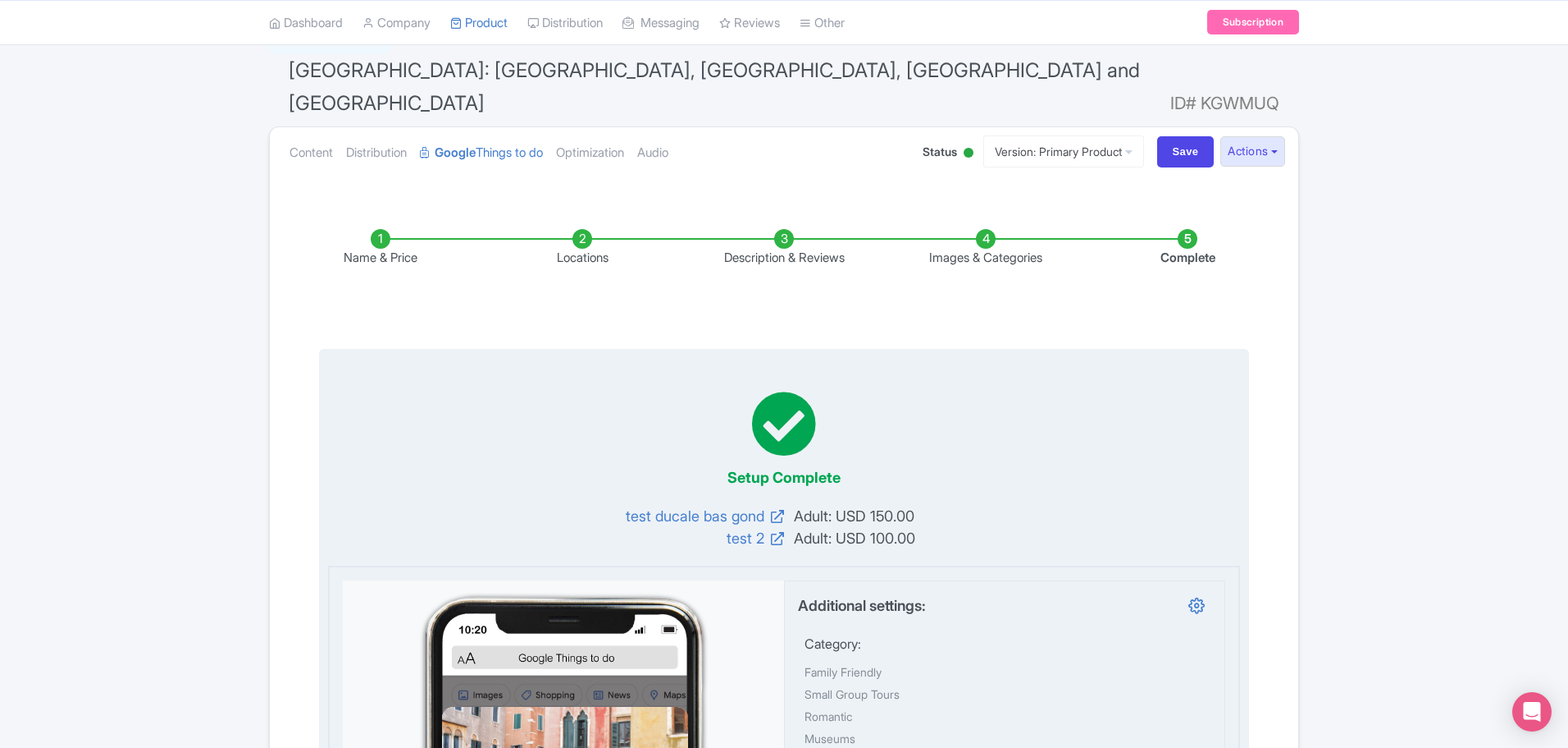
scroll to position [246, 0]
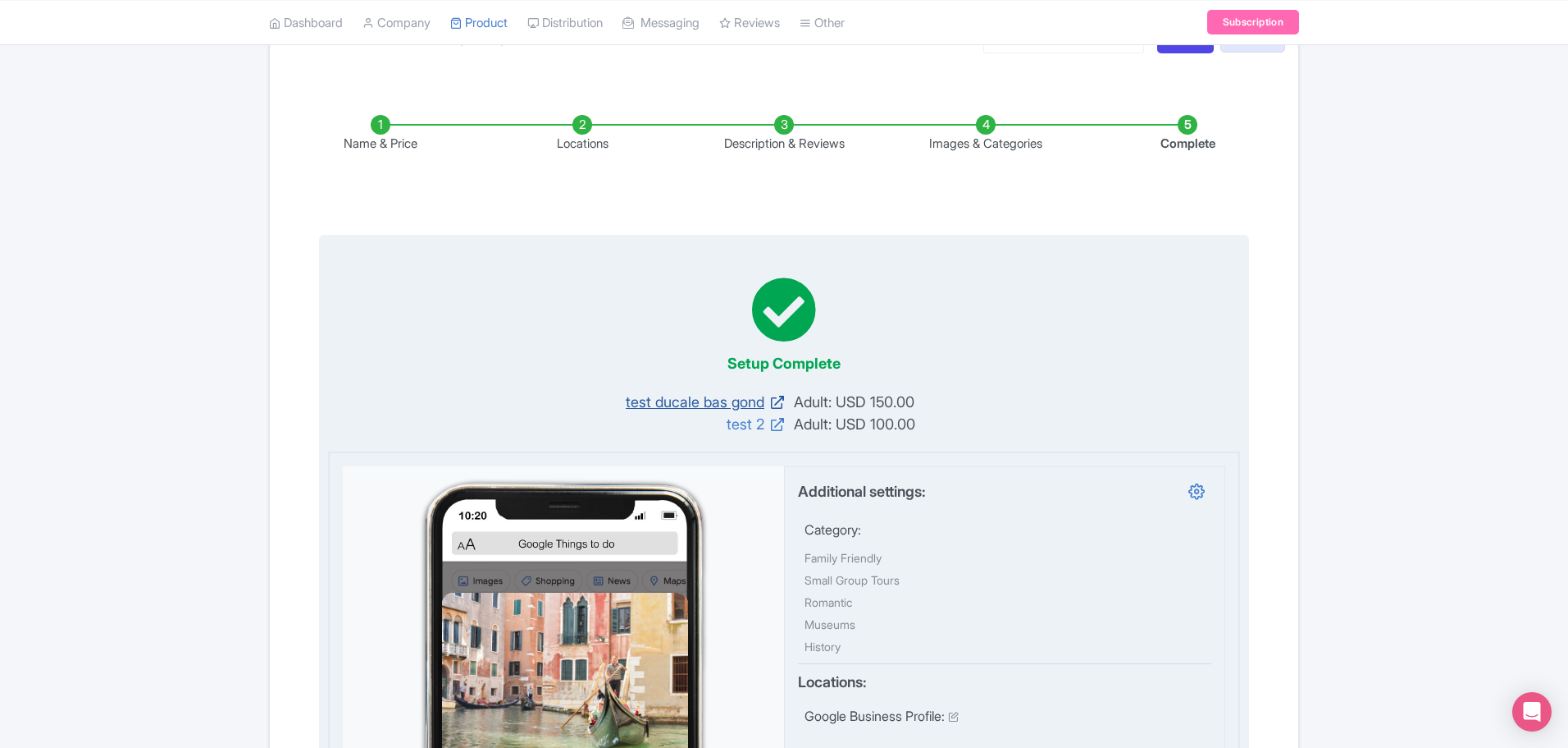
click at [777, 396] on icon at bounding box center [777, 402] width 13 height 13
click at [776, 418] on icon at bounding box center [777, 424] width 13 height 13
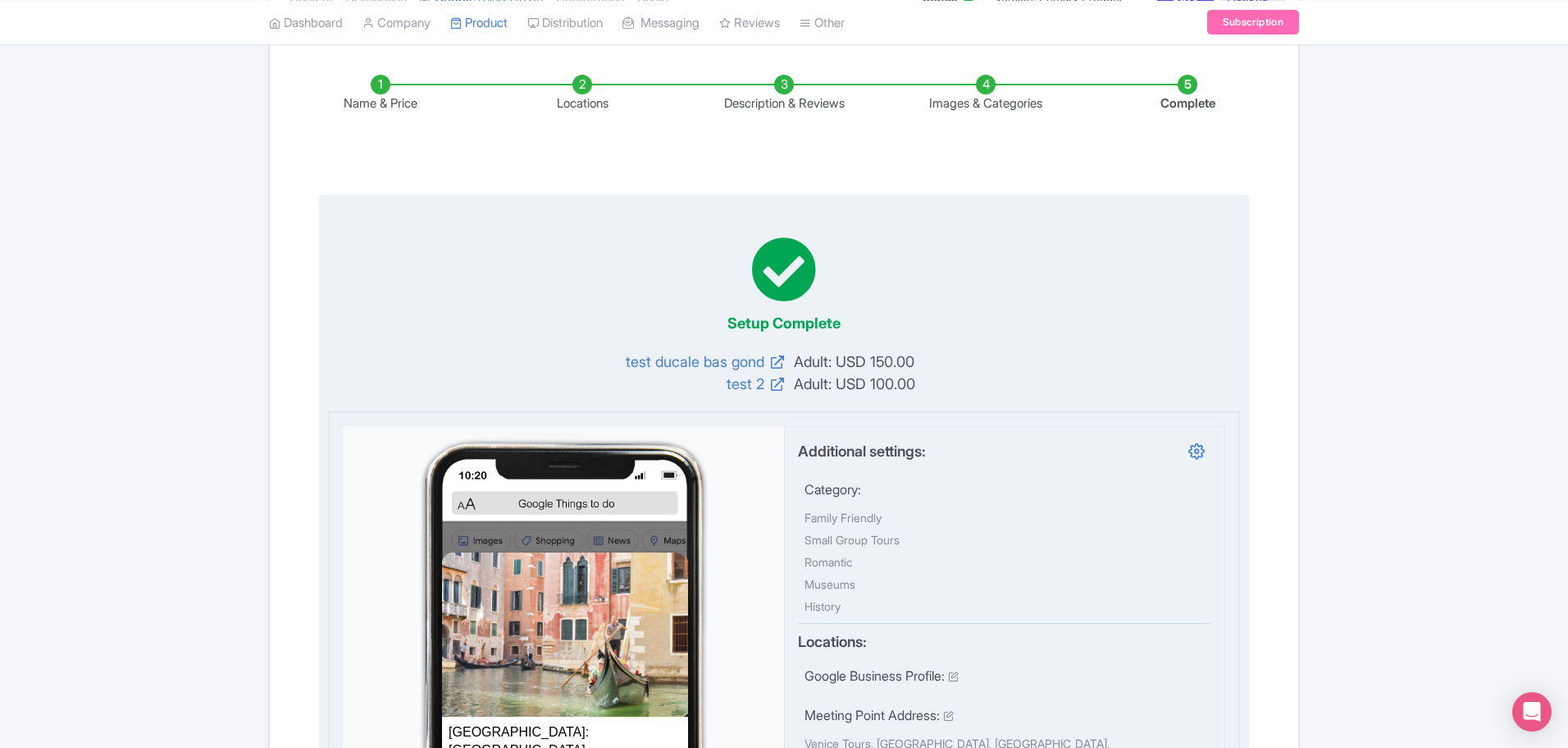
scroll to position [165, 0]
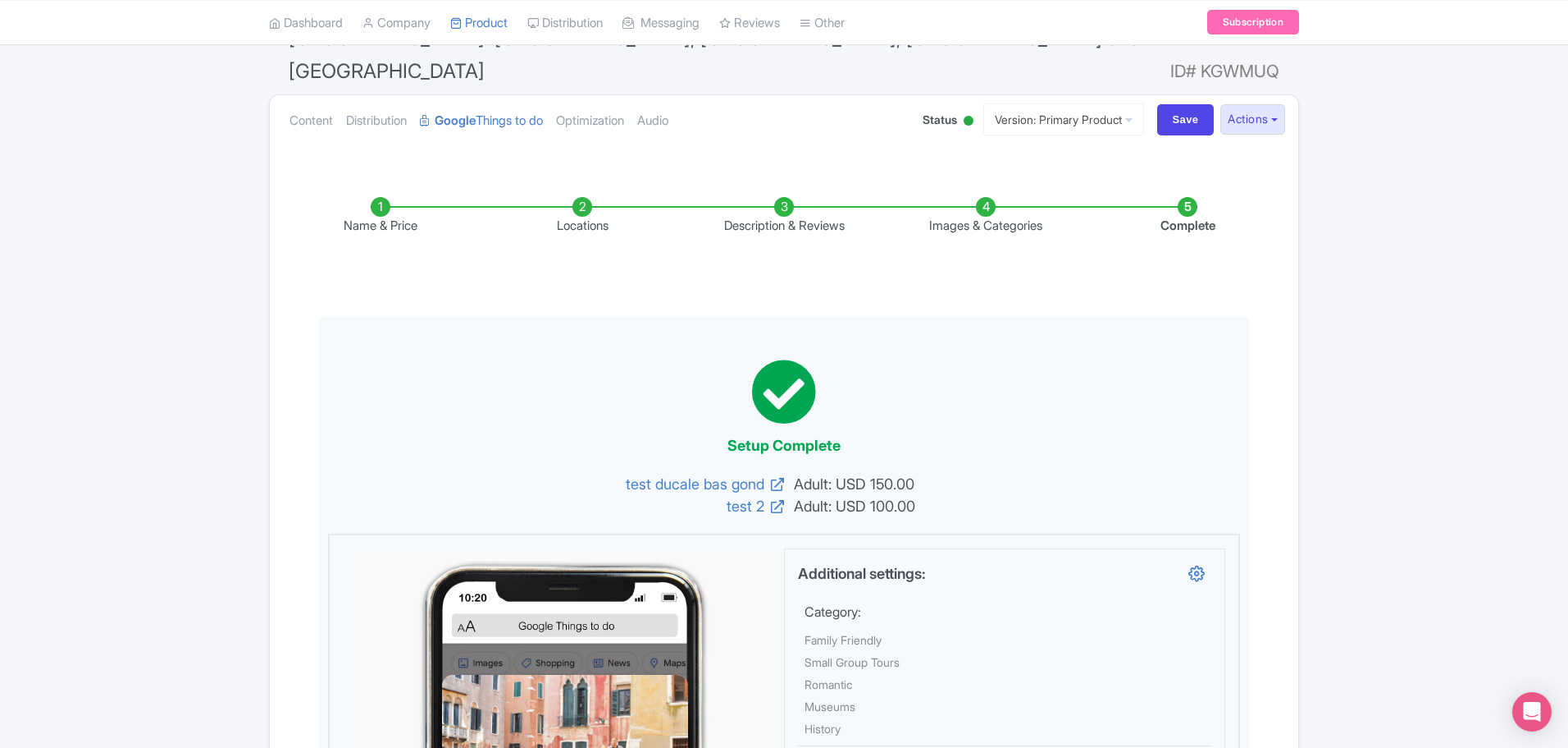
click at [380, 197] on li "Name & Price" at bounding box center [380, 216] width 202 height 39
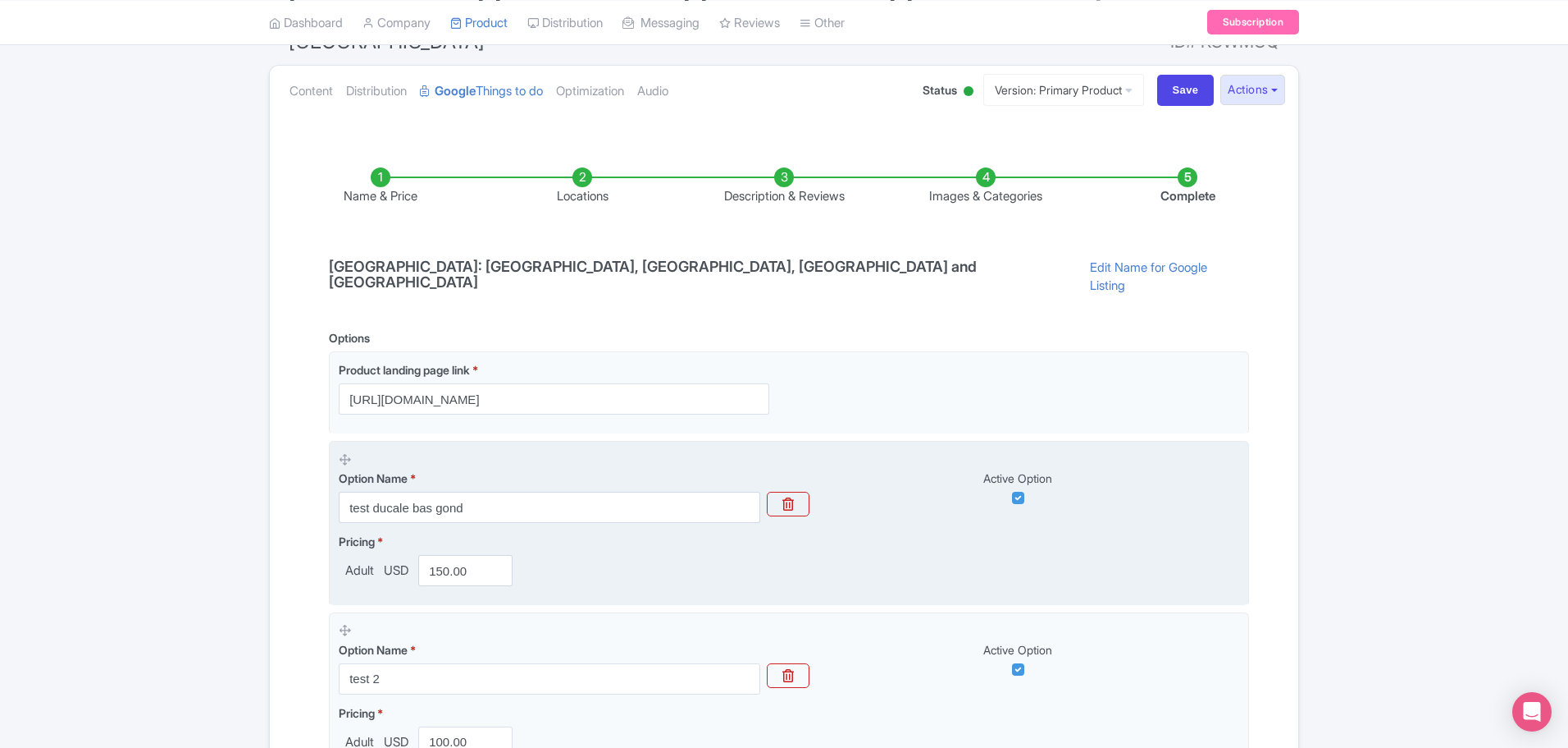
scroll to position [82, 0]
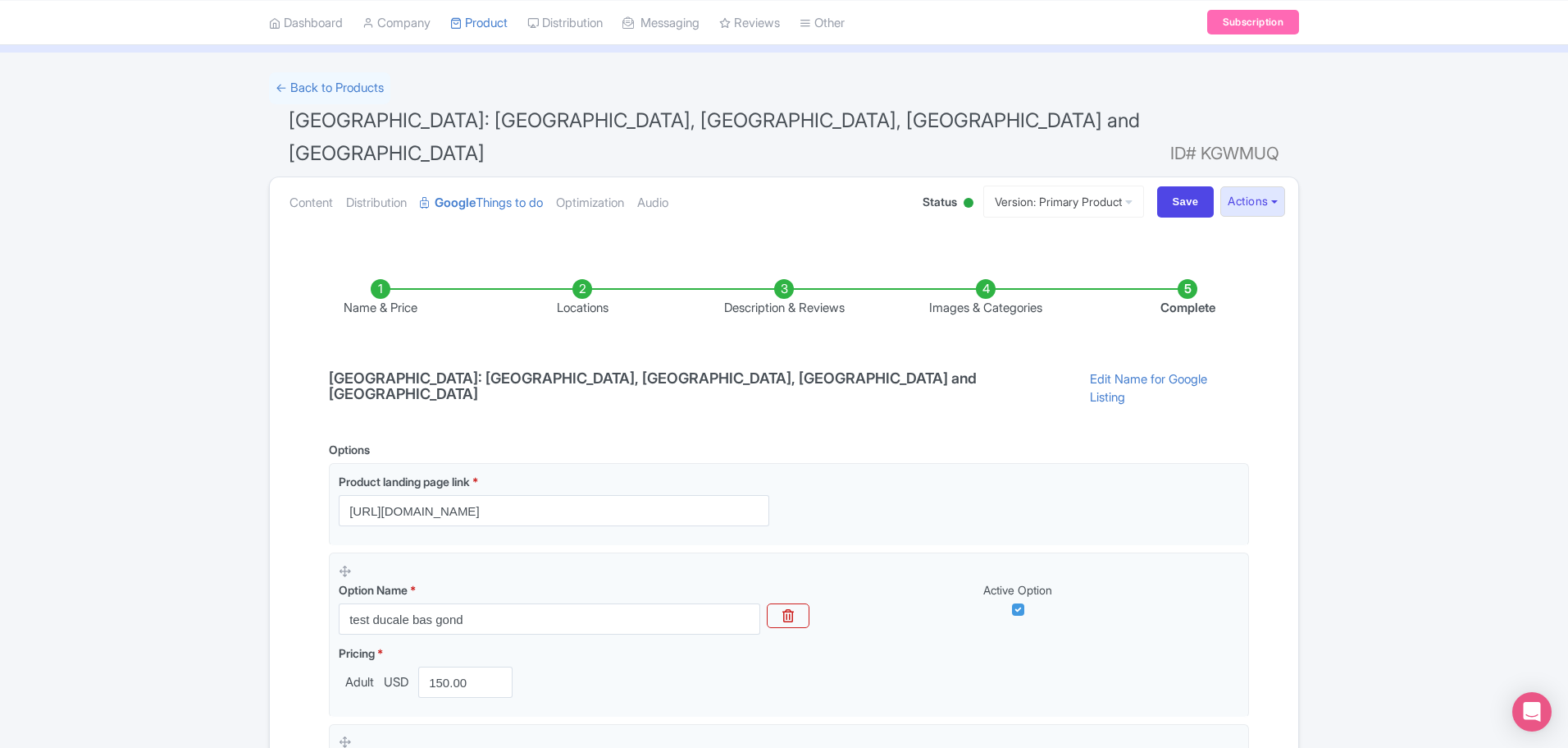
click at [580, 279] on li "Locations" at bounding box center [582, 298] width 202 height 39
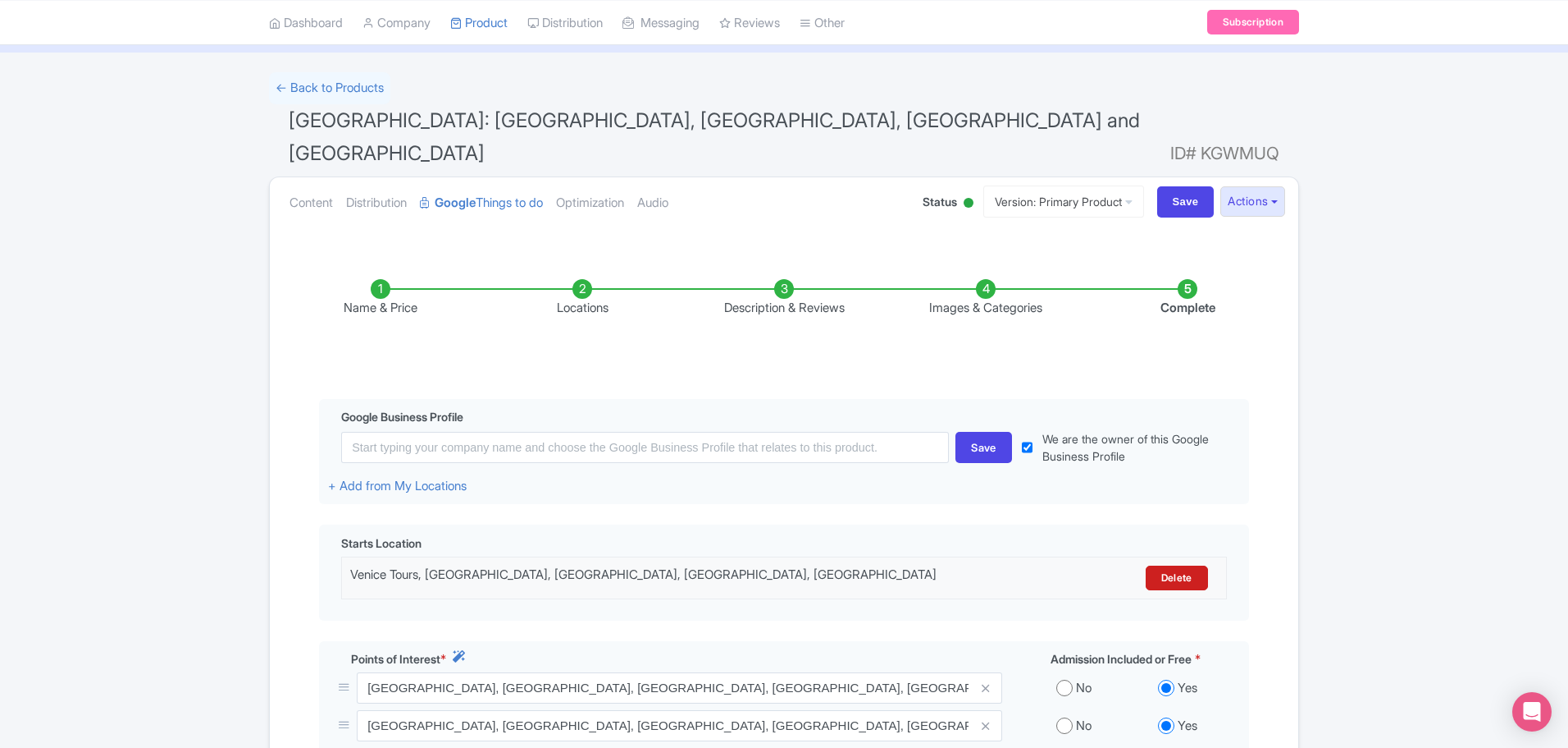
click at [786, 279] on li "Description & Reviews" at bounding box center [784, 298] width 202 height 39
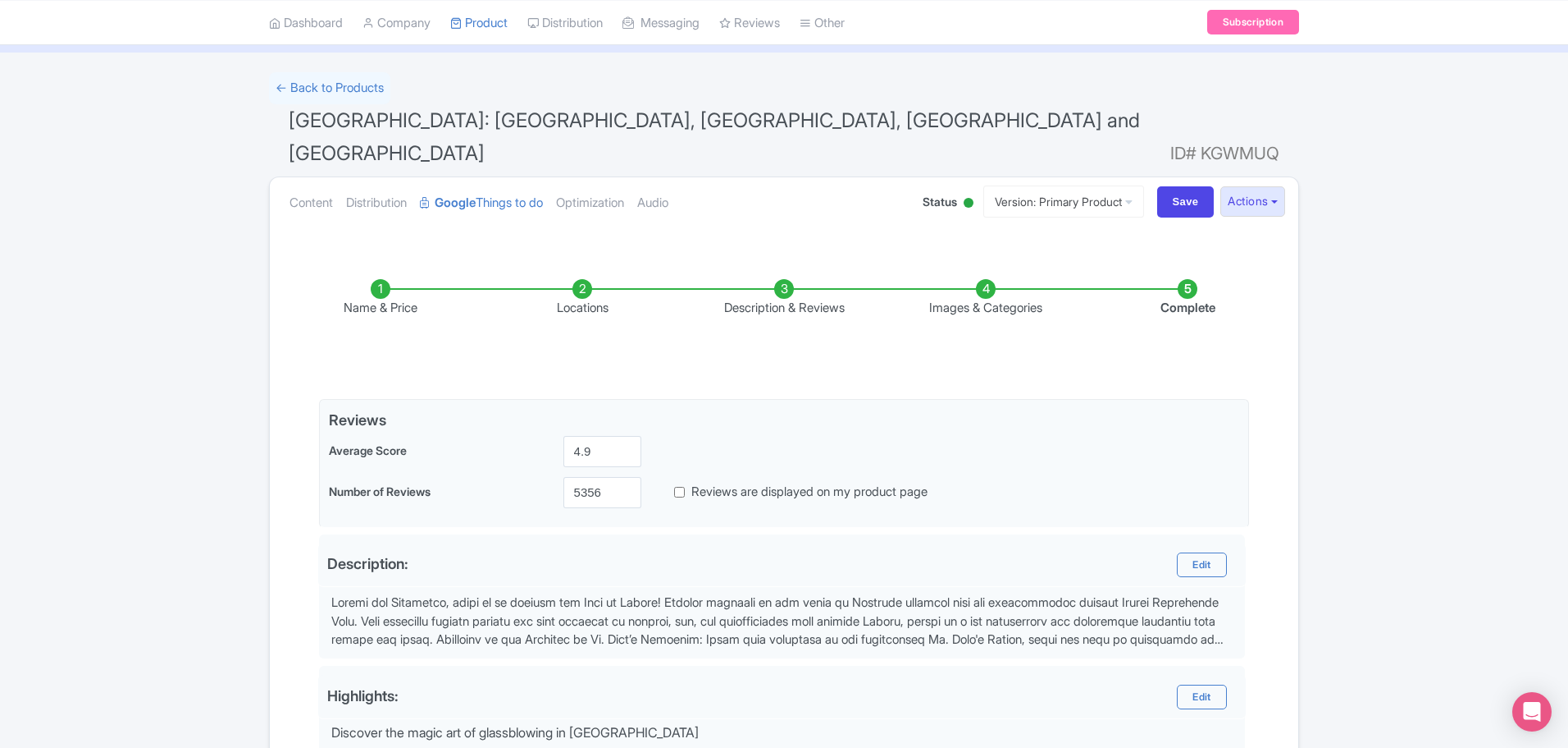
click at [984, 279] on li "Images & Categories" at bounding box center [986, 298] width 202 height 39
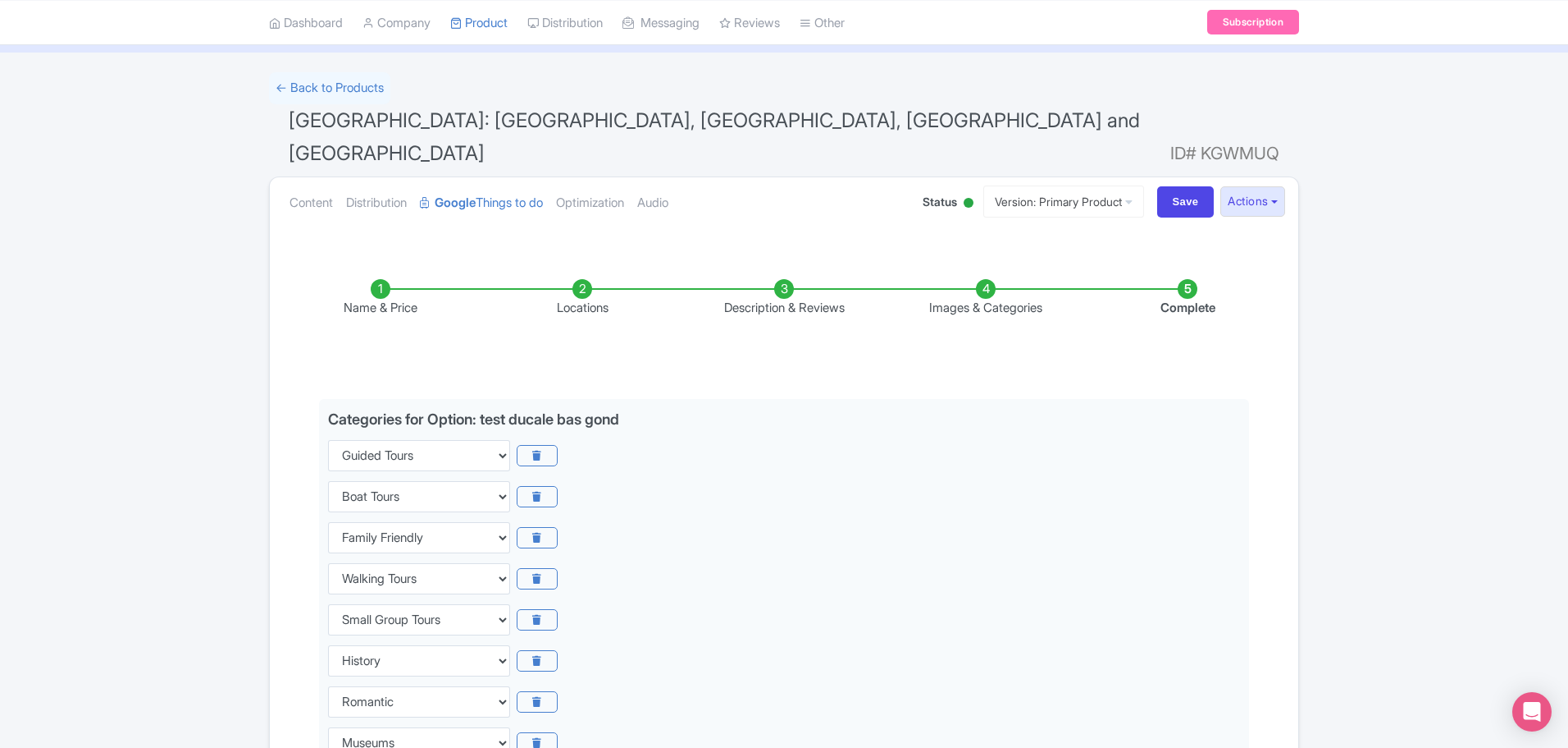
click at [1182, 279] on li "Complete" at bounding box center [1188, 298] width 202 height 39
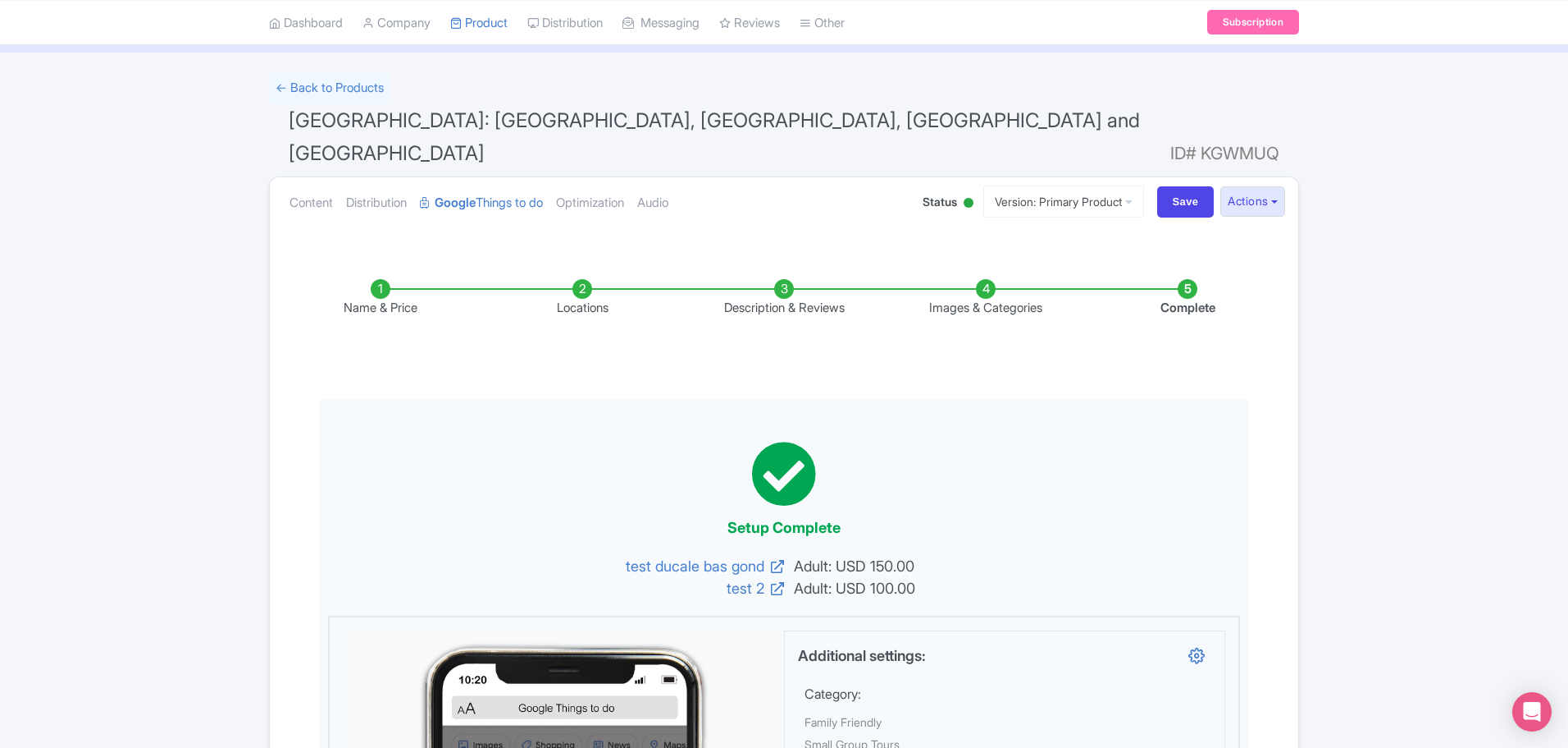
click at [375, 279] on li "Name & Price" at bounding box center [380, 298] width 202 height 39
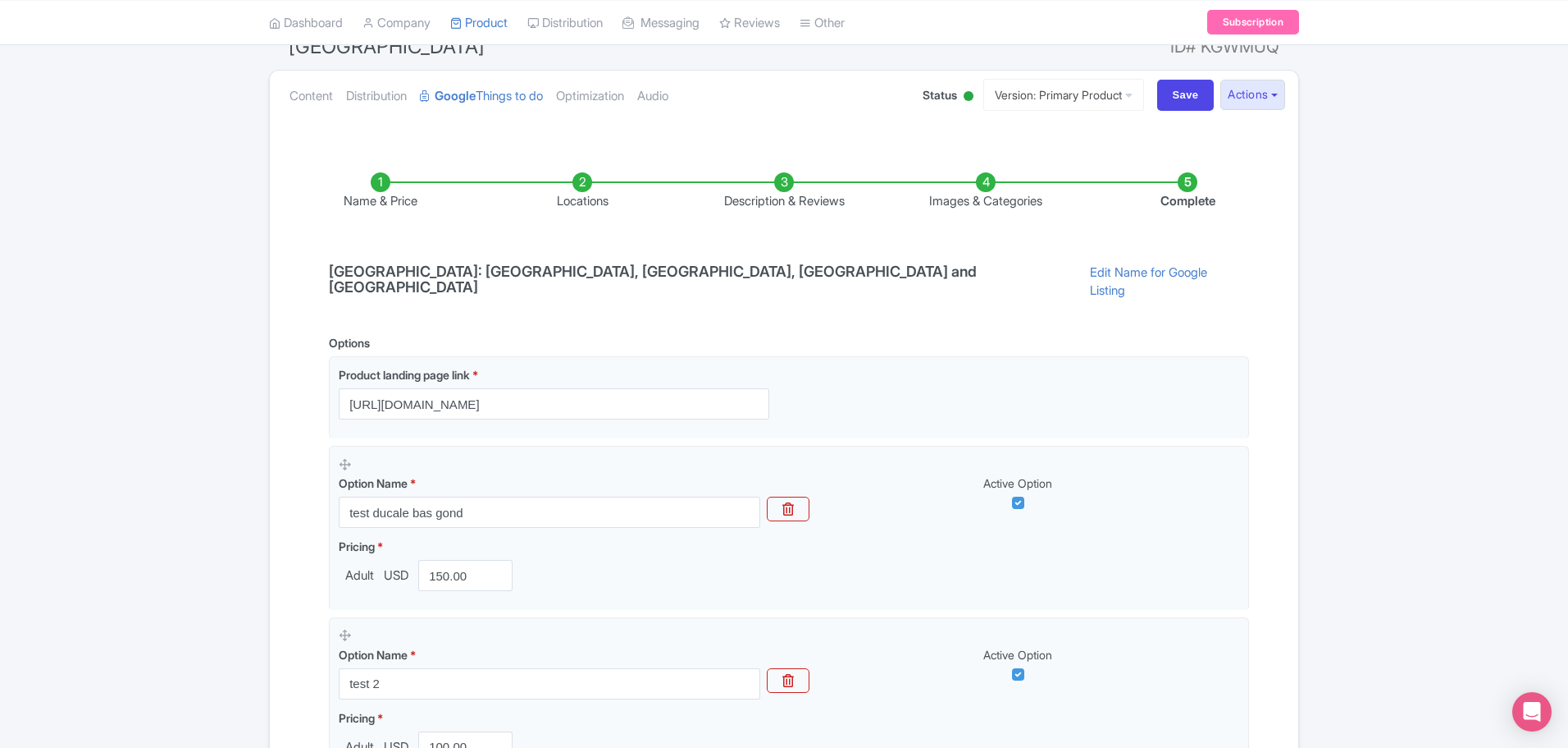
scroll to position [0, 0]
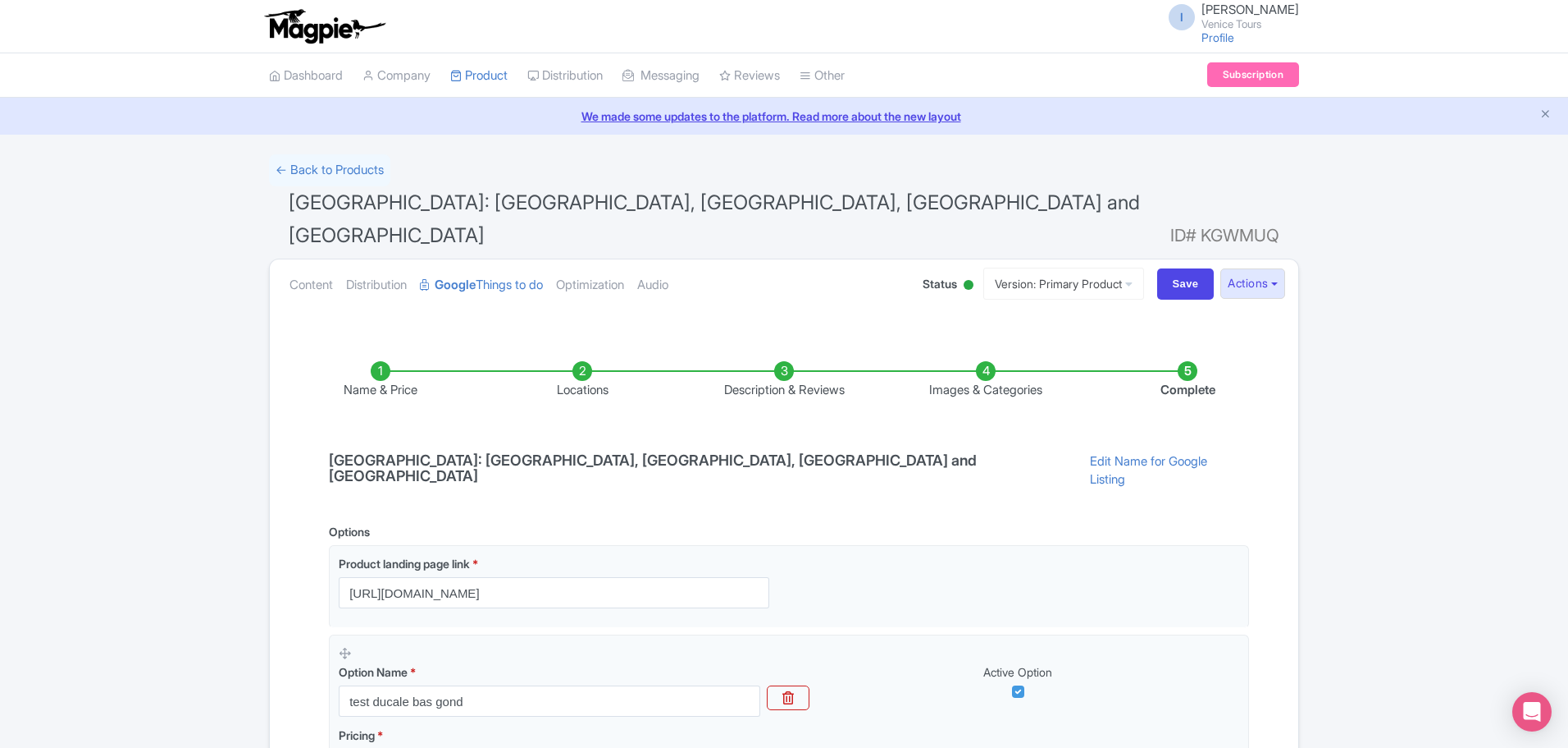
click at [580, 361] on li "Locations" at bounding box center [582, 380] width 202 height 39
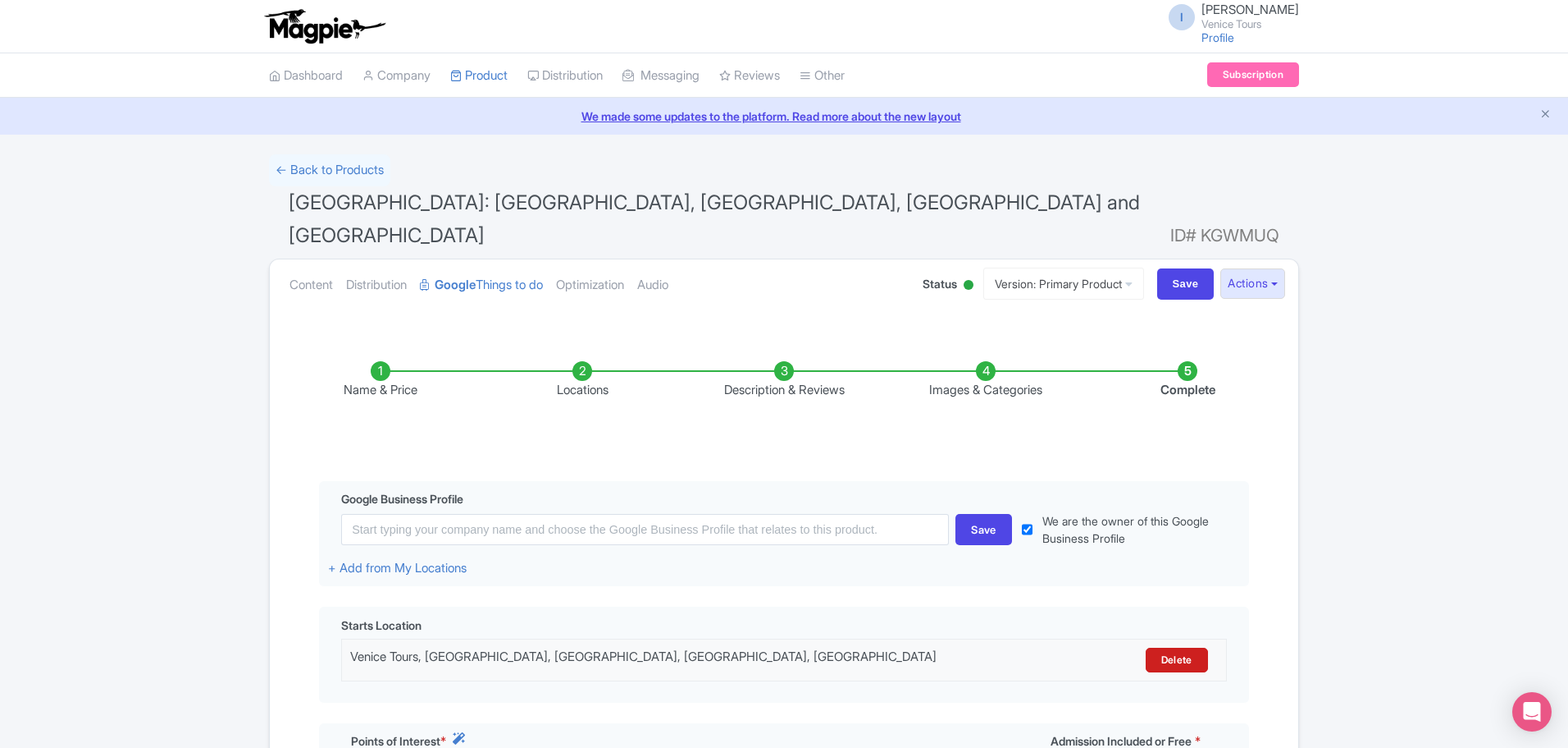
click at [837, 432] on div "Name & Price Locations Description & Reviews Images & Categories Complete Edit …" at bounding box center [784, 719] width 1009 height 783
click at [377, 361] on li "Name & Price" at bounding box center [380, 380] width 202 height 39
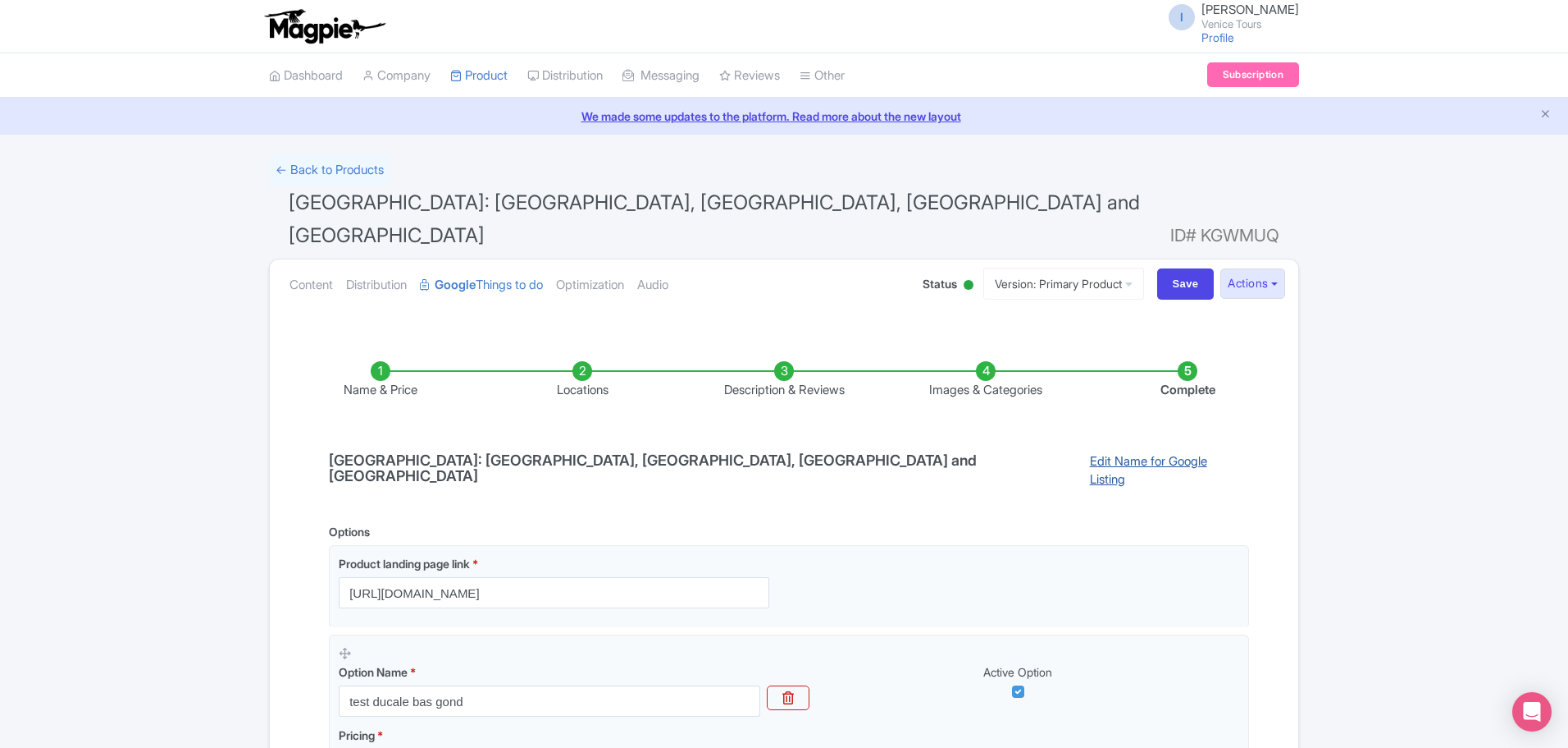
click at [1074, 452] on link "Edit Name for Google Listing" at bounding box center [1161, 473] width 175 height 42
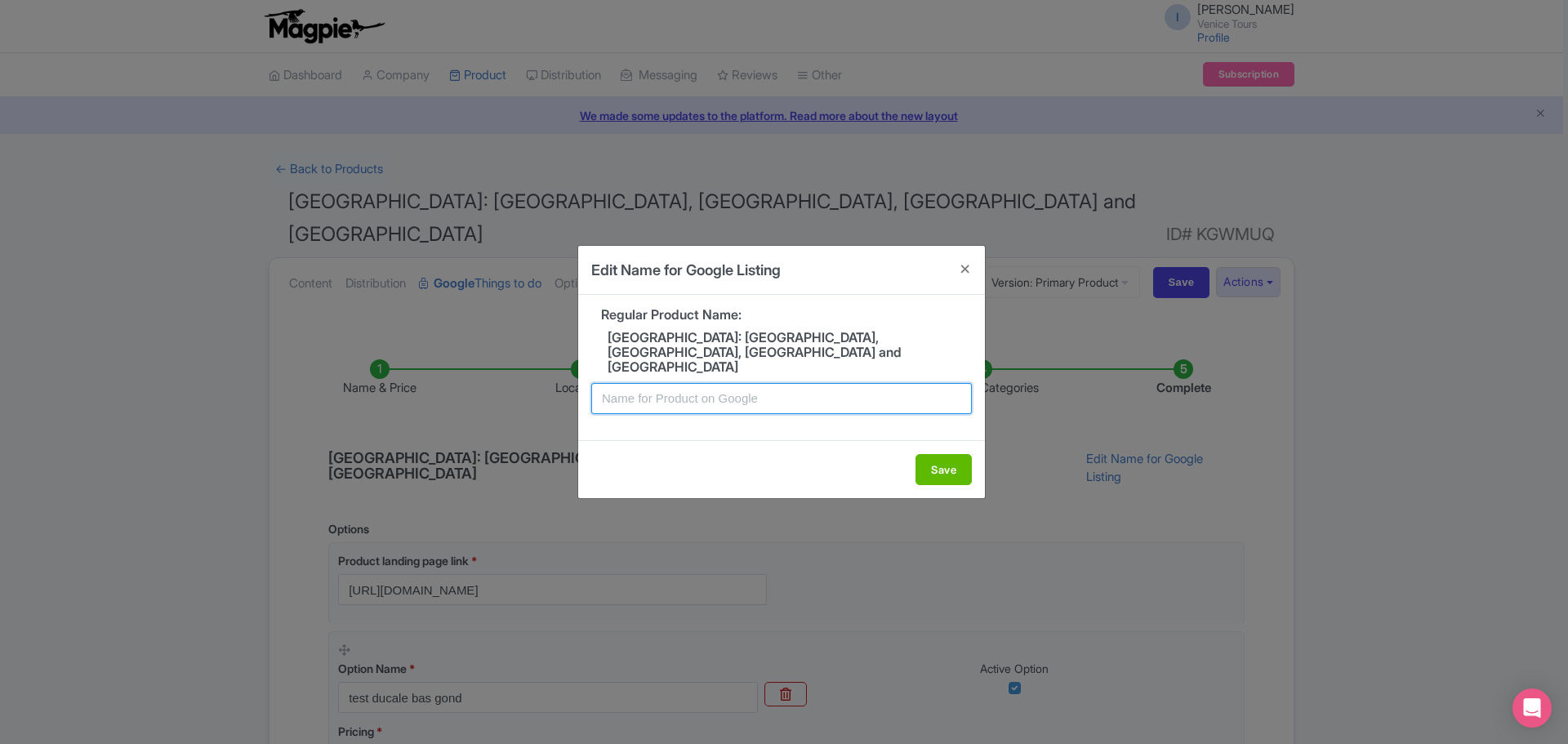
click at [674, 390] on input "text" at bounding box center [781, 398] width 380 height 31
type input "test basilica ducale"
click at [937, 456] on button "Save" at bounding box center [943, 469] width 56 height 31
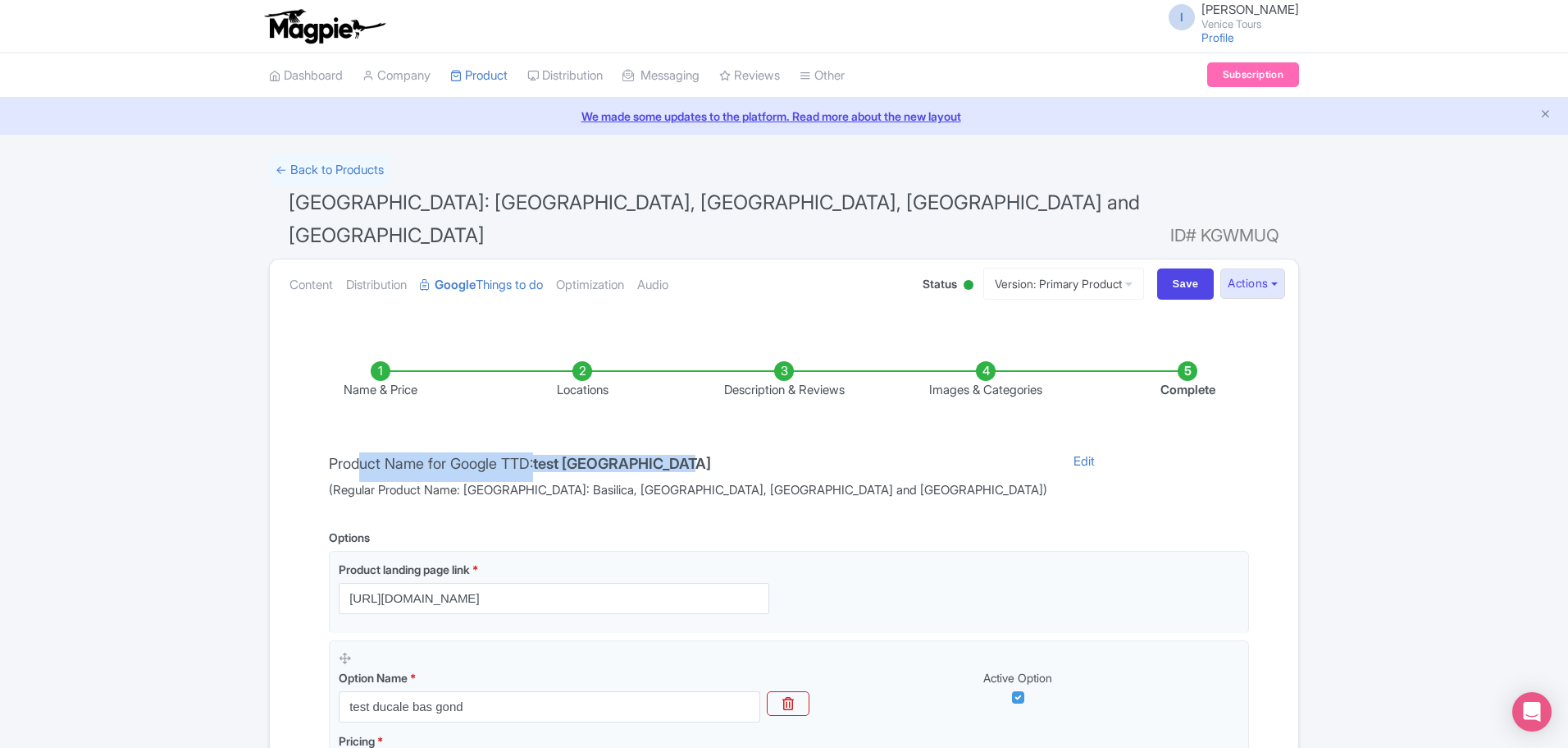
drag, startPoint x: 376, startPoint y: 436, endPoint x: 752, endPoint y: 415, distance: 376.6
click at [752, 415] on div "Name & Price Locations Description & Reviews Images & Categories Complete Produ…" at bounding box center [784, 726] width 1009 height 795
click at [908, 468] on div "Name & Price Locations Description & Reviews Images & Categories Complete Produ…" at bounding box center [784, 726] width 1009 height 795
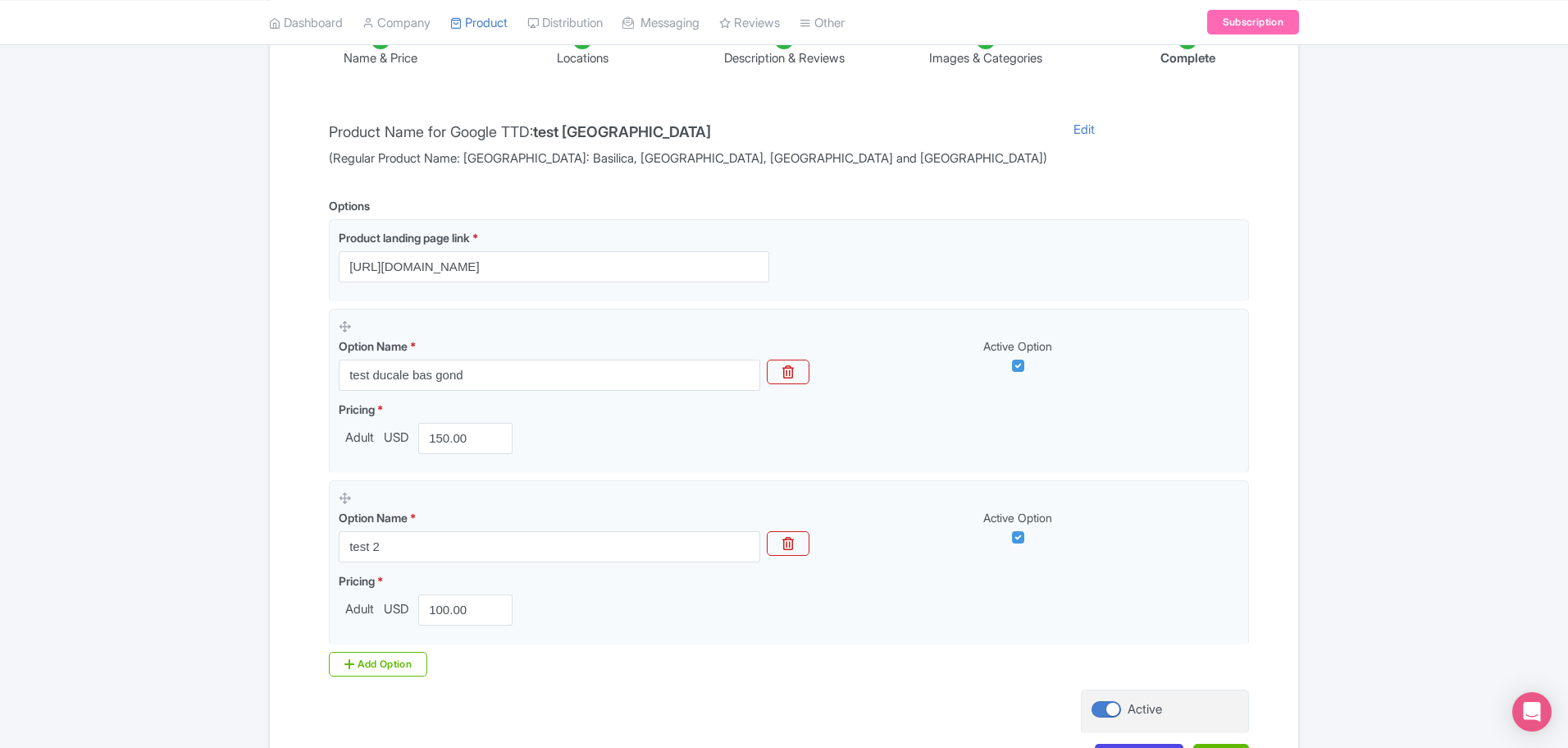
scroll to position [423, 0]
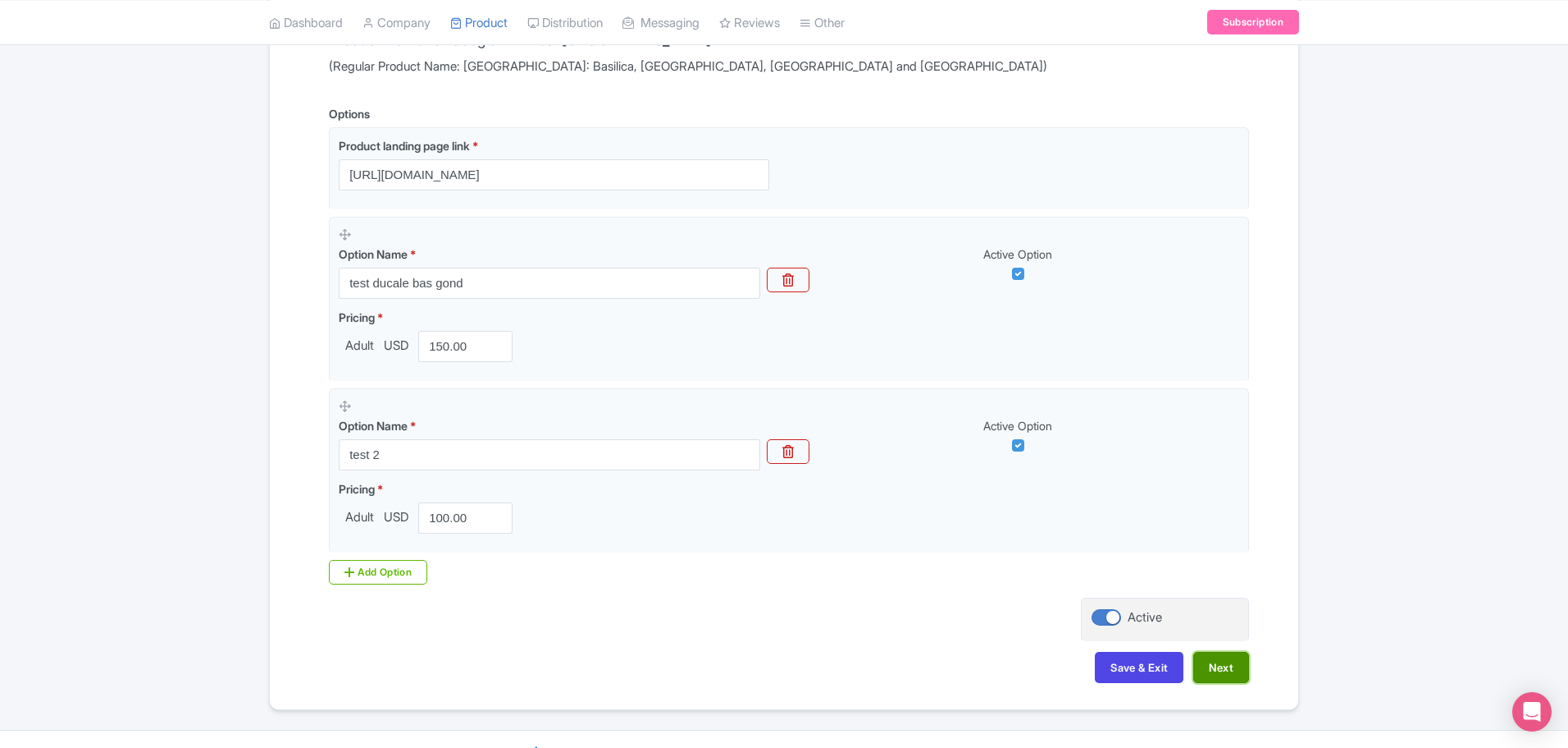
click at [1226, 652] on button "Next" at bounding box center [1221, 667] width 56 height 31
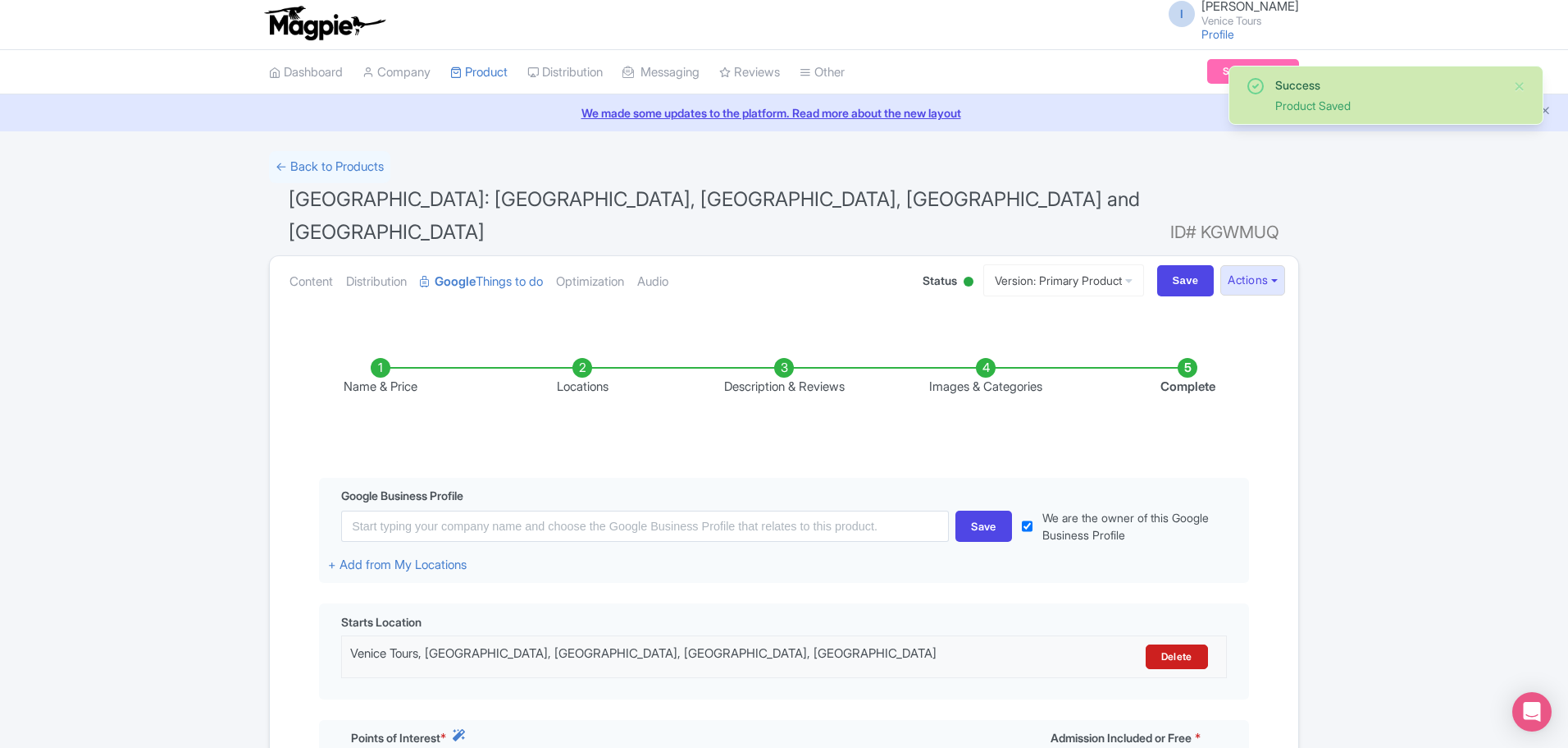
scroll to position [0, 0]
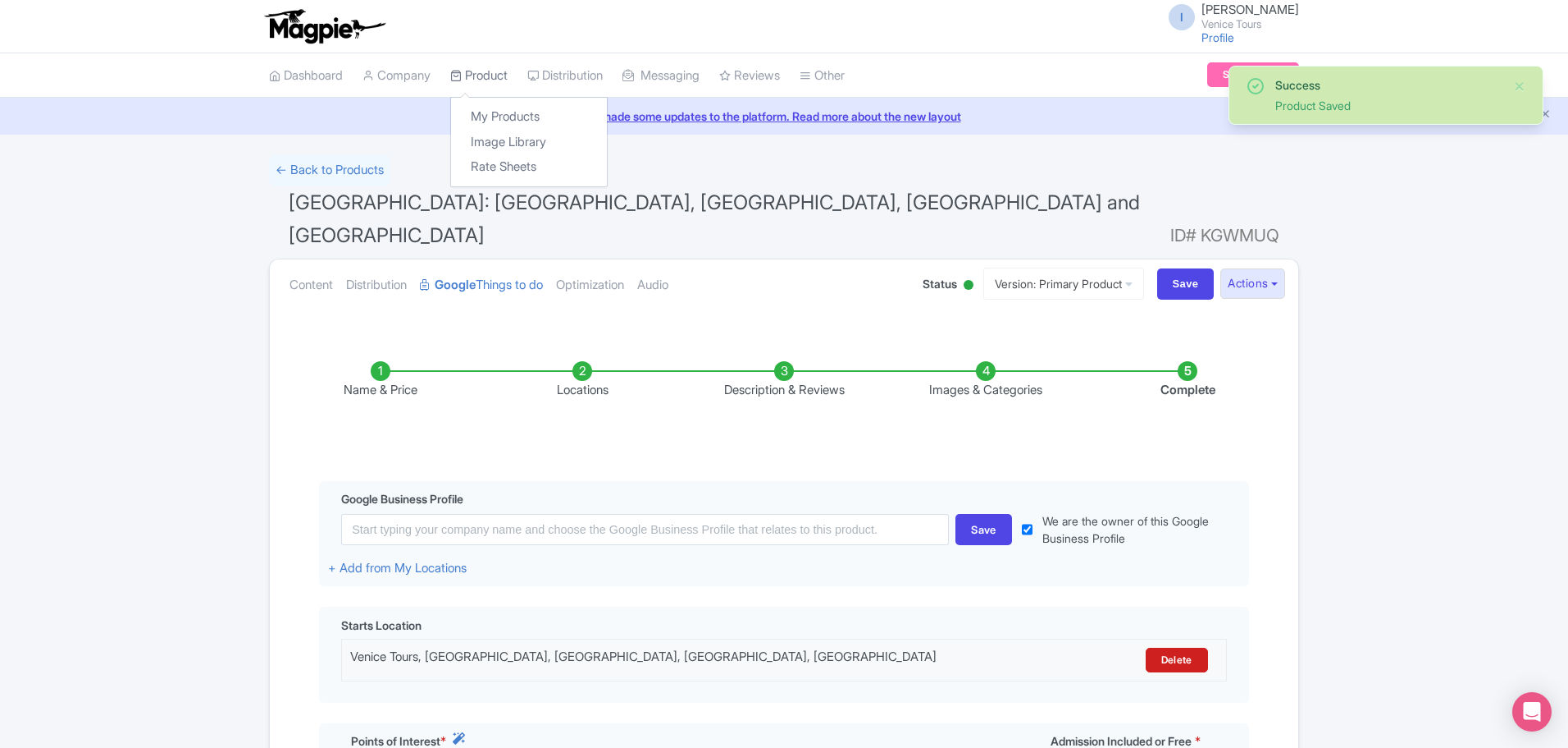
click at [493, 73] on link "Product" at bounding box center [479, 76] width 58 height 45
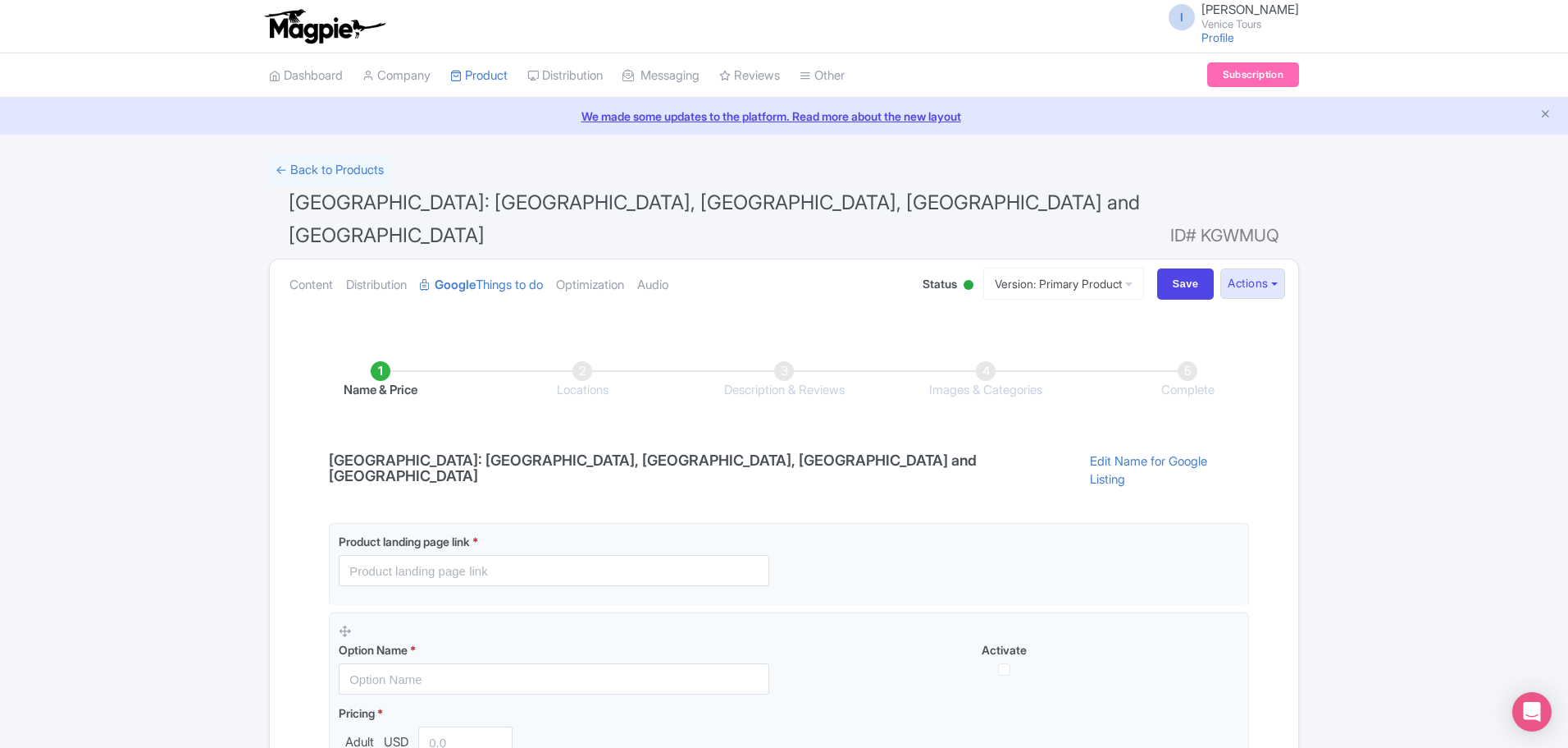
scroll to position [208, 0]
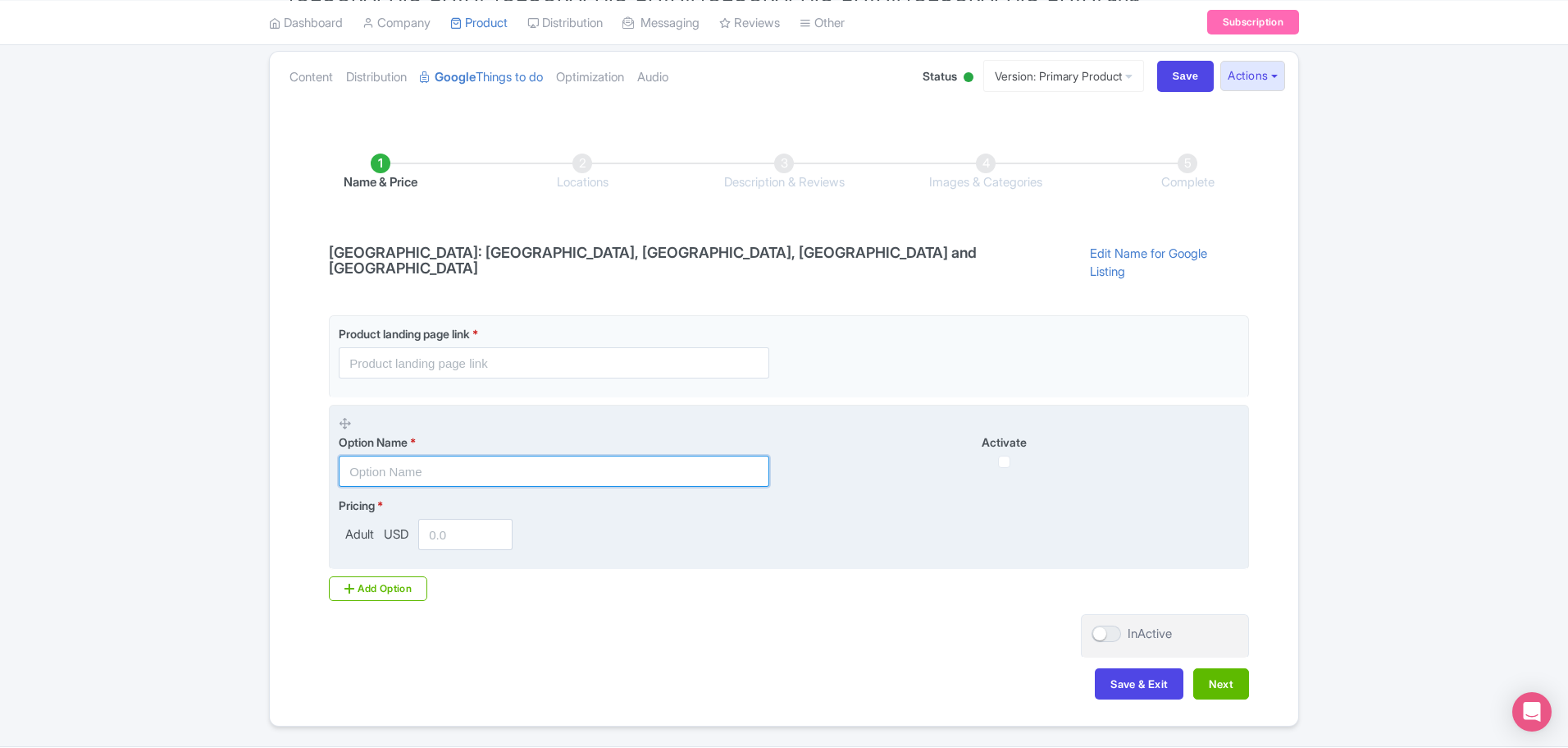
click at [635, 456] on input "text" at bounding box center [554, 471] width 430 height 31
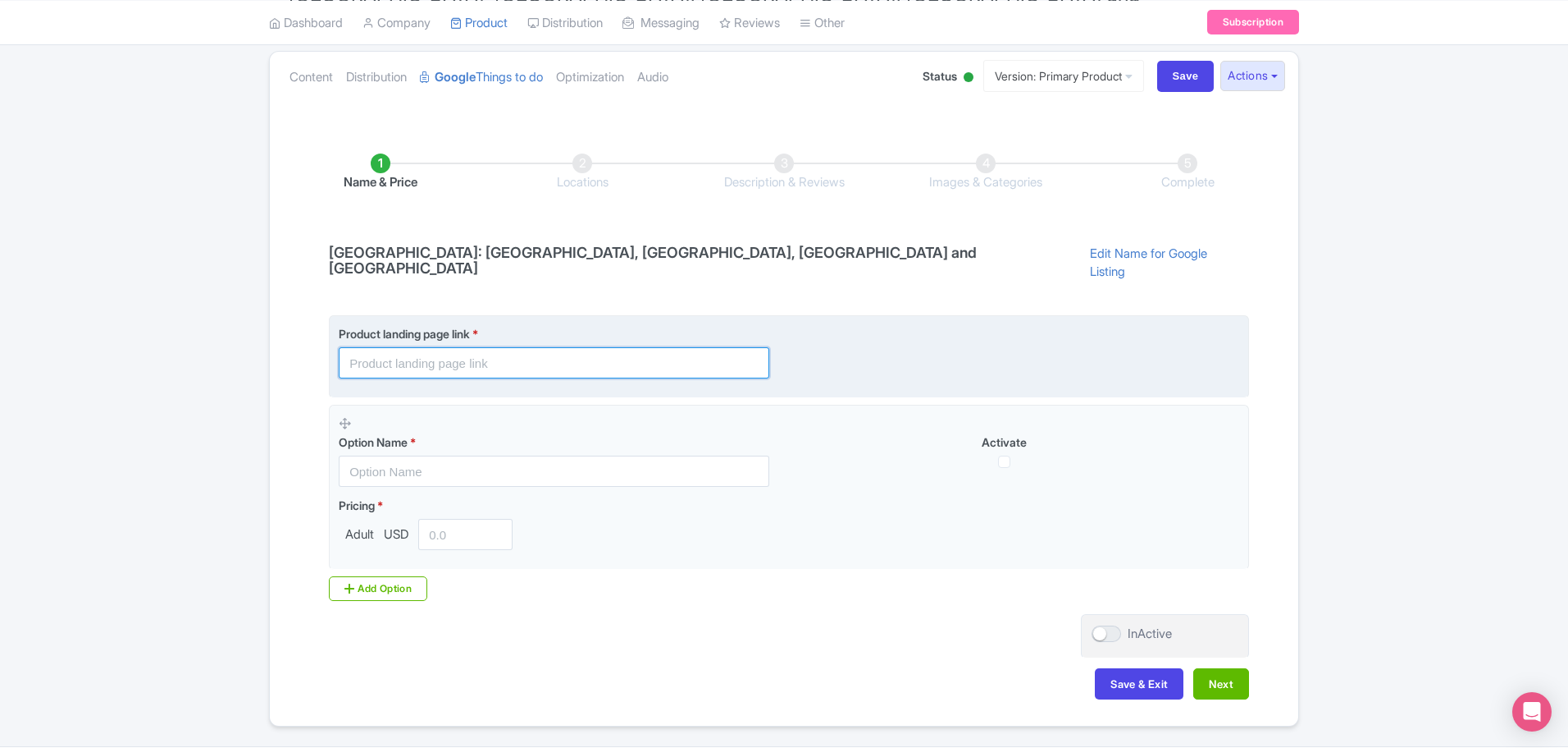
click at [524, 347] on input "text" at bounding box center [554, 362] width 430 height 31
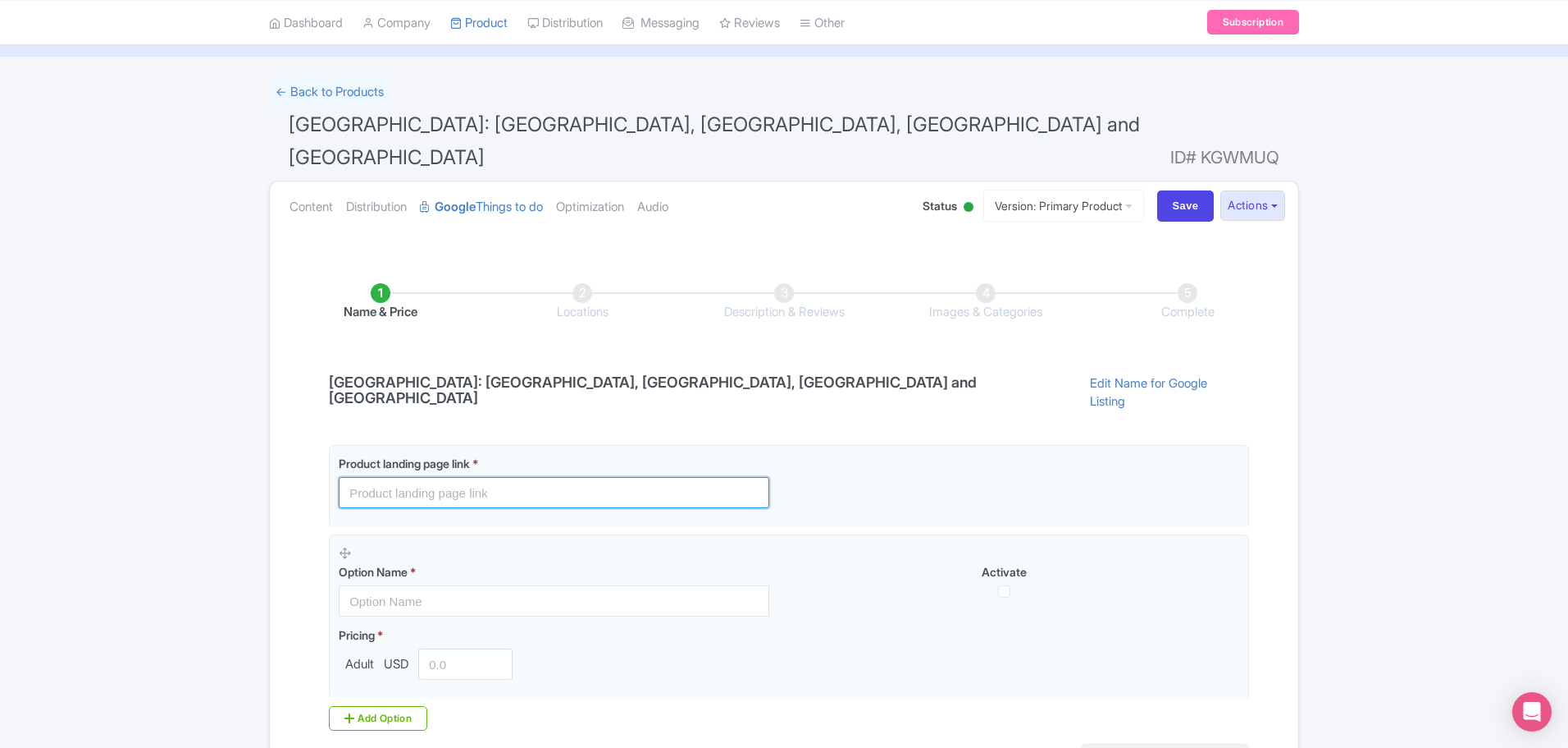
scroll to position [0, 0]
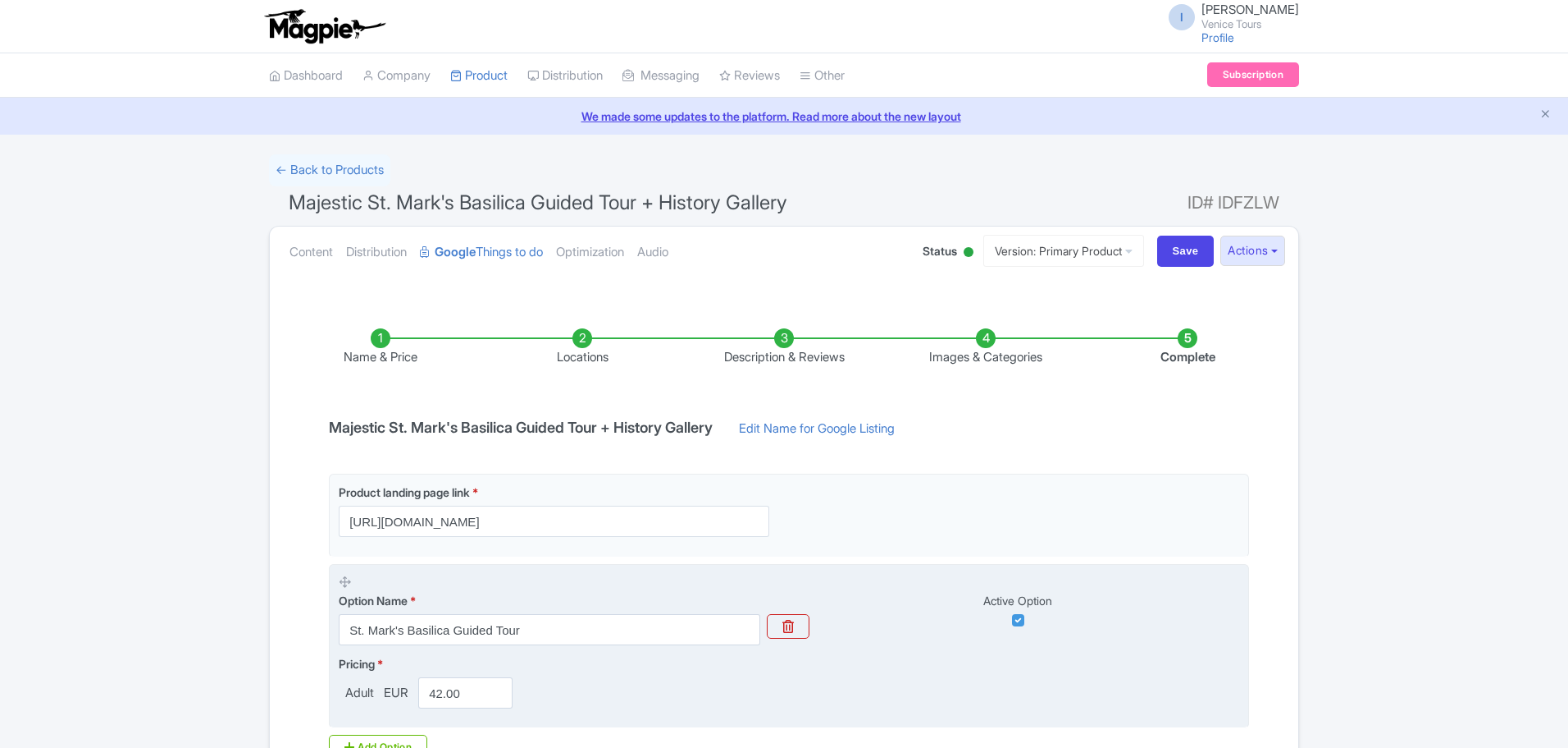
scroll to position [208, 0]
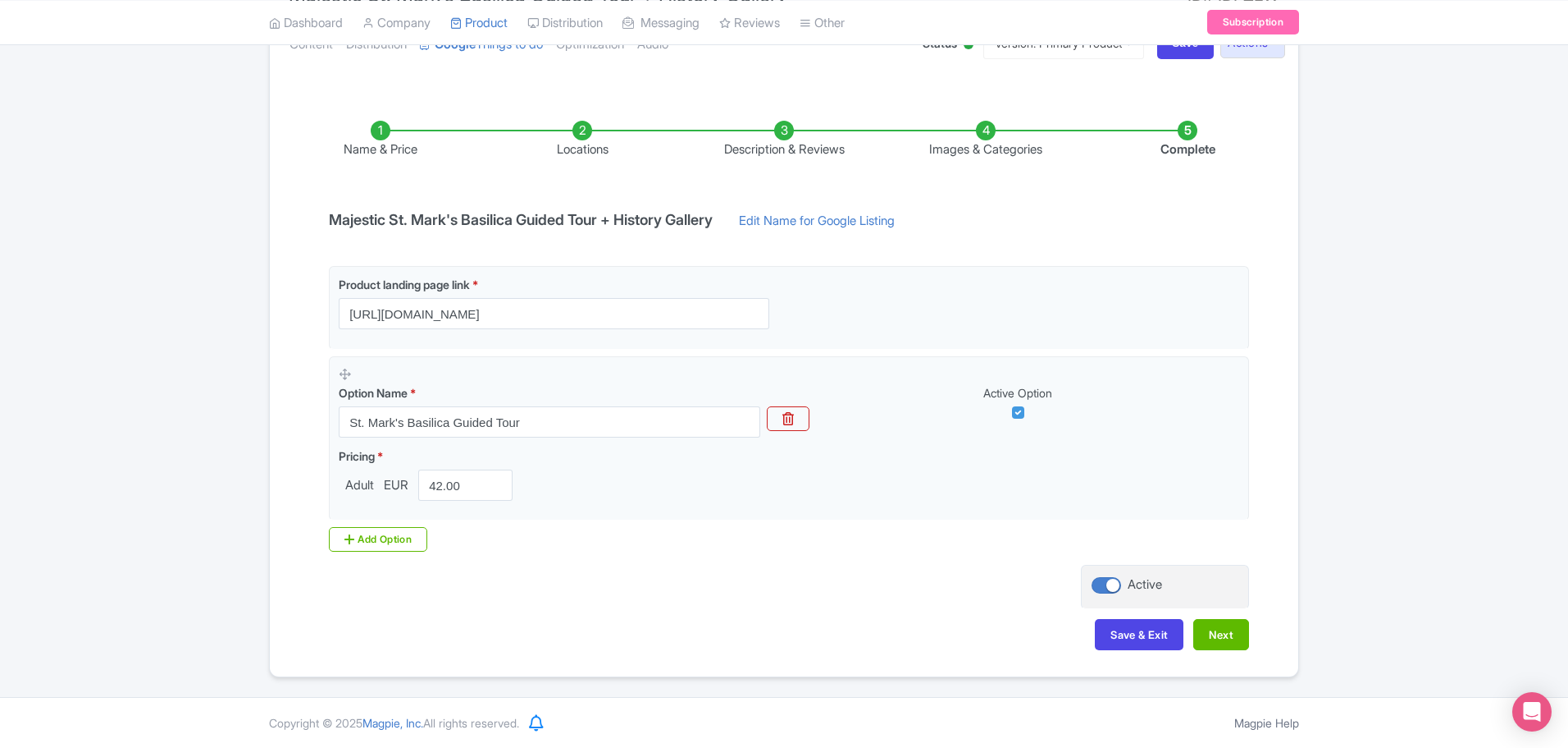
click at [586, 126] on li "Locations" at bounding box center [582, 139] width 202 height 39
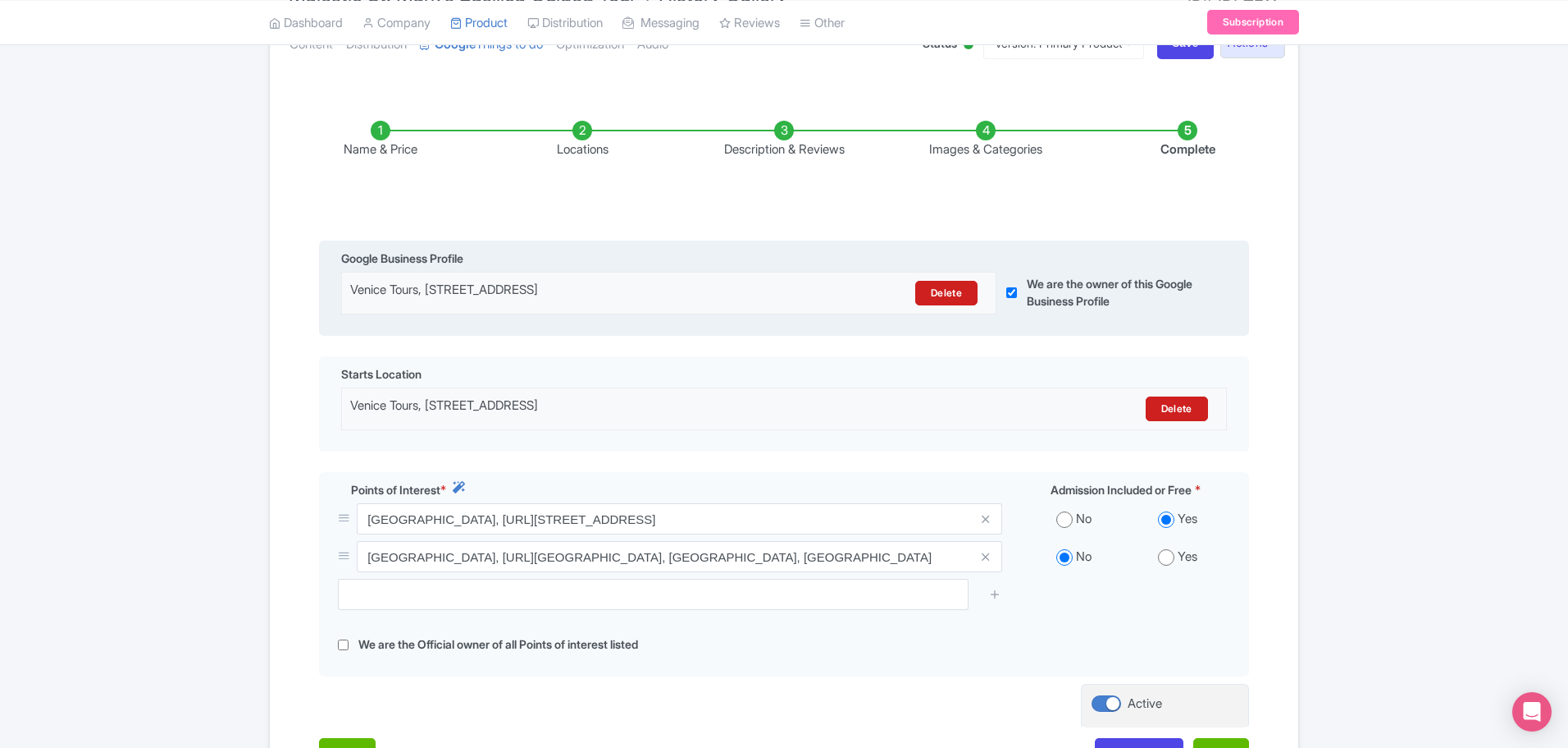
drag, startPoint x: 354, startPoint y: 290, endPoint x: 722, endPoint y: 297, distance: 368.1
click at [722, 297] on div "Venice Tours, [STREET_ADDRESS]" at bounding box center [589, 292] width 478 height 24
click at [723, 288] on div "Venice Tours, [STREET_ADDRESS]" at bounding box center [589, 292] width 478 height 24
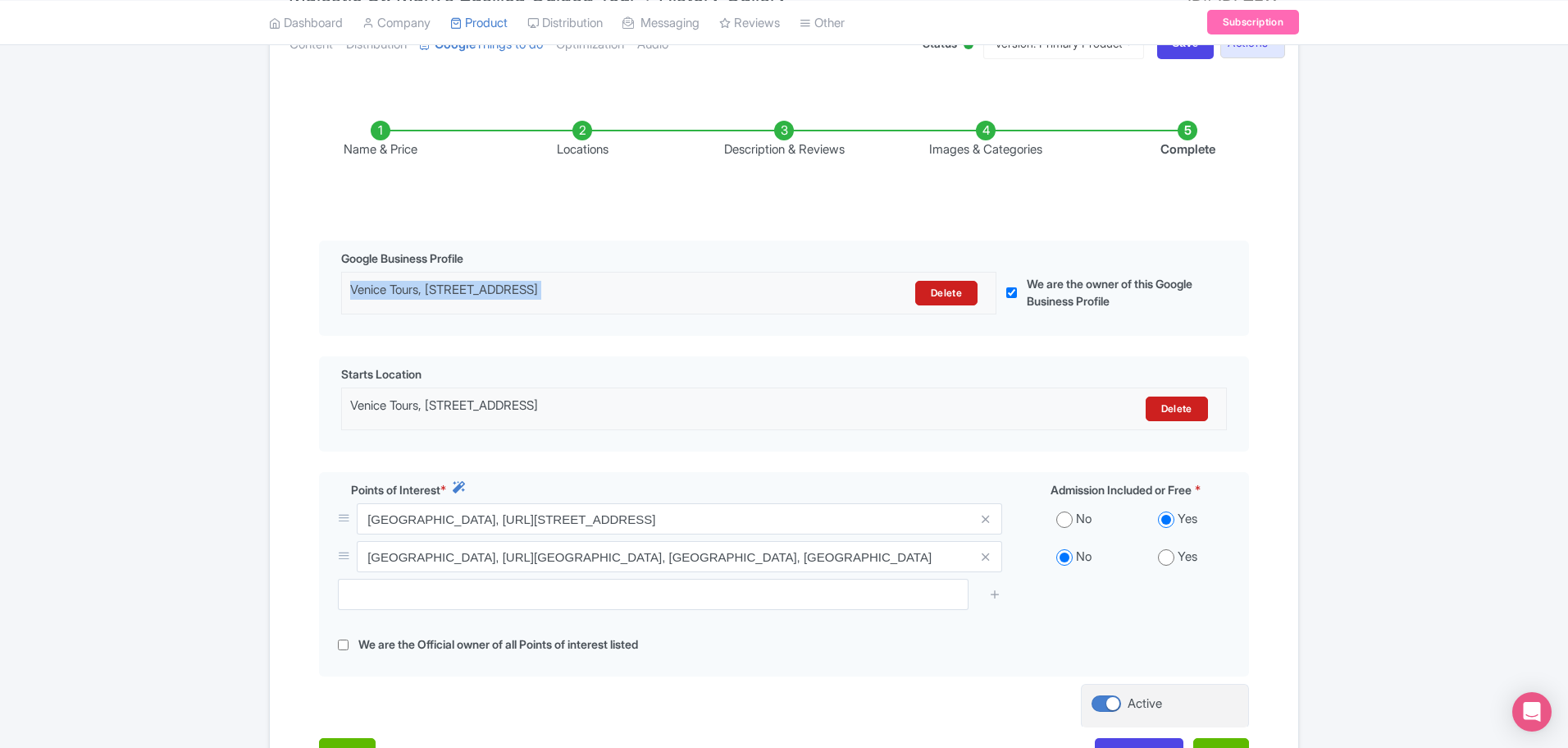
drag, startPoint x: 723, startPoint y: 288, endPoint x: 244, endPoint y: 298, distance: 479.1
click at [244, 298] on div "← Back to Products Majestic St. Mark's Basilica Guided Tour + History Gallery I…" at bounding box center [784, 383] width 1568 height 872
